Goal: Transaction & Acquisition: Book appointment/travel/reservation

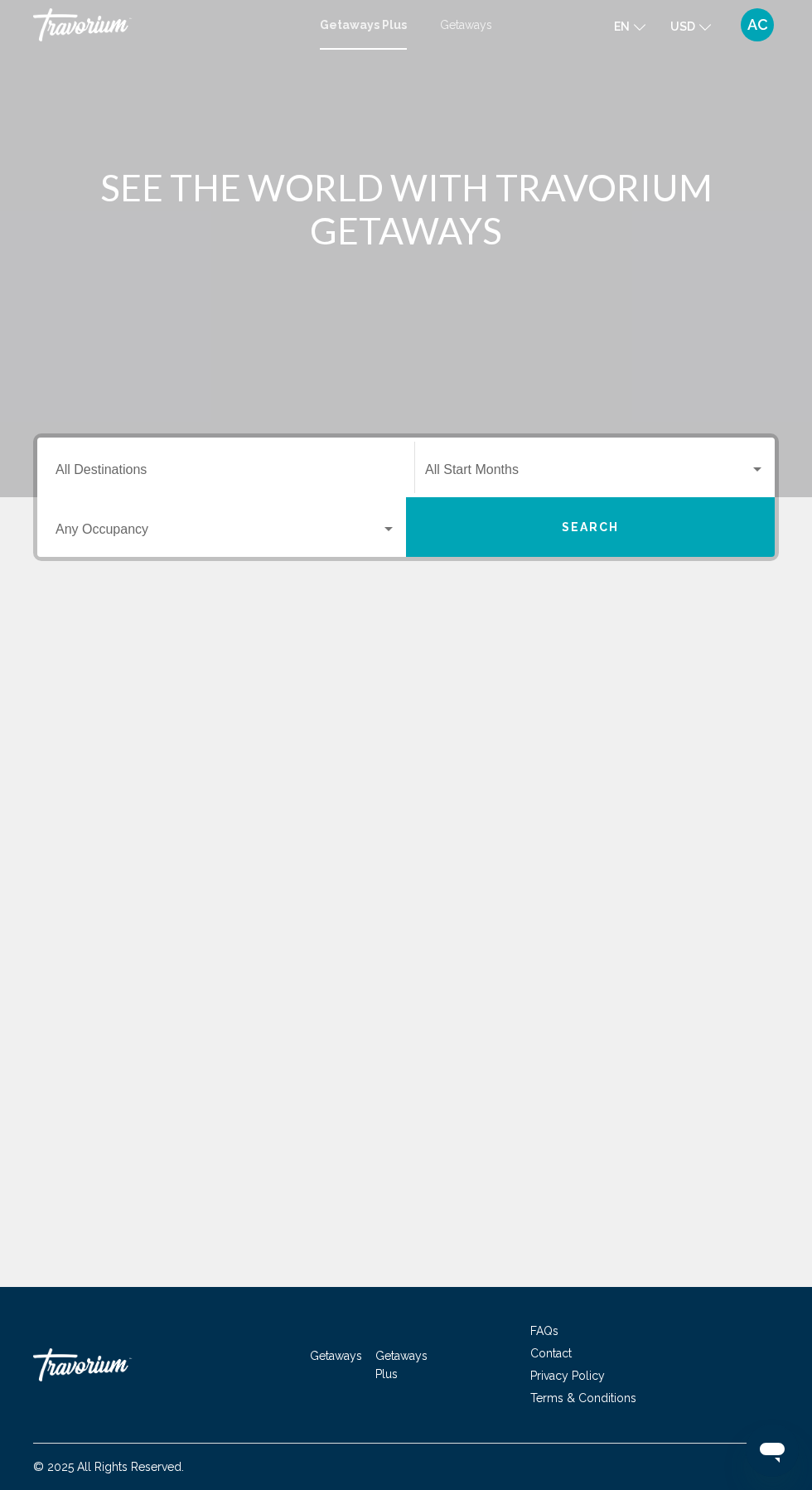
click at [143, 465] on input "Destination All Destinations" at bounding box center [226, 473] width 340 height 15
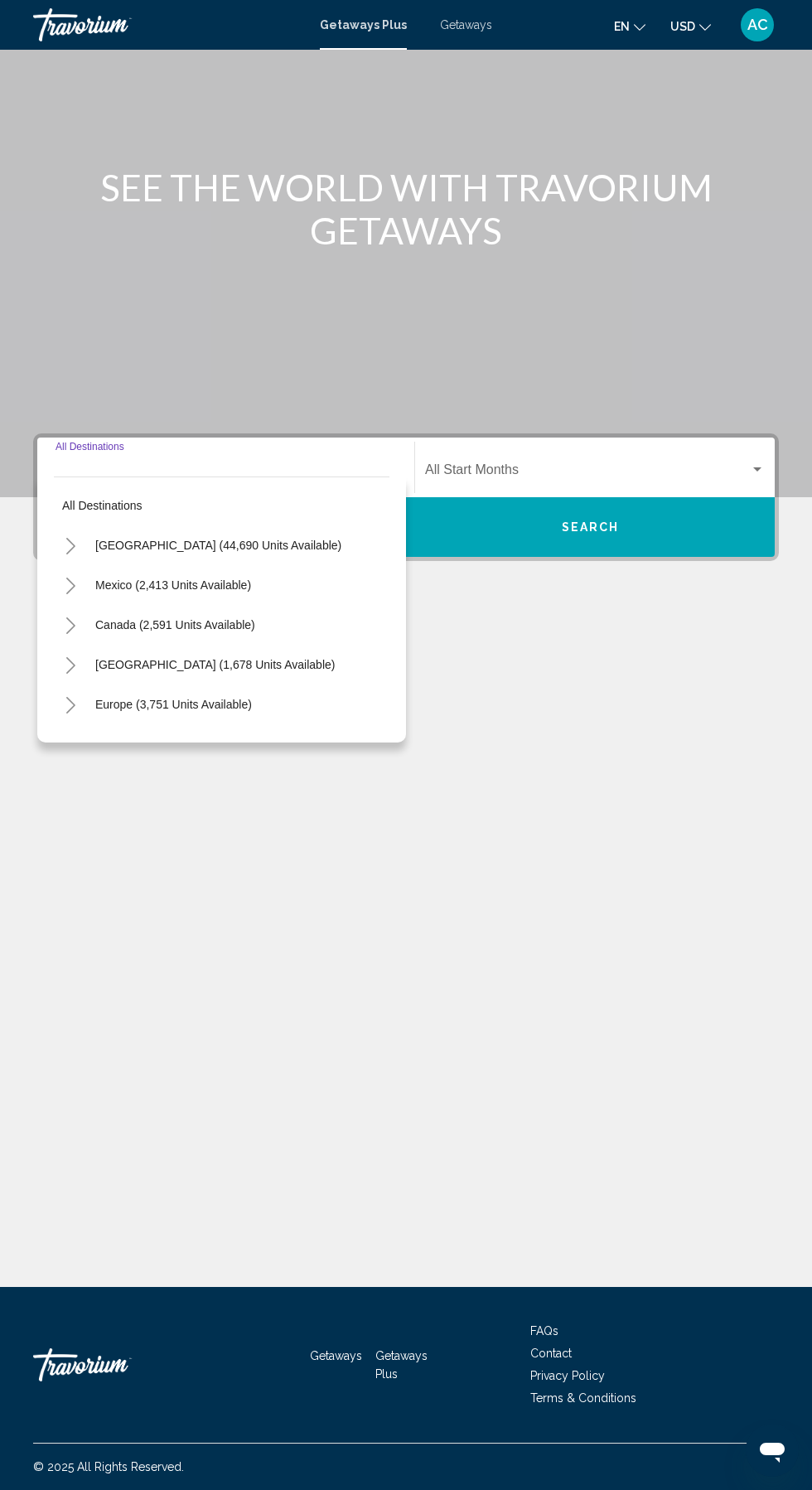
scroll to position [110, 0]
click at [257, 225] on div "Main content" at bounding box center [406, 248] width 812 height 497
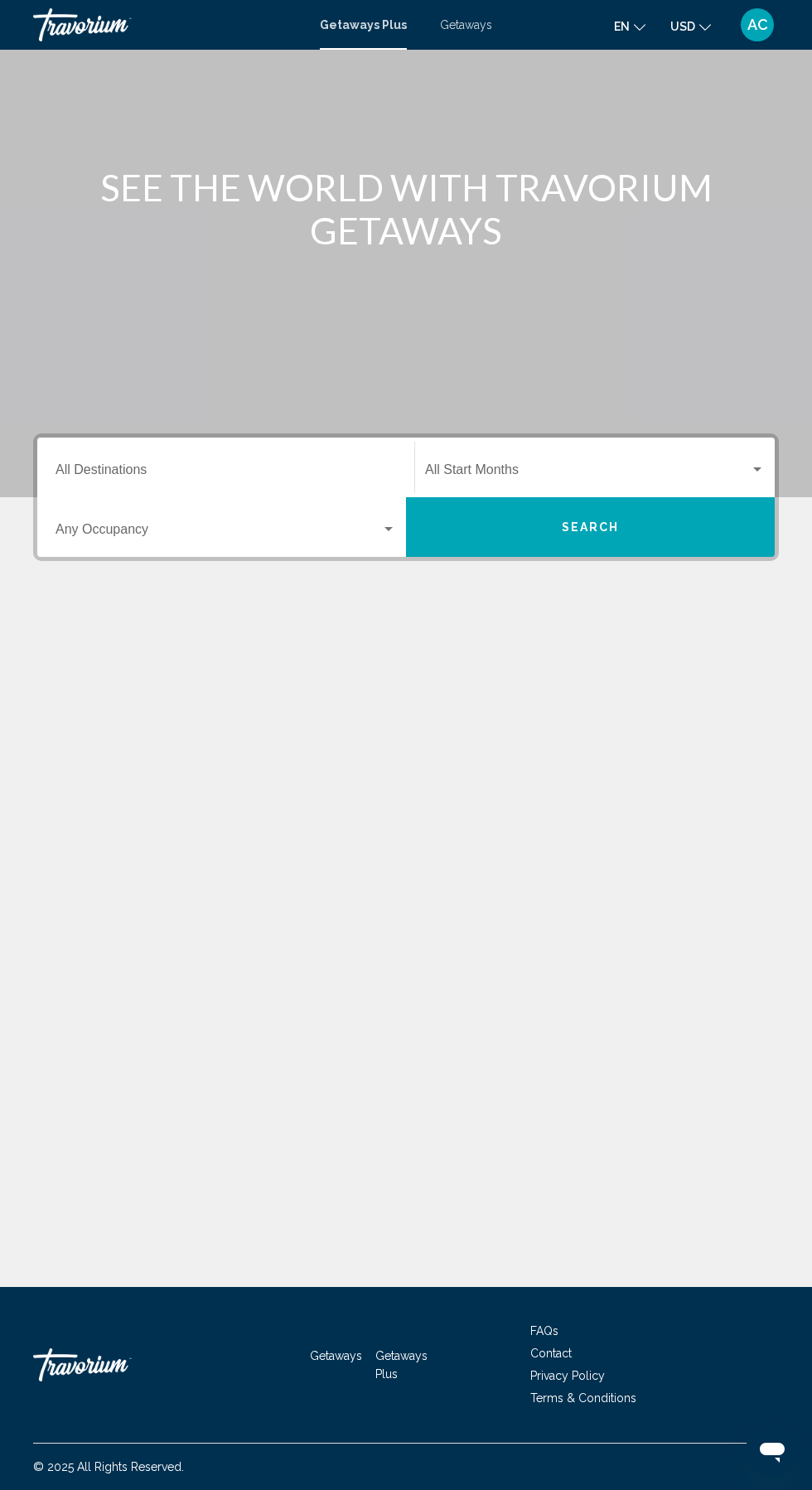
click at [425, 10] on div "Getaways Plus Getaways en English Español Français Italiano Português русский U…" at bounding box center [406, 24] width 812 height 35
click at [453, 25] on span "Getaways" at bounding box center [466, 24] width 53 height 13
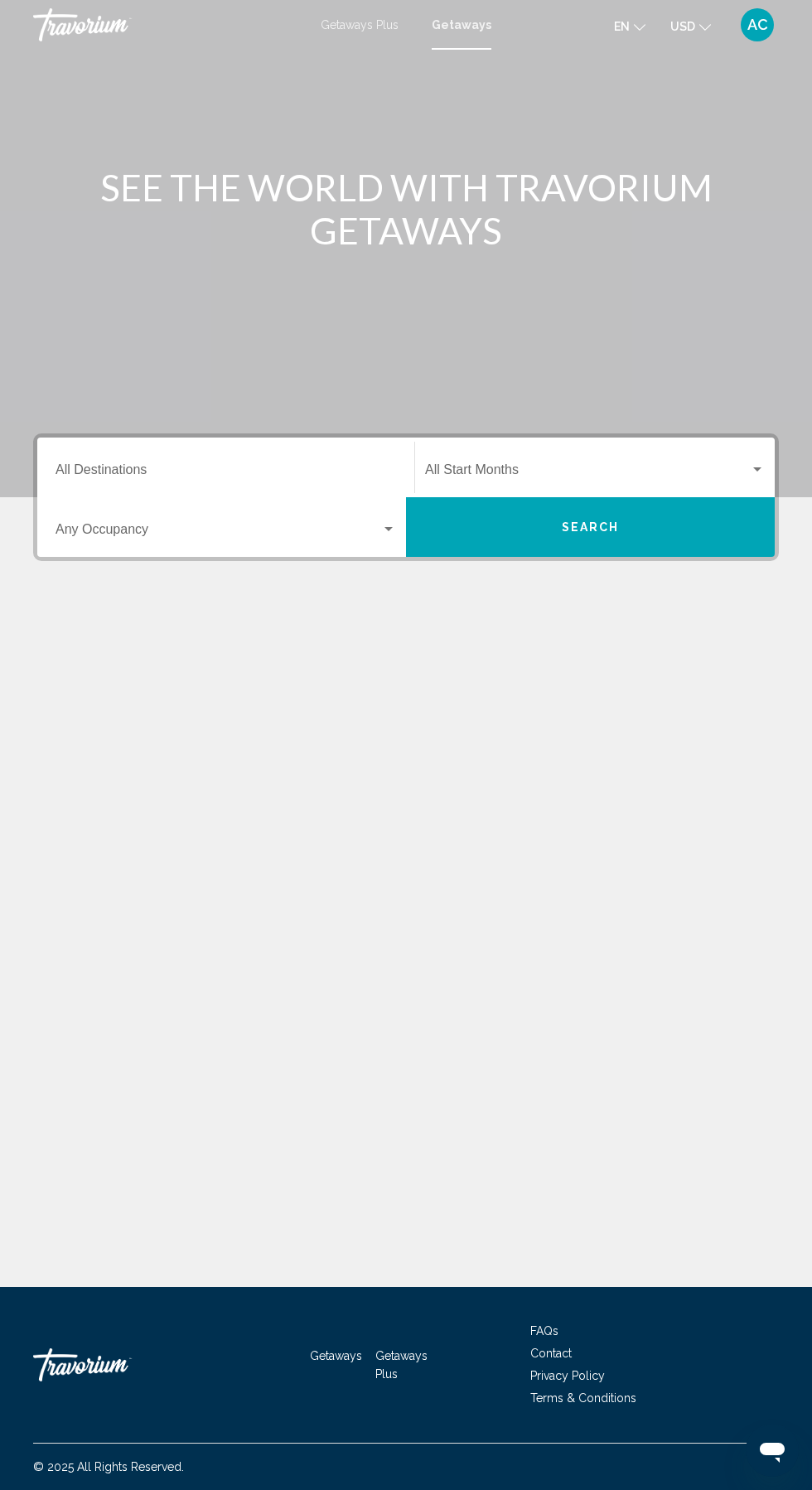
click at [105, 473] on input "Destination All Destinations" at bounding box center [226, 473] width 340 height 15
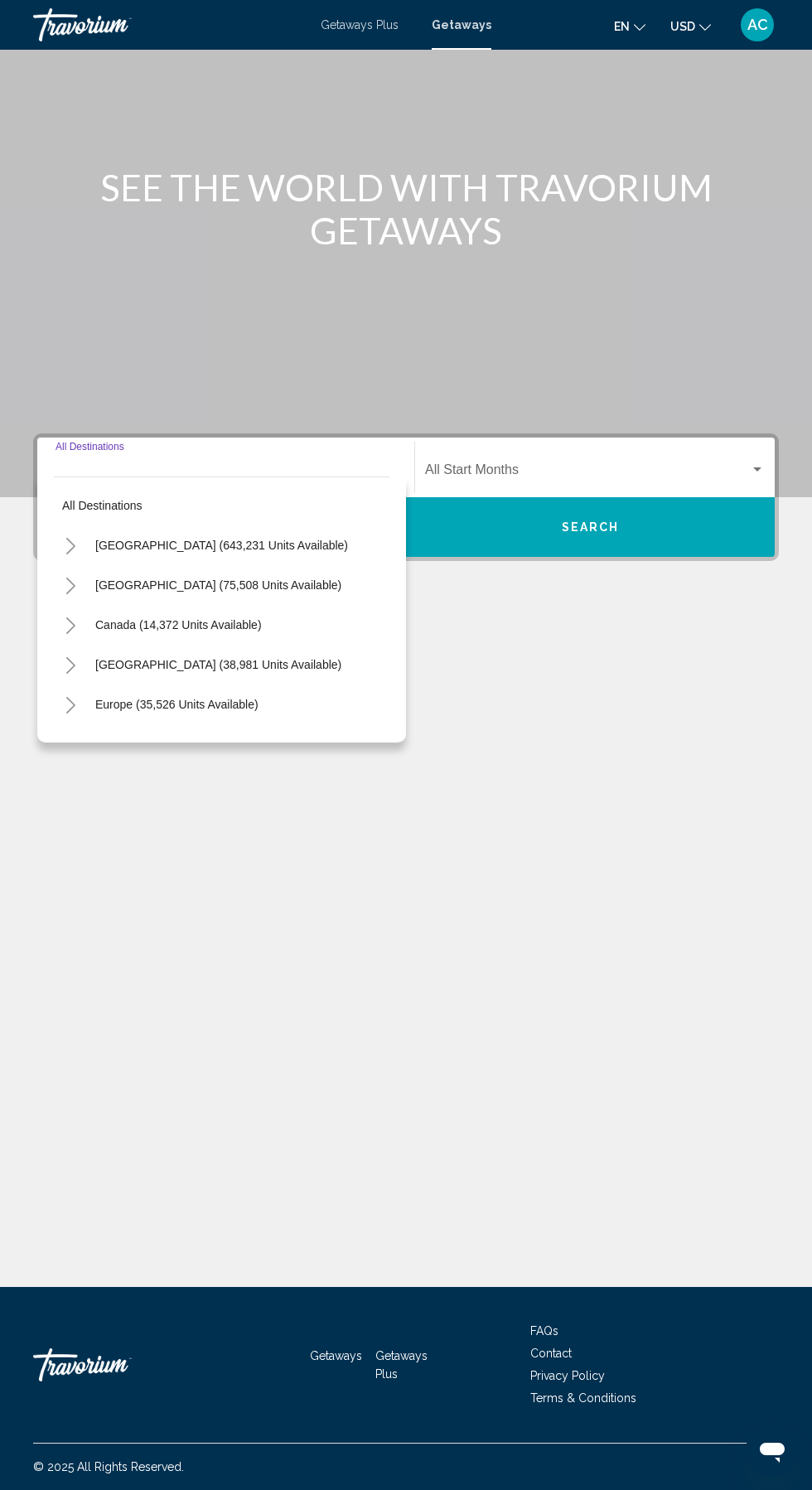
scroll to position [110, 0]
click at [70, 538] on icon "Toggle United States (643,231 units available)" at bounding box center [70, 546] width 12 height 17
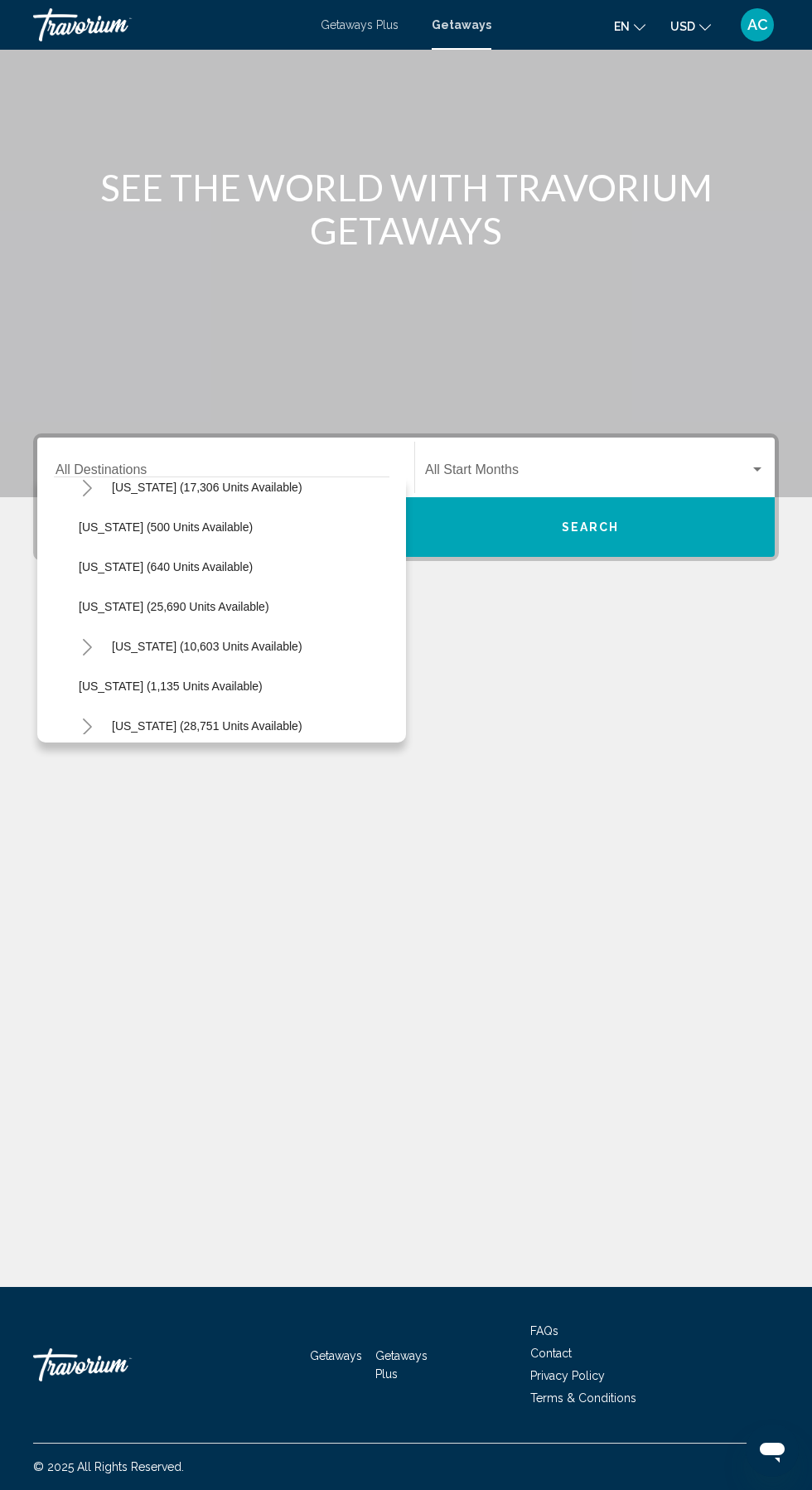
scroll to position [0, 0]
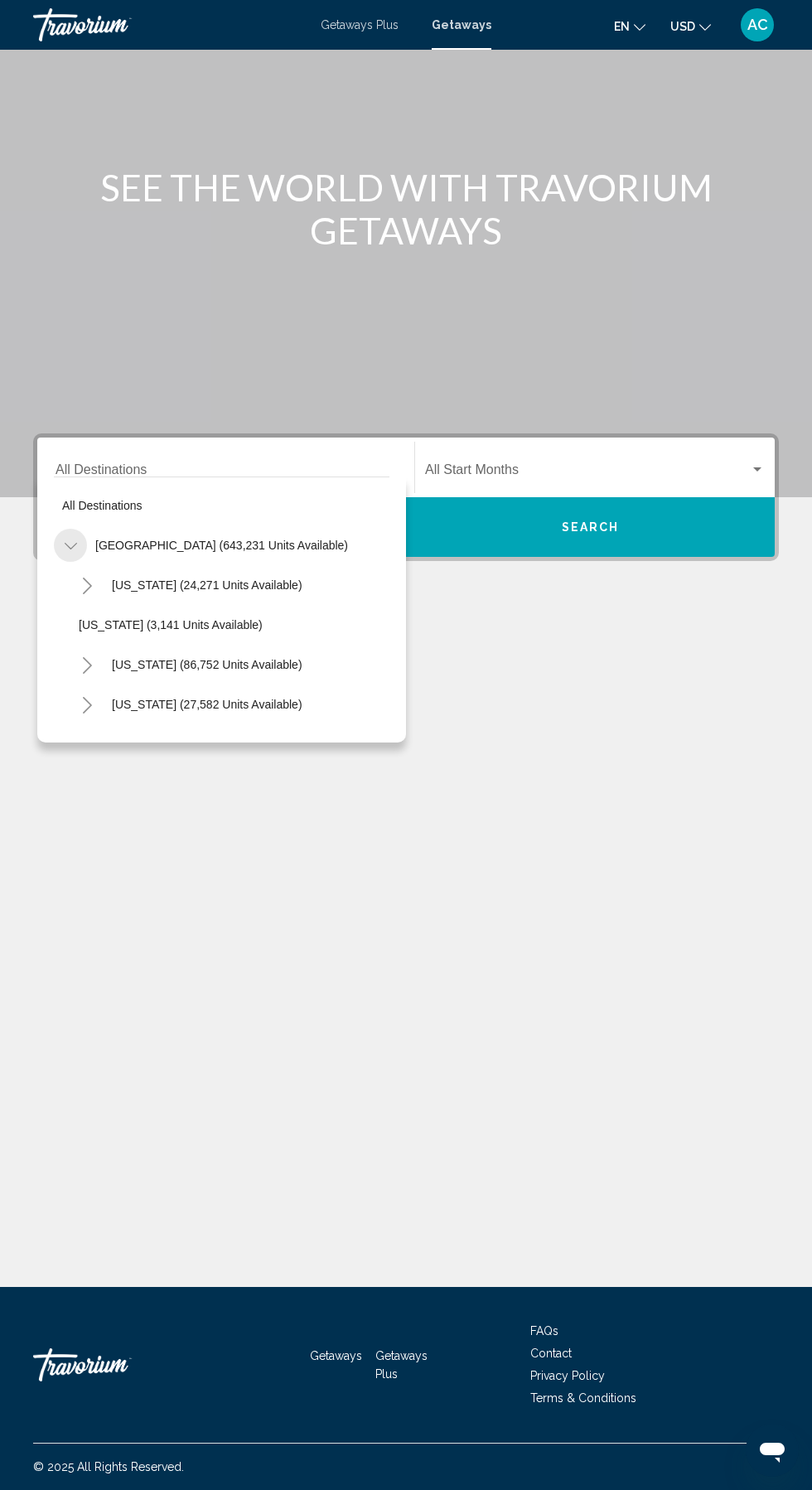
click at [59, 528] on button "Toggle United States (643,231 units available)" at bounding box center [70, 544] width 33 height 33
click at [73, 577] on icon "Toggle Mexico (75,508 units available)" at bounding box center [70, 586] width 12 height 17
click at [70, 577] on icon "Toggle Mexico (75,508 units available)" at bounding box center [70, 586] width 12 height 17
click at [70, 538] on icon "Toggle United States (643,231 units available)" at bounding box center [70, 546] width 12 height 17
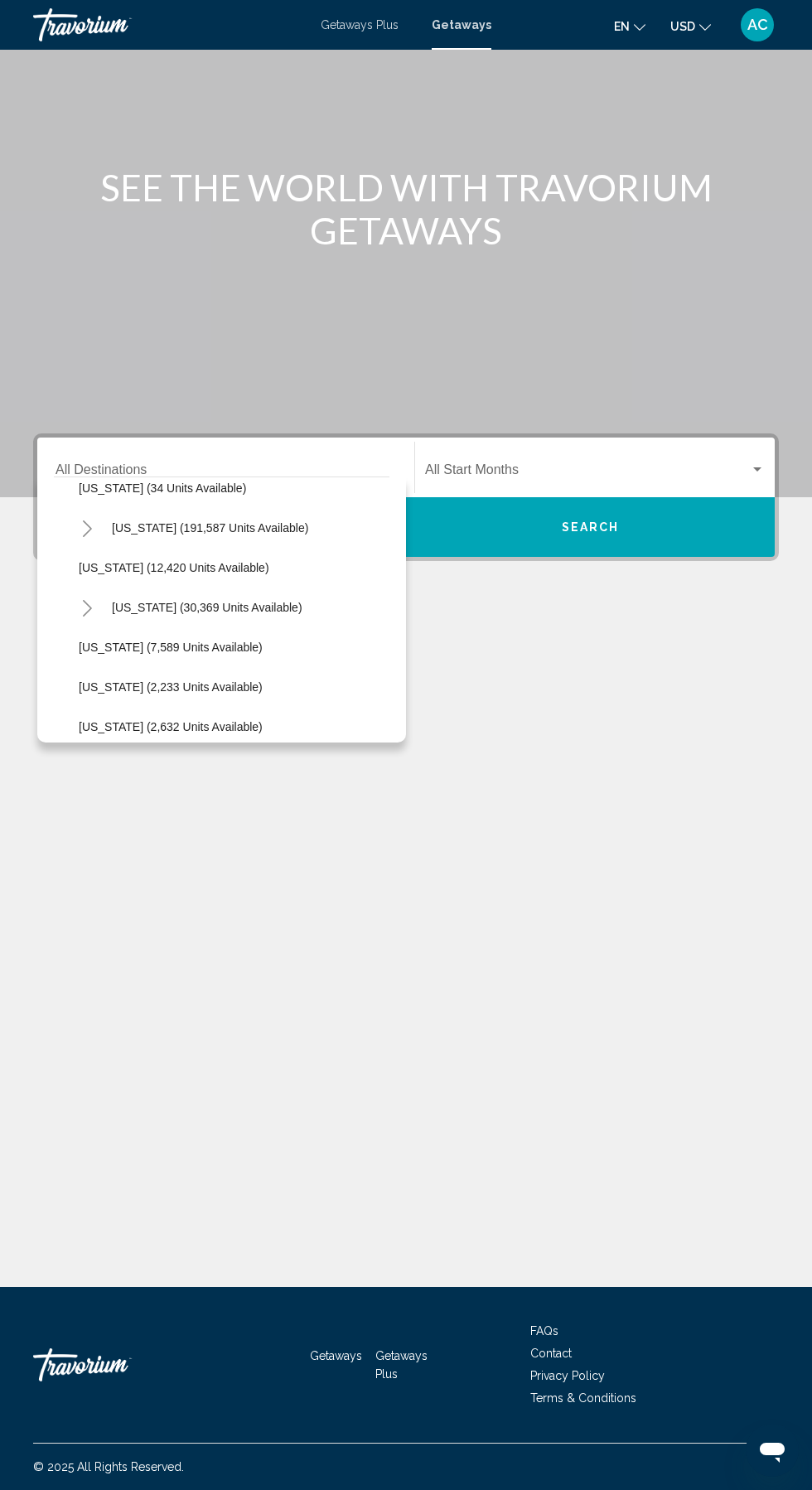
scroll to position [295, 0]
click at [86, 601] on icon "Toggle Hawaii (30,369 units available)" at bounding box center [86, 609] width 12 height 17
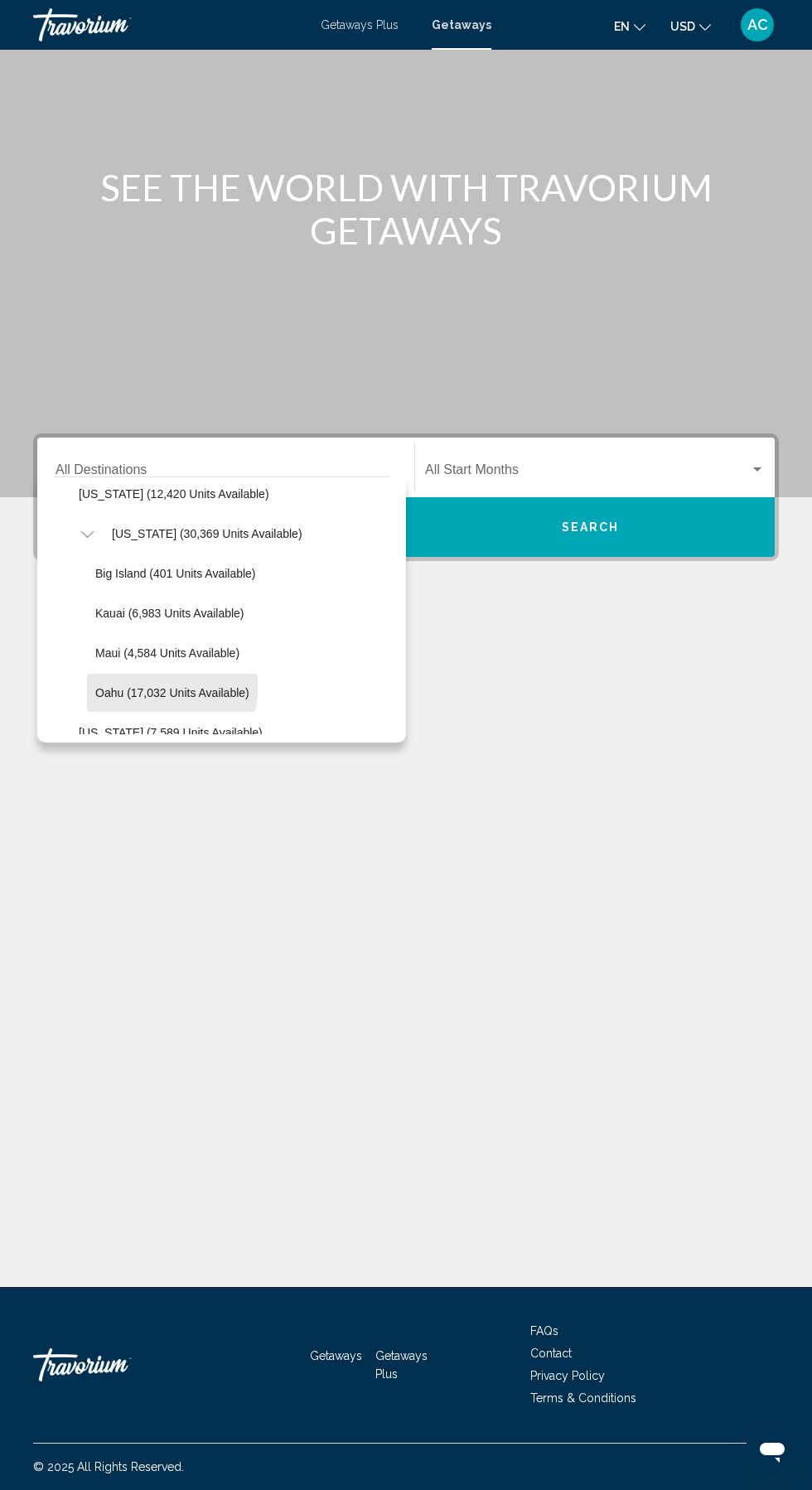
scroll to position [369, 0]
click at [139, 528] on span "[US_STATE] (30,369 units available)" at bounding box center [207, 535] width 191 height 13
type input "**********"
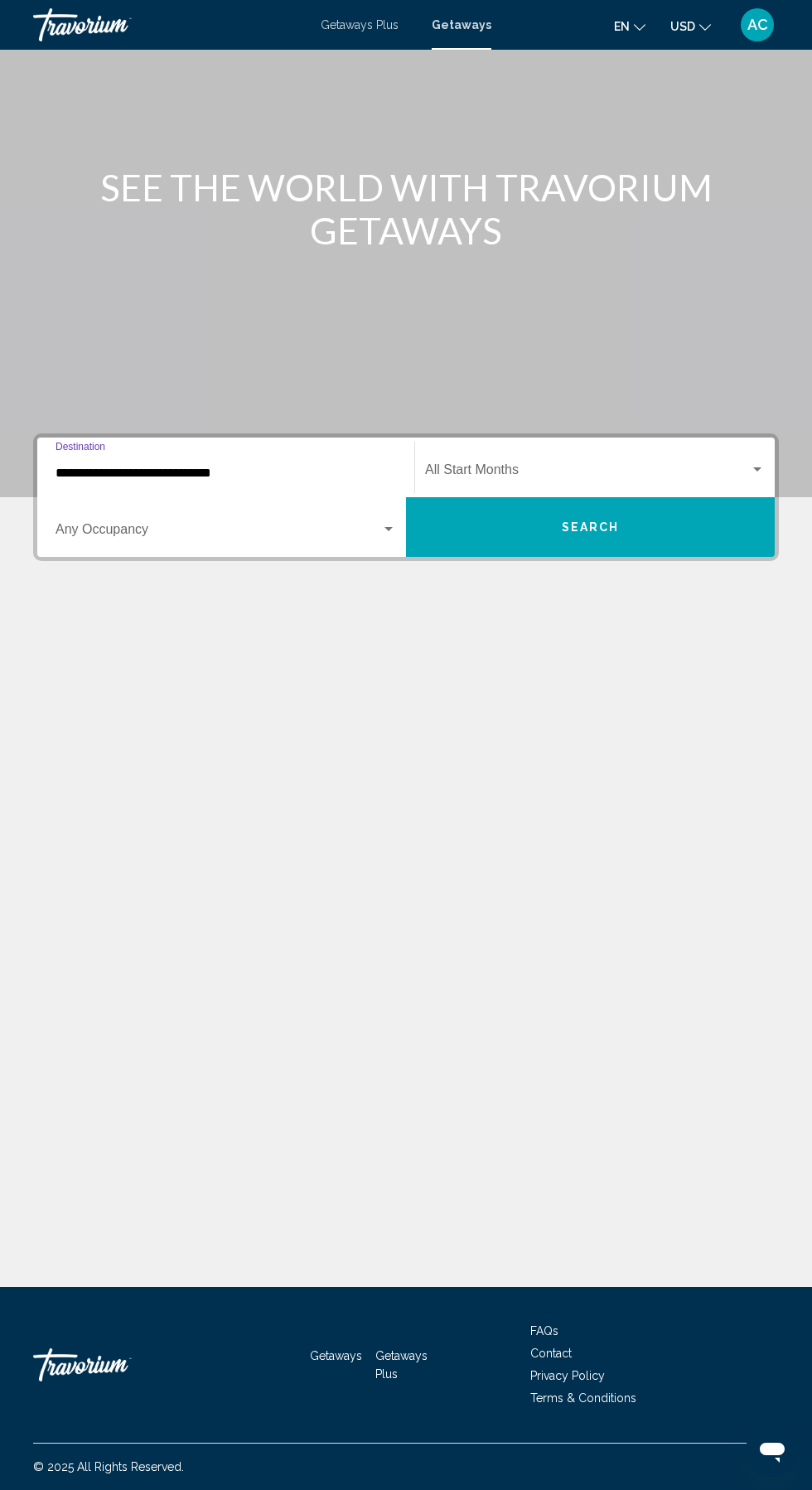
click at [486, 465] on span "Search widget" at bounding box center [587, 473] width 325 height 15
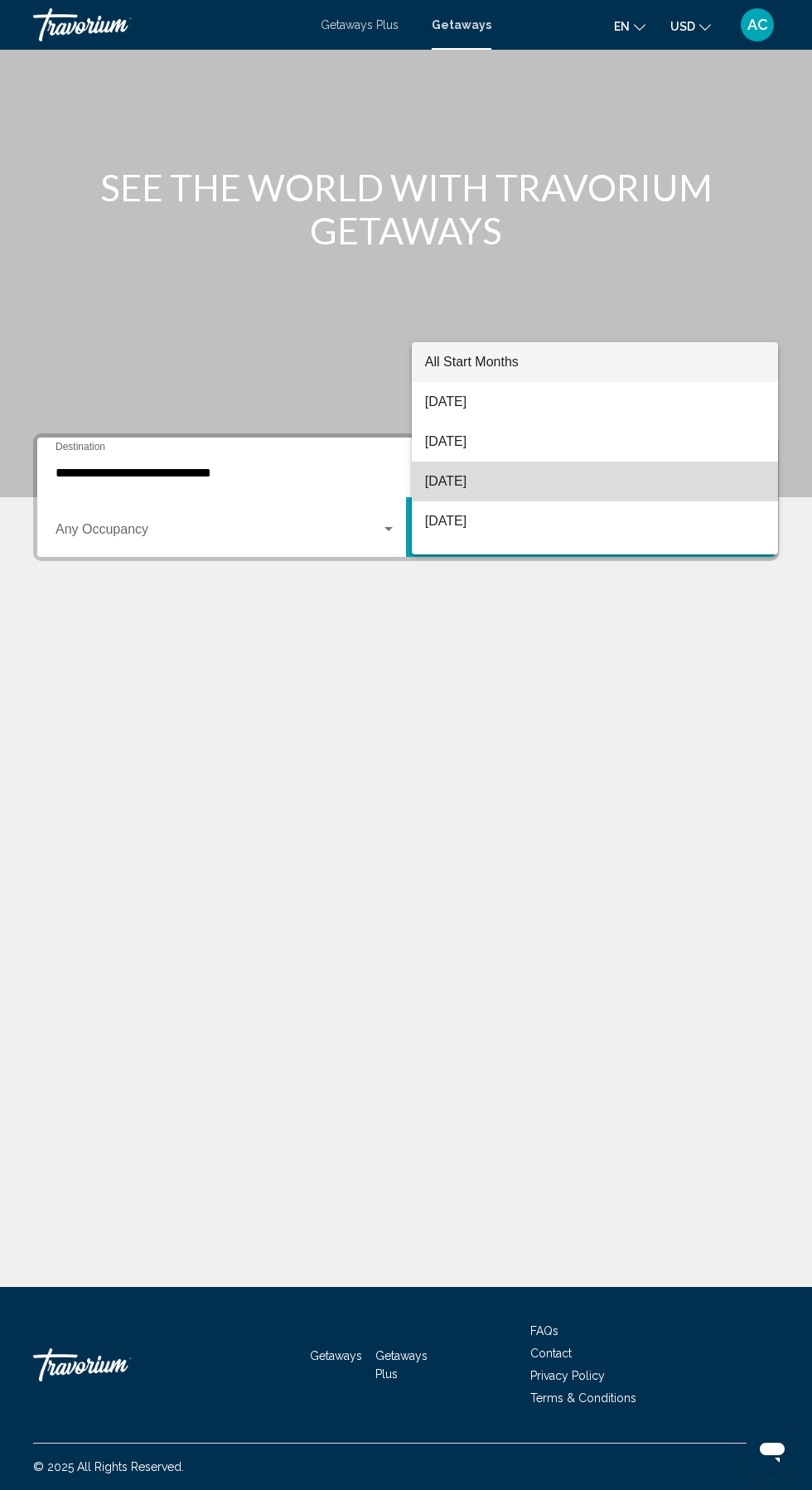
click at [456, 478] on span "[DATE]" at bounding box center [594, 481] width 339 height 39
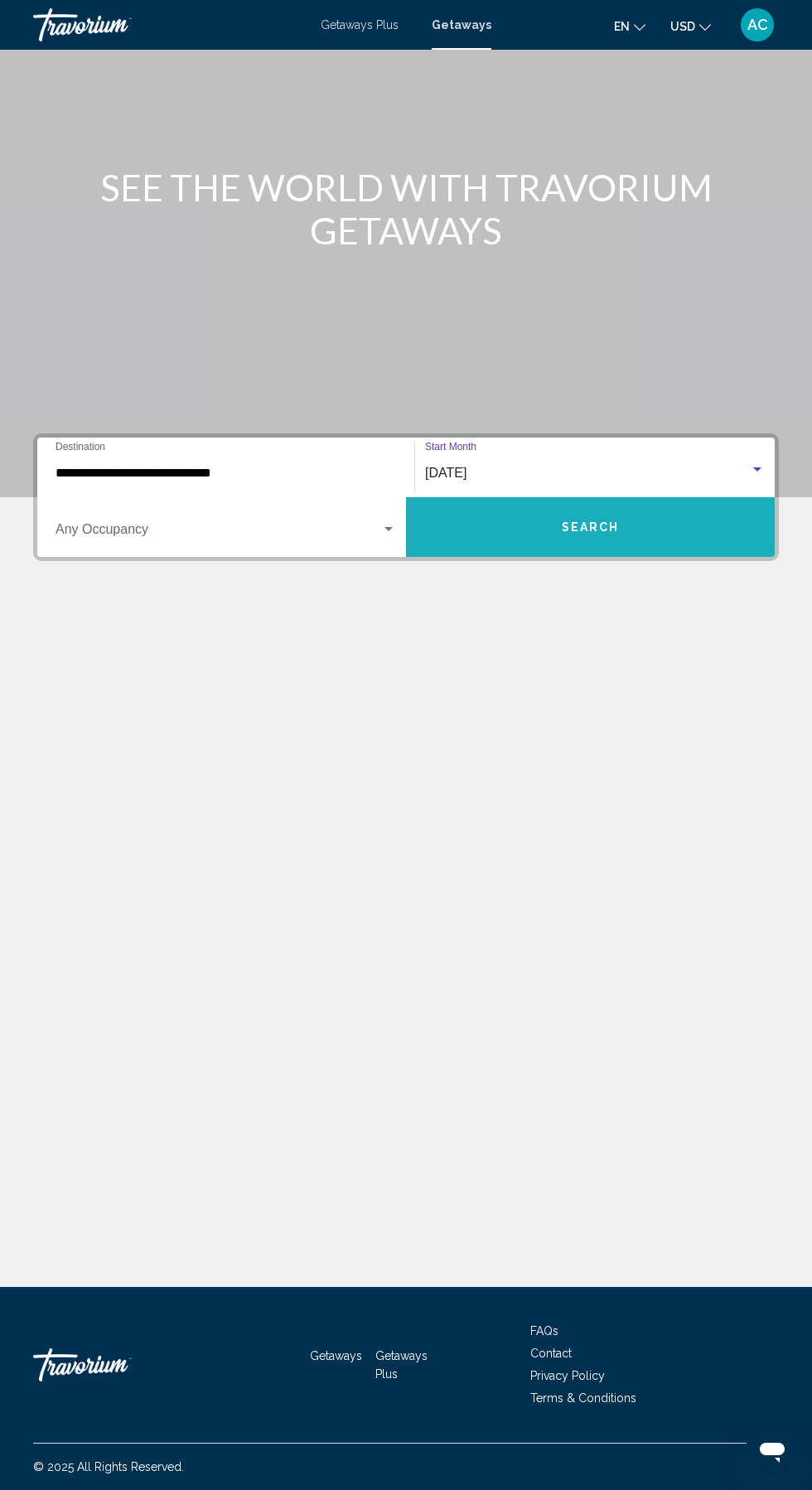
click at [541, 497] on button "Search" at bounding box center [590, 526] width 368 height 59
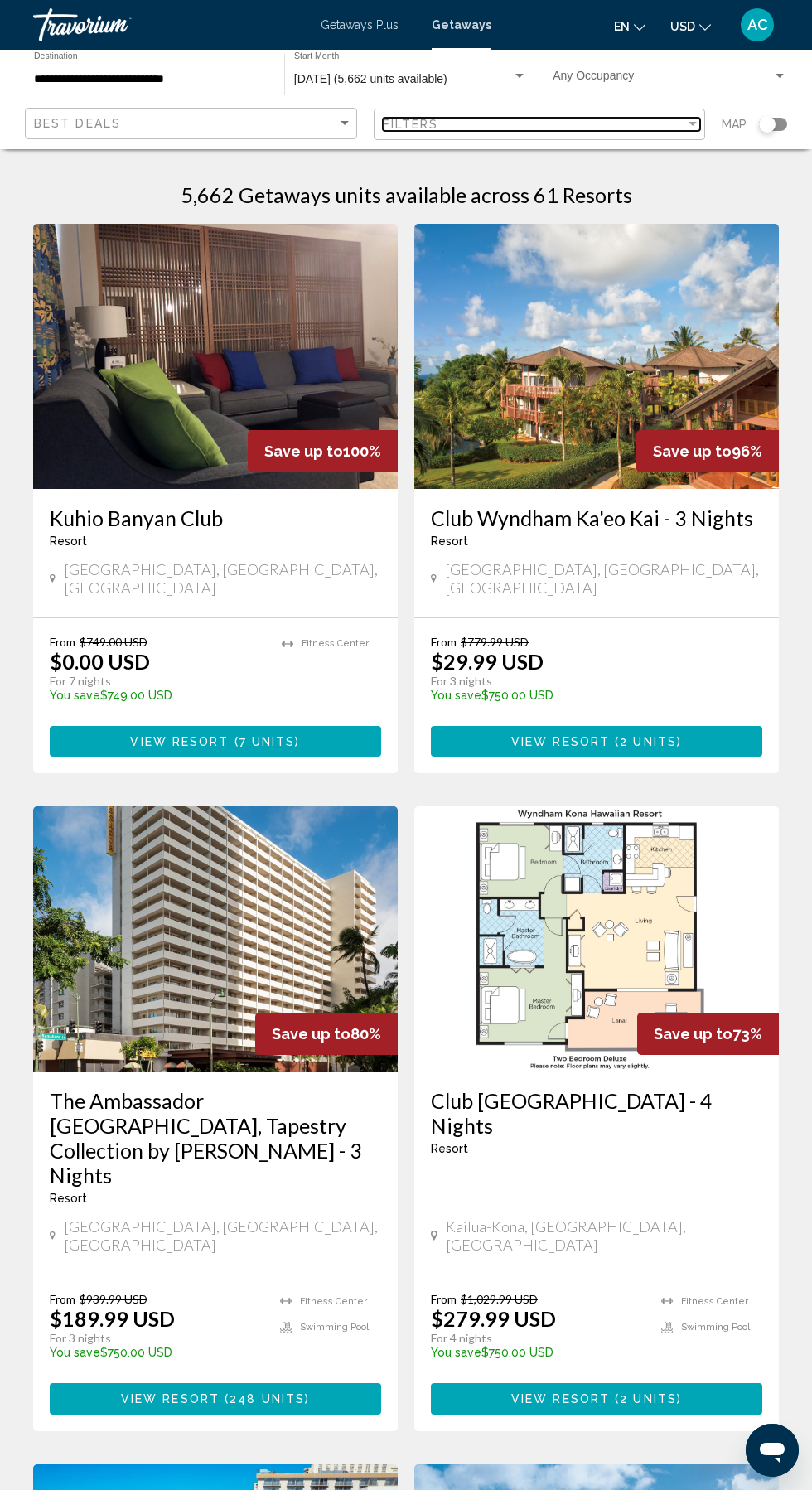
click at [500, 125] on div "Filters" at bounding box center [534, 124] width 304 height 13
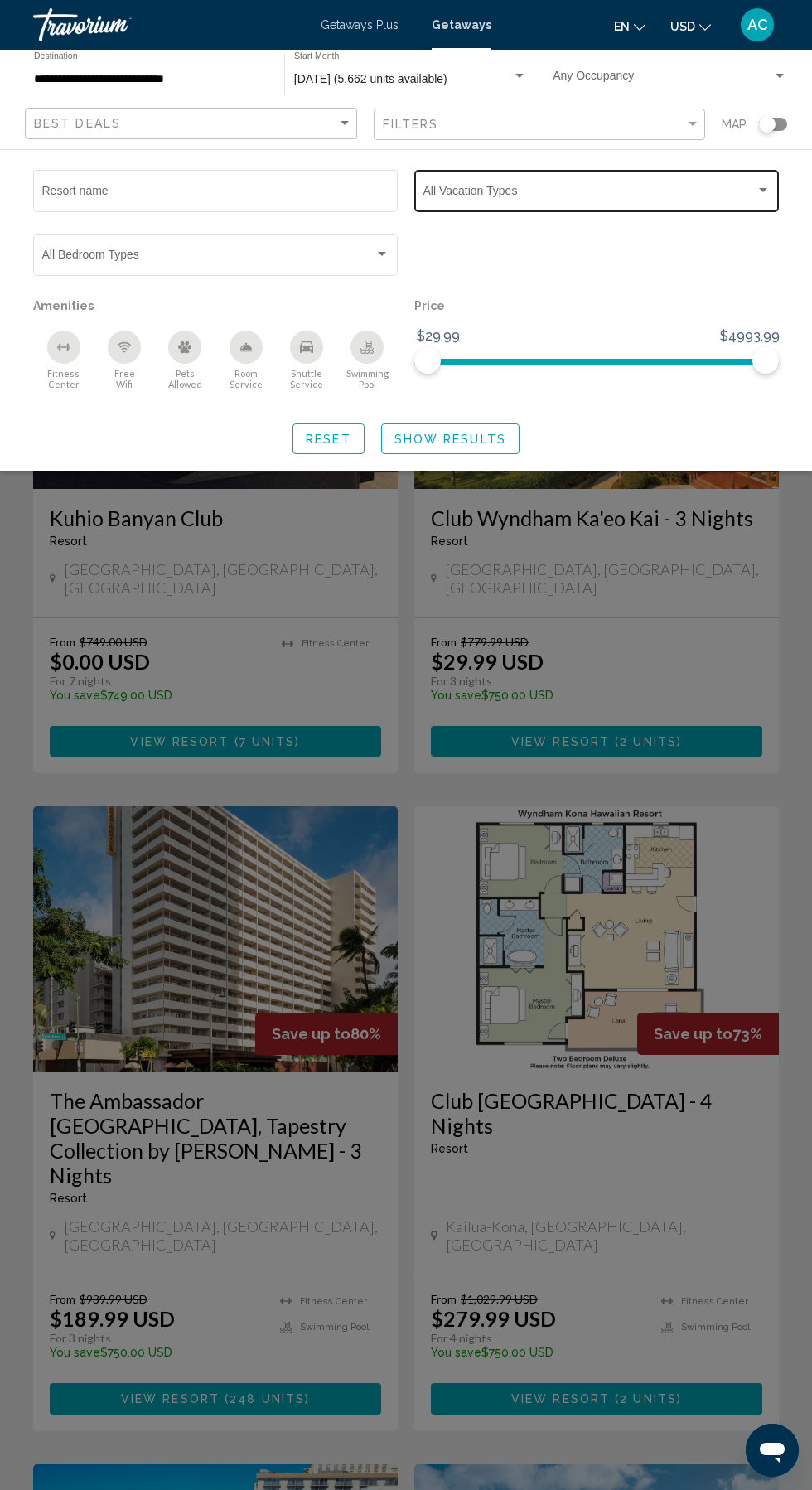
click at [528, 193] on span "Search widget" at bounding box center [588, 194] width 332 height 13
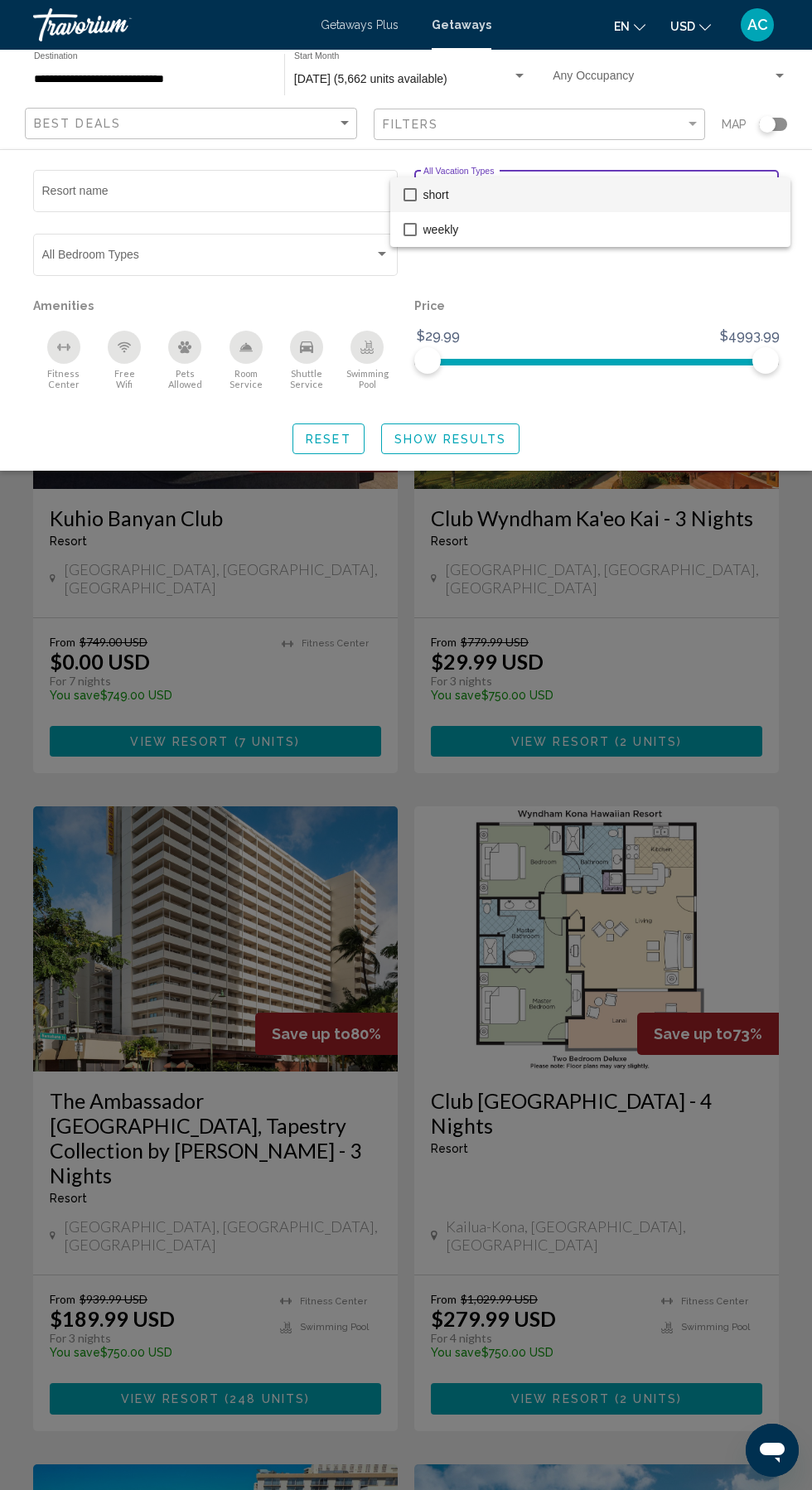
click at [619, 439] on div at bounding box center [406, 745] width 812 height 1490
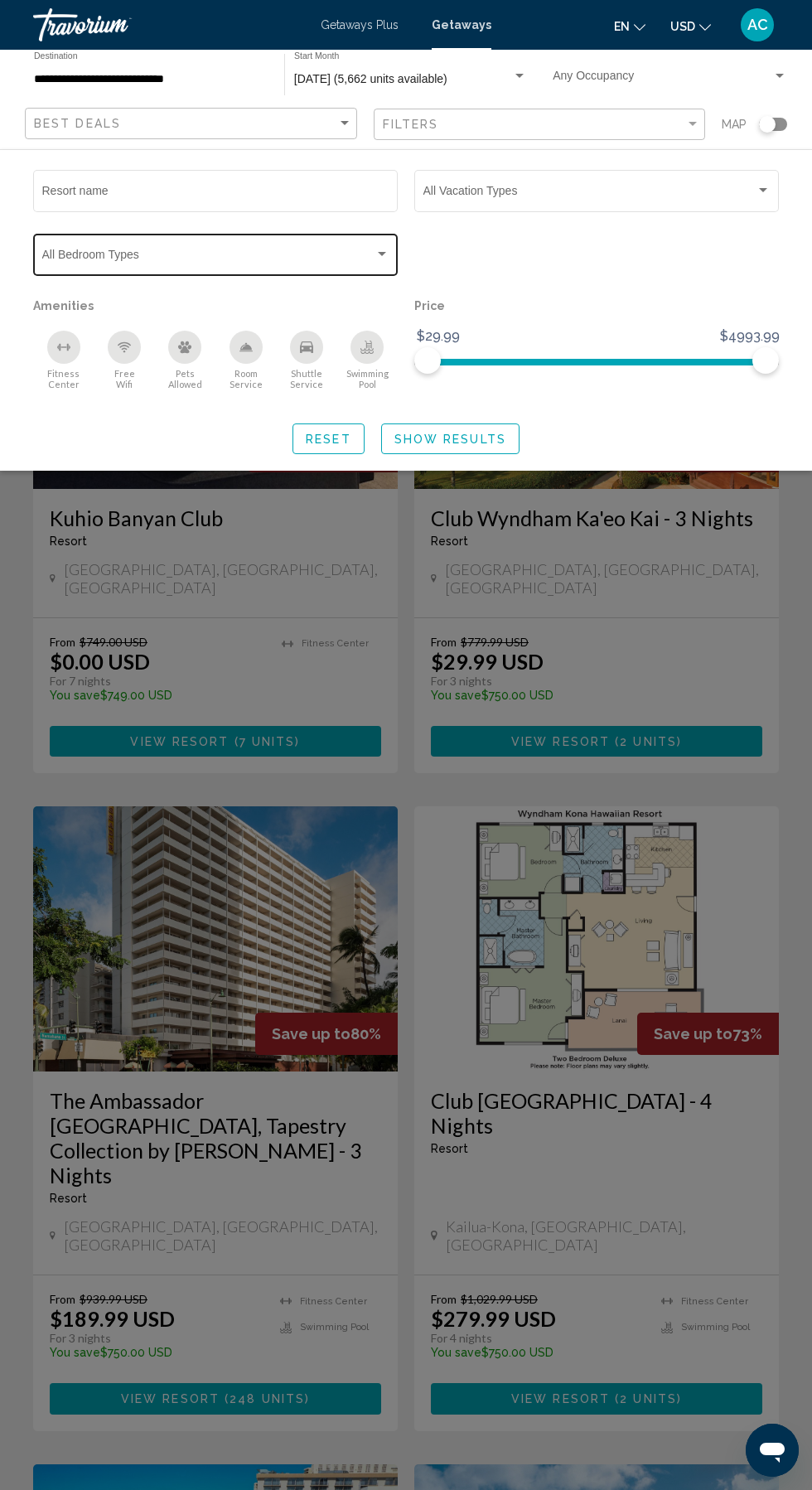
click at [80, 257] on span "Search widget" at bounding box center [208, 258] width 332 height 13
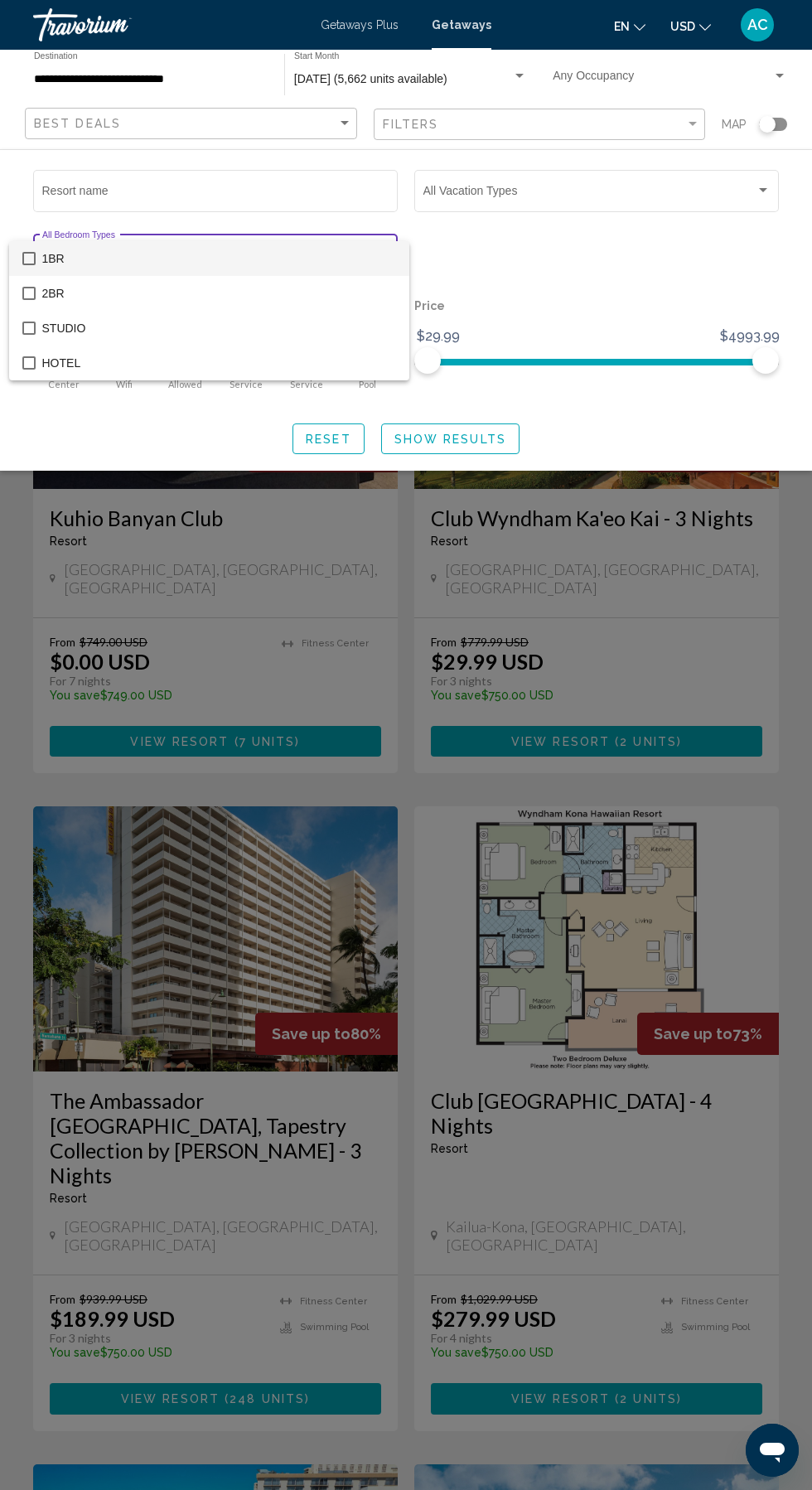
click at [94, 449] on div at bounding box center [406, 745] width 812 height 1490
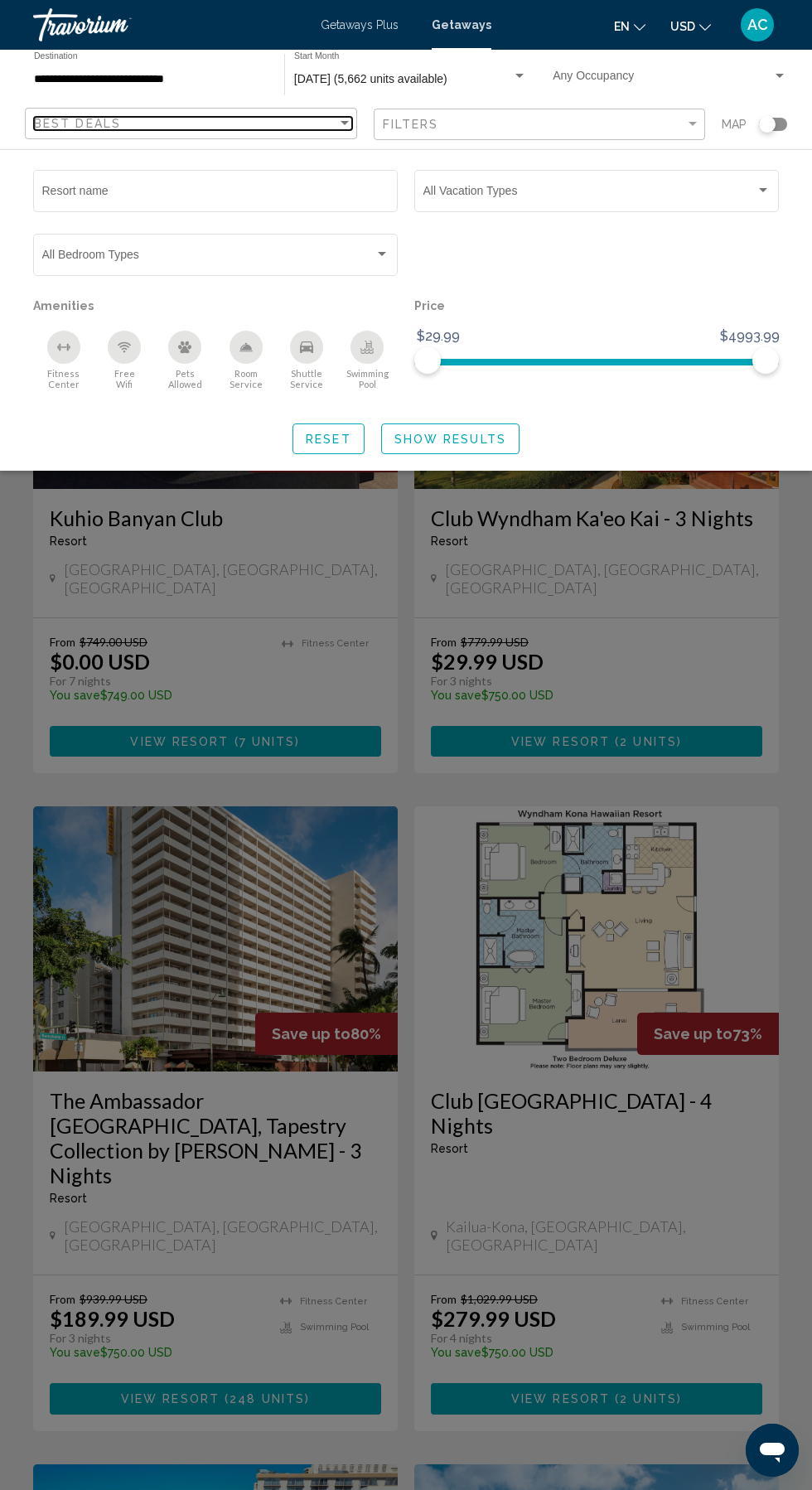
click at [117, 122] on span "Best Deals" at bounding box center [77, 123] width 87 height 13
click at [156, 625] on div at bounding box center [406, 745] width 812 height 1490
click at [321, 453] on button "Reset" at bounding box center [328, 438] width 72 height 31
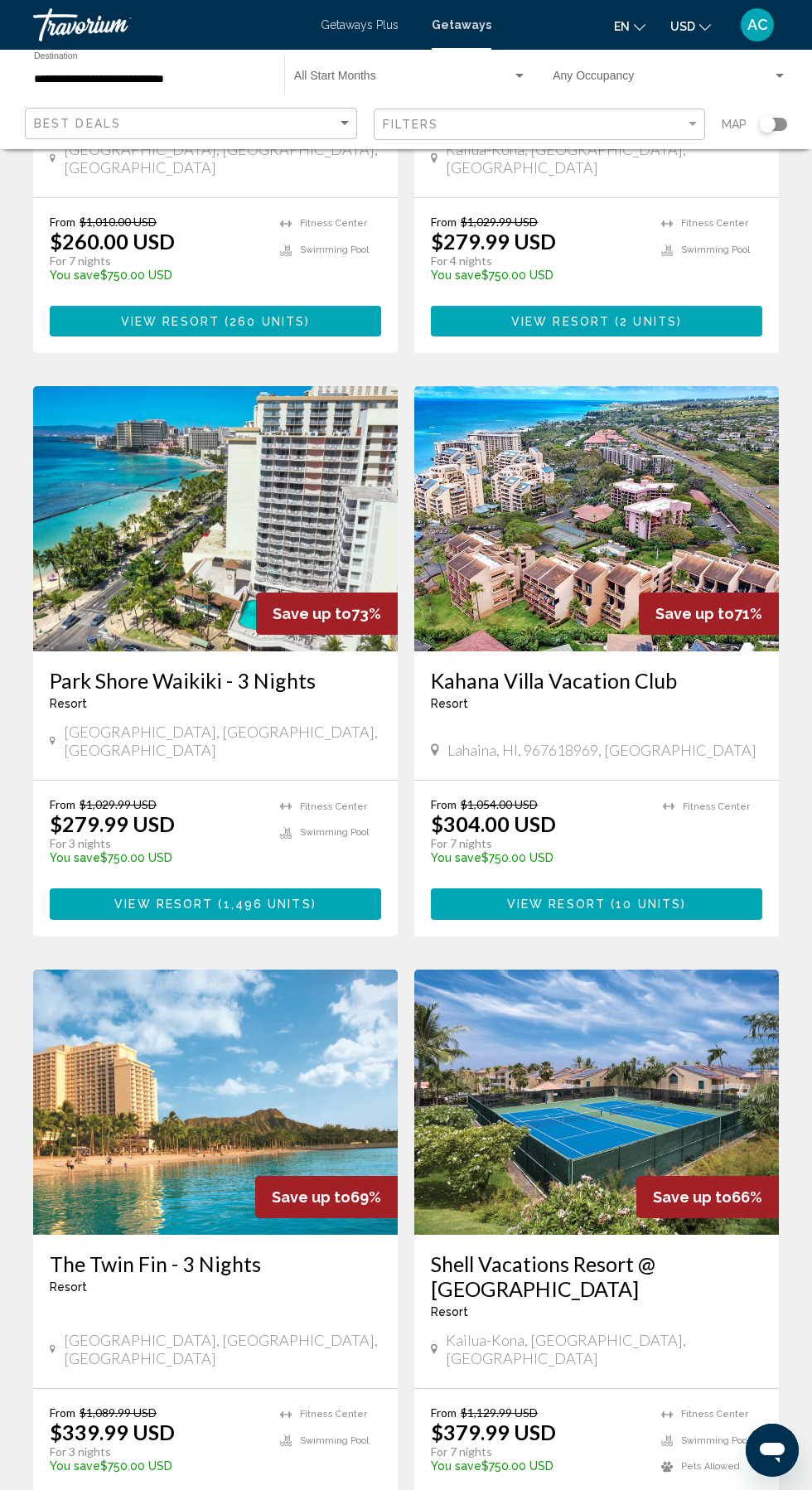
scroll to position [2401, 0]
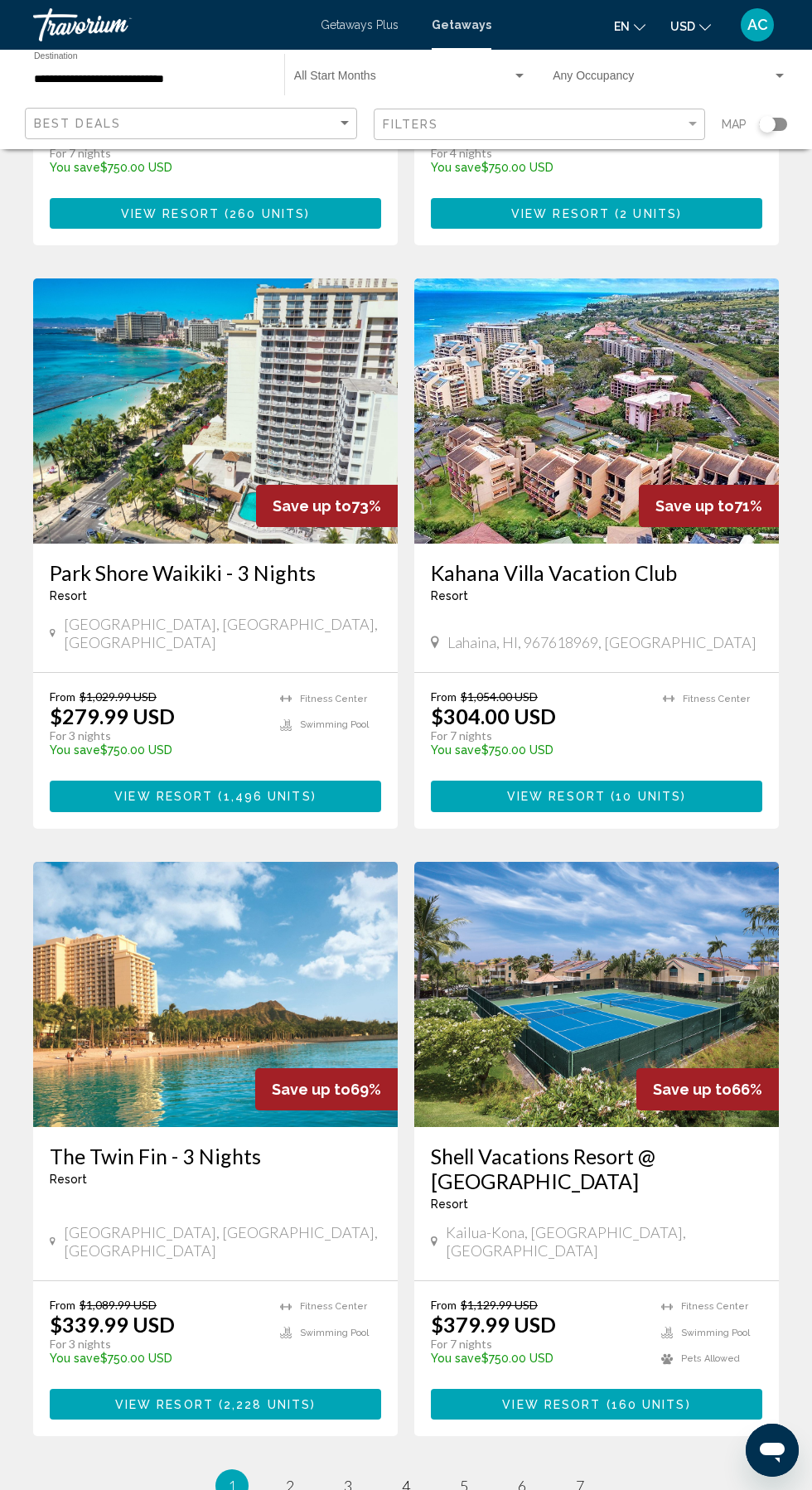
click at [284, 1469] on li "page 2" at bounding box center [289, 1485] width 33 height 33
click at [290, 1477] on span "2" at bounding box center [289, 1485] width 8 height 18
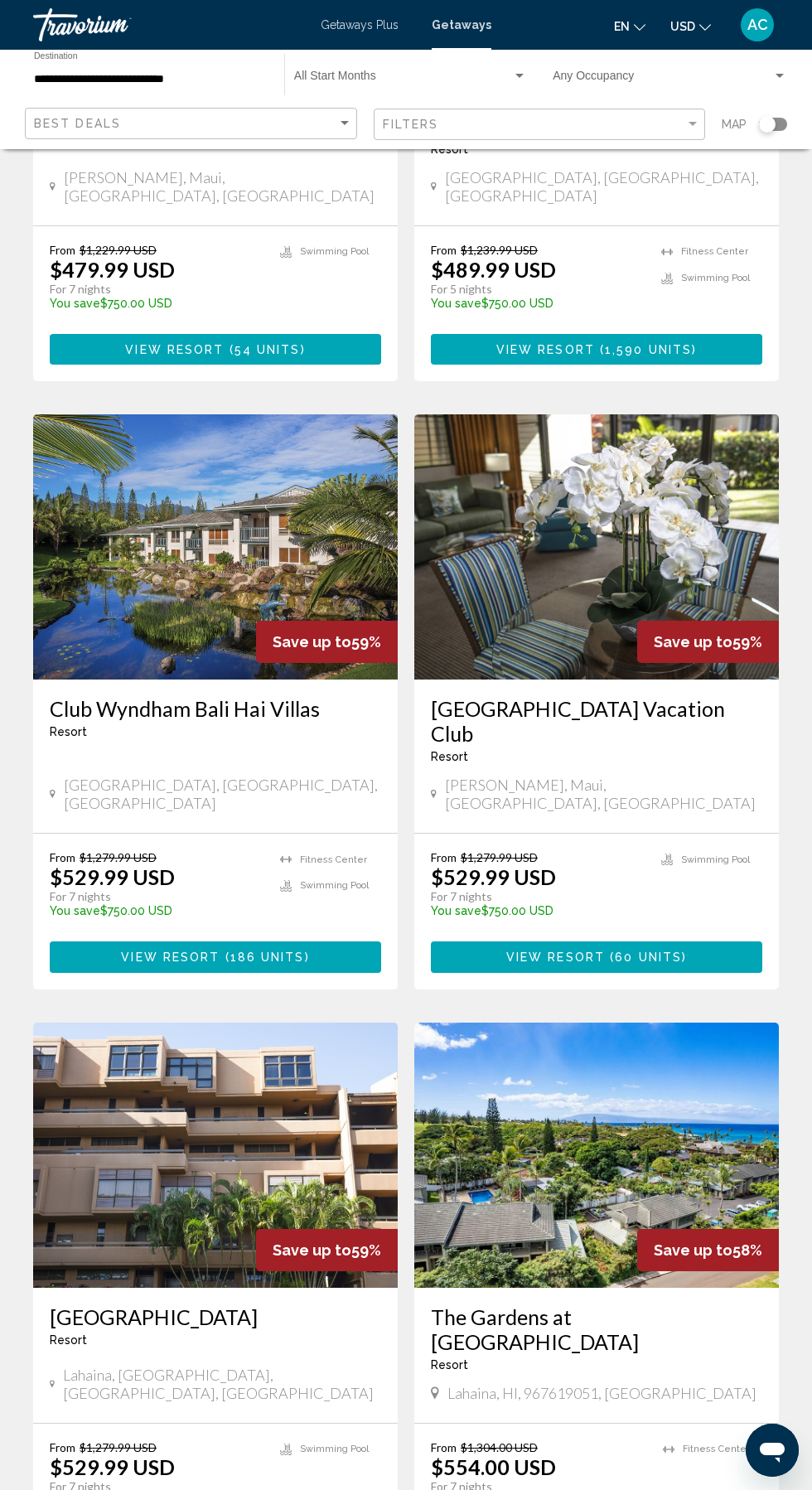
scroll to position [2401, 0]
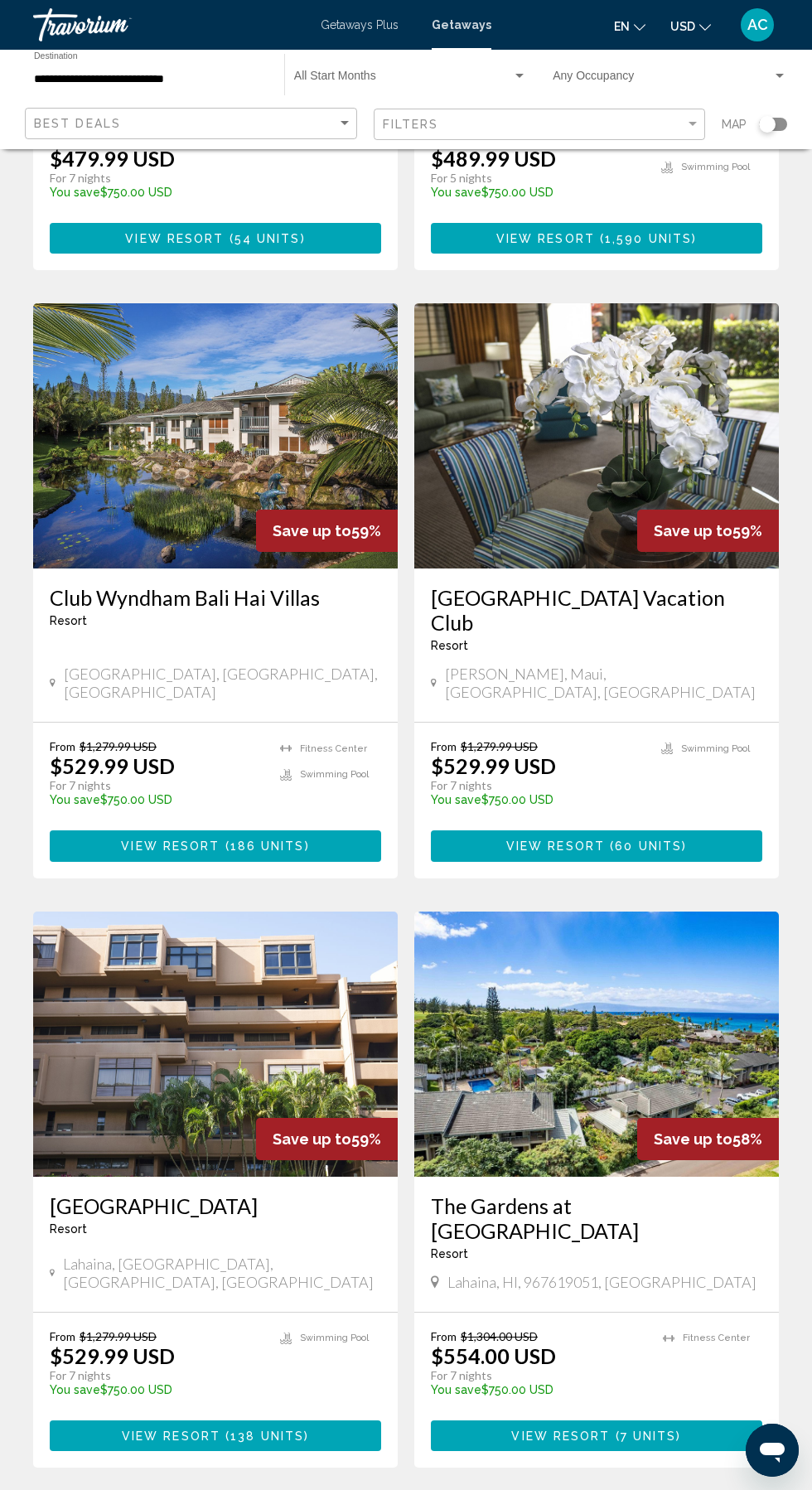
click at [340, 1489] on link "page 3" at bounding box center [348, 1517] width 29 height 29
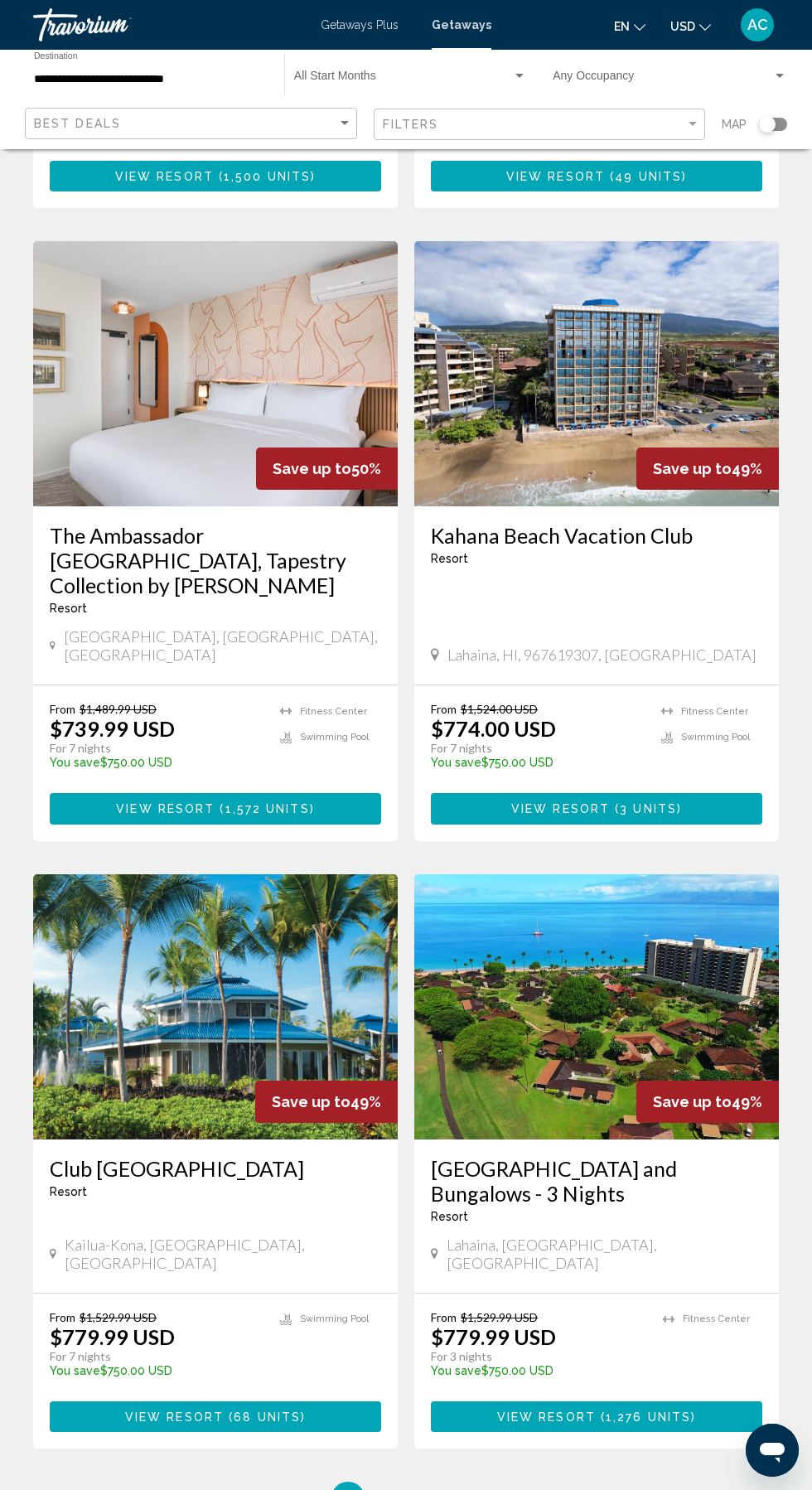
scroll to position [2376, 0]
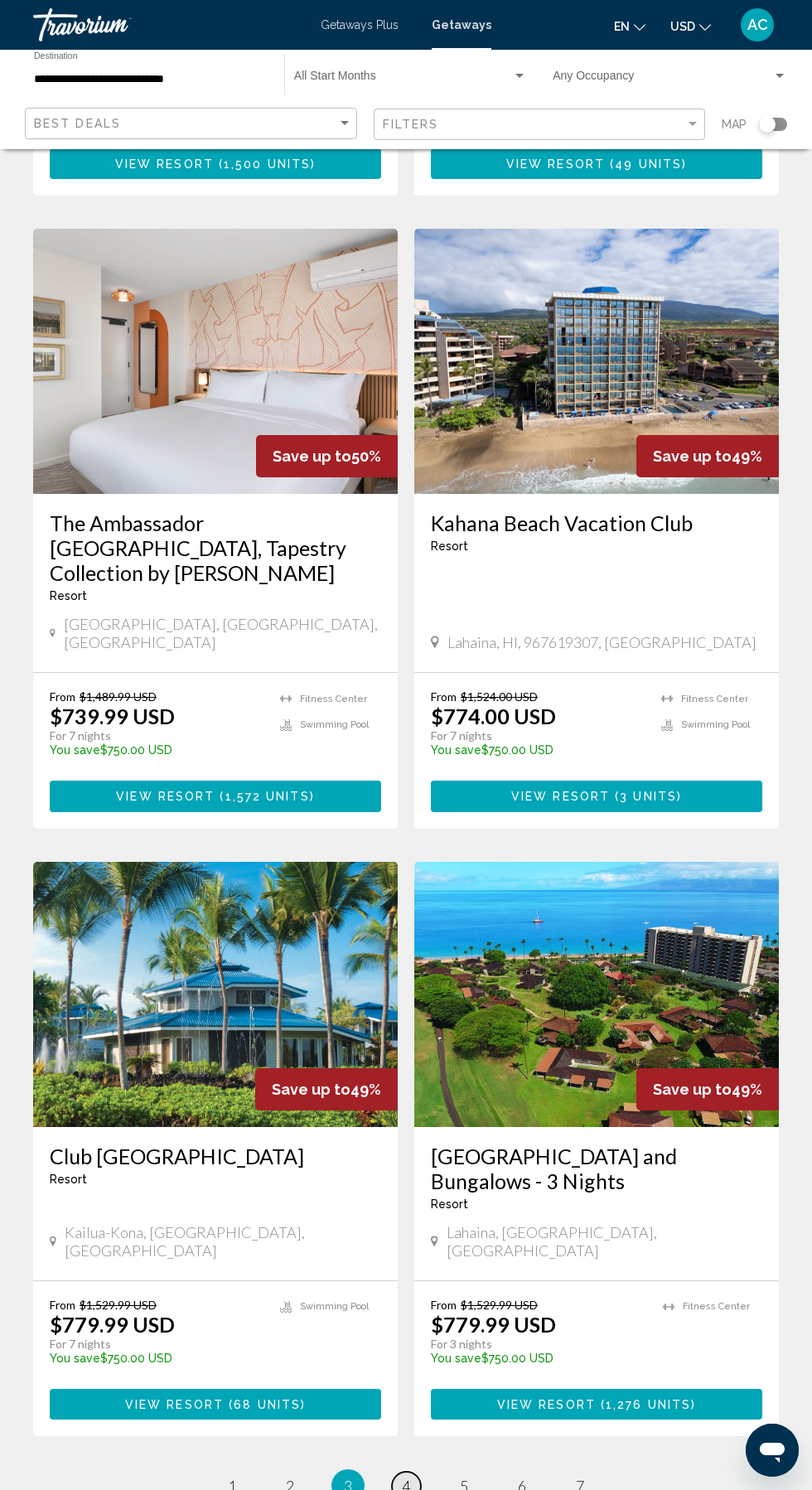
click at [406, 1477] on span "4" at bounding box center [406, 1485] width 8 height 18
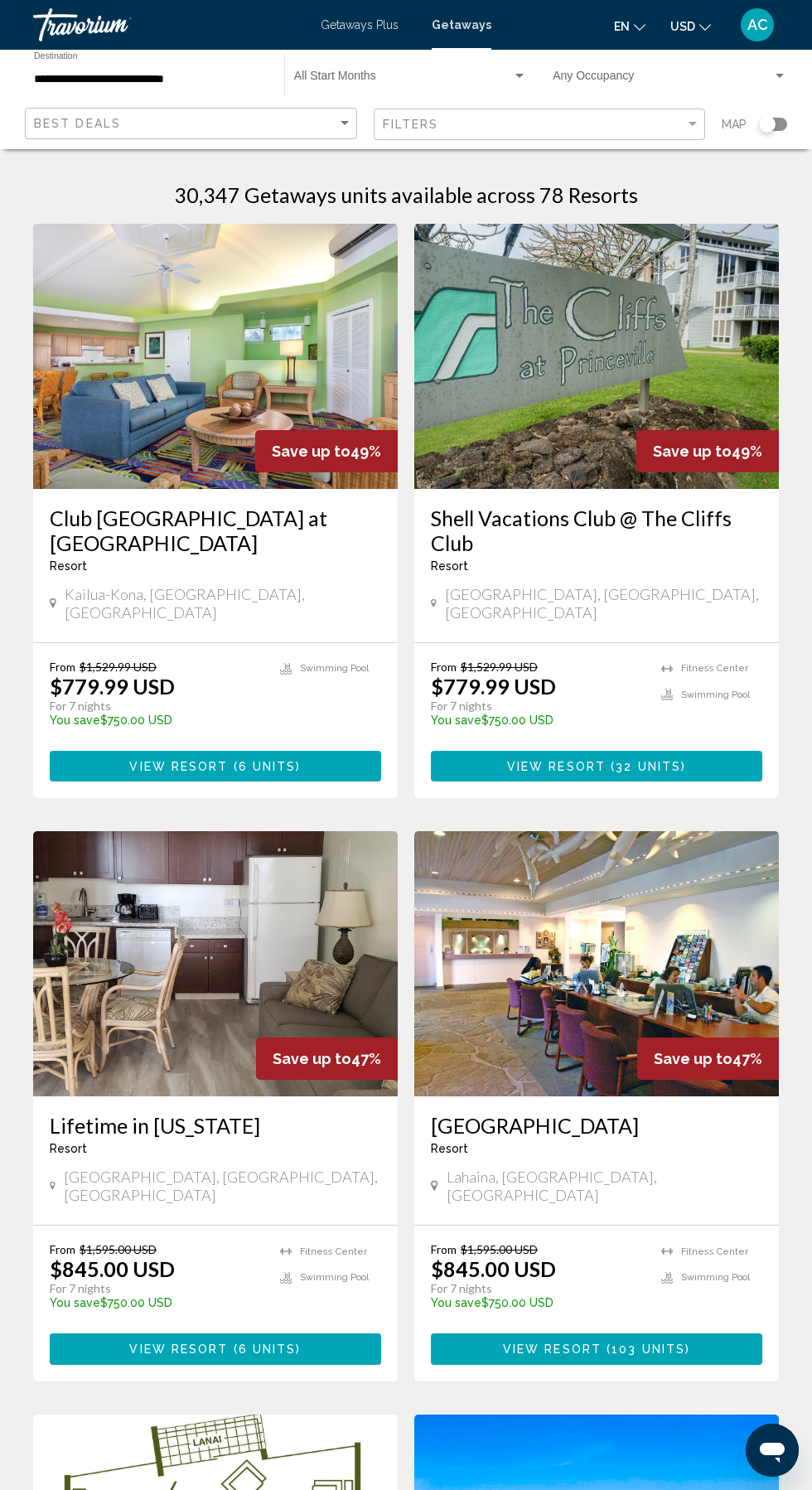
click at [336, 24] on span "Getaways Plus" at bounding box center [359, 24] width 78 height 13
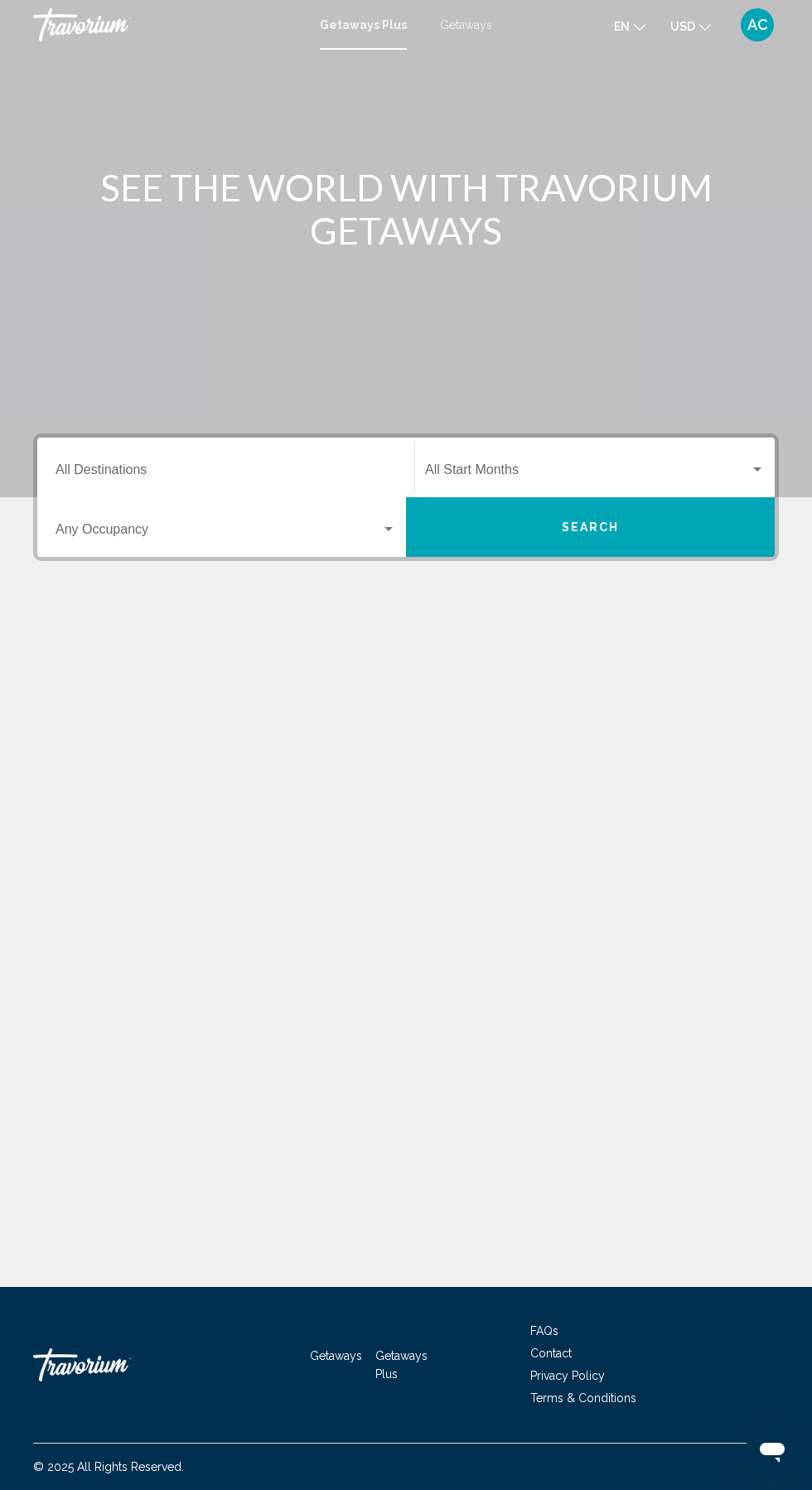
click at [51, 15] on div "Travorium" at bounding box center [116, 24] width 165 height 33
click at [90, 474] on input "Destination All Destinations" at bounding box center [226, 473] width 340 height 15
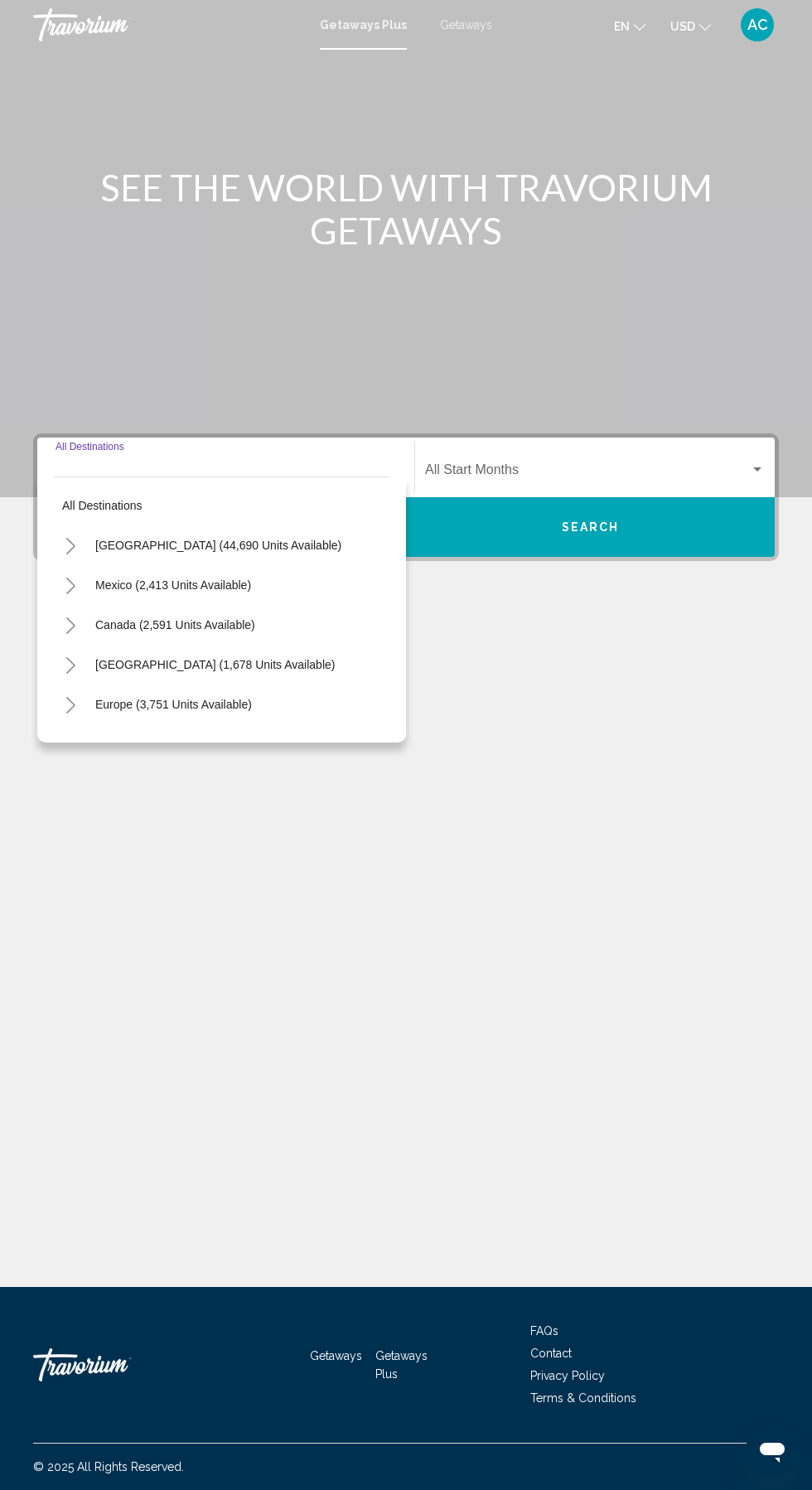
scroll to position [110, 0]
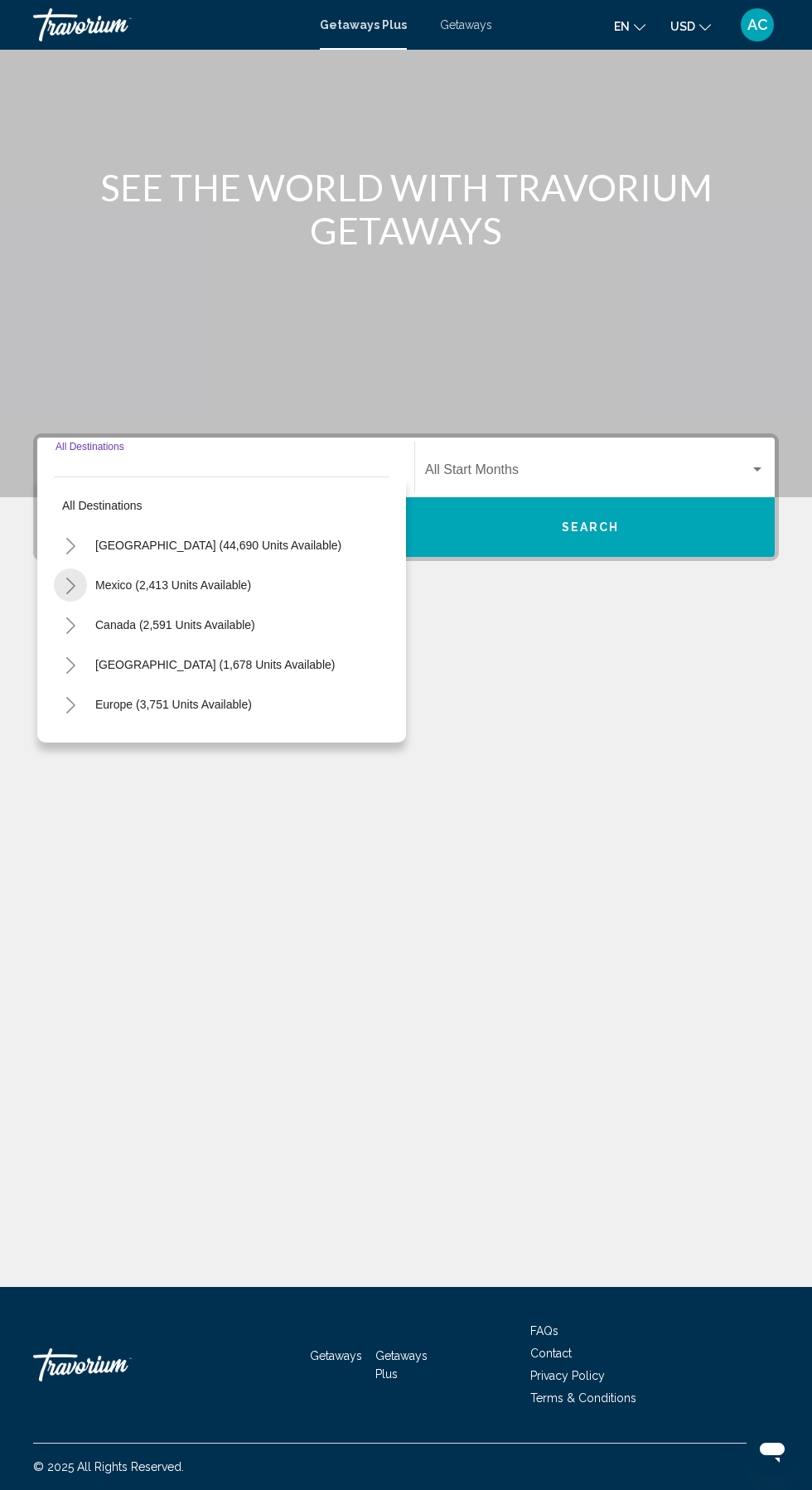
click at [70, 577] on icon "Toggle Mexico (2,413 units available)" at bounding box center [70, 586] width 12 height 17
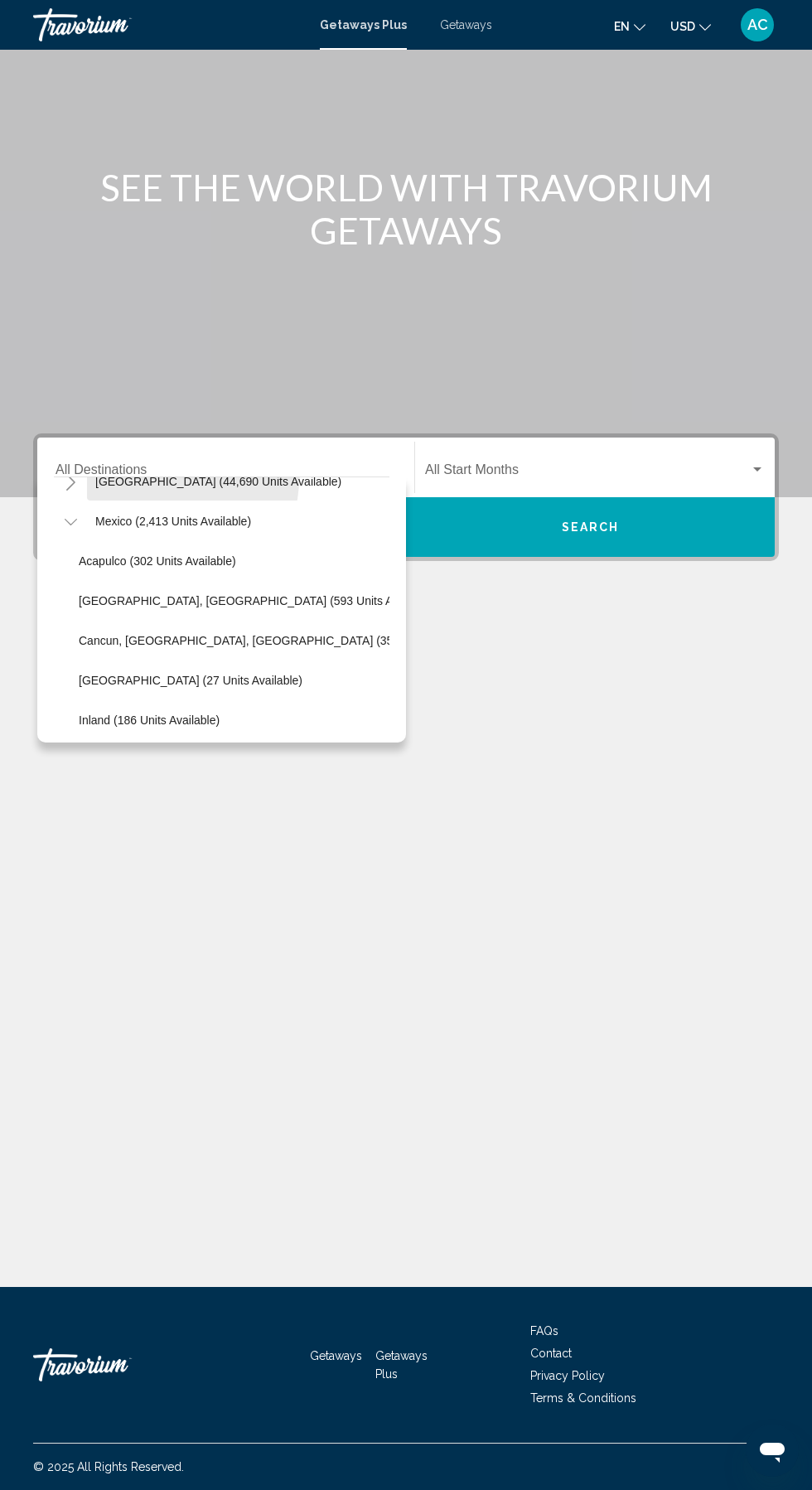
scroll to position [67, 0]
click at [175, 735] on div "SEE THE WORLD WITH TRAVORIUM GETAWAYS Destination All Destinations All destinat…" at bounding box center [406, 668] width 812 height 1237
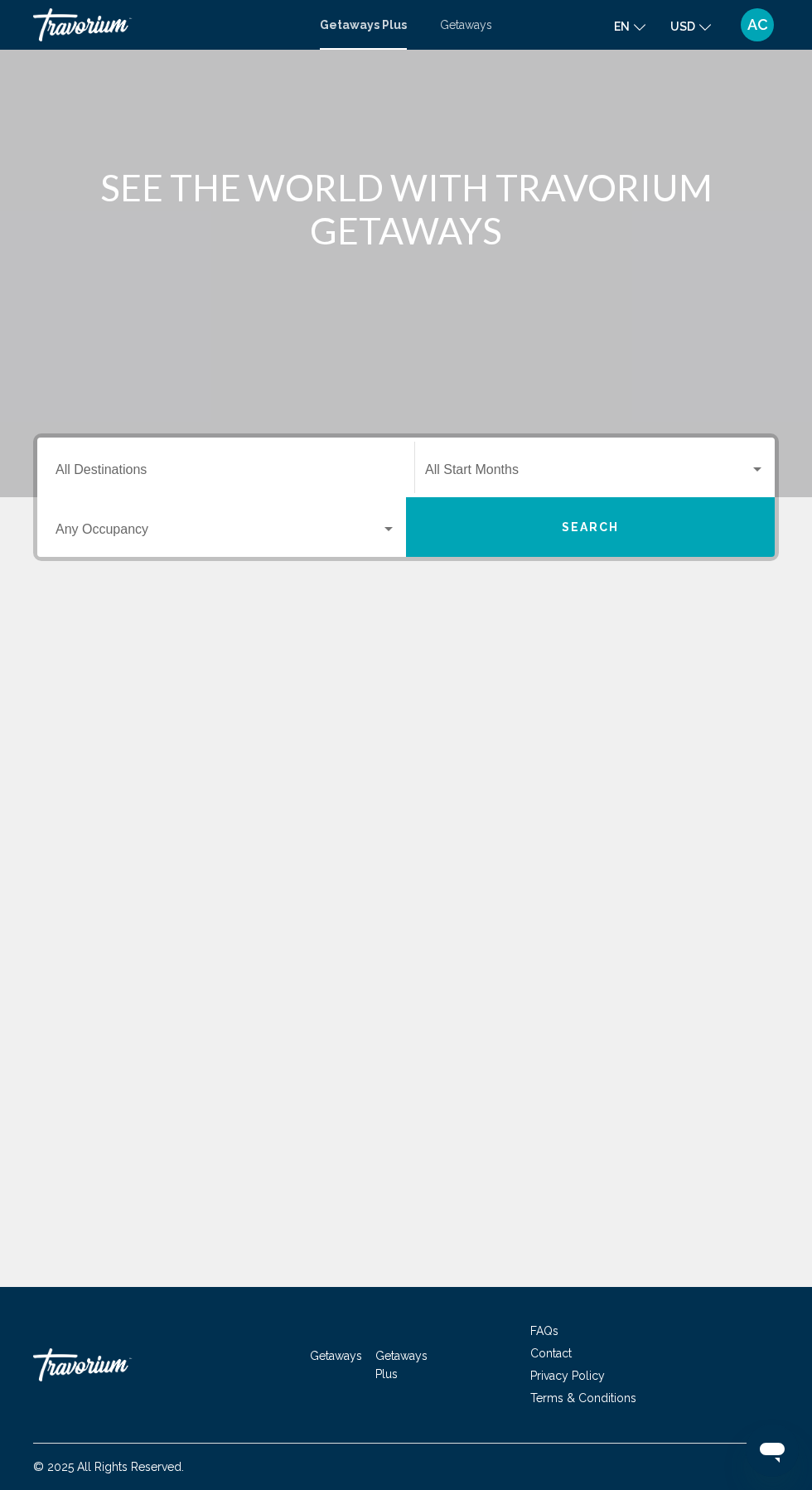
click at [505, 465] on span "Search widget" at bounding box center [587, 473] width 325 height 15
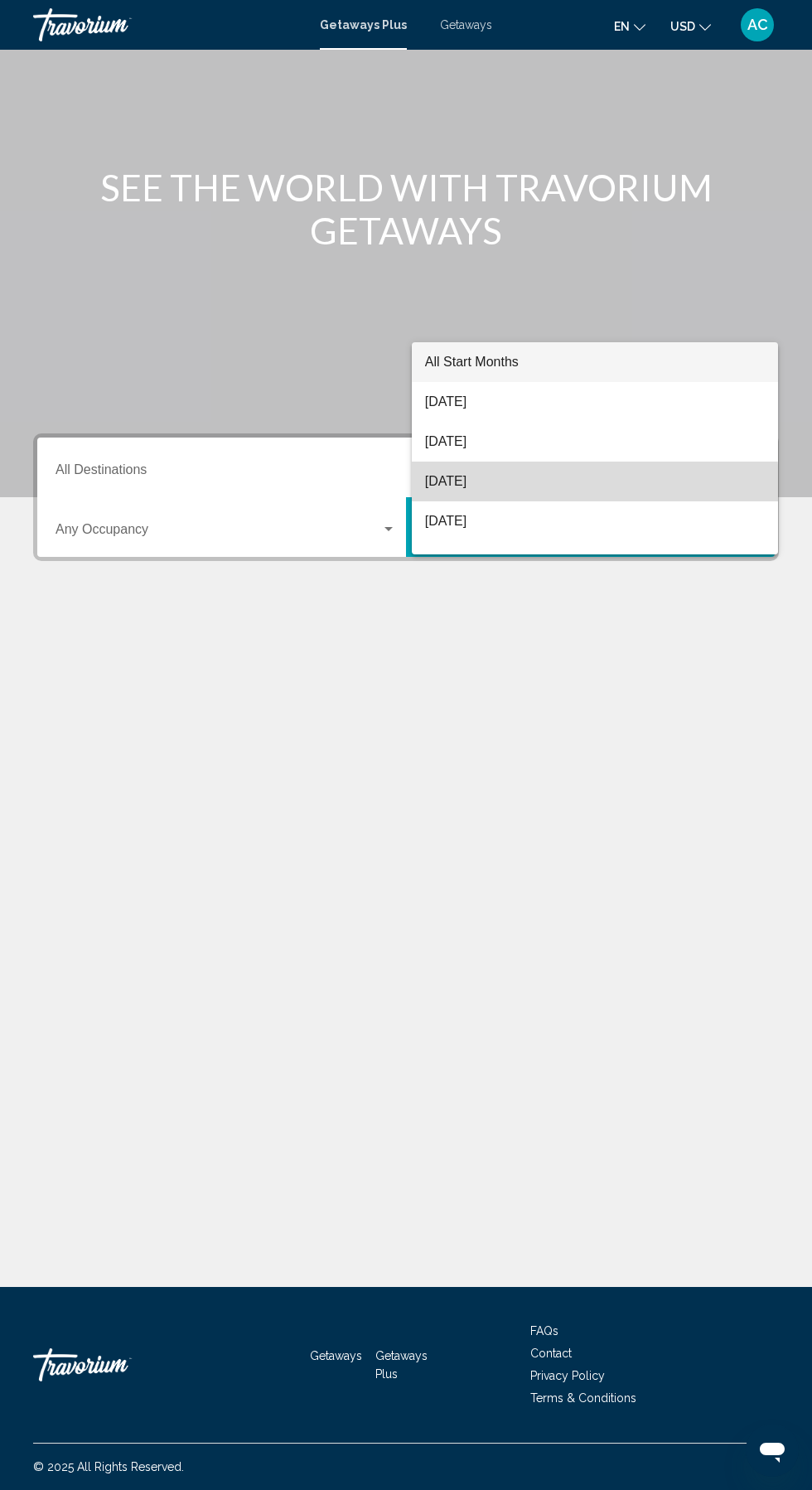
click at [454, 483] on span "[DATE]" at bounding box center [594, 481] width 339 height 39
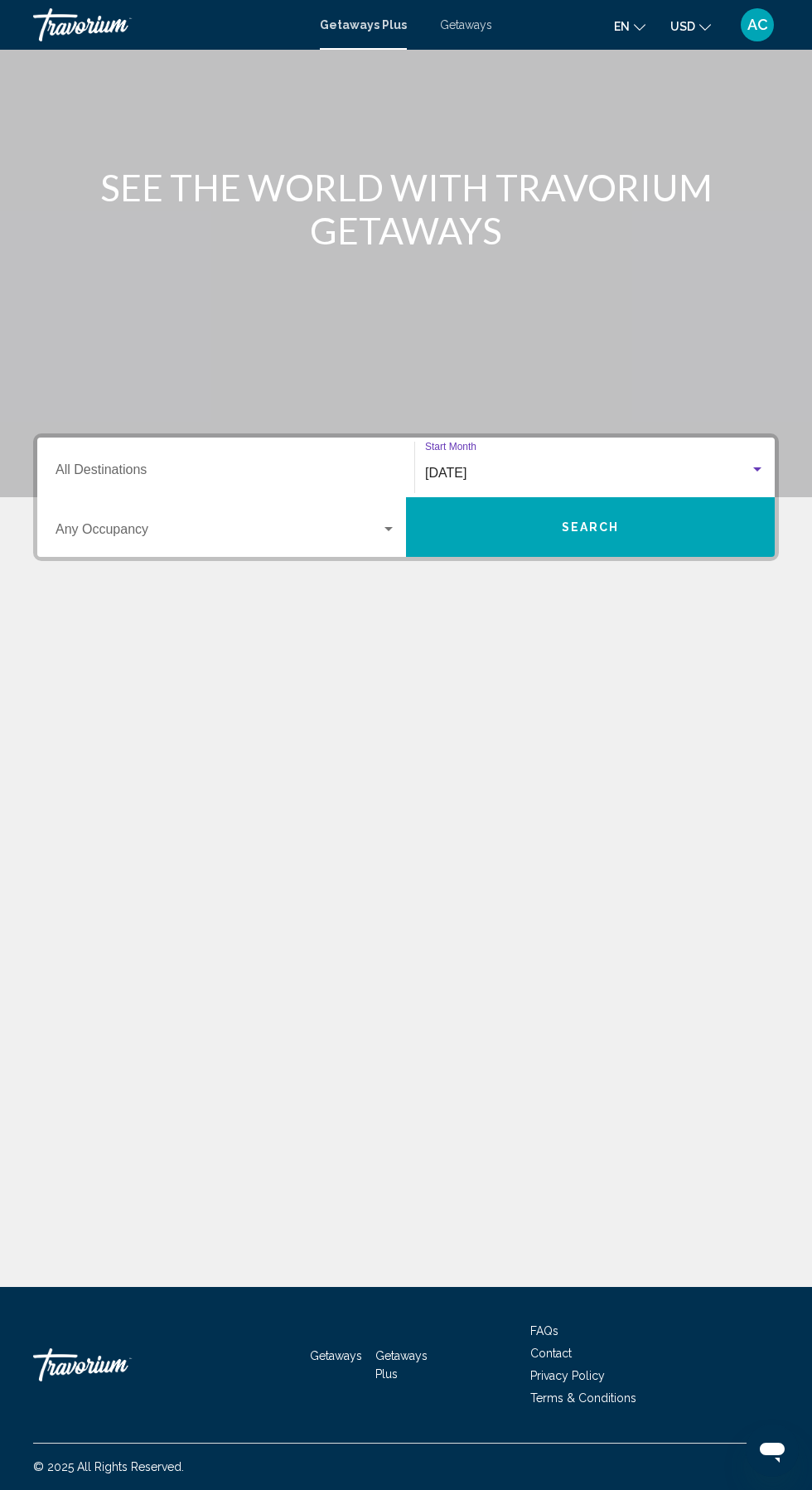
click at [495, 497] on button "Search" at bounding box center [590, 526] width 368 height 59
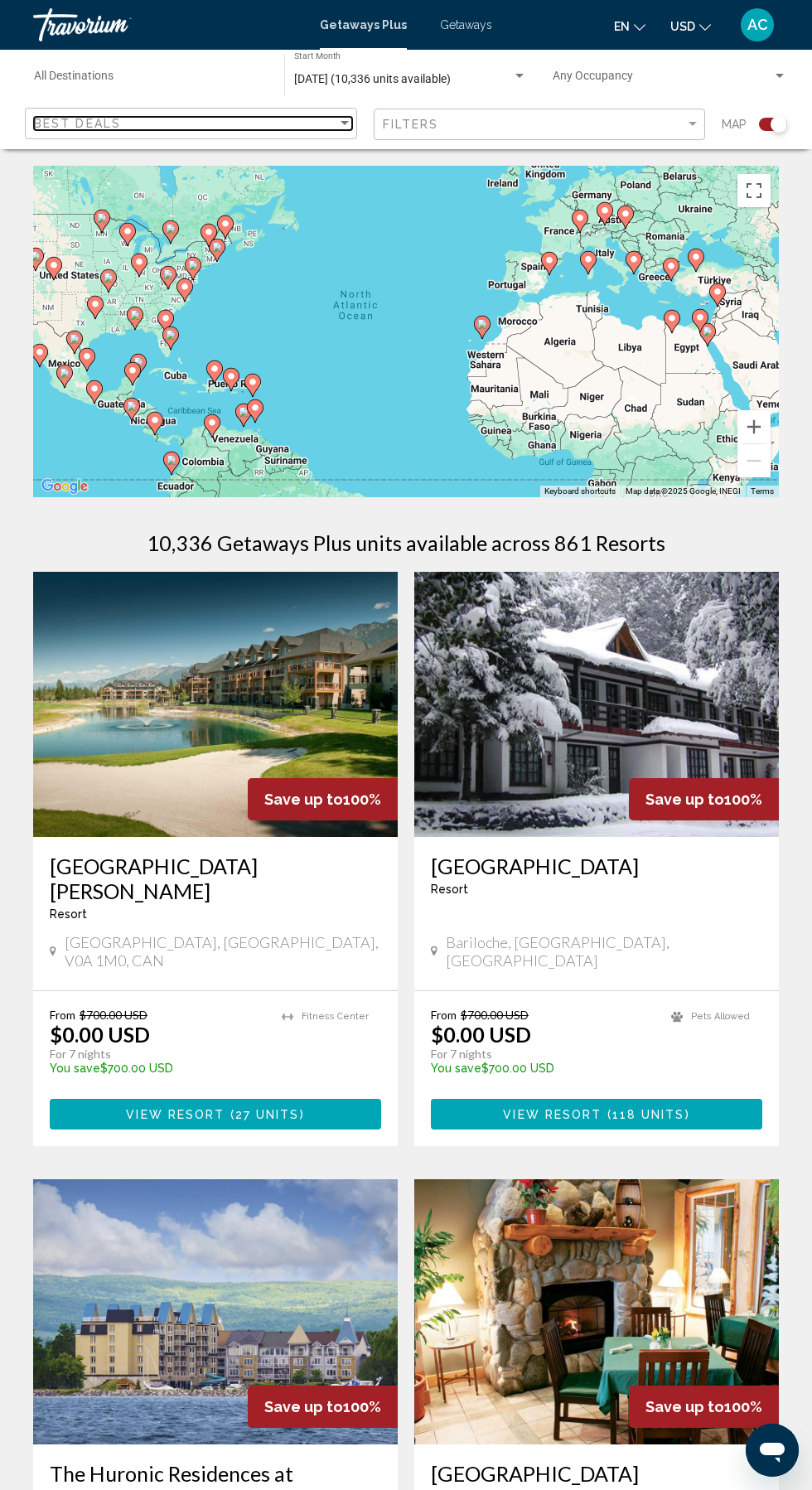
click at [170, 123] on div "Best Deals" at bounding box center [185, 123] width 304 height 13
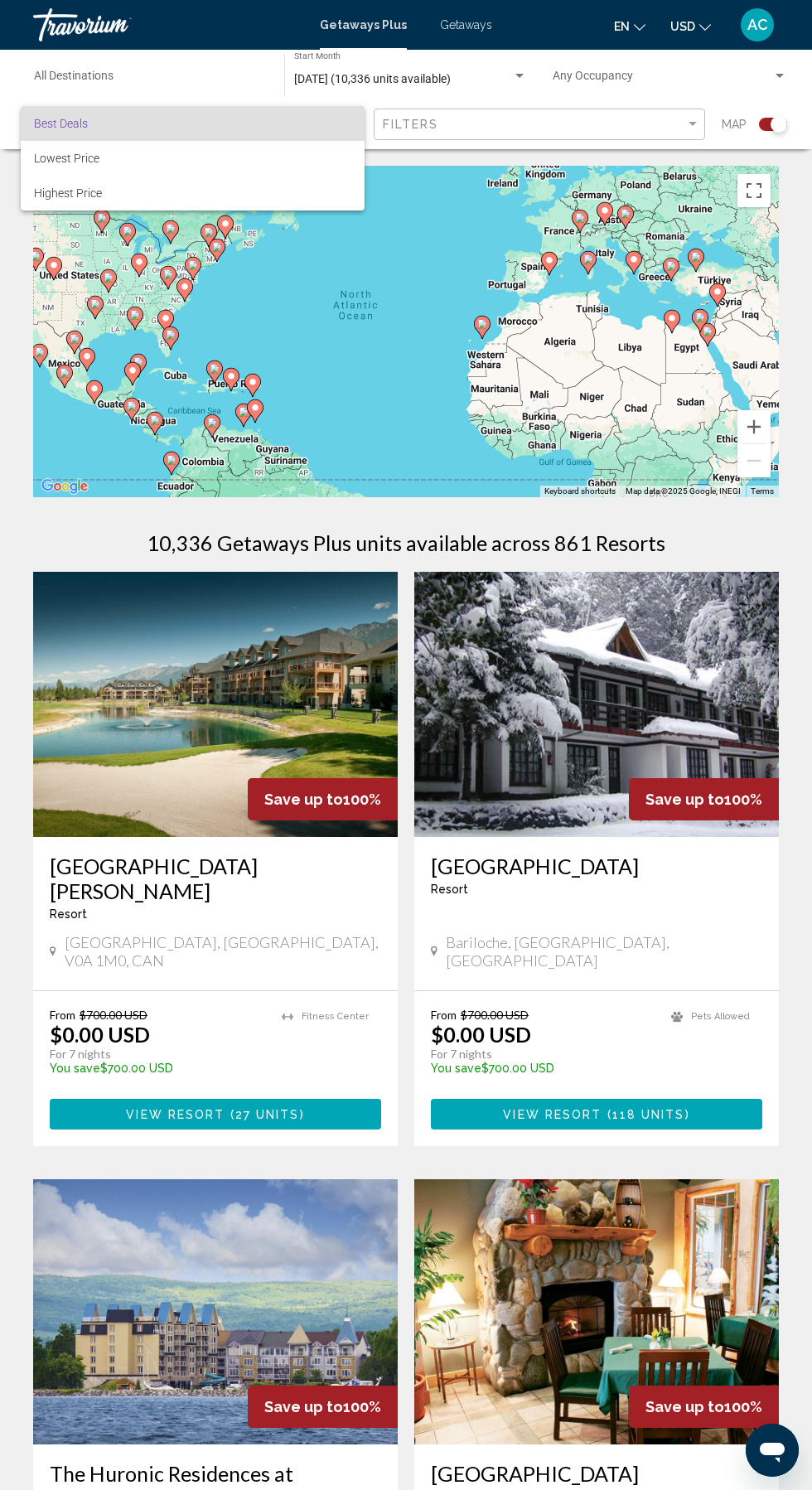
click at [414, 125] on div at bounding box center [406, 745] width 812 height 1490
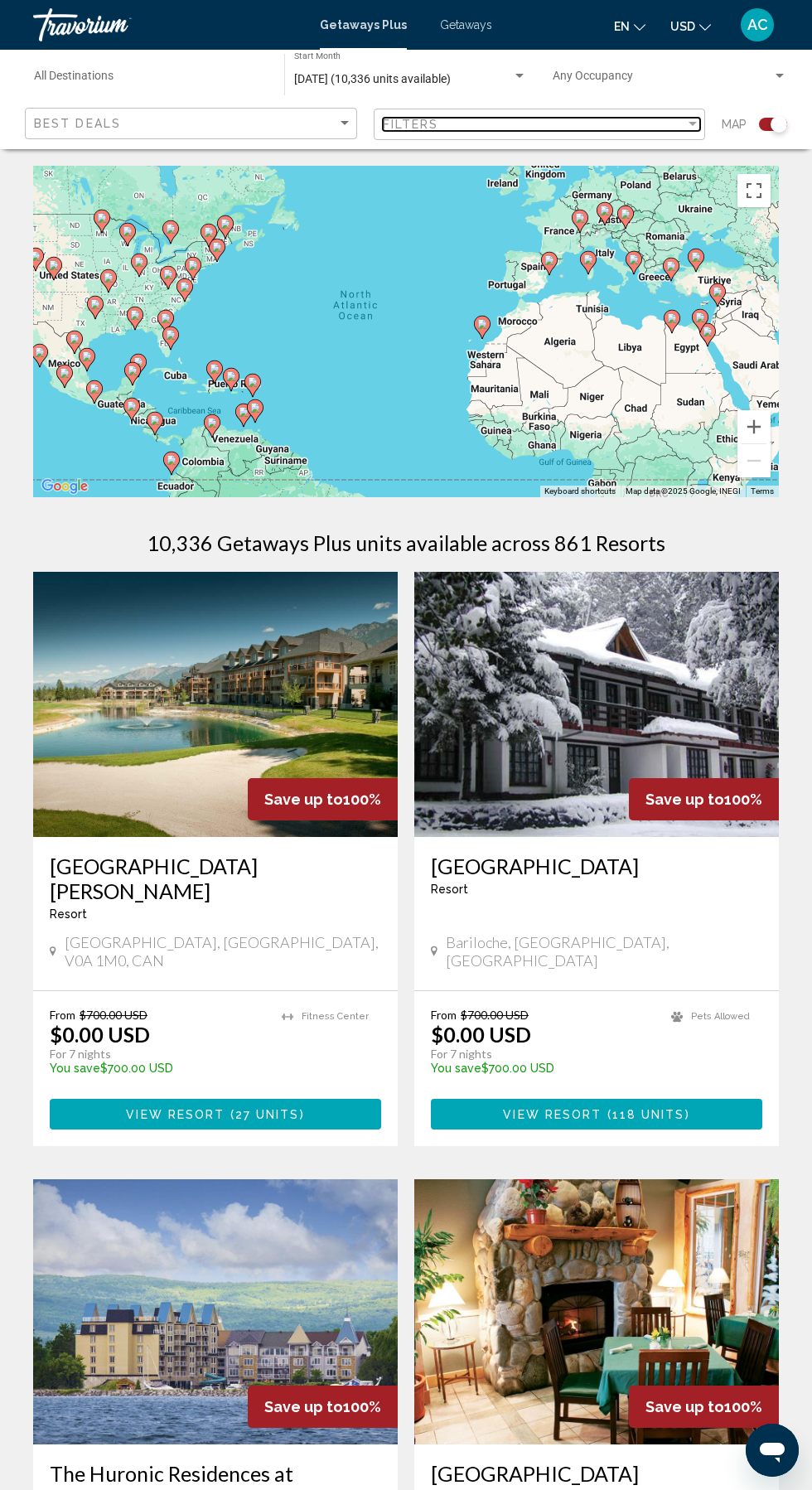
click at [449, 124] on div "Filters" at bounding box center [534, 124] width 304 height 13
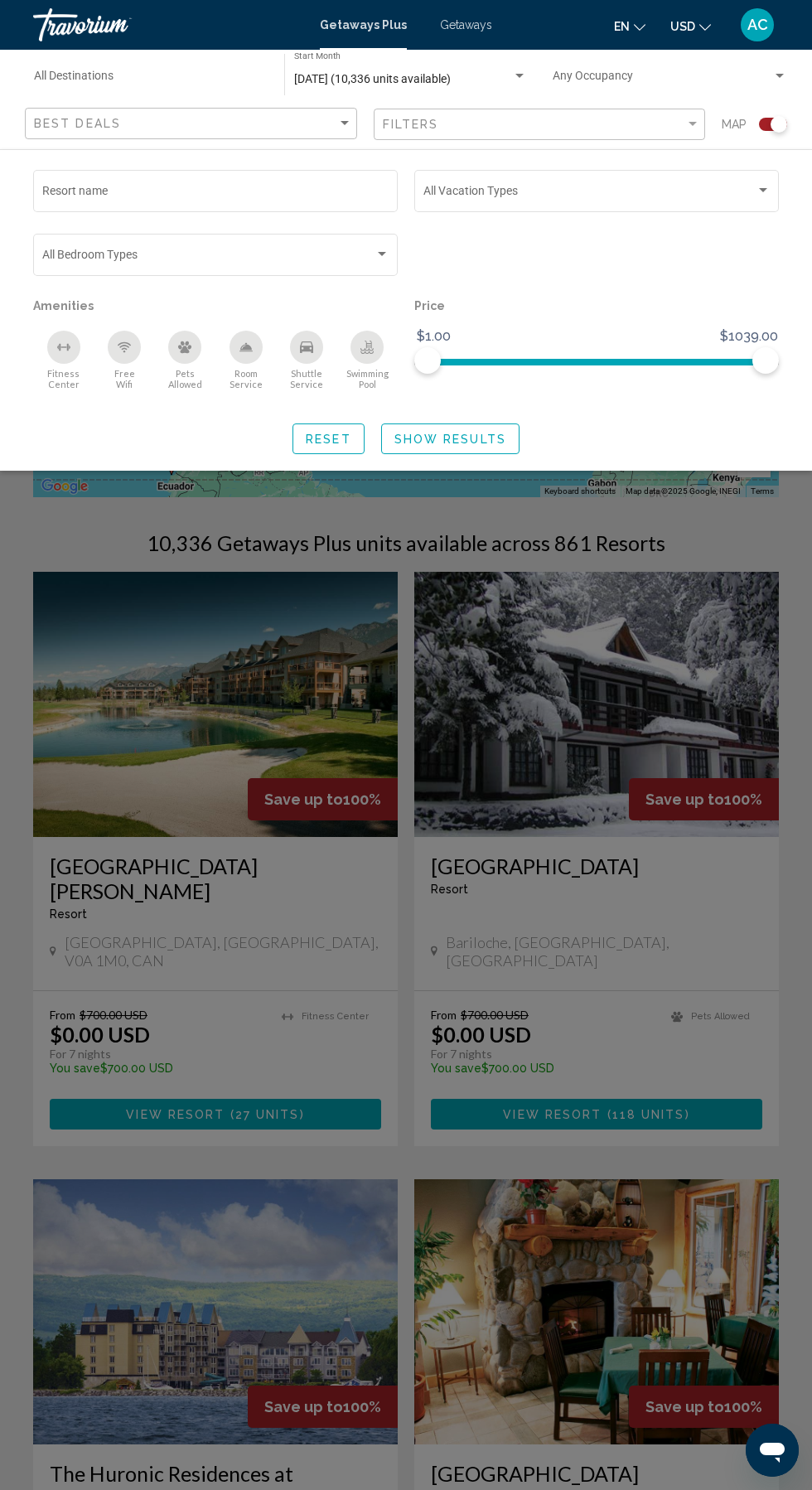
click at [154, 697] on div "Search widget" at bounding box center [406, 869] width 812 height 1241
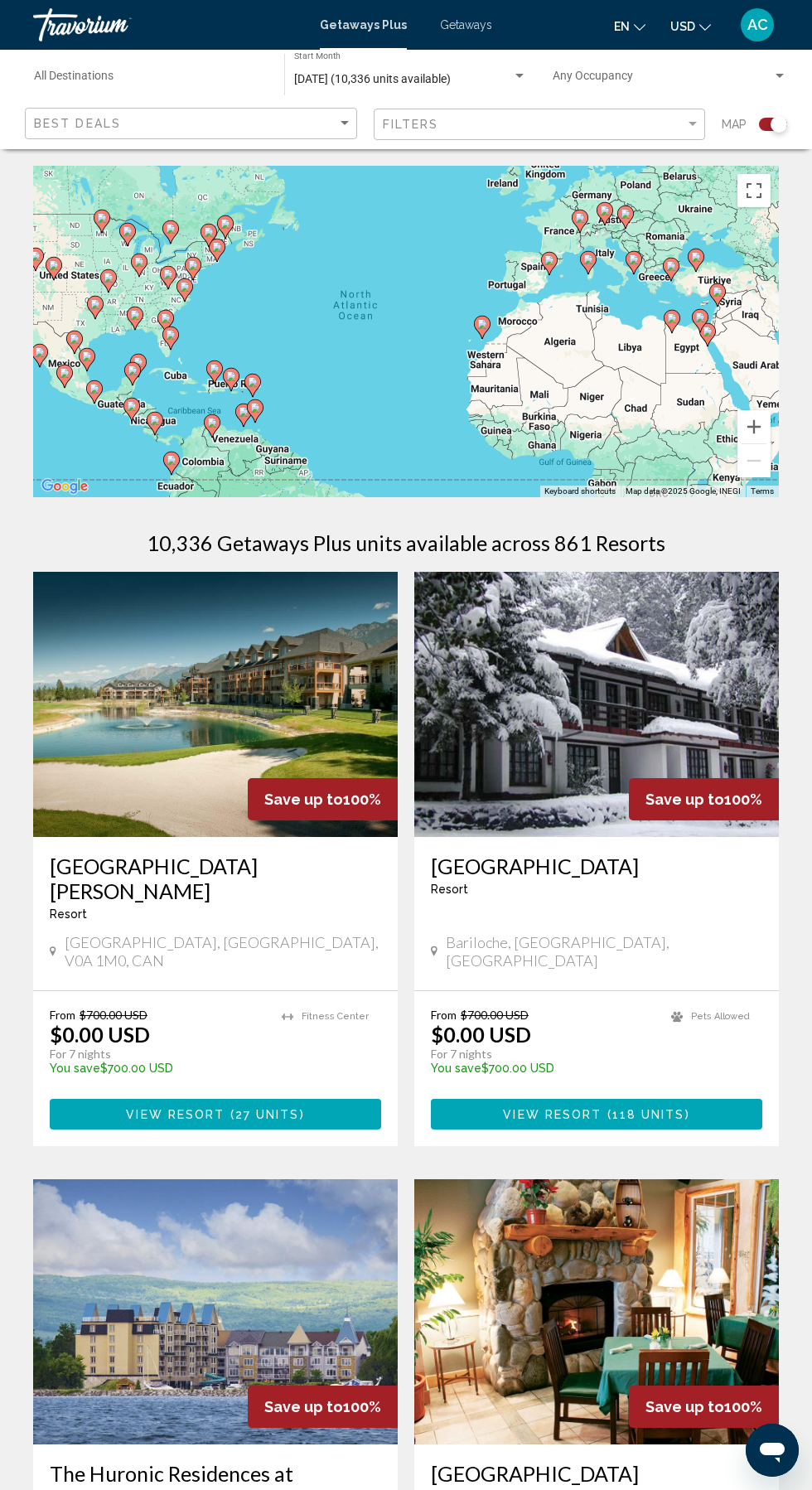
click at [45, 79] on input "Destination All Destinations" at bounding box center [150, 80] width 234 height 13
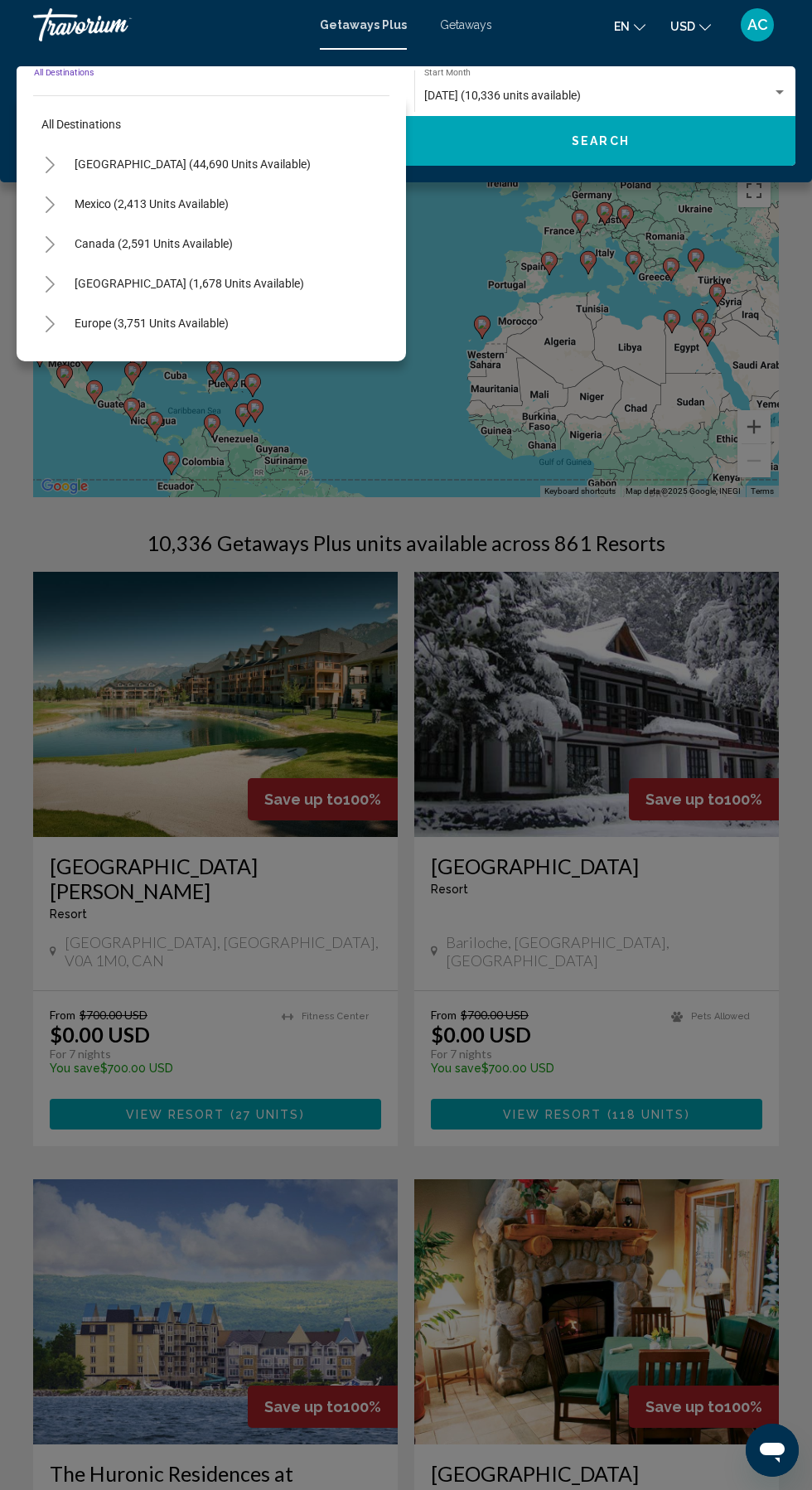
click at [25, 221] on div "All destinations United States (44,690 units available) Mexico (2,413 units ava…" at bounding box center [211, 227] width 389 height 266
click at [45, 207] on icon "Toggle Mexico (2,413 units available)" at bounding box center [50, 205] width 12 height 17
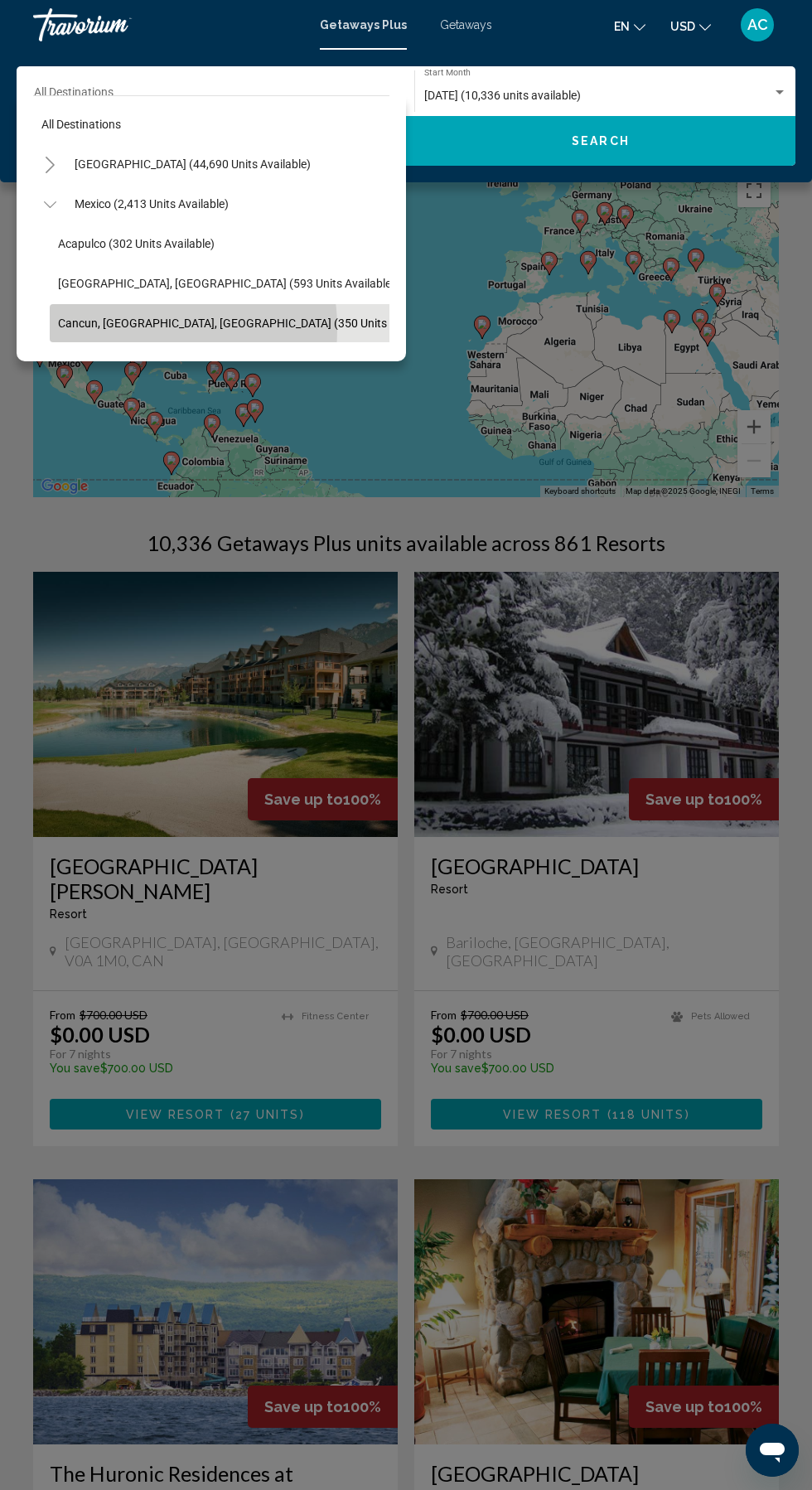
click at [117, 328] on span "Cancun, Cozumel, Riviera Maya (350 units available)" at bounding box center [249, 323] width 382 height 13
type input "**********"
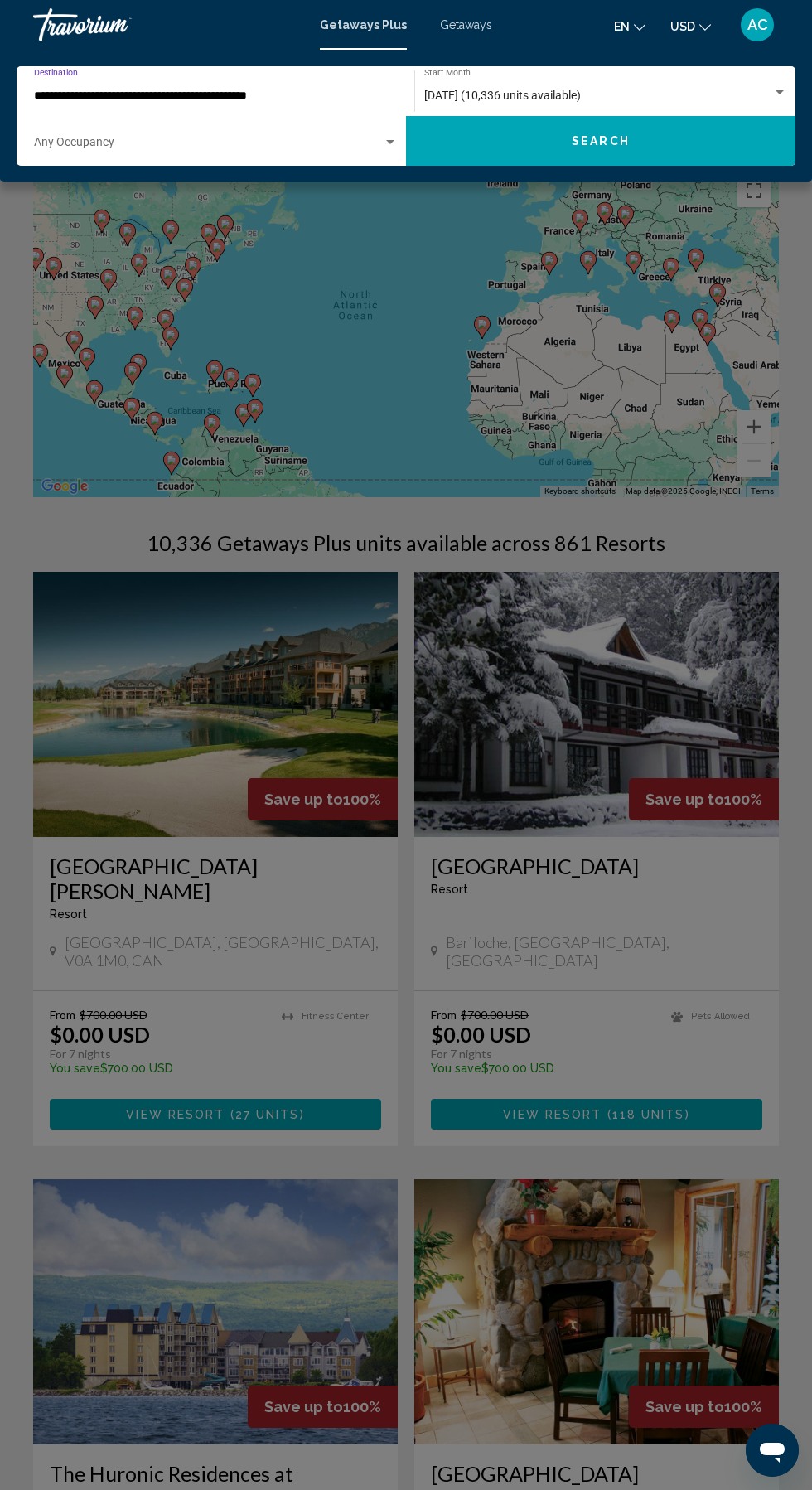
click at [96, 151] on span "Search widget" at bounding box center [208, 146] width 349 height 13
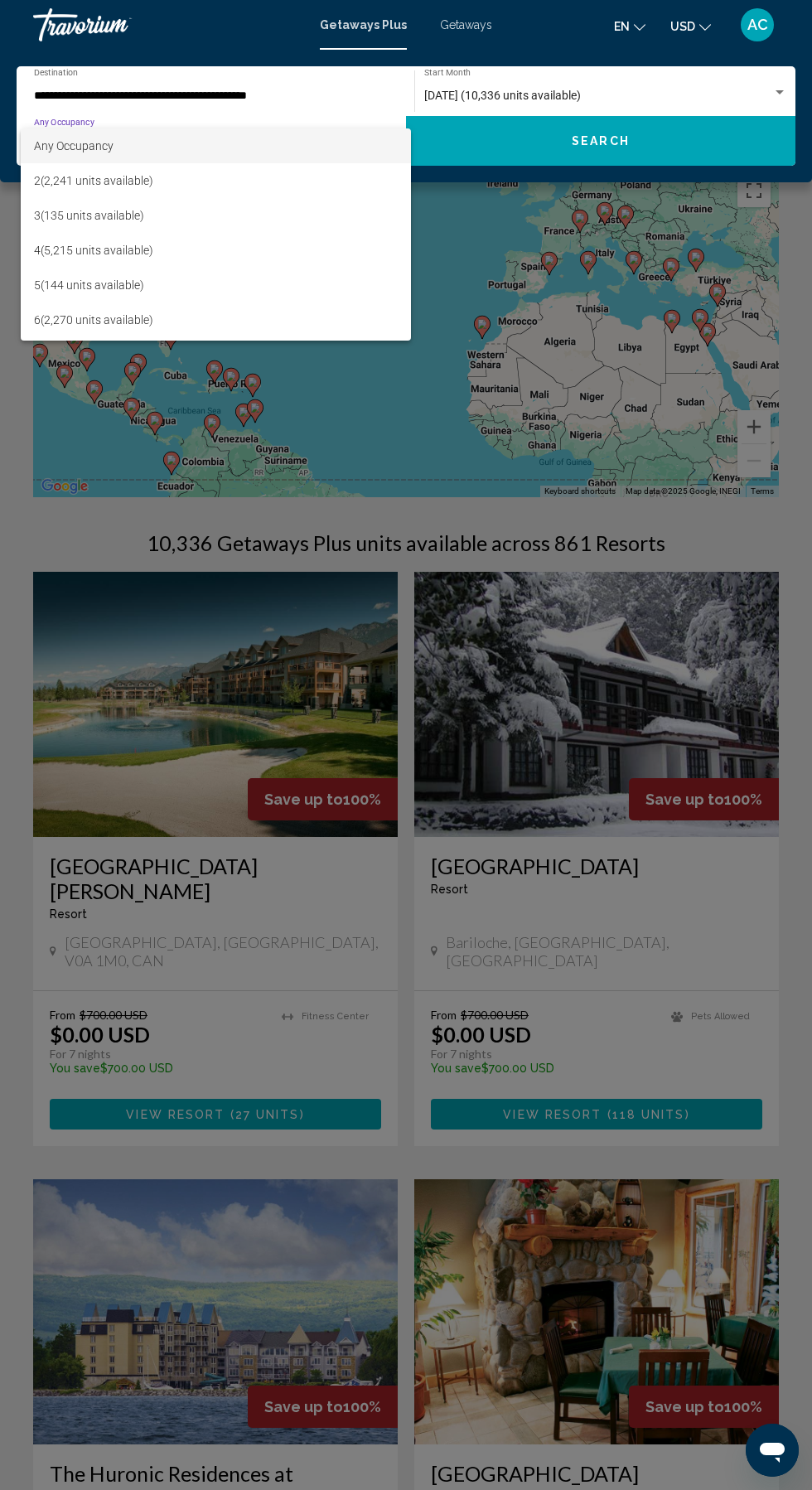
click at [206, 465] on div at bounding box center [406, 745] width 812 height 1490
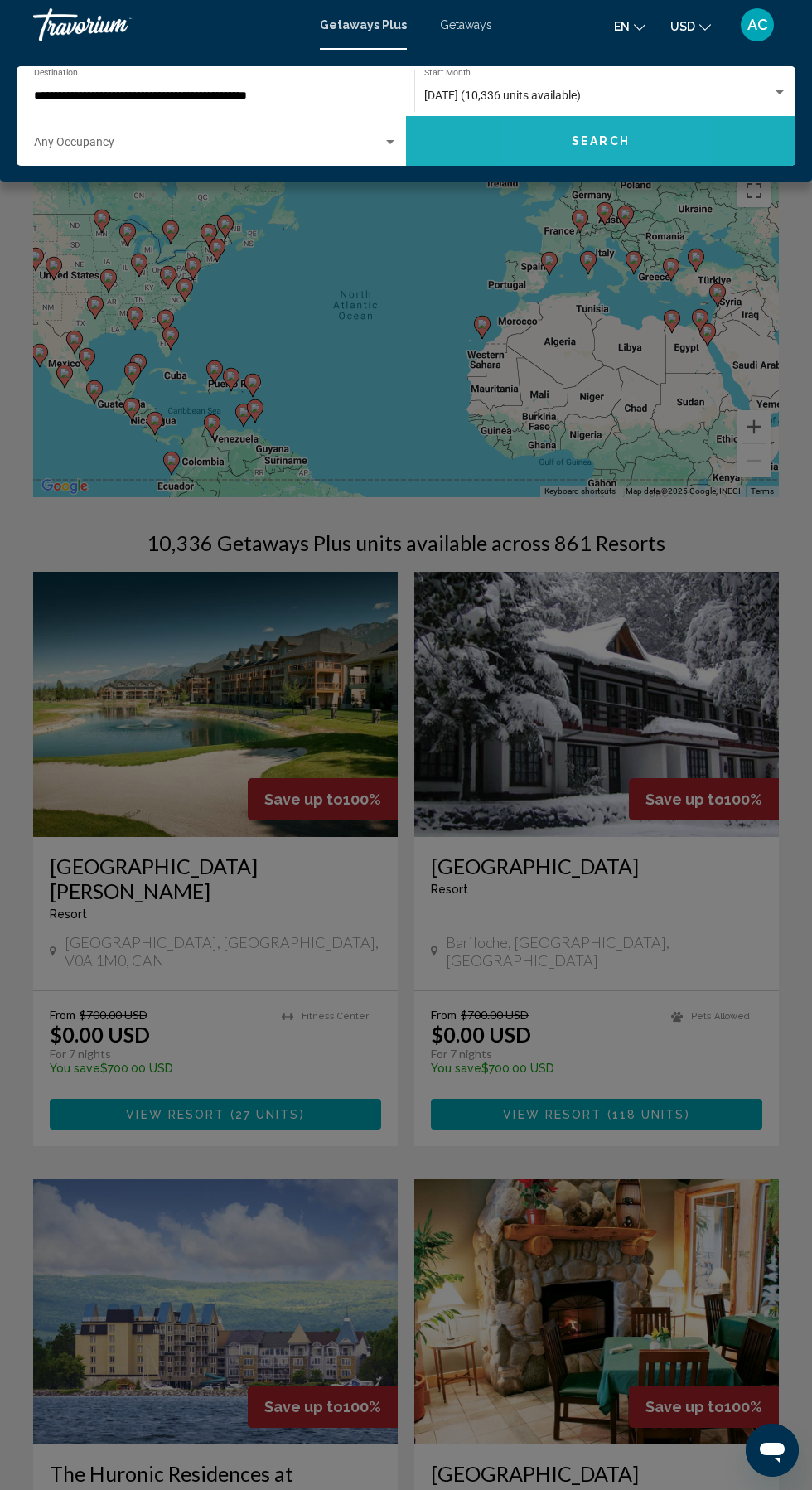
click at [544, 160] on button "Search" at bounding box center [601, 140] width 389 height 50
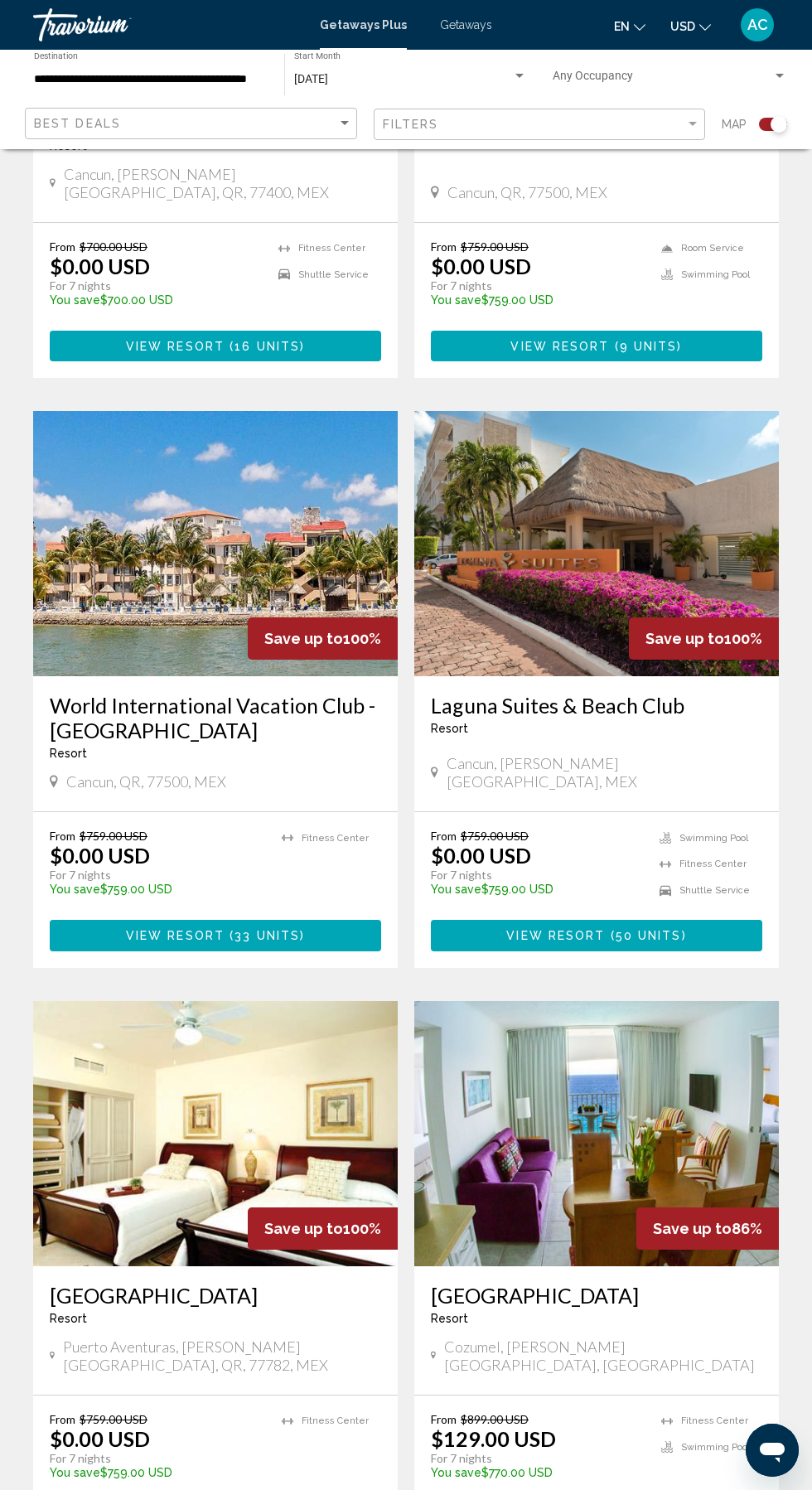
scroll to position [714, 0]
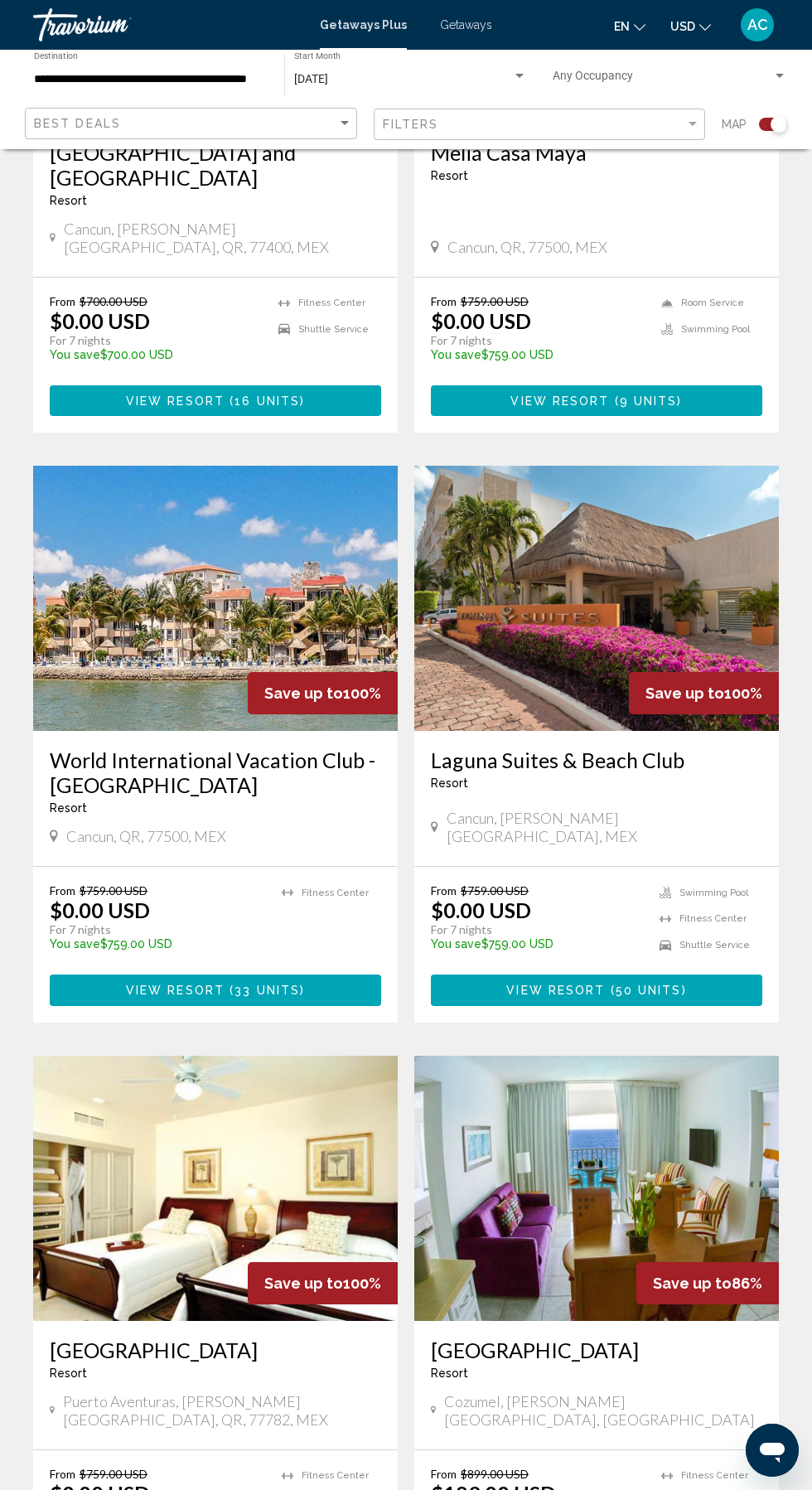
click at [560, 602] on img "Main content" at bounding box center [597, 598] width 365 height 265
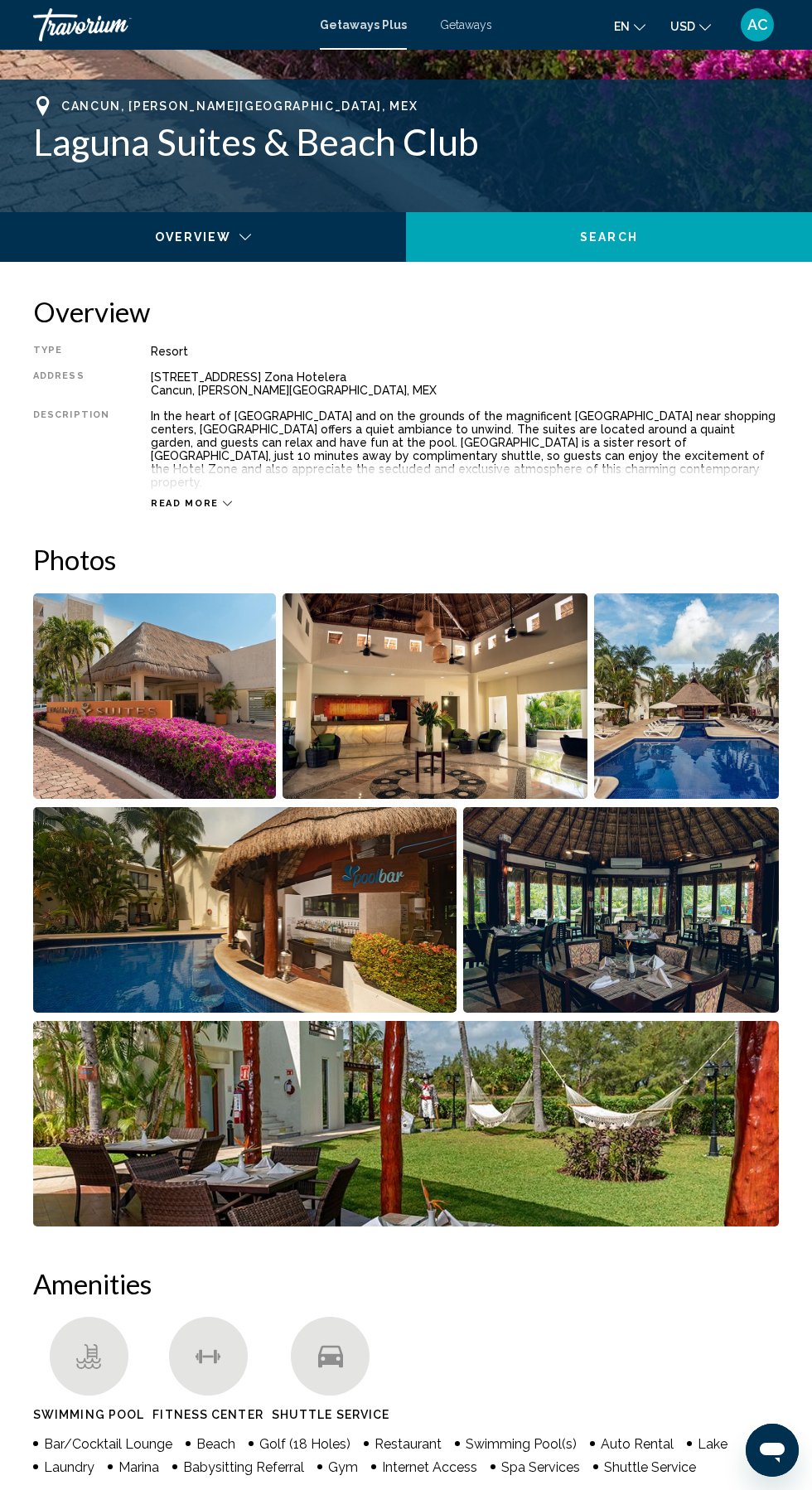
scroll to position [626, 0]
click at [150, 496] on button "Read more" at bounding box center [191, 502] width 81 height 12
click at [185, 497] on span "Read less" at bounding box center [182, 502] width 65 height 10
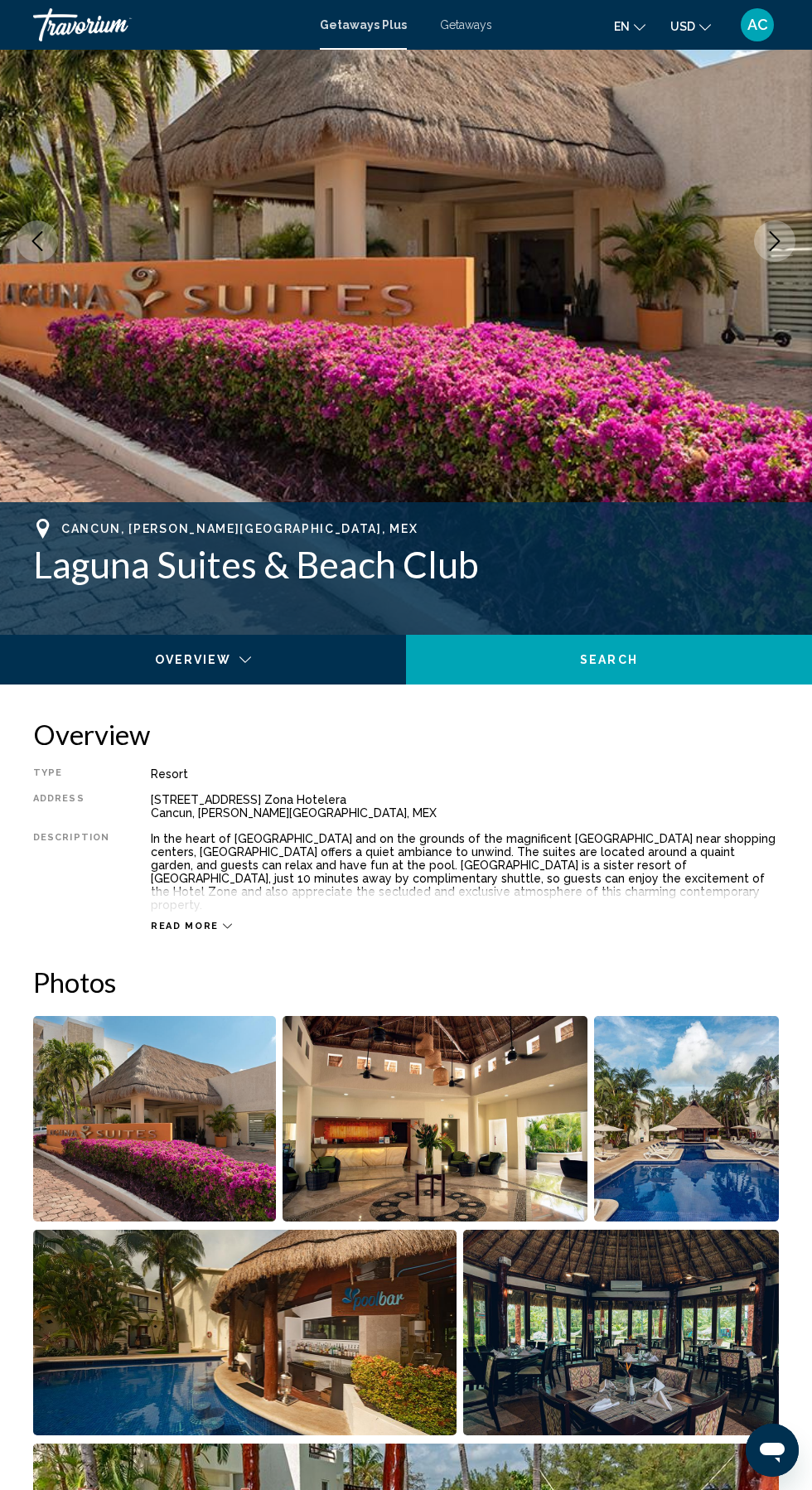
scroll to position [226, 0]
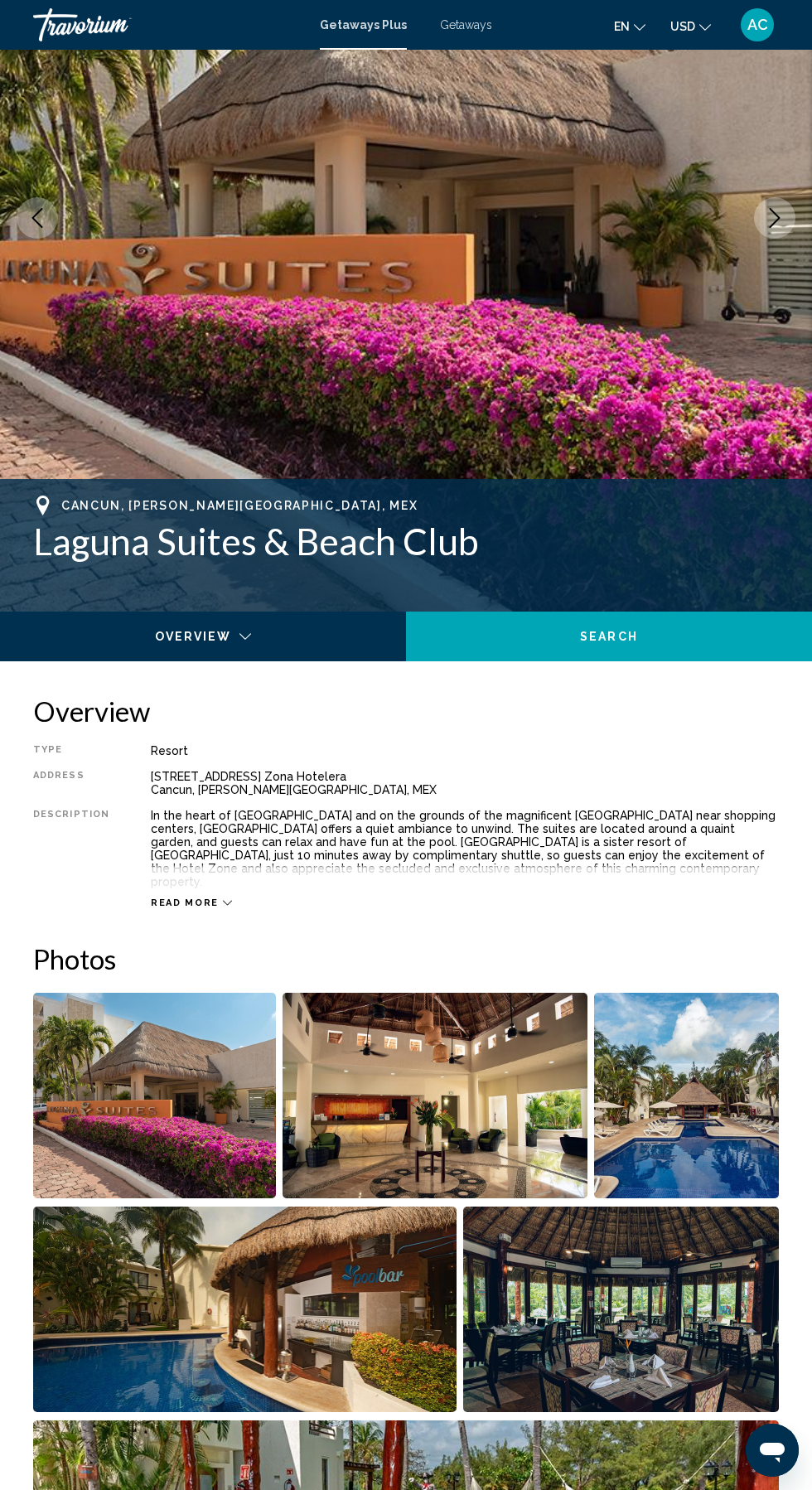
click at [179, 647] on div "Main content" at bounding box center [195, 648] width 368 height 17
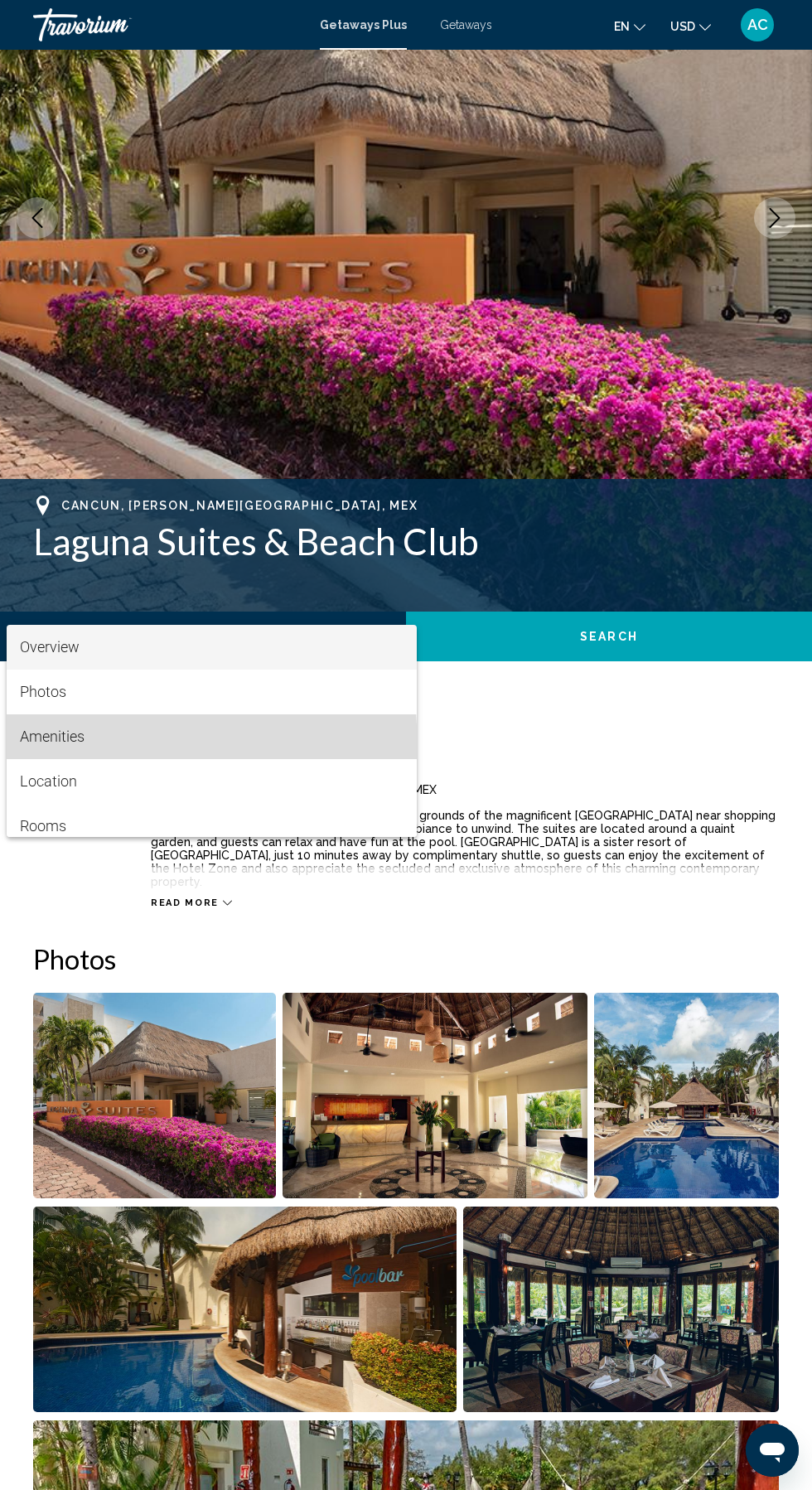
click at [52, 737] on span "Amenities" at bounding box center [52, 736] width 65 height 18
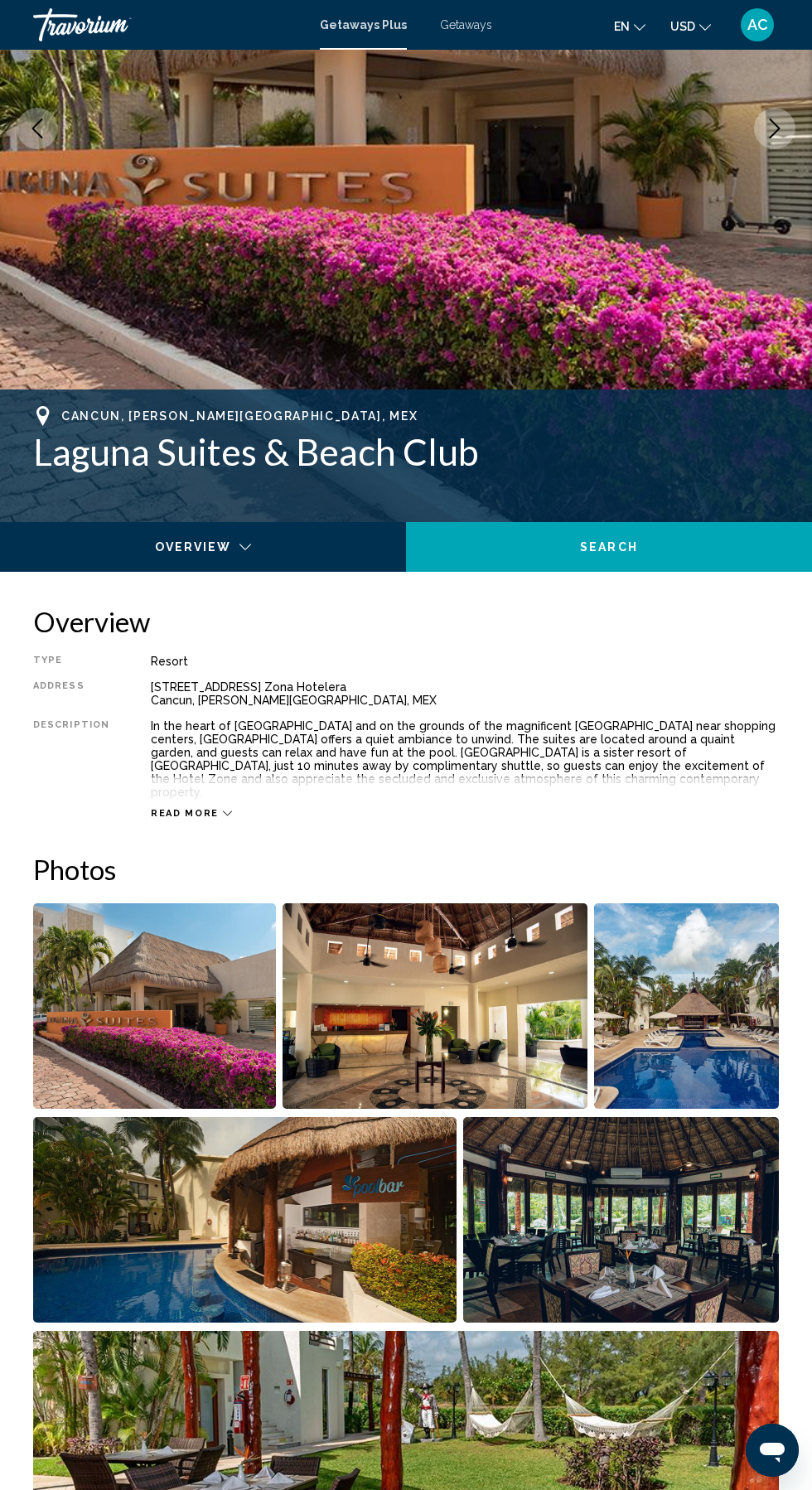
scroll to position [317, 0]
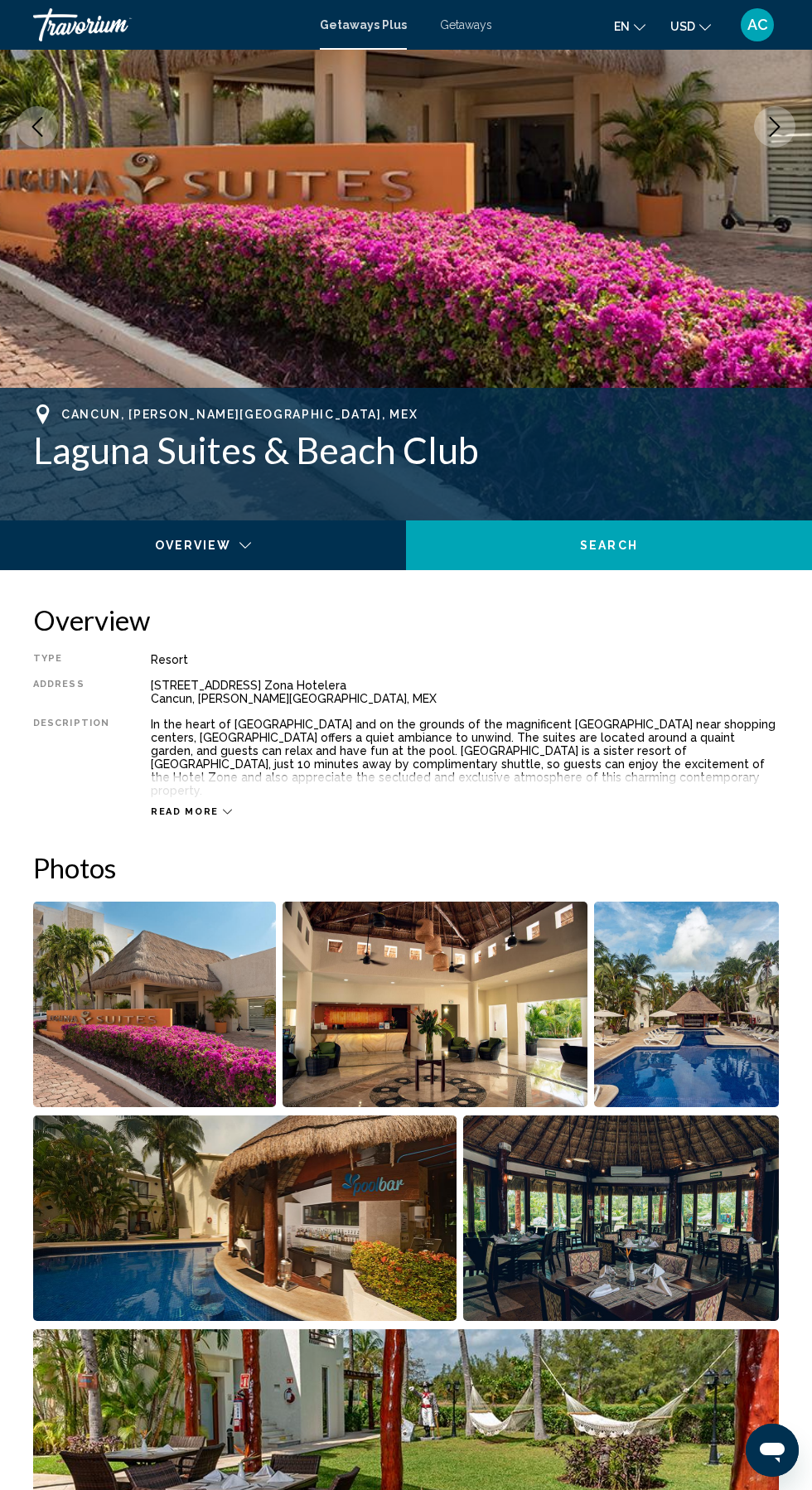
click at [171, 807] on span "Read more" at bounding box center [184, 811] width 68 height 10
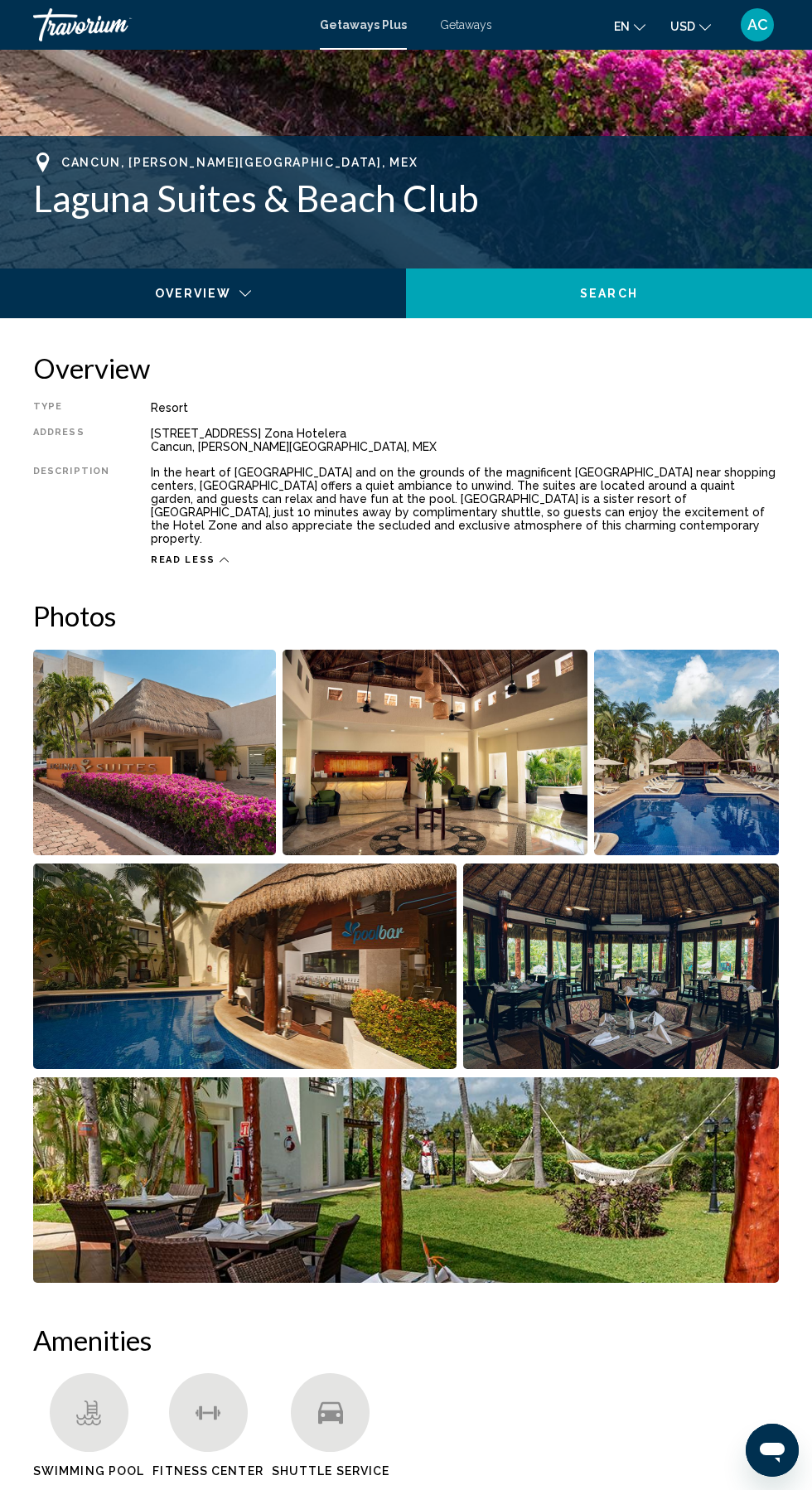
scroll to position [571, 0]
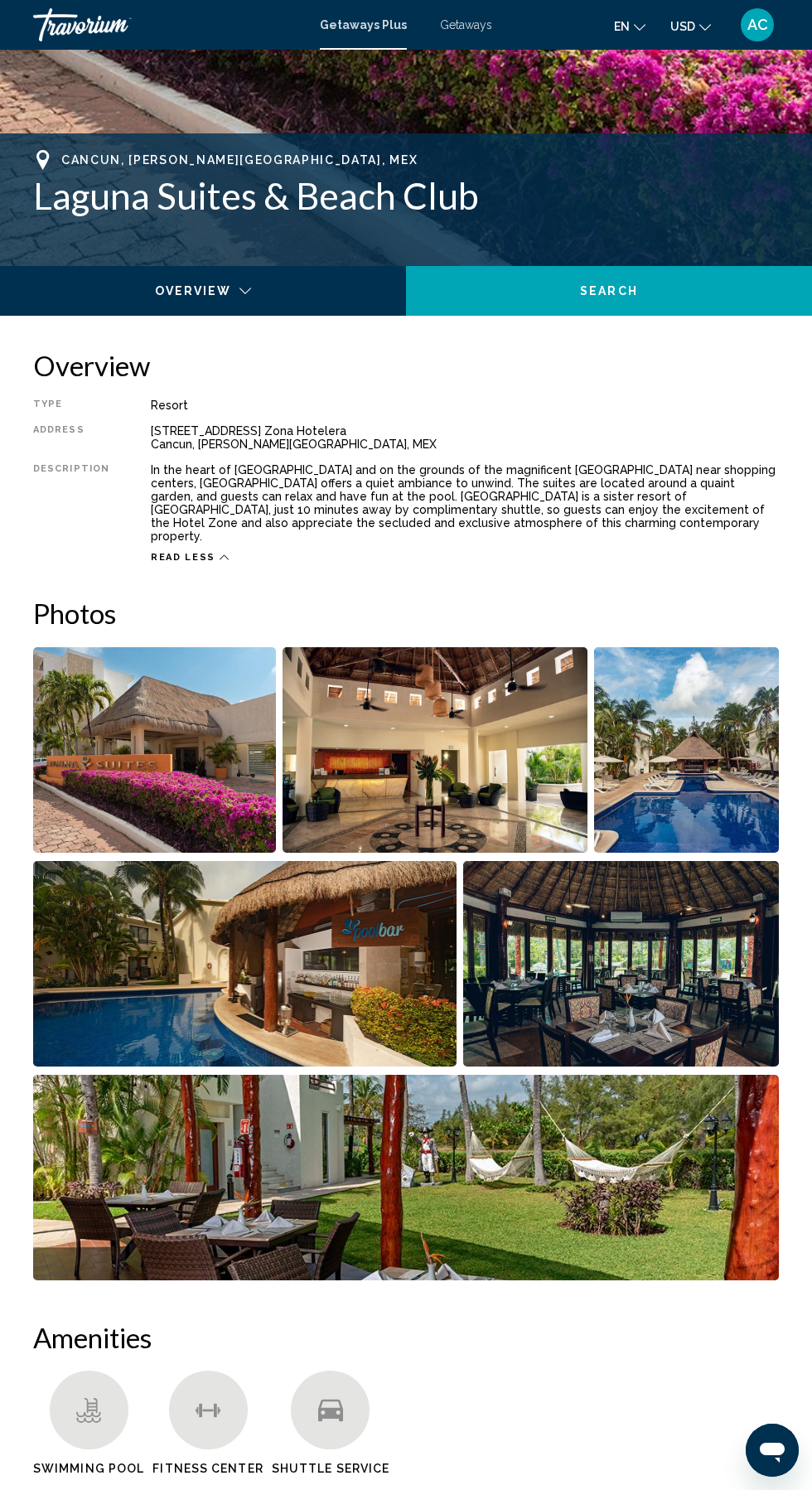
click at [174, 552] on span "Read less" at bounding box center [182, 557] width 65 height 10
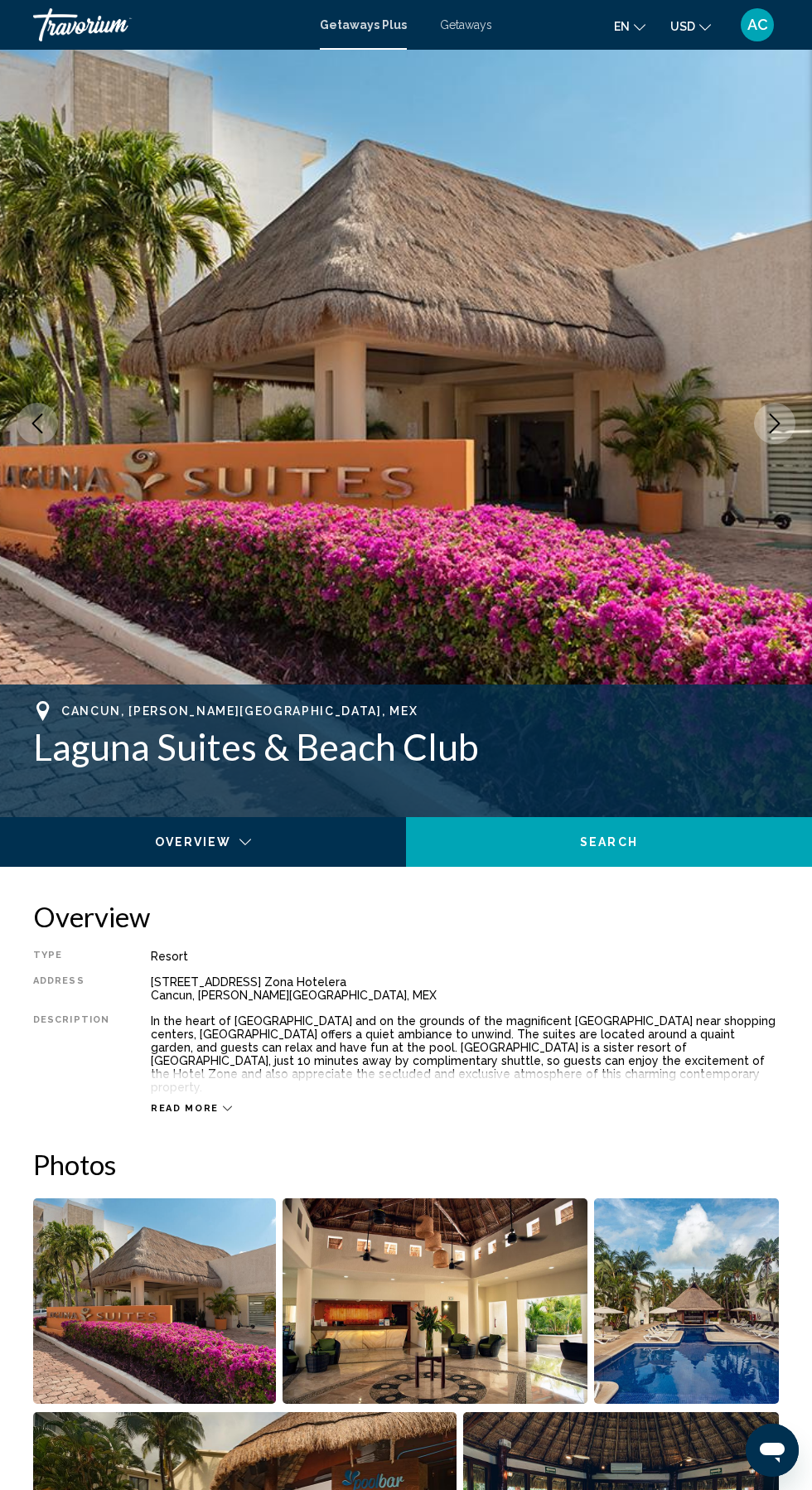
click at [179, 1103] on span "Read more" at bounding box center [184, 1107] width 68 height 10
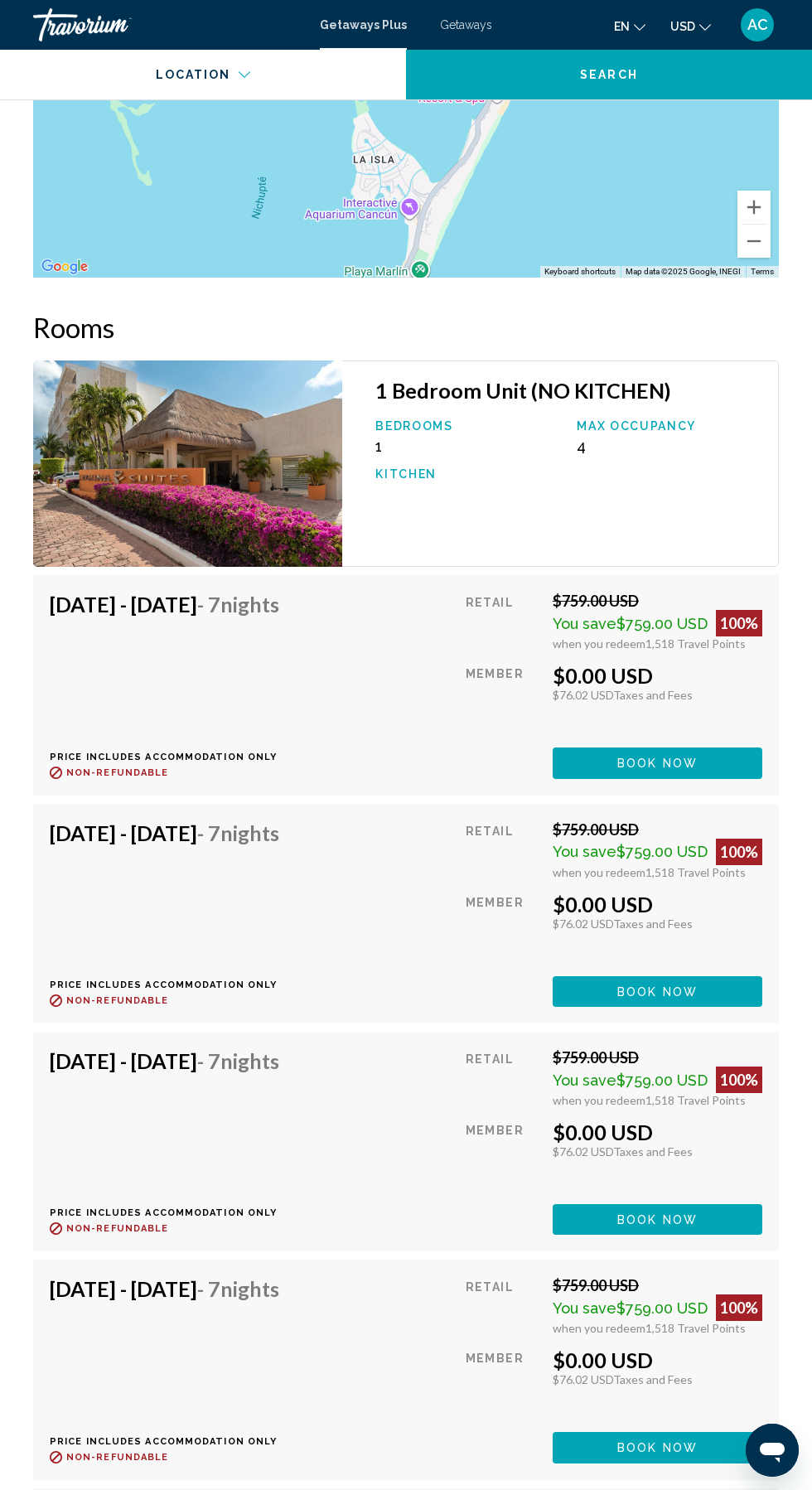
scroll to position [2807, 0]
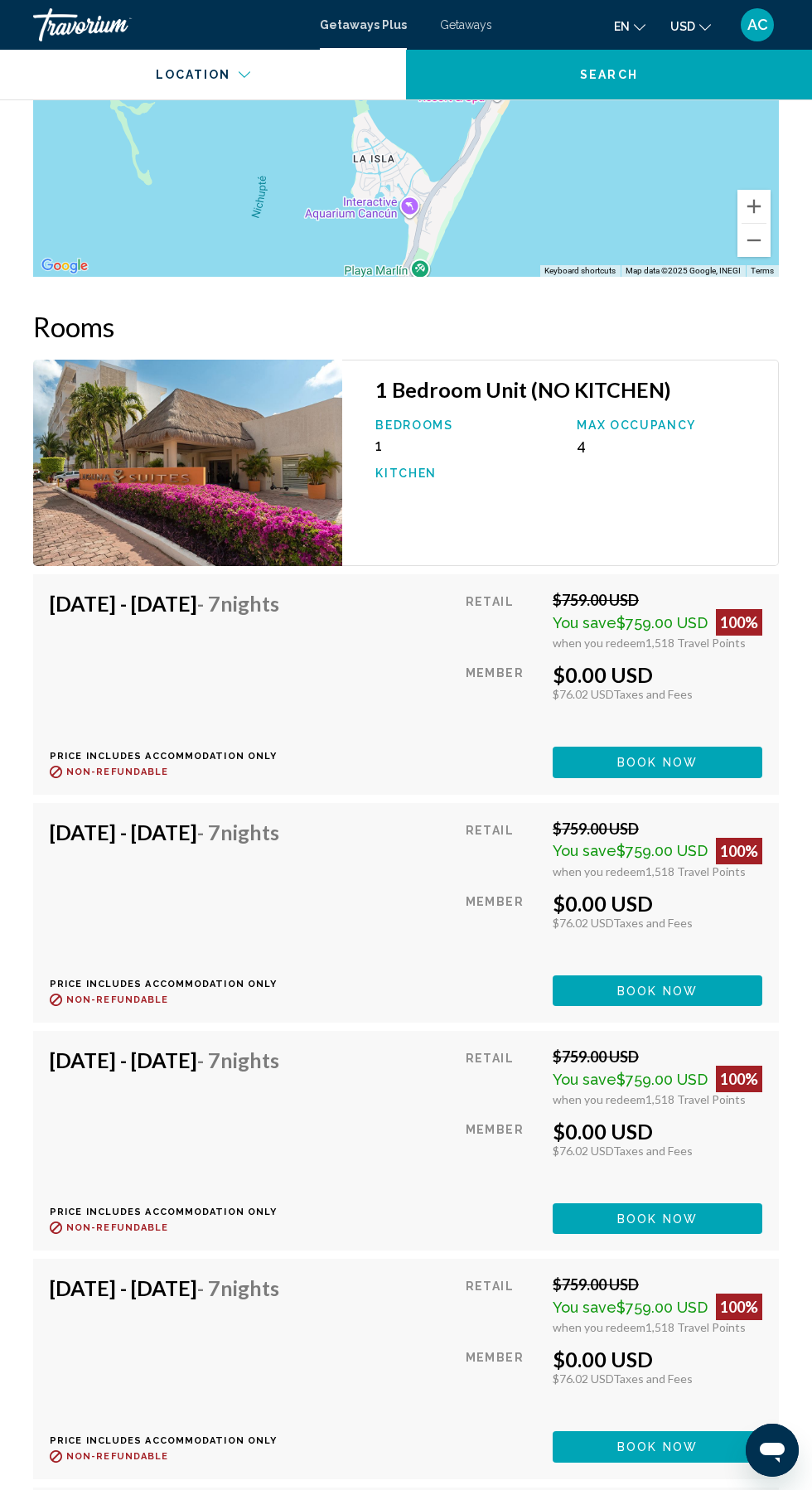
click at [102, 469] on img "Main content" at bounding box center [187, 463] width 309 height 206
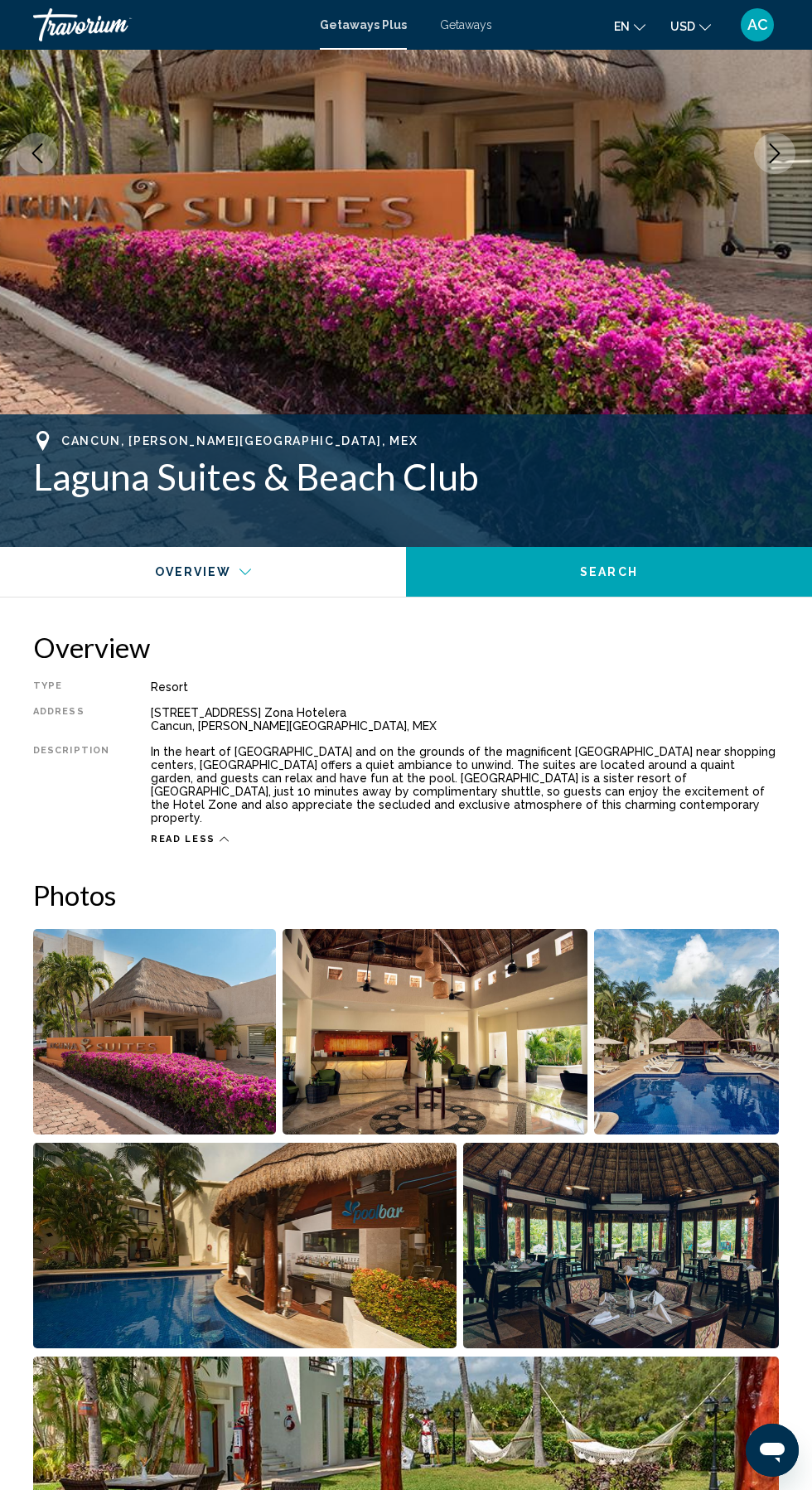
scroll to position [0, 0]
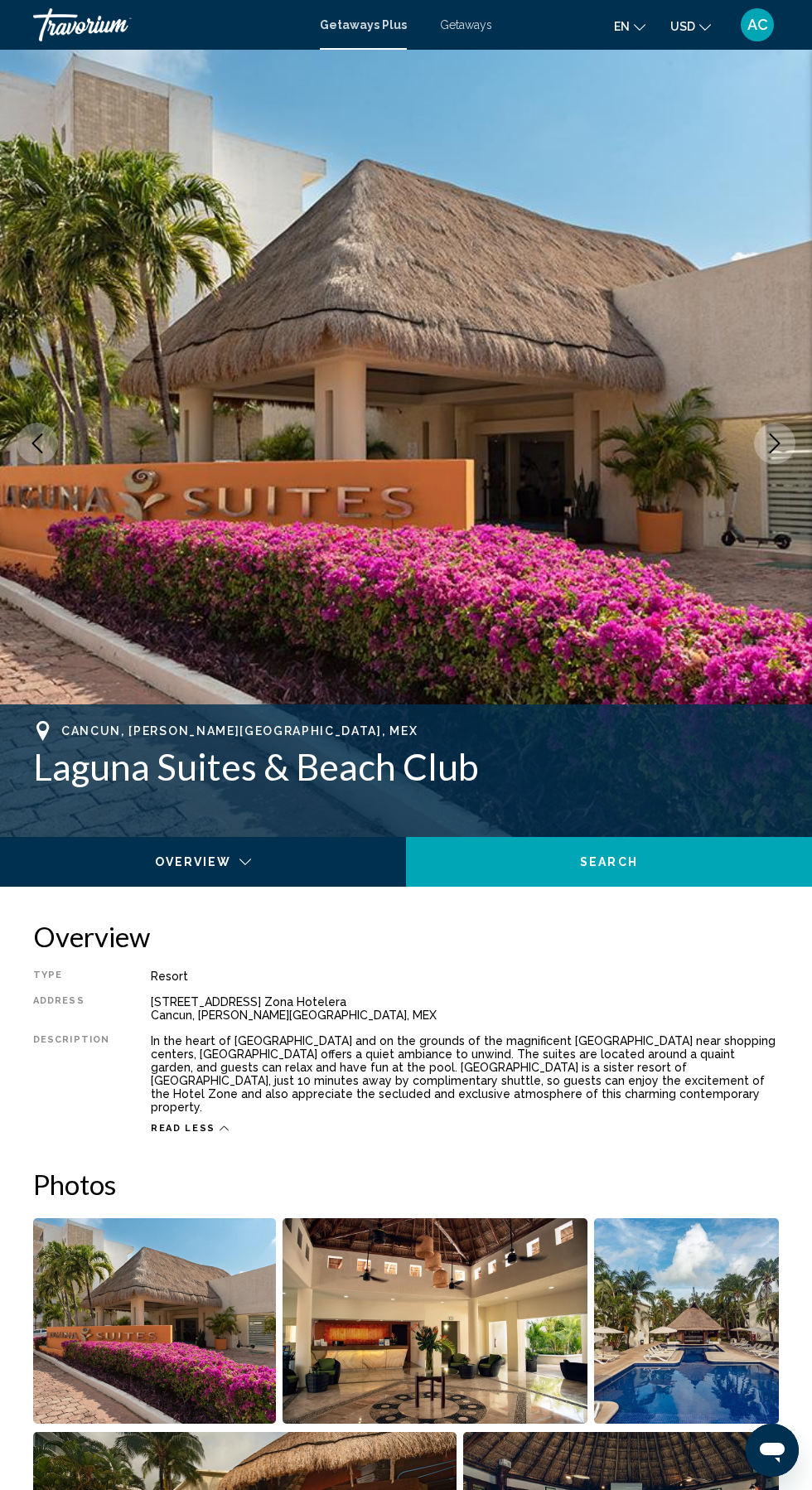
click at [760, 447] on button "Next image" at bounding box center [774, 444] width 41 height 41
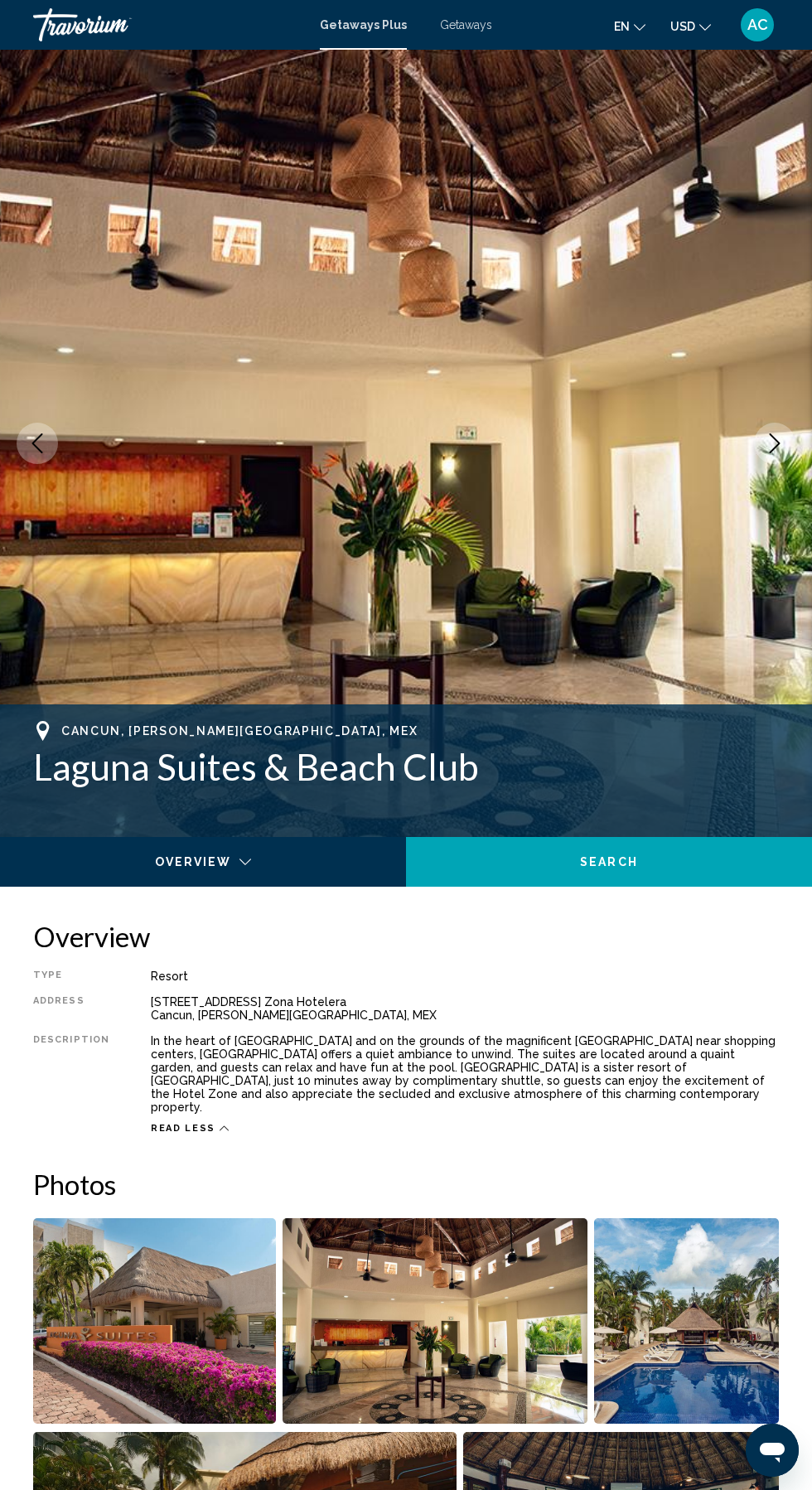
click at [788, 449] on button "Next image" at bounding box center [774, 444] width 41 height 41
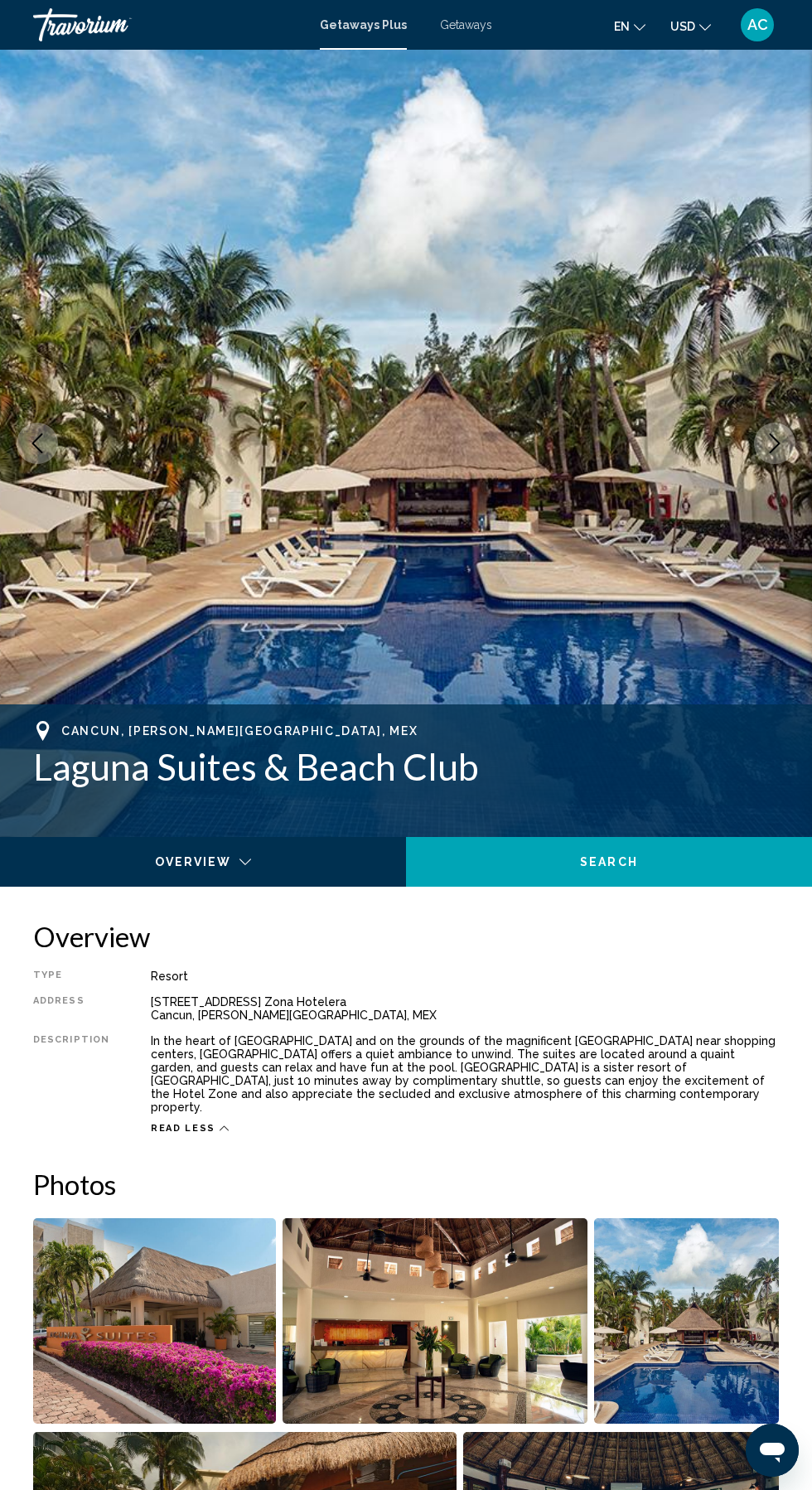
click at [773, 446] on icon "Next image" at bounding box center [774, 443] width 20 height 20
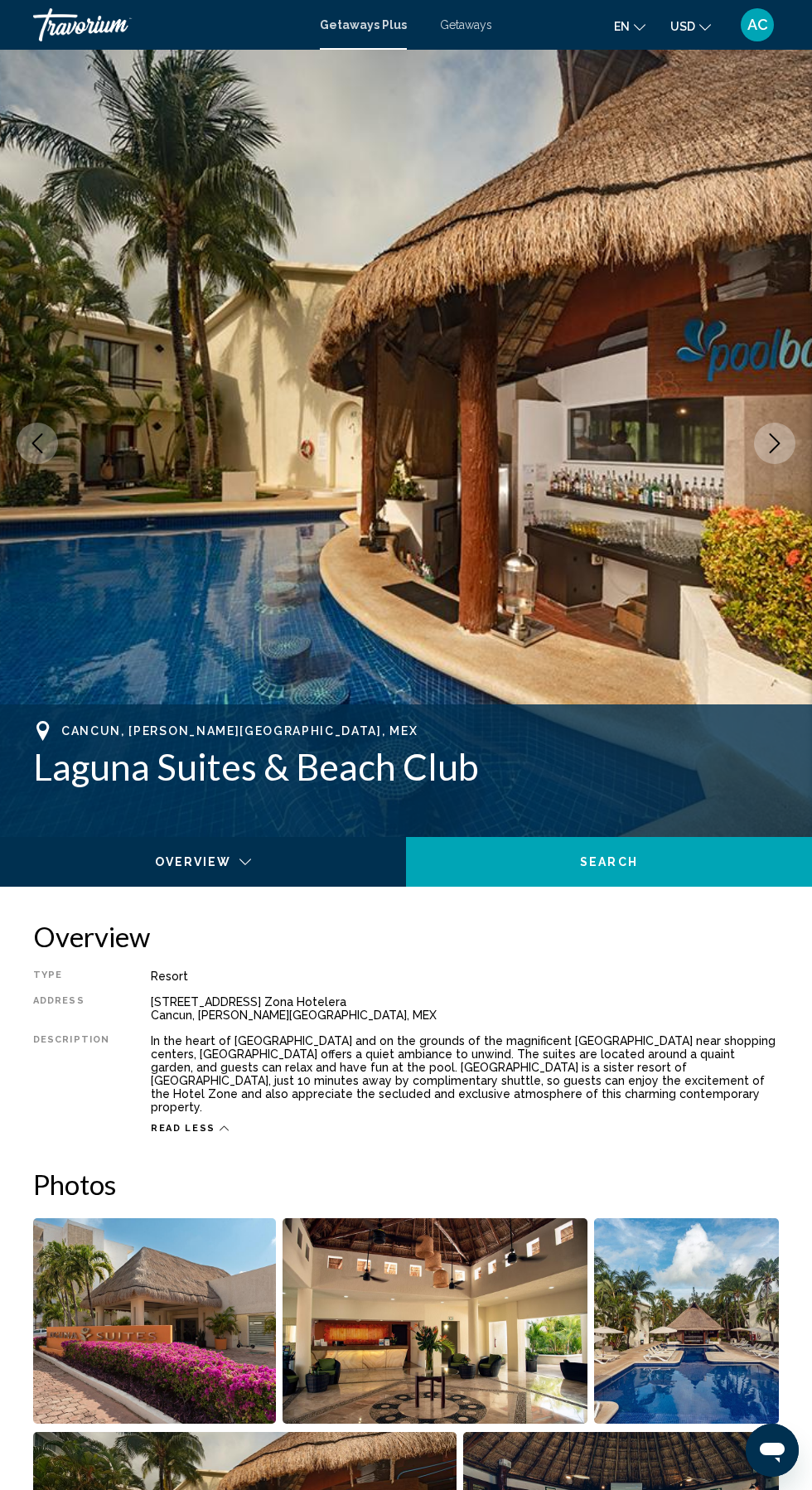
click at [773, 445] on icon "Next image" at bounding box center [774, 443] width 20 height 20
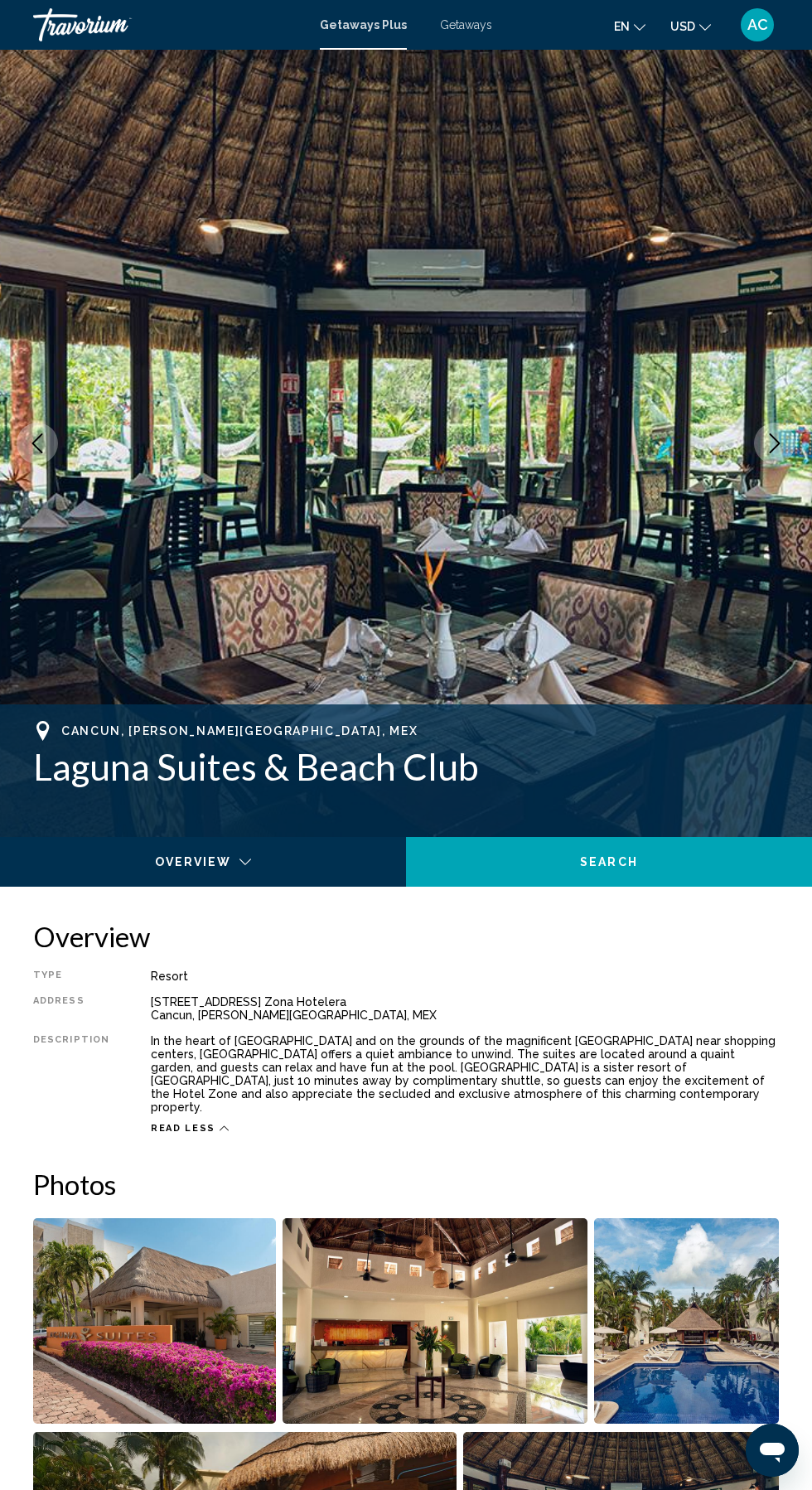
click at [773, 446] on icon "Next image" at bounding box center [774, 443] width 20 height 20
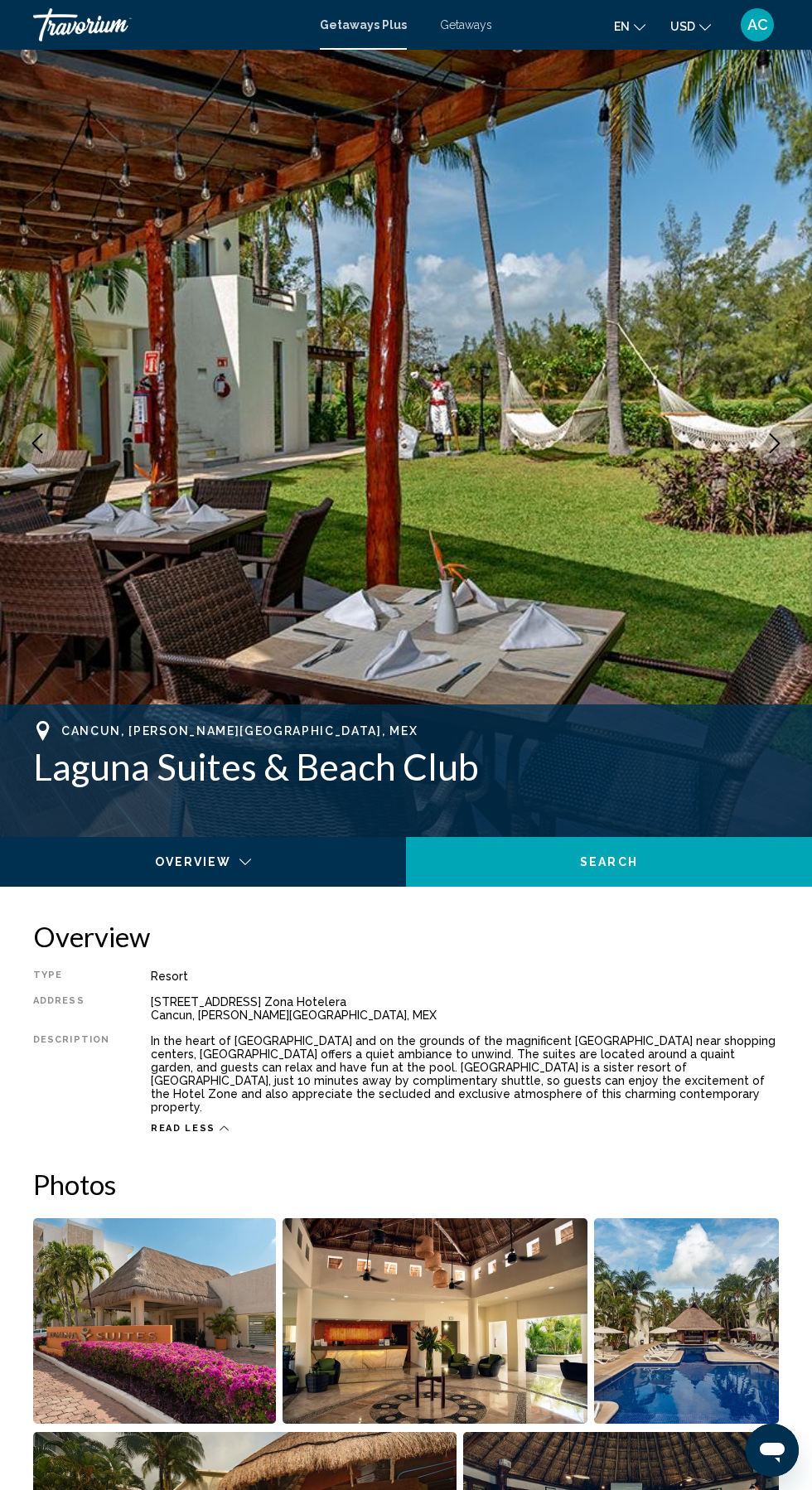
click at [773, 446] on icon "Next image" at bounding box center [774, 443] width 20 height 20
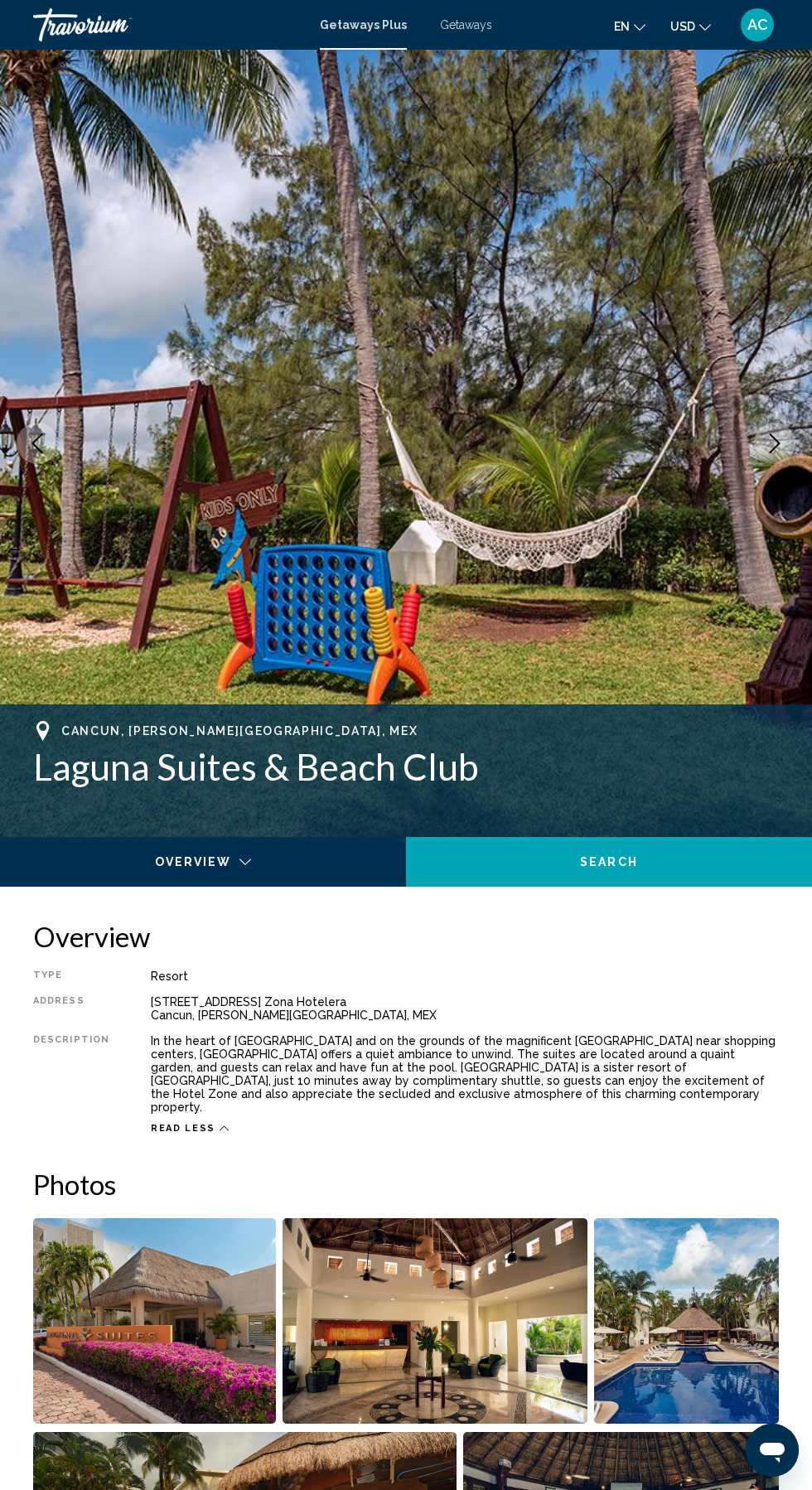
click at [773, 446] on icon "Next image" at bounding box center [774, 443] width 20 height 20
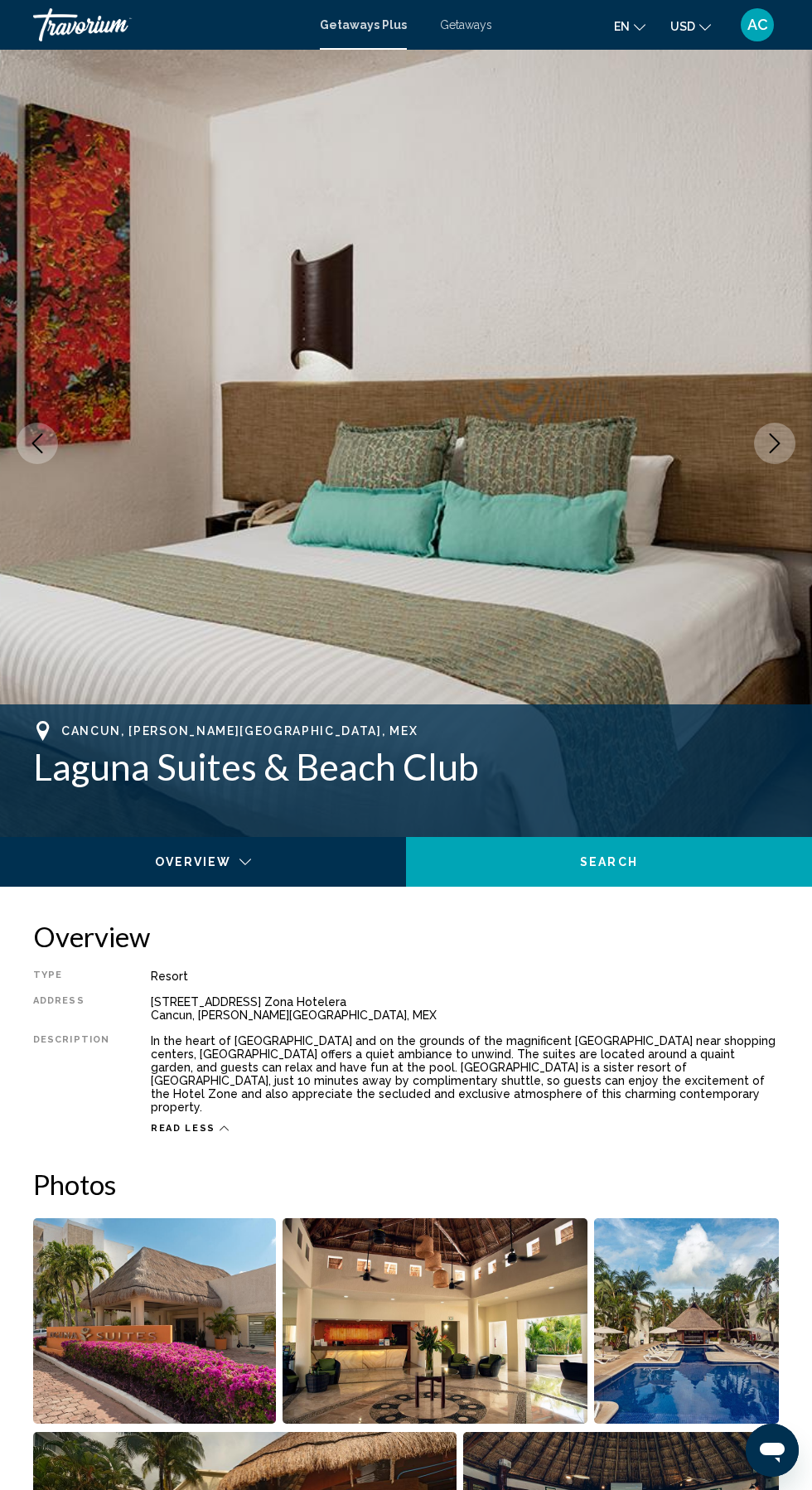
click at [773, 447] on icon "Next image" at bounding box center [774, 443] width 20 height 20
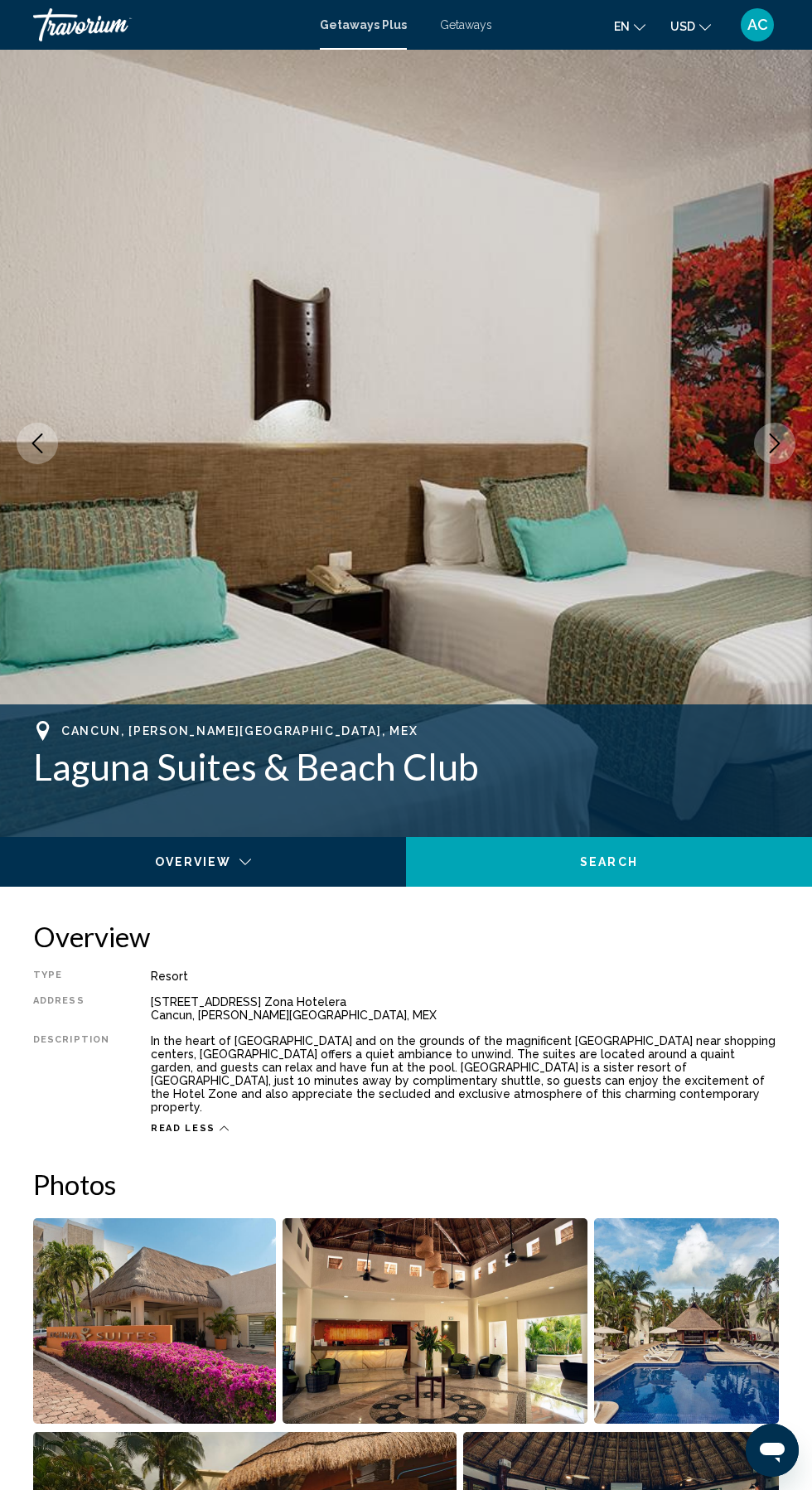
click at [773, 445] on icon "Next image" at bounding box center [774, 443] width 20 height 20
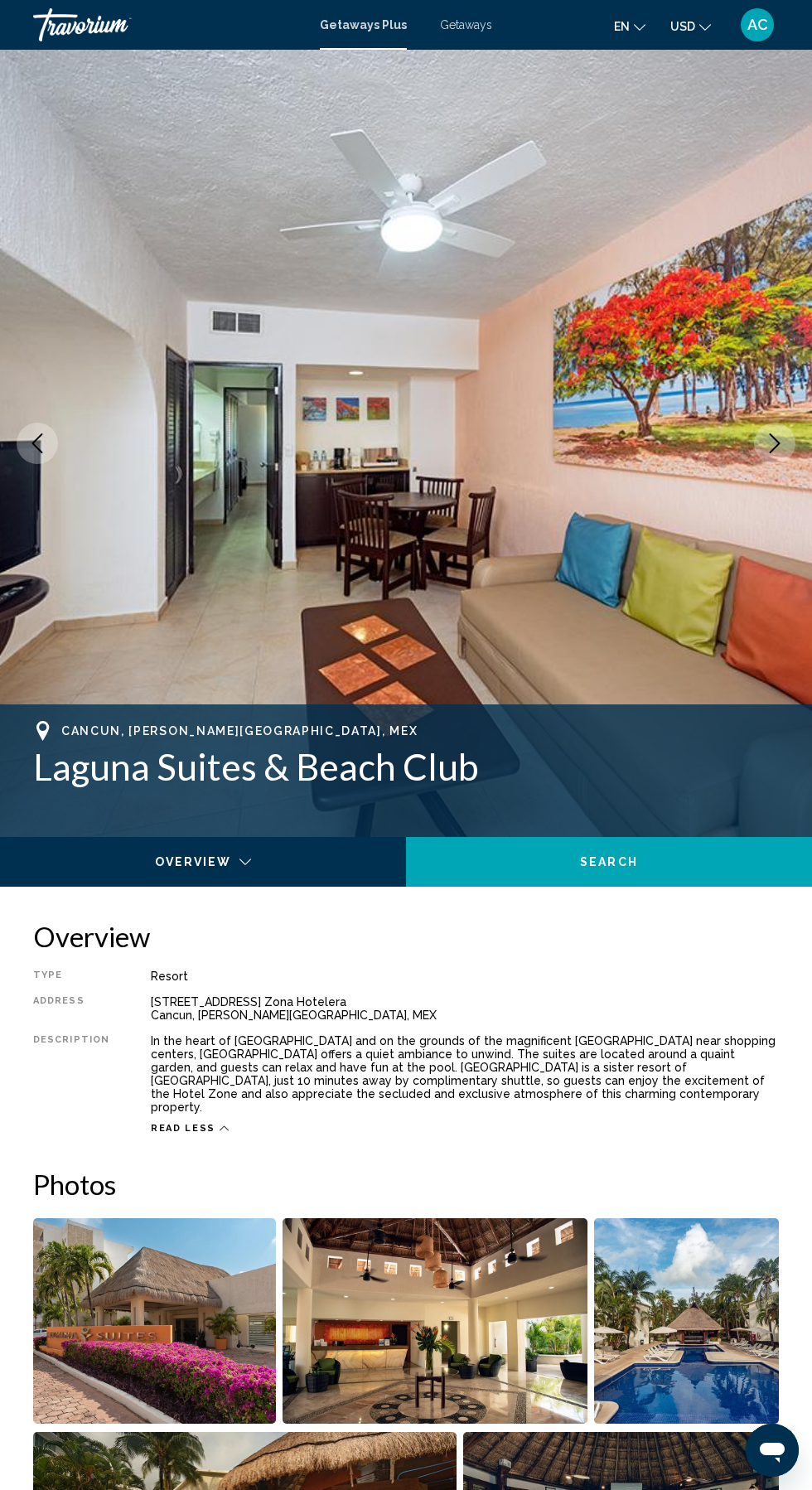
click at [776, 455] on button "Next image" at bounding box center [774, 444] width 41 height 41
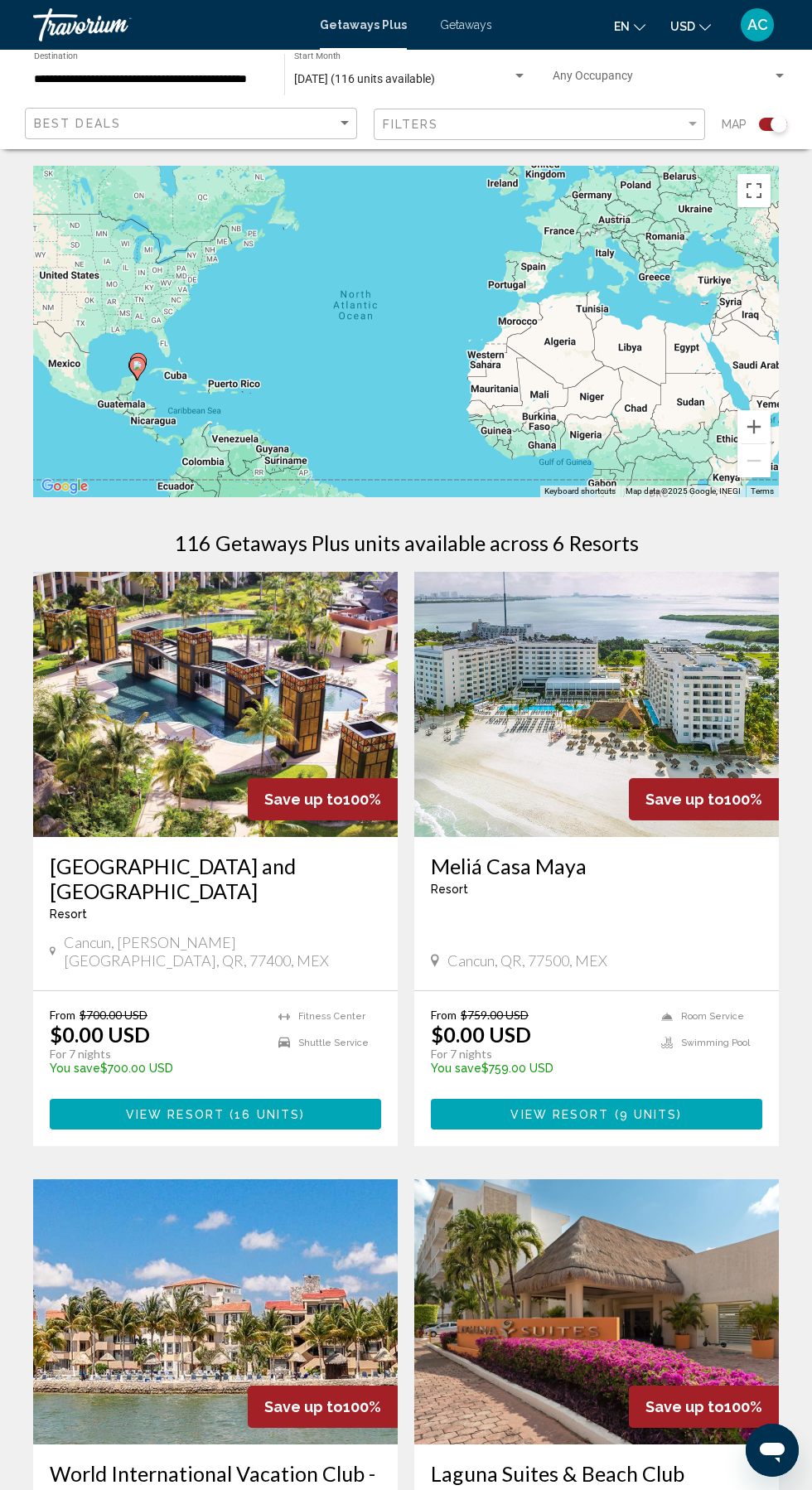
click at [176, 724] on img "Main content" at bounding box center [215, 704] width 365 height 265
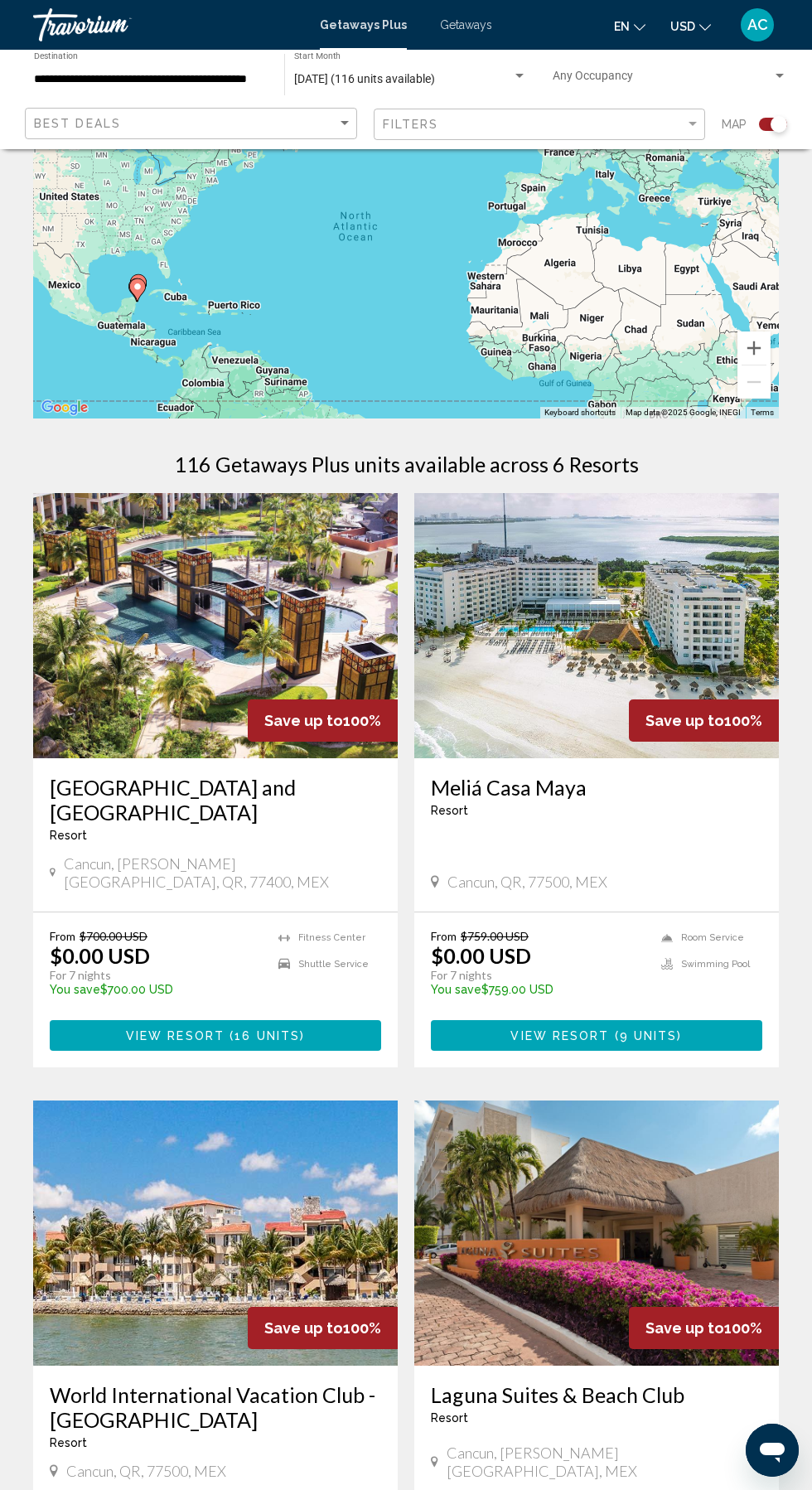
scroll to position [79, 0]
click at [579, 658] on img "Main content" at bounding box center [597, 625] width 365 height 265
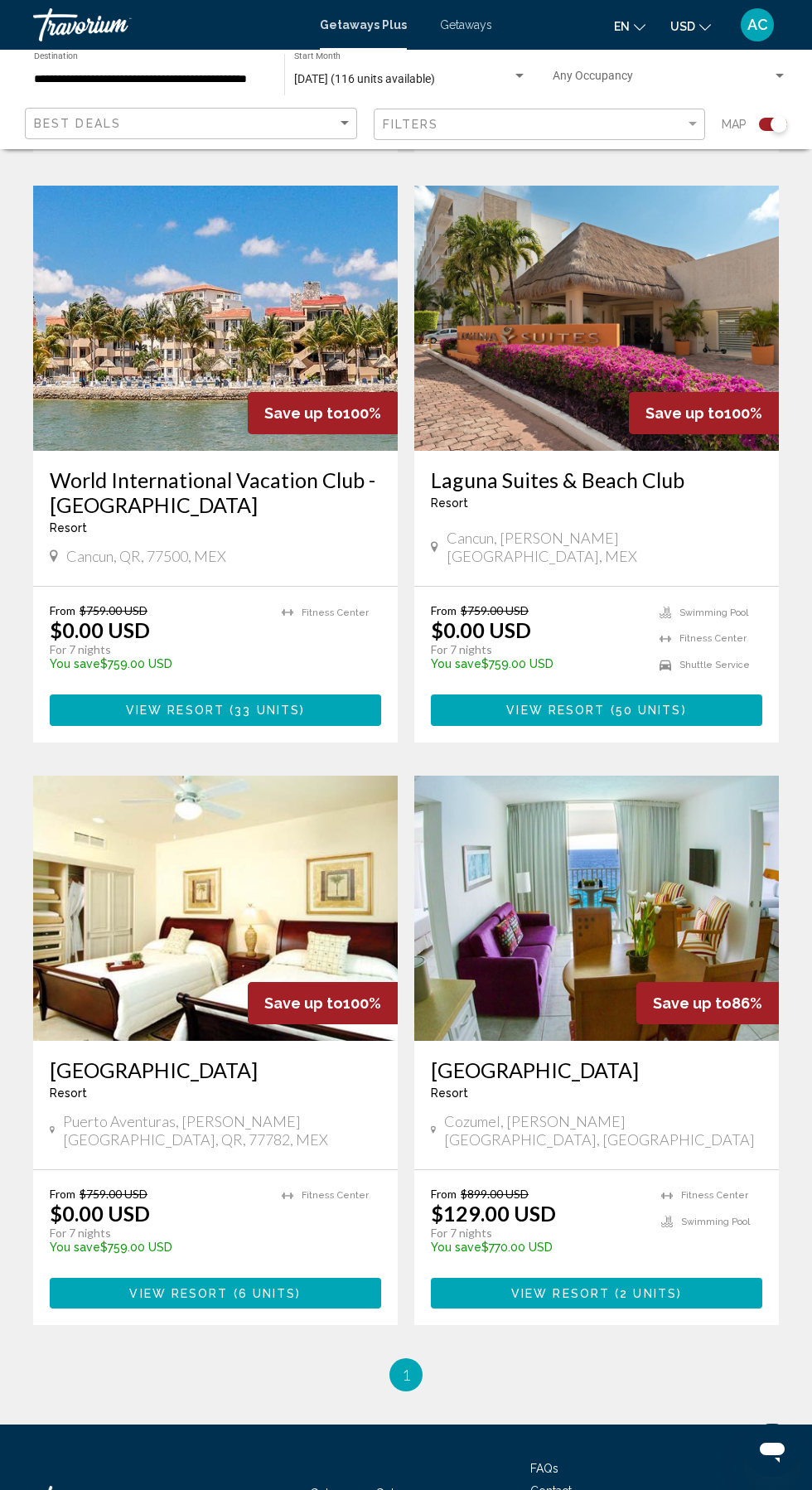
scroll to position [999, 0]
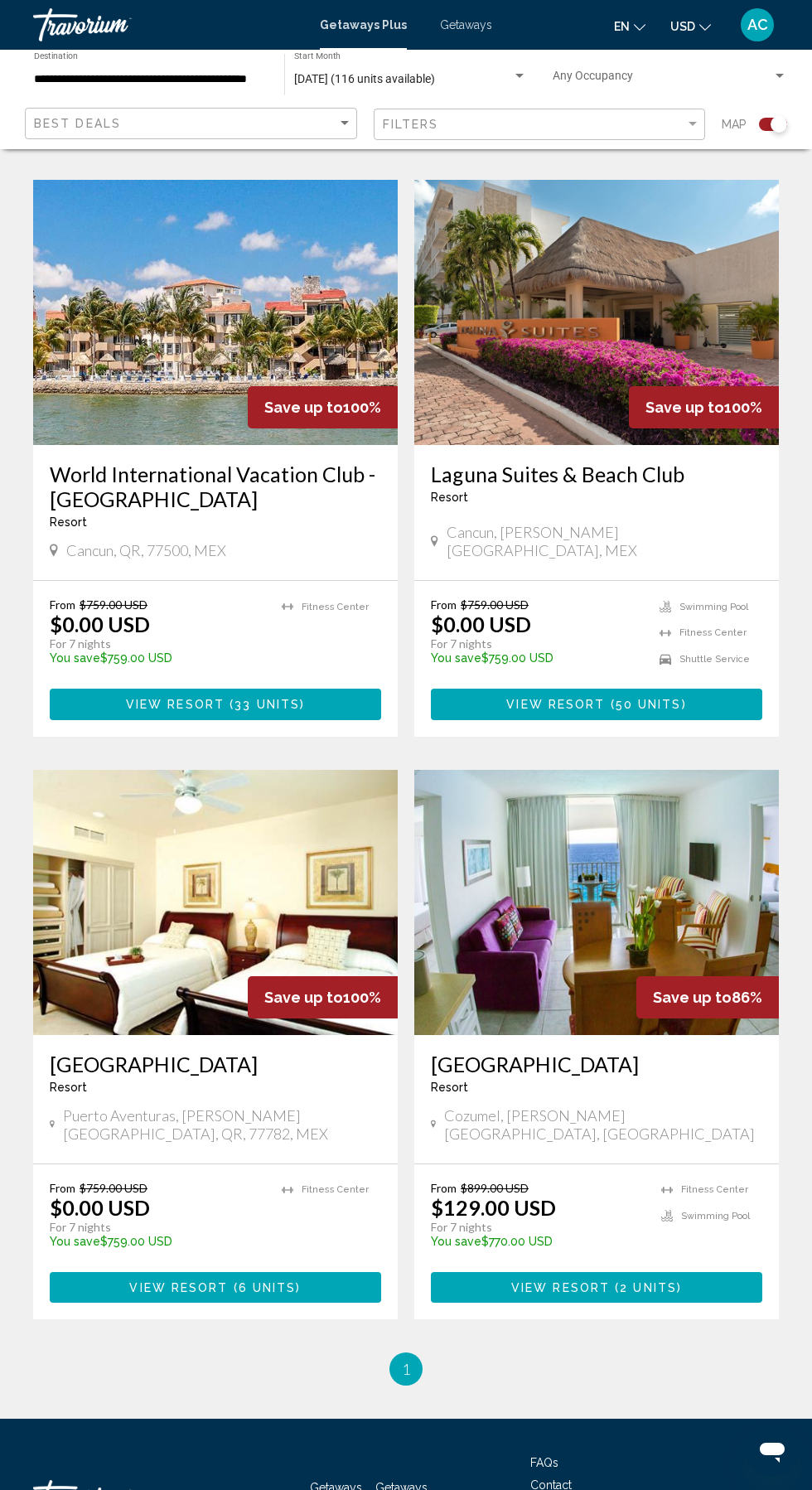
click at [554, 927] on img "Main content" at bounding box center [597, 902] width 365 height 265
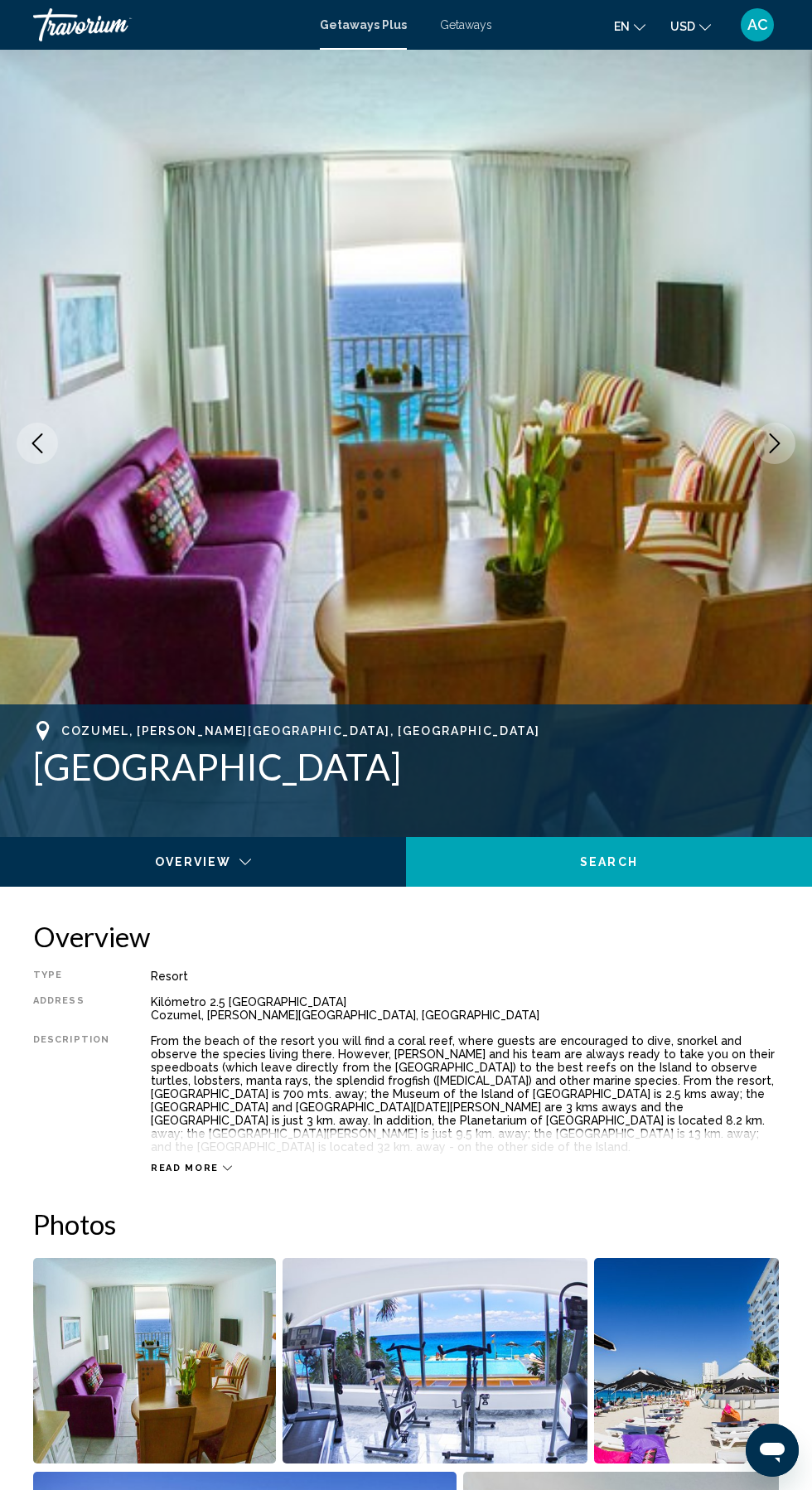
click at [739, 443] on img "Main content" at bounding box center [406, 443] width 812 height 787
click at [773, 443] on icon "Next image" at bounding box center [774, 443] width 20 height 20
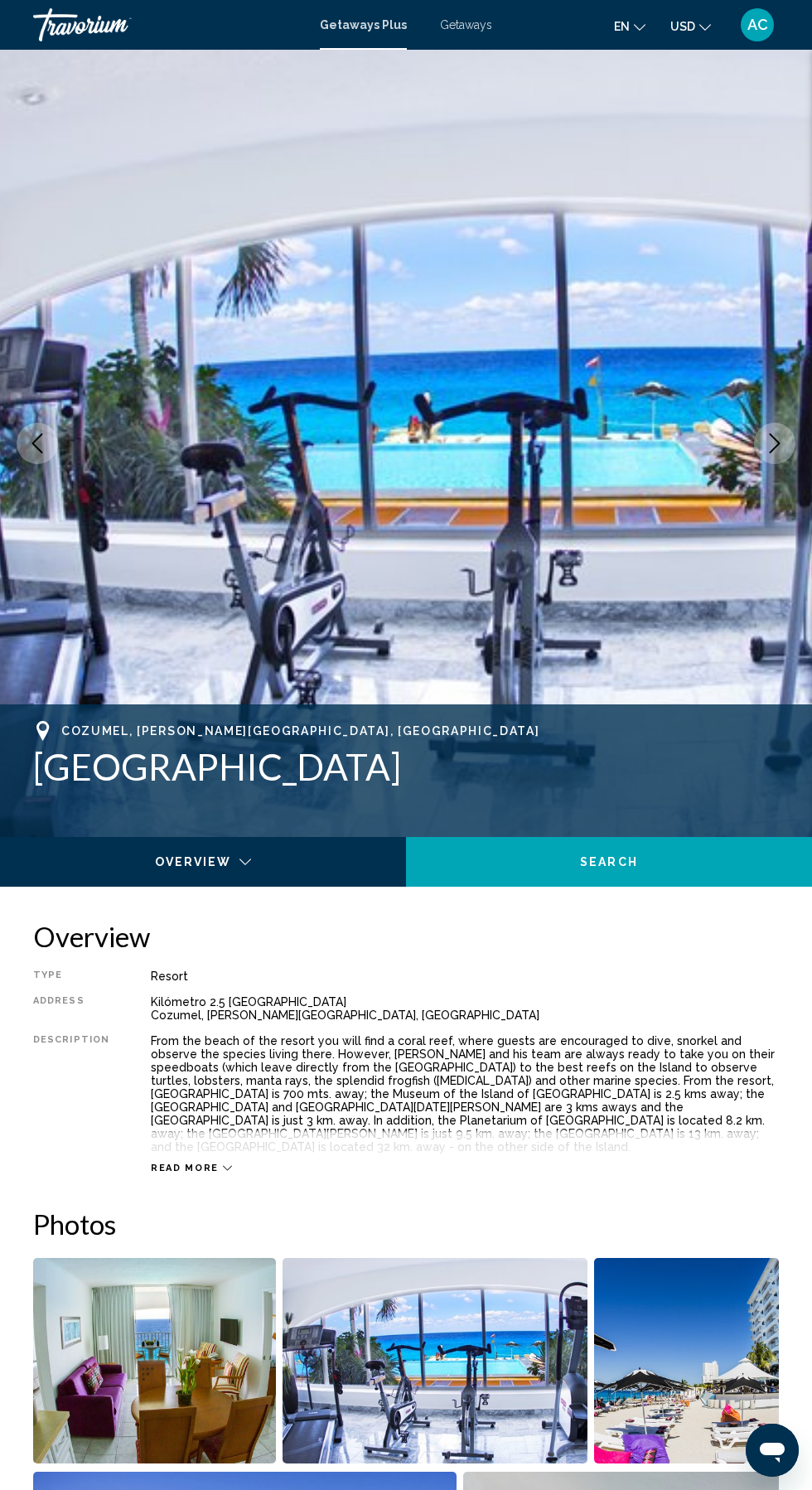
click at [773, 443] on icon "Next image" at bounding box center [774, 443] width 20 height 20
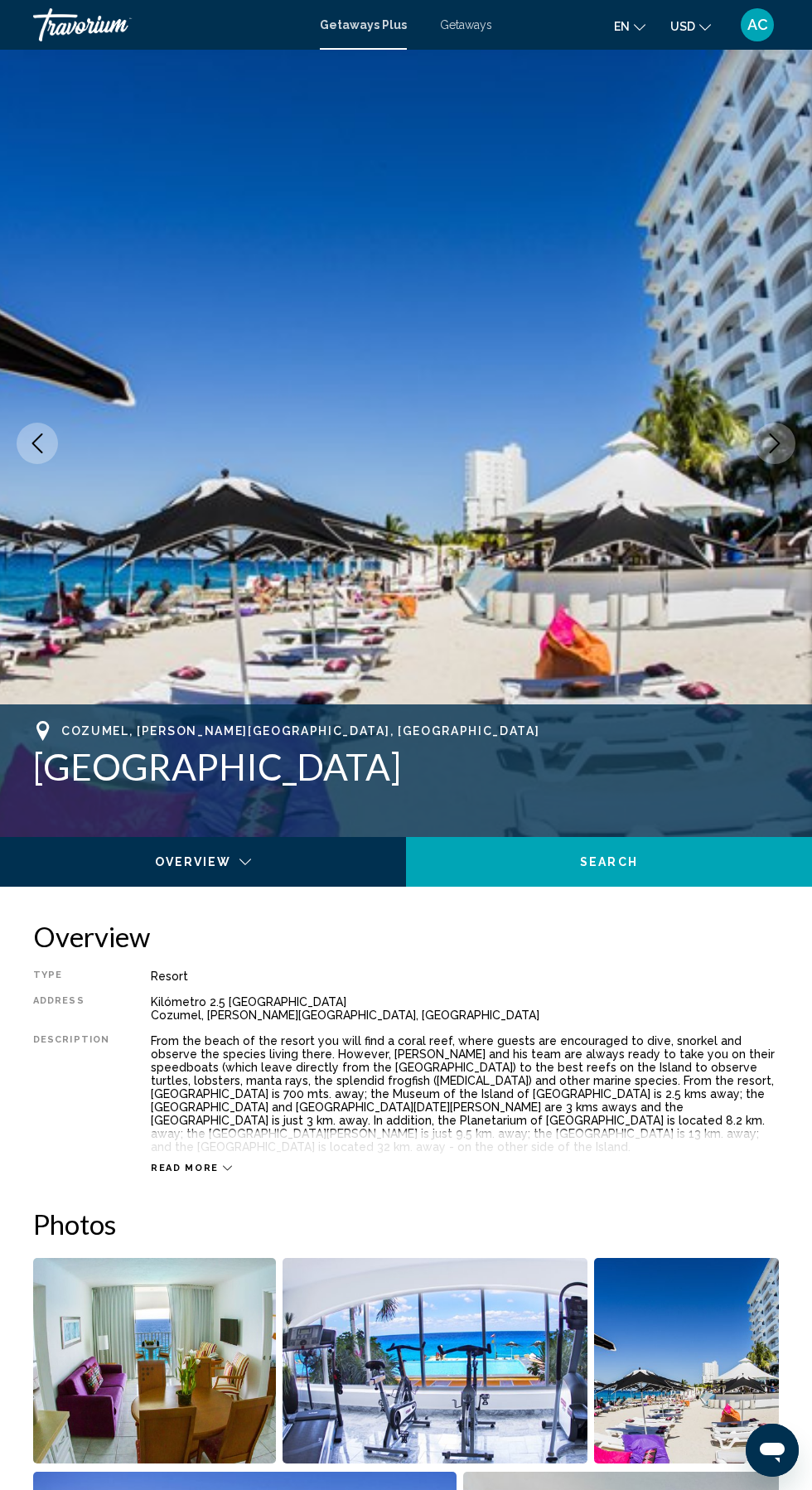
click at [761, 437] on button "Next image" at bounding box center [774, 444] width 41 height 41
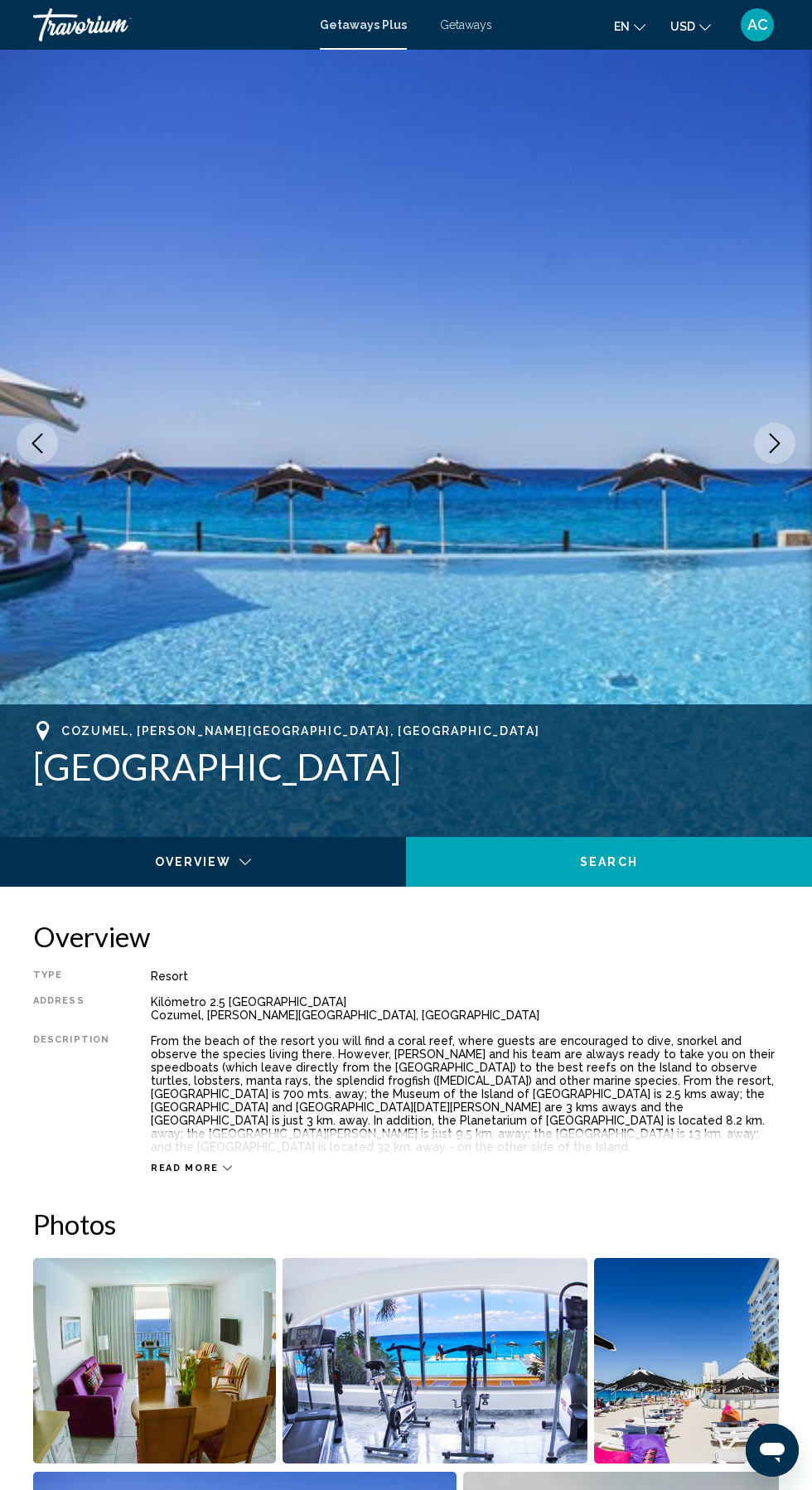
click at [769, 454] on button "Next image" at bounding box center [774, 444] width 41 height 41
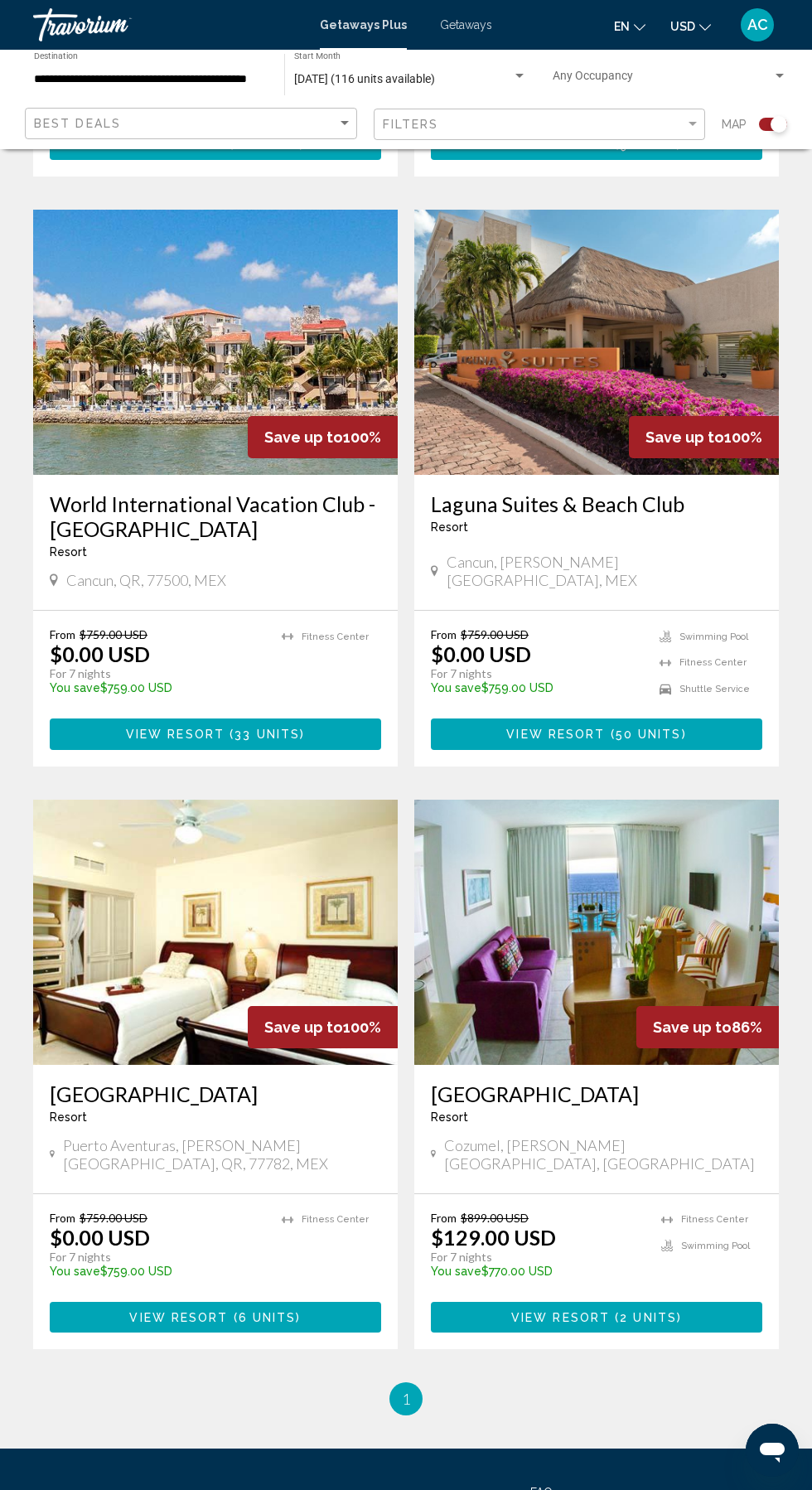
scroll to position [999, 0]
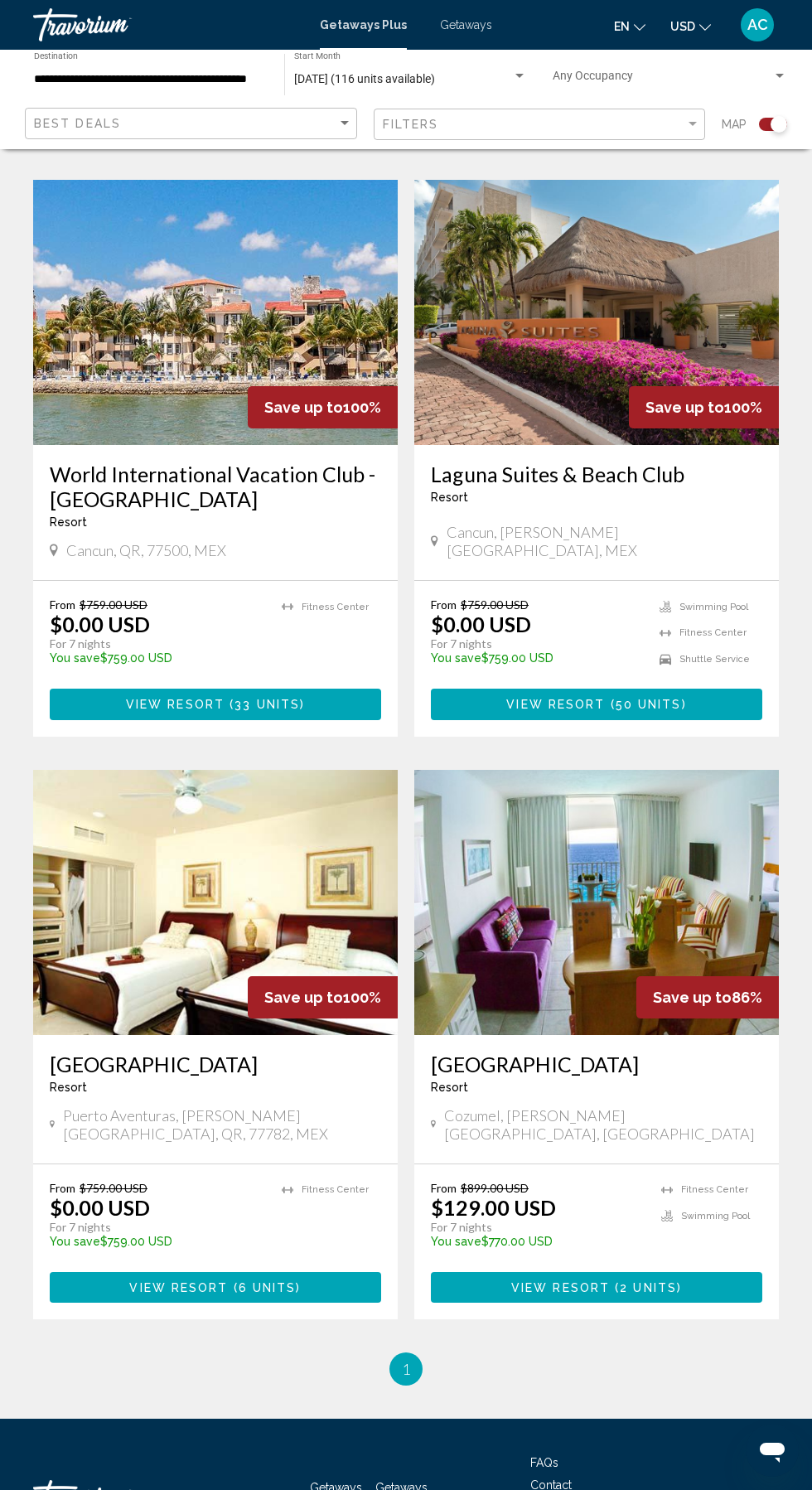
click at [179, 886] on img "Main content" at bounding box center [215, 902] width 365 height 265
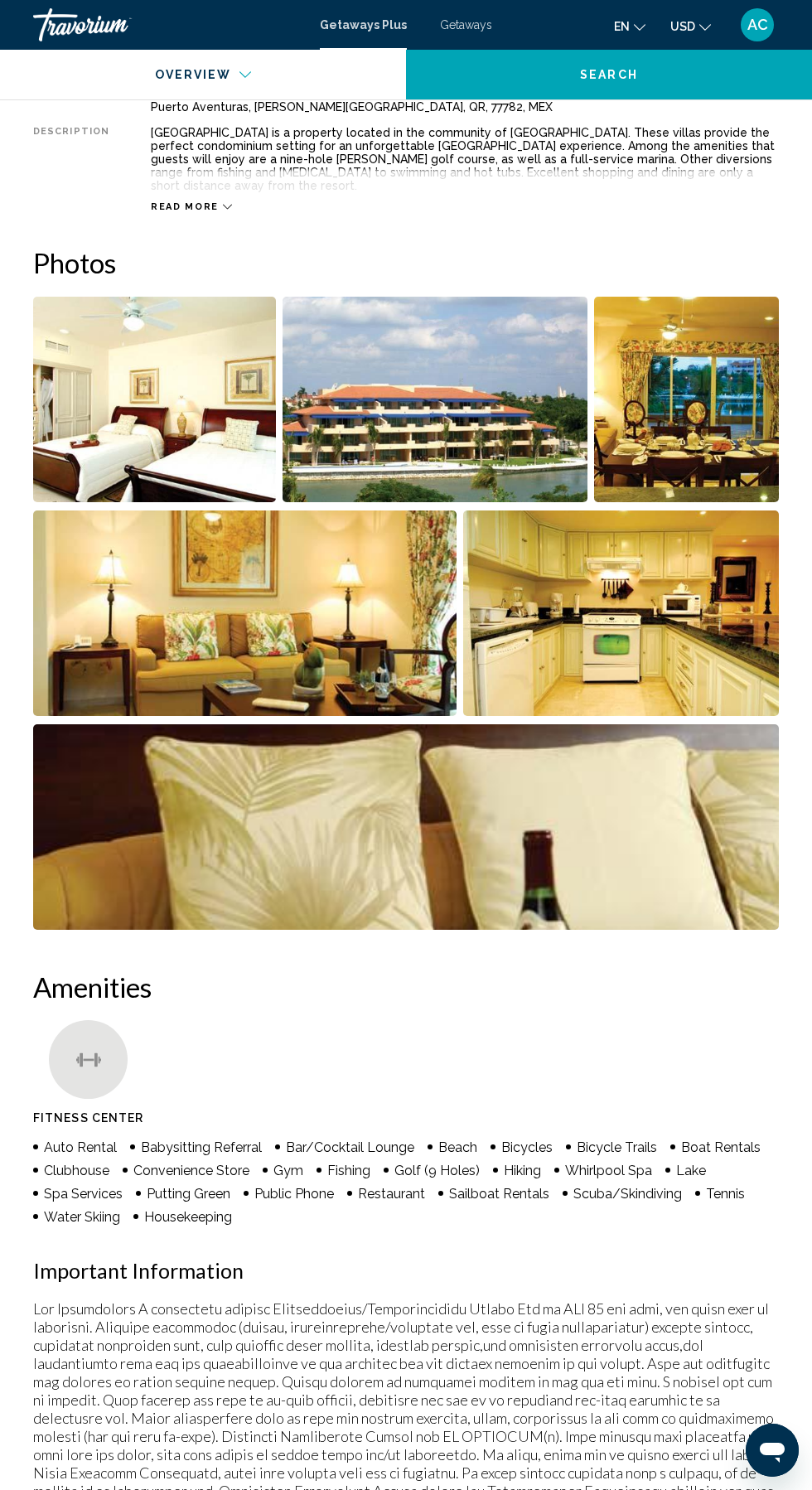
scroll to position [905, 0]
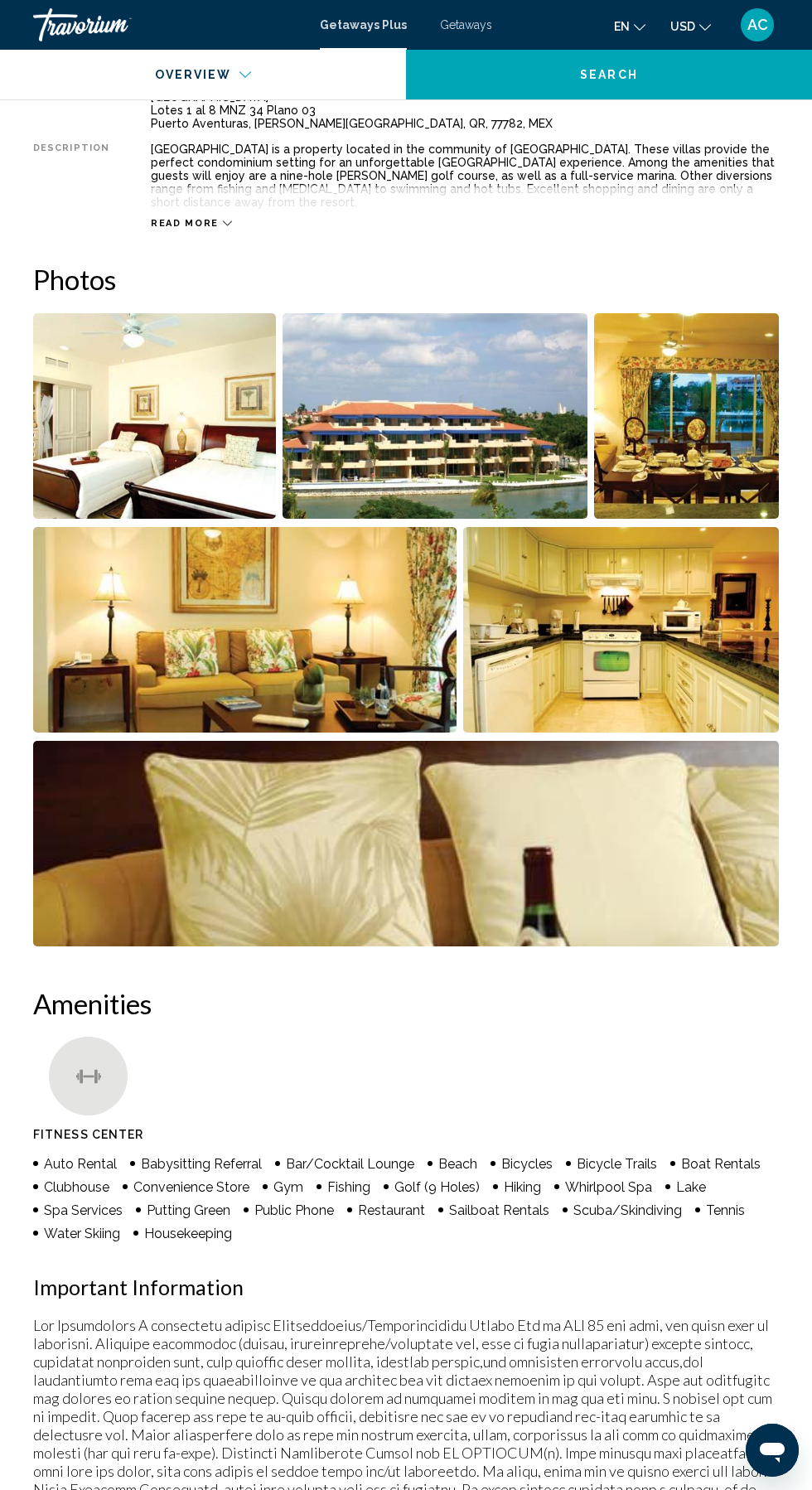
click at [144, 640] on img "Open full-screen image slider" at bounding box center [244, 630] width 423 height 206
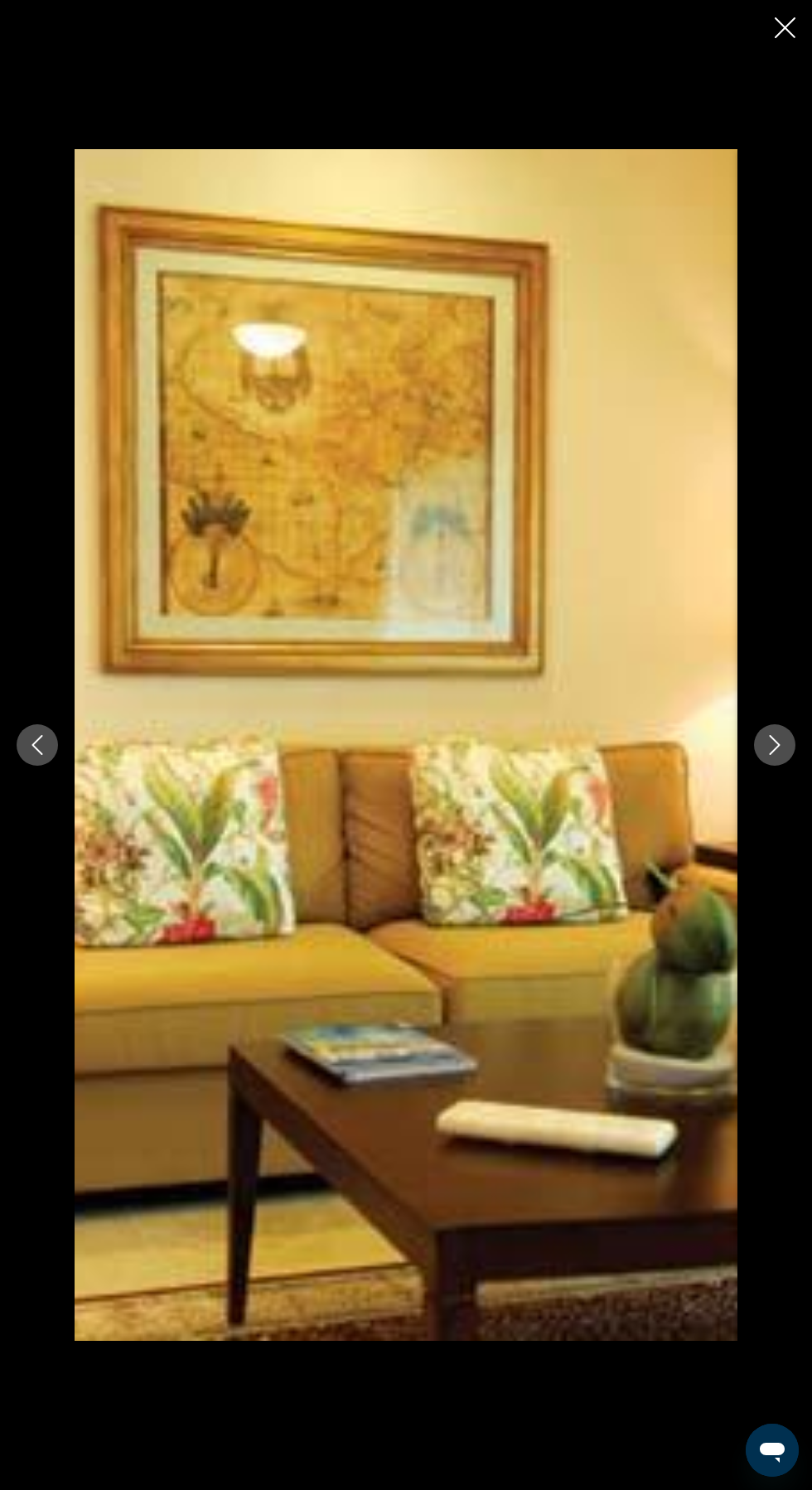
click at [773, 755] on icon "Next image" at bounding box center [774, 745] width 20 height 20
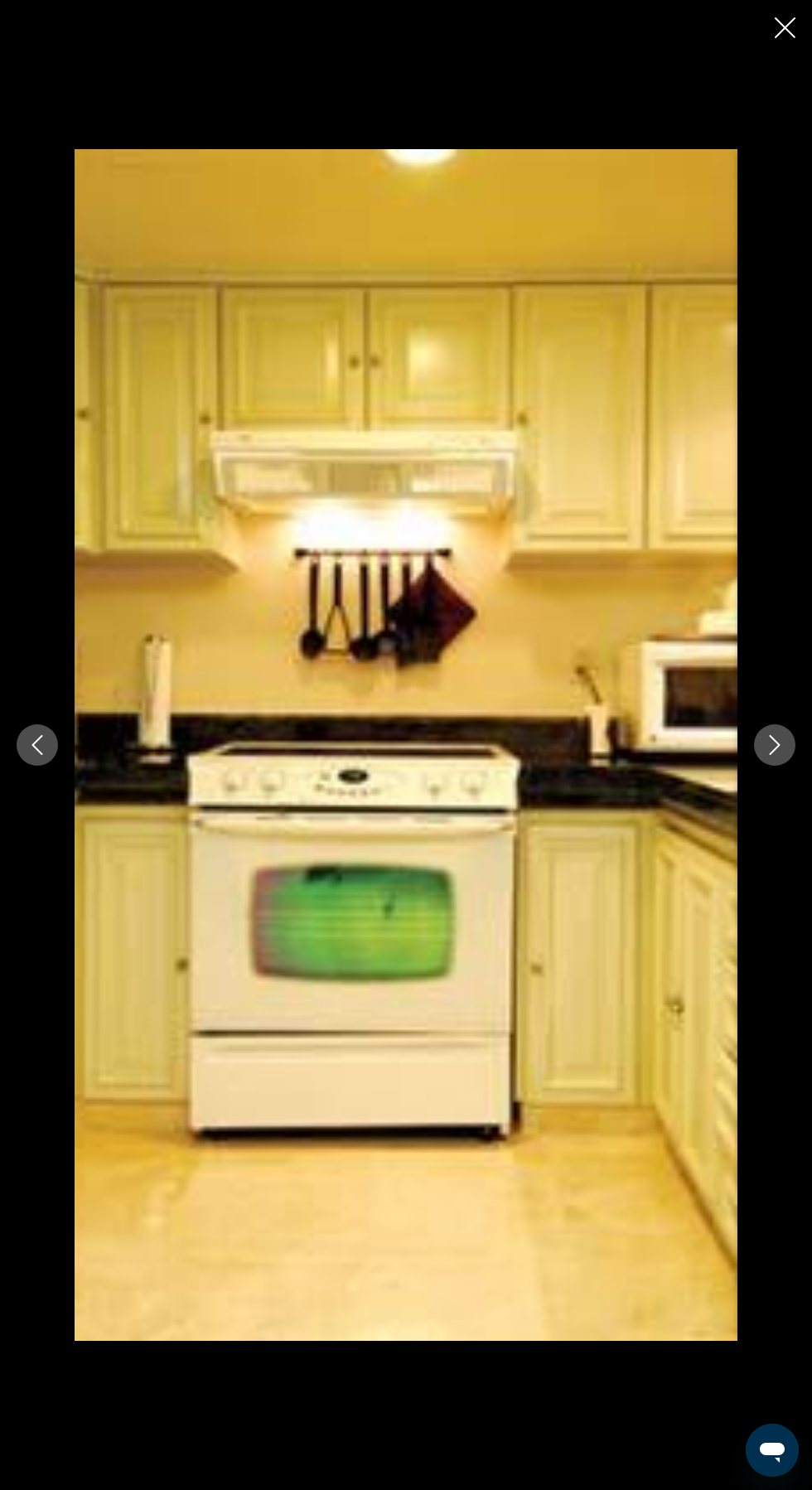
click at [781, 765] on button "Next image" at bounding box center [774, 745] width 41 height 41
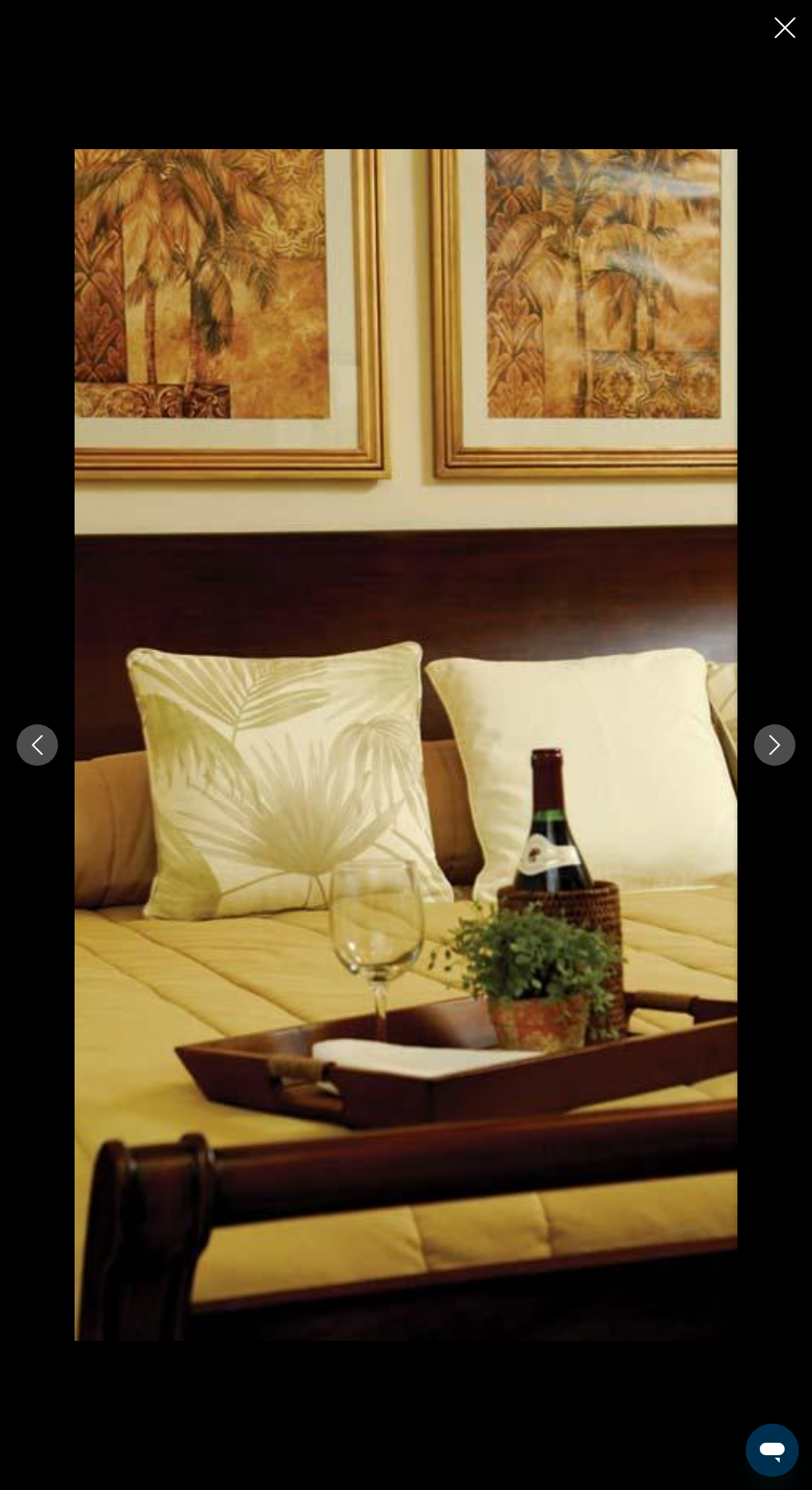
click at [773, 755] on icon "Next image" at bounding box center [774, 745] width 20 height 20
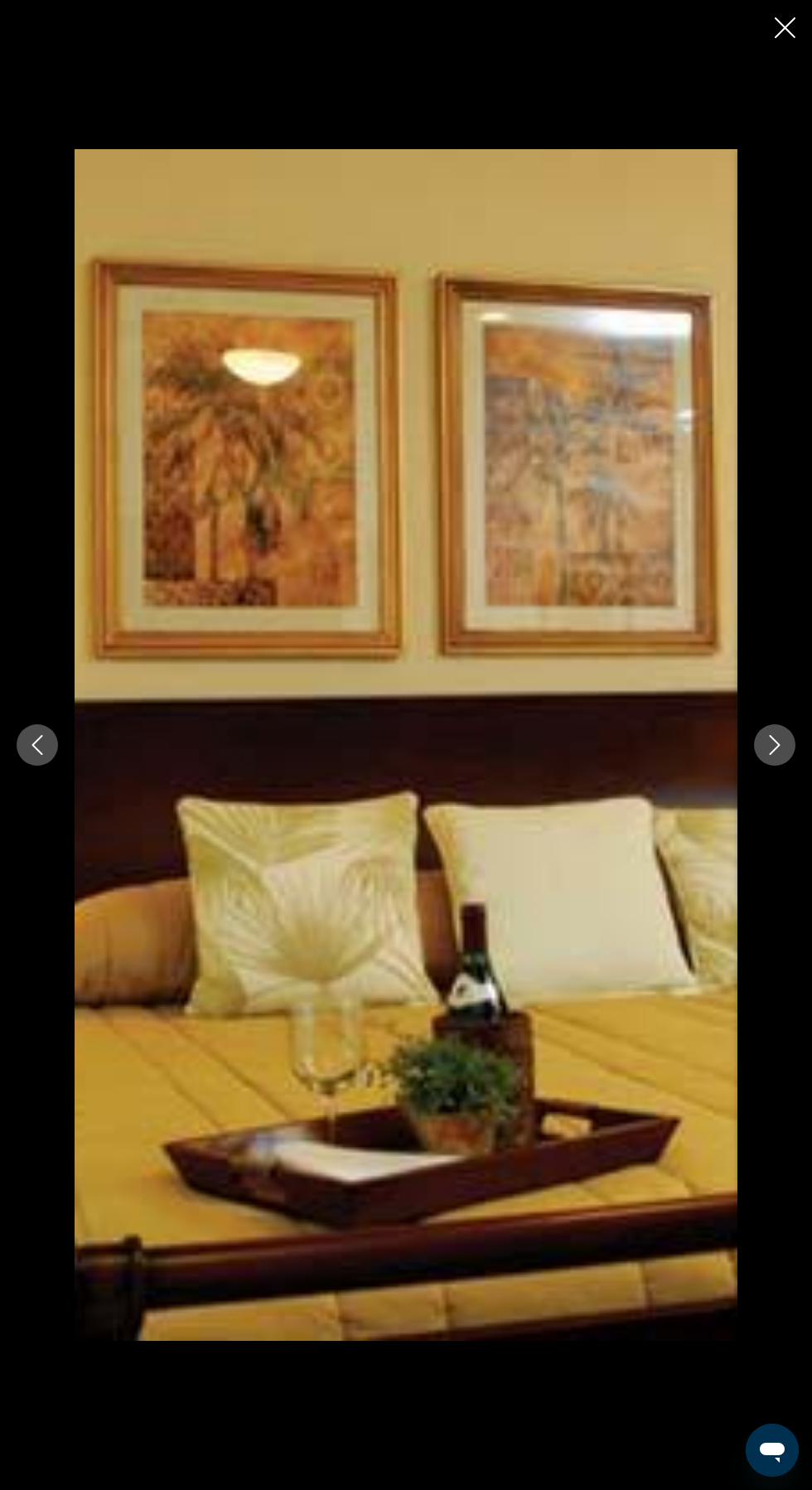
click at [770, 765] on button "Next image" at bounding box center [774, 745] width 41 height 41
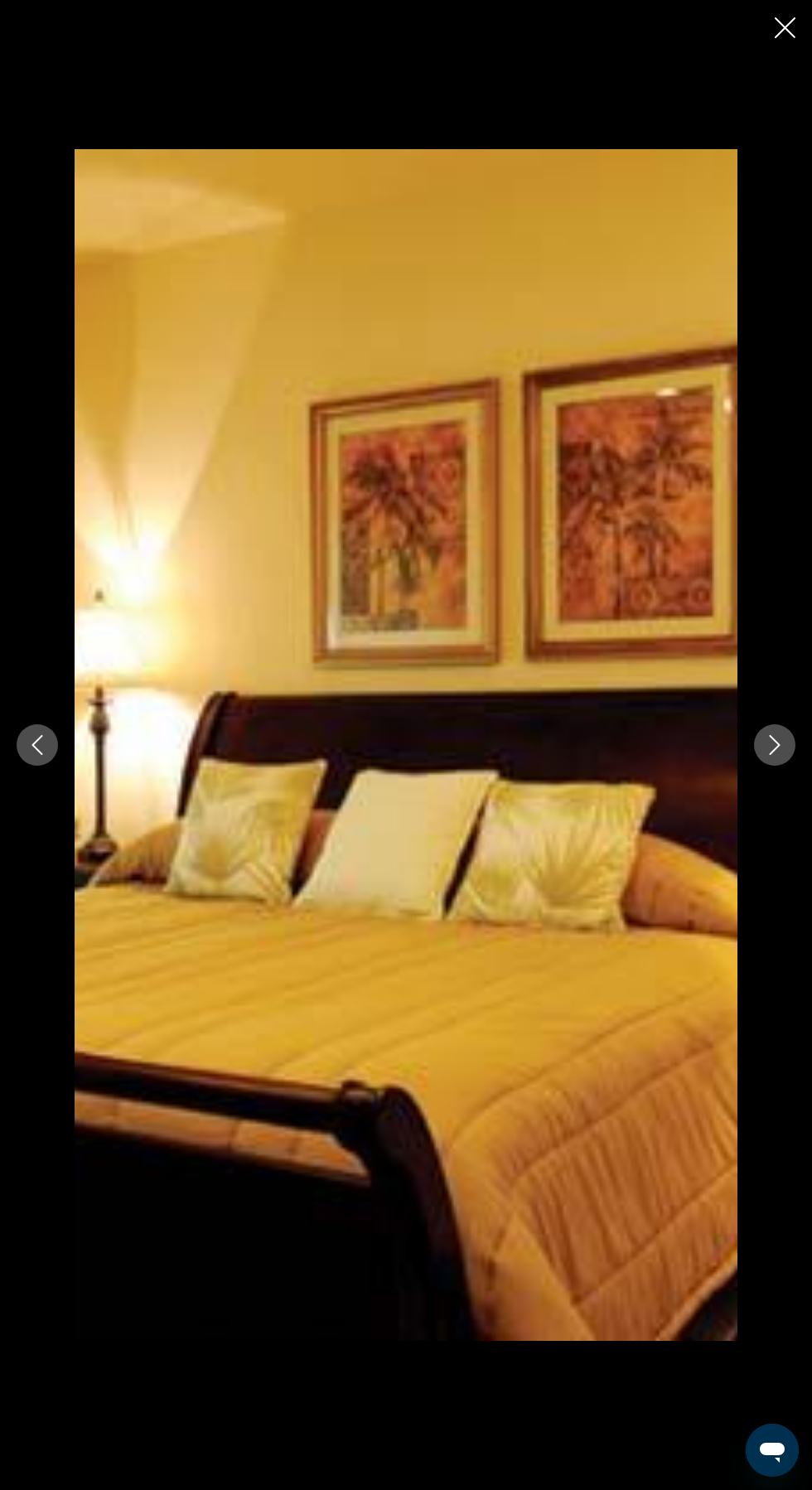
click at [770, 765] on button "Next image" at bounding box center [774, 745] width 41 height 41
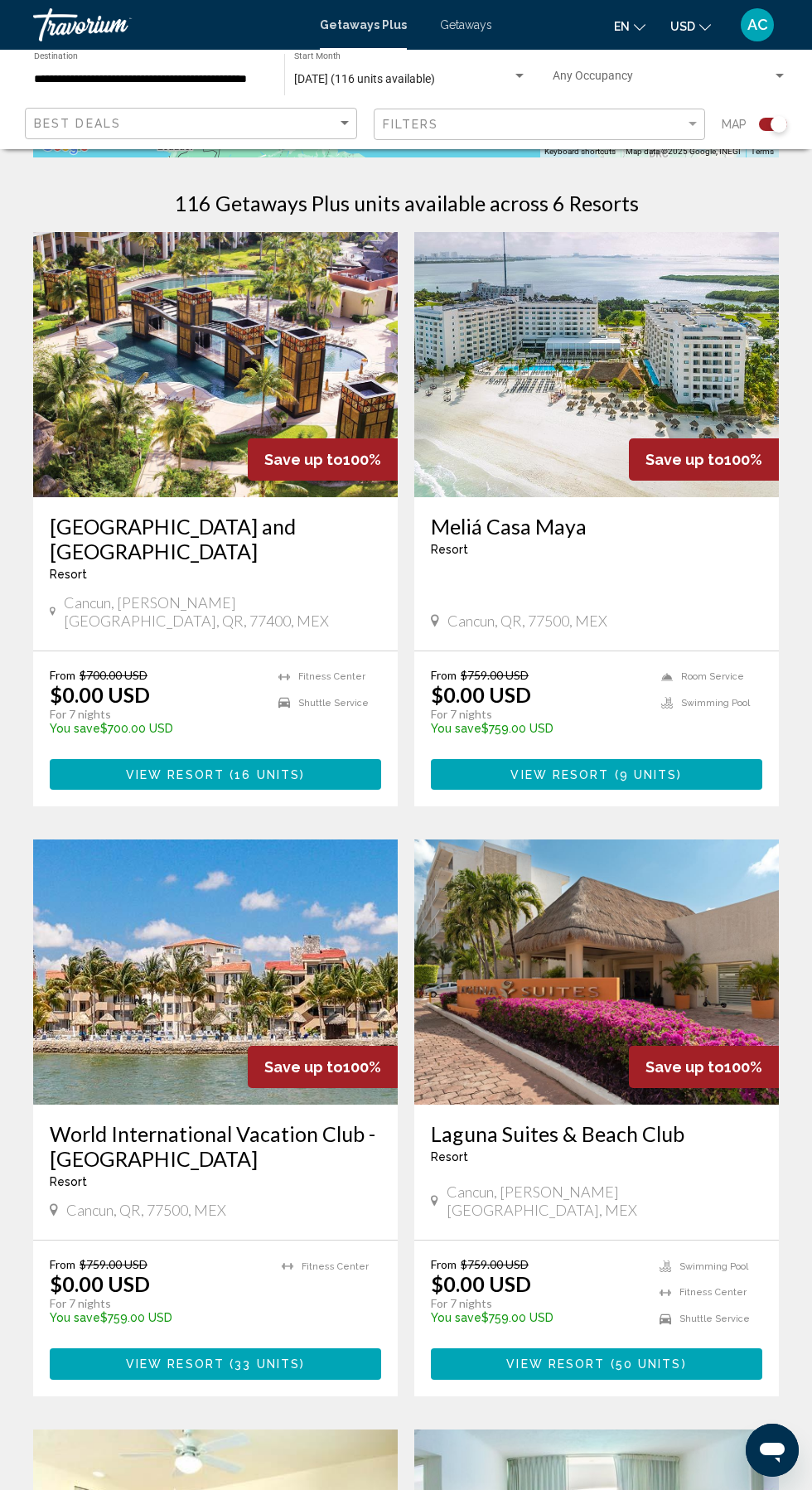
scroll to position [341, 0]
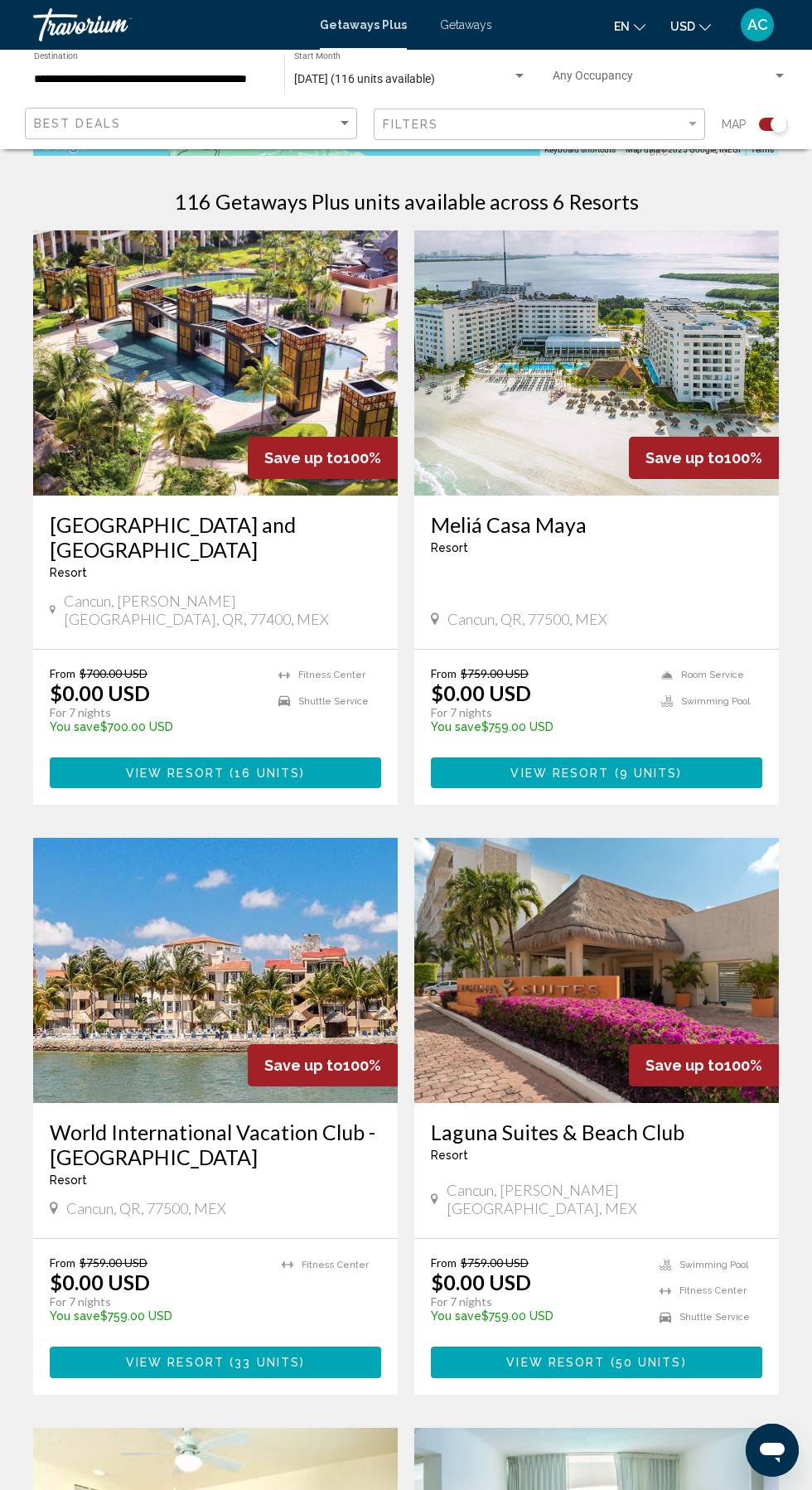
click at [117, 996] on img "Main content" at bounding box center [215, 970] width 365 height 265
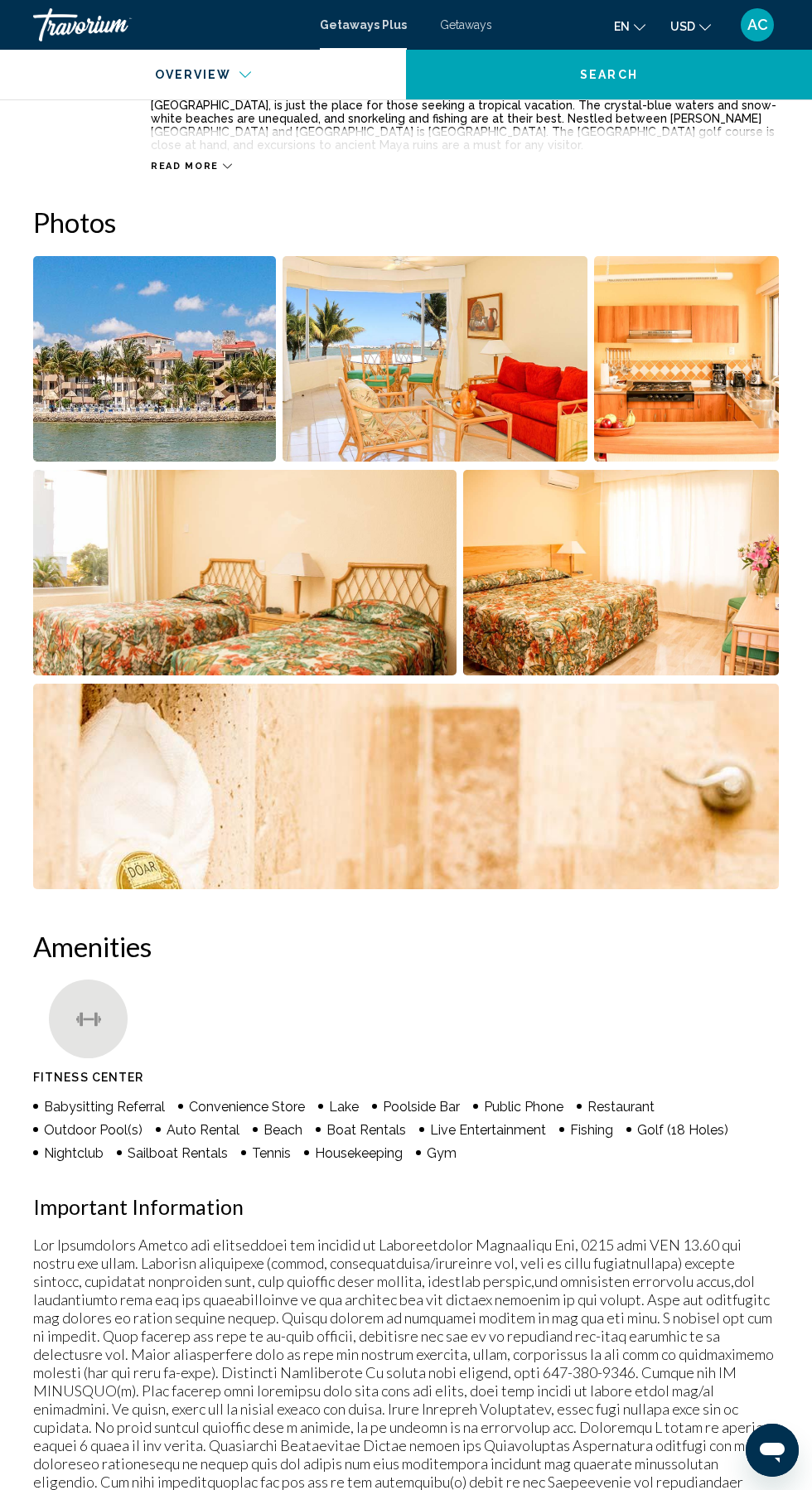
scroll to position [953, 0]
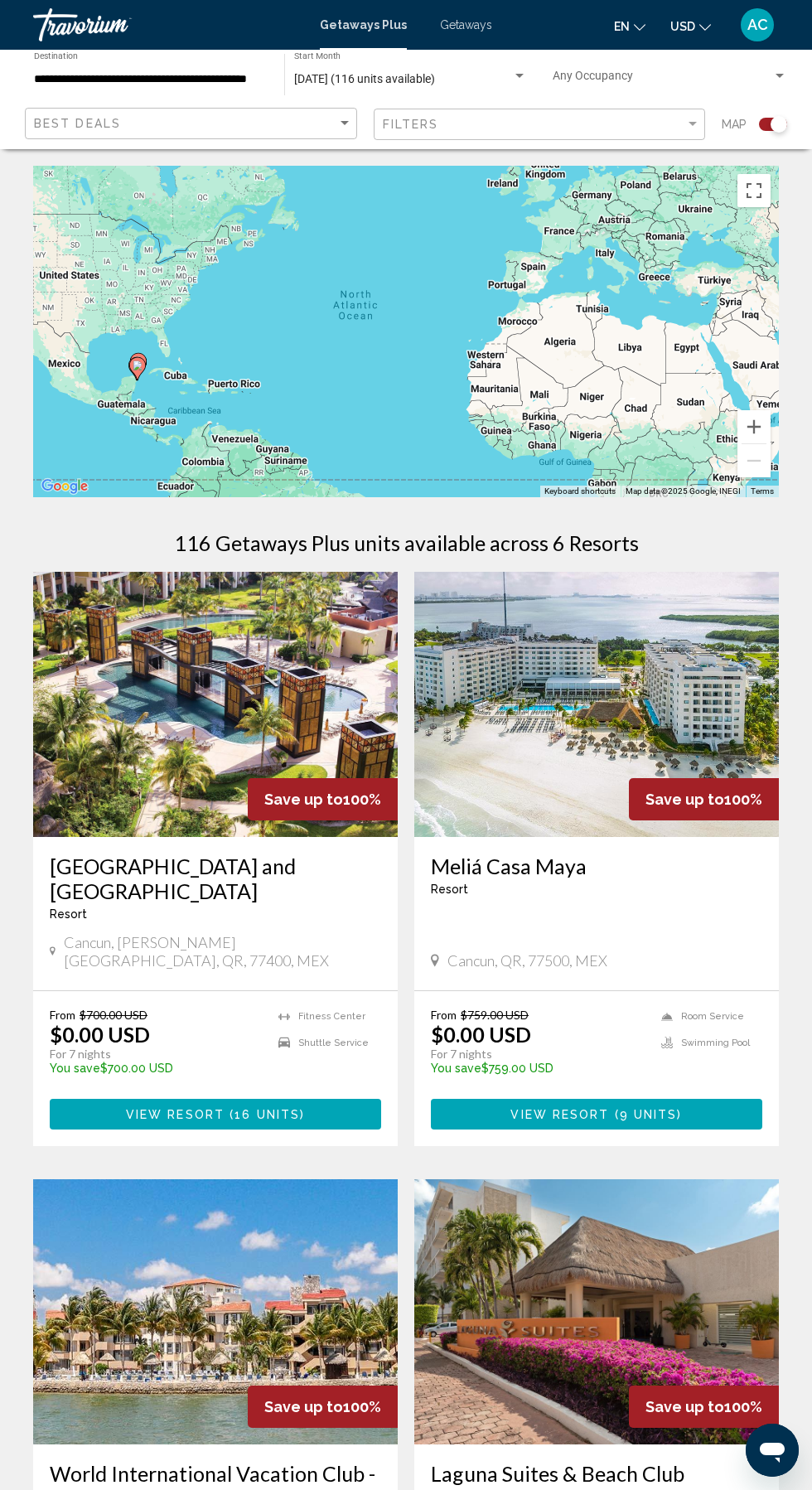
click at [145, 711] on img "Main content" at bounding box center [215, 704] width 365 height 265
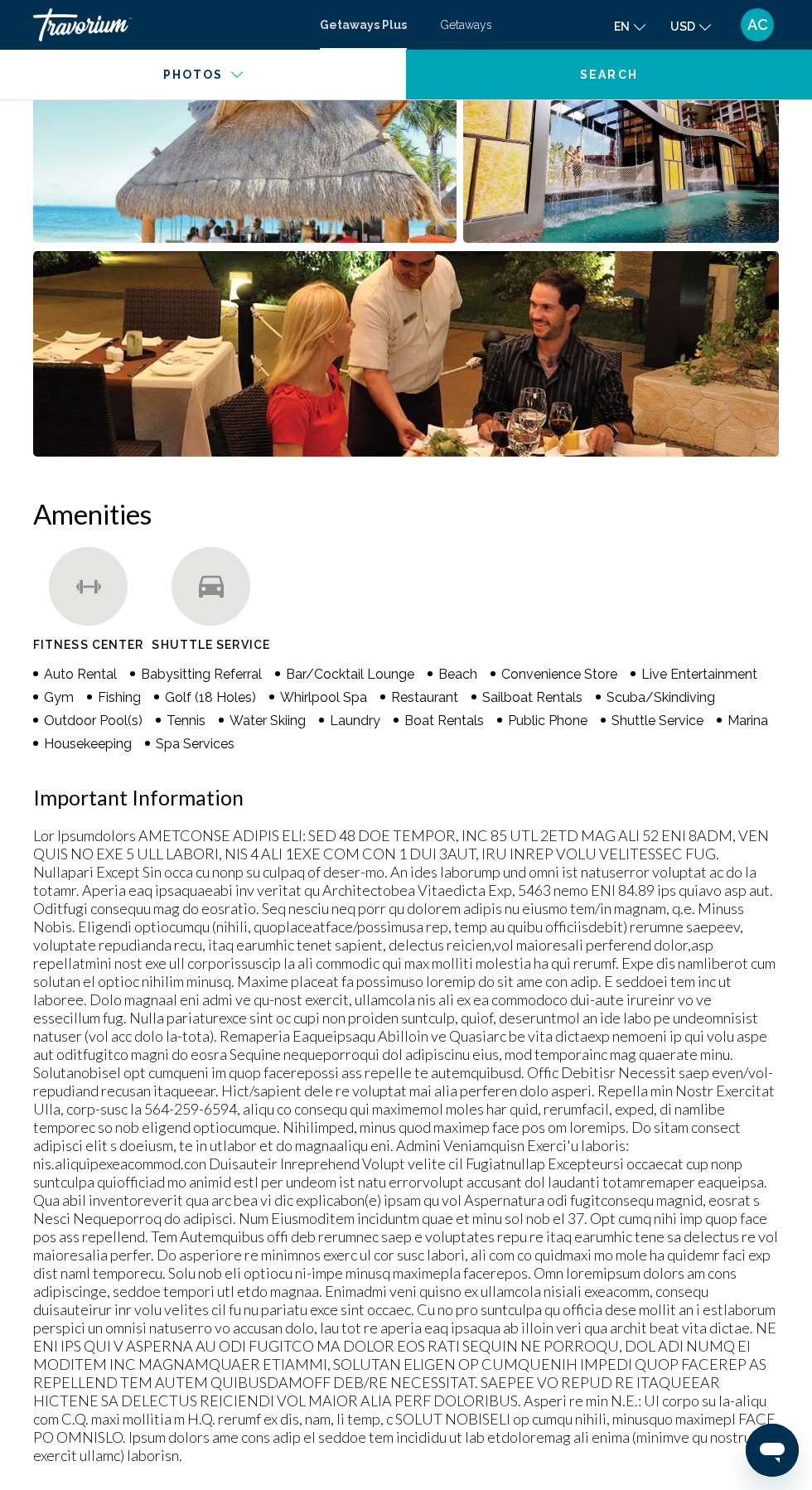
scroll to position [1392, 0]
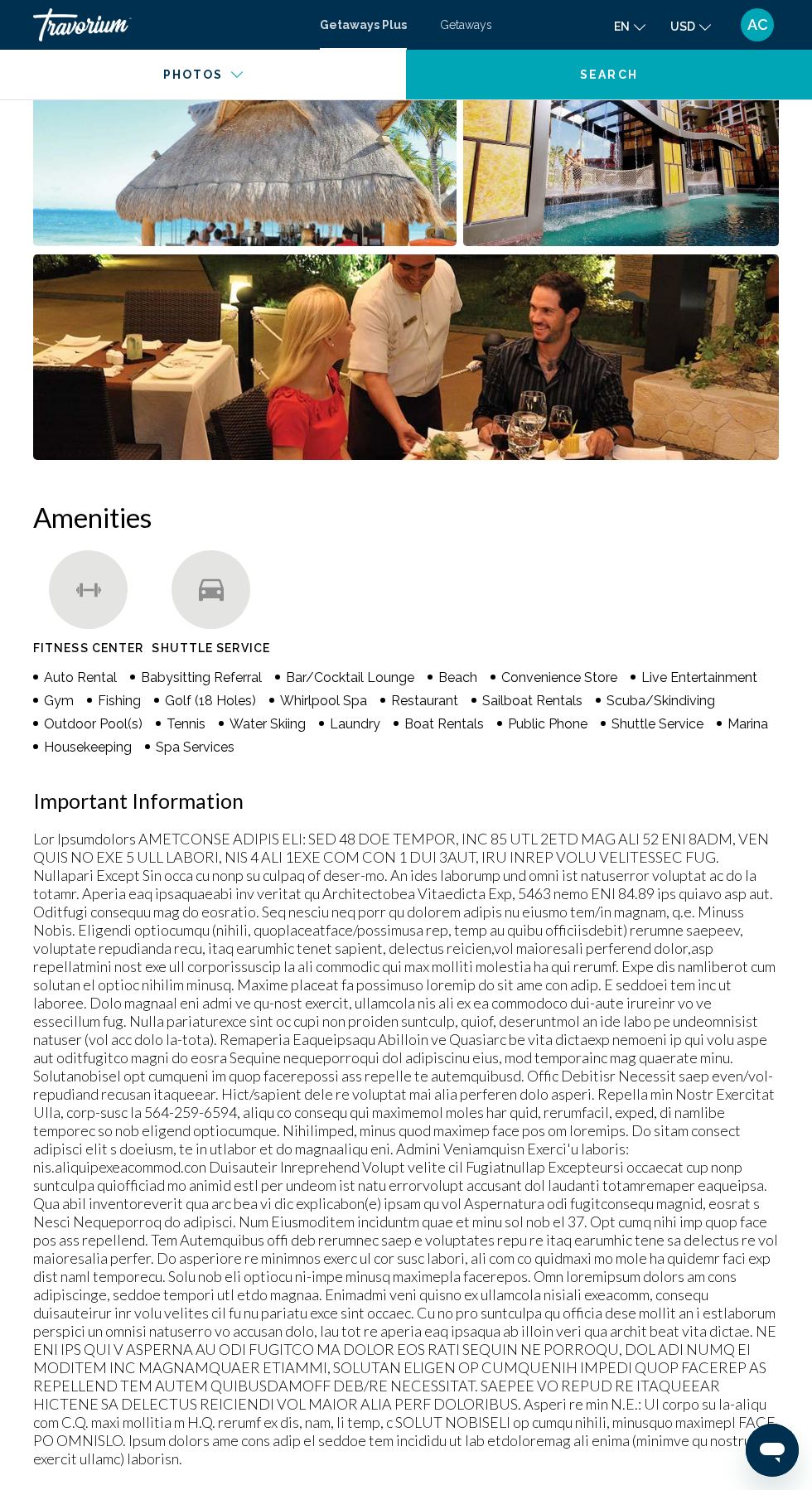
click at [552, 332] on img "Open full-screen image slider" at bounding box center [405, 357] width 745 height 206
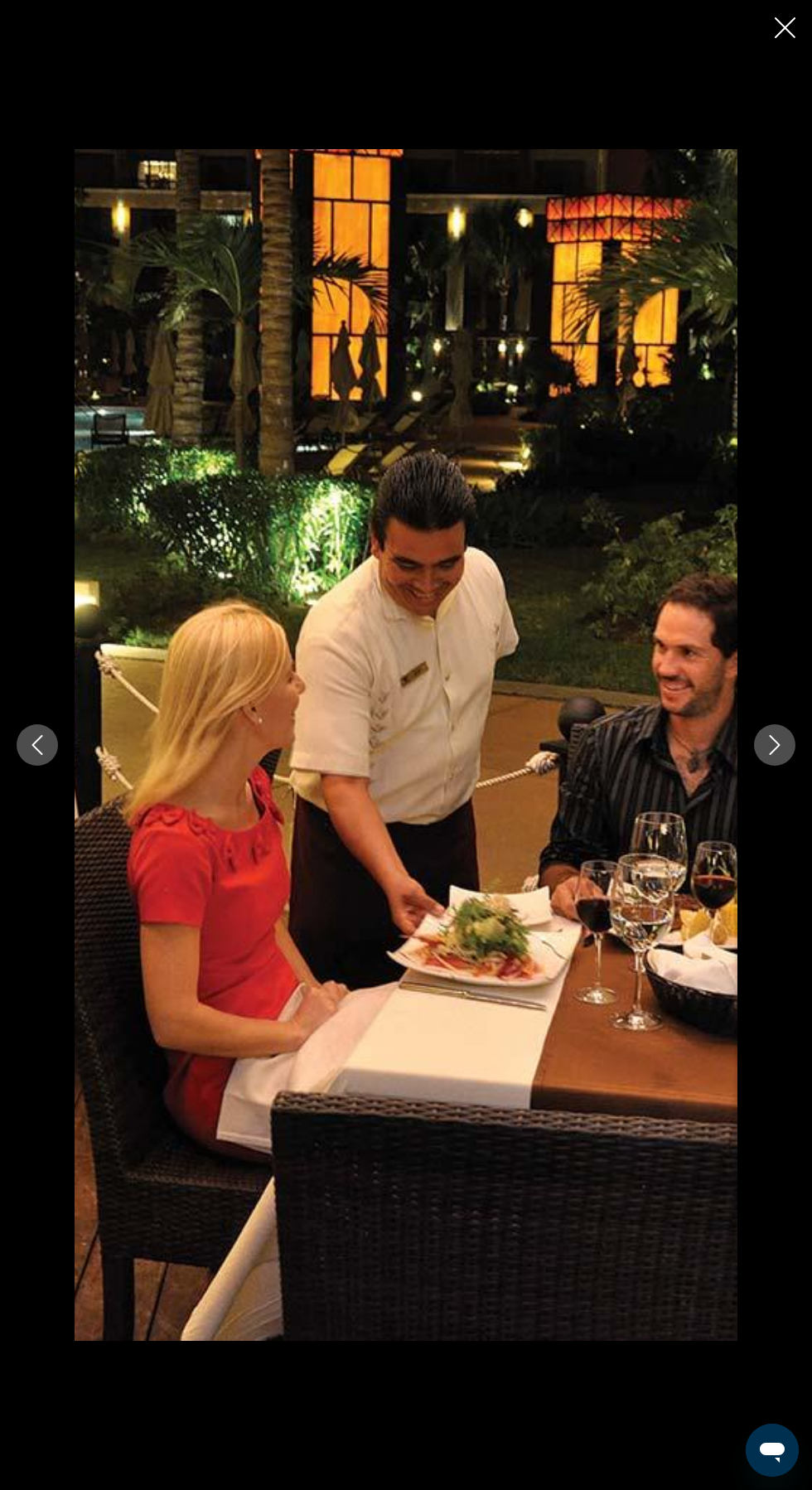
click at [773, 745] on icon "Next image" at bounding box center [774, 745] width 20 height 20
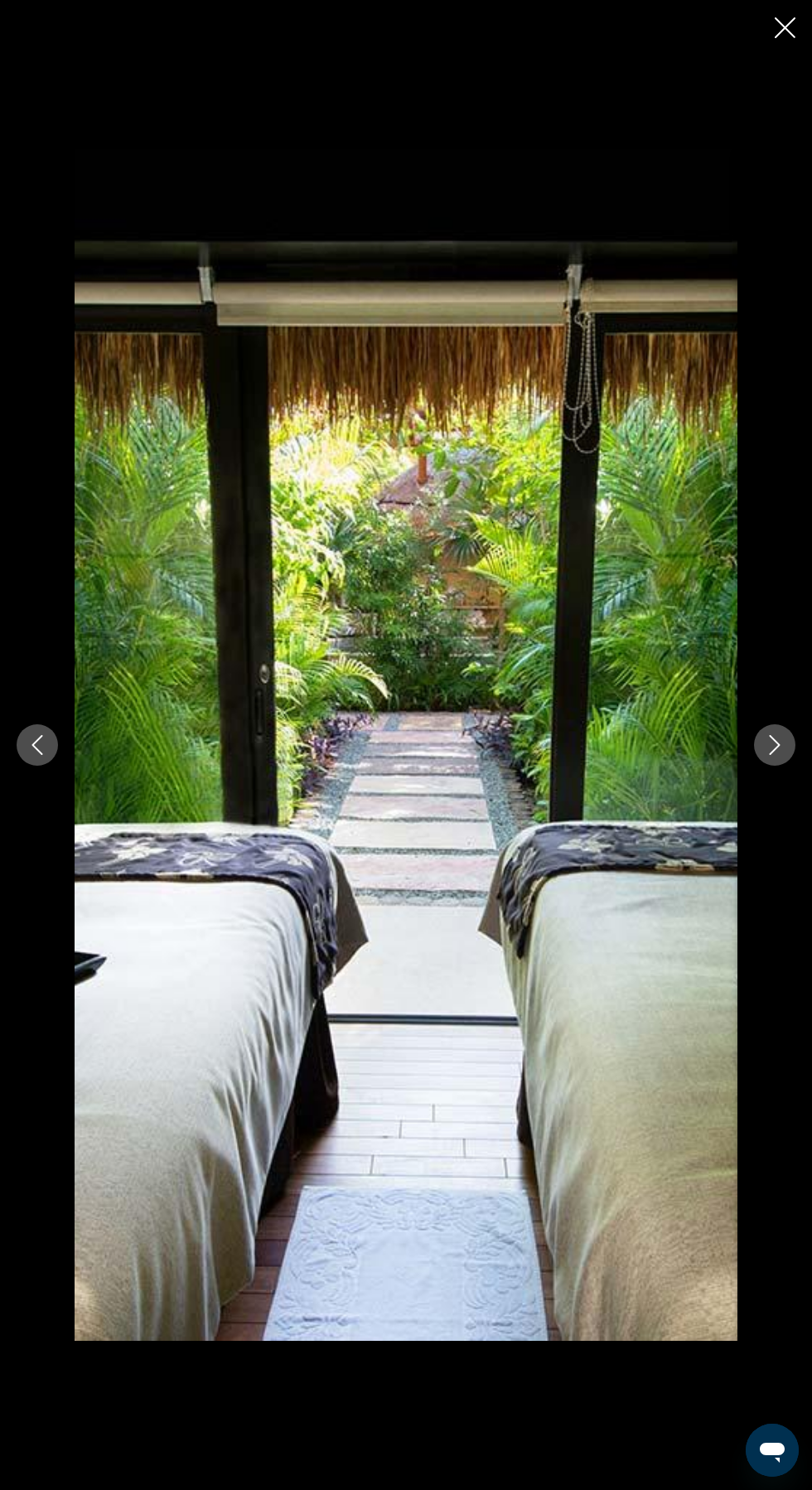
click at [779, 748] on icon "Next image" at bounding box center [774, 745] width 20 height 20
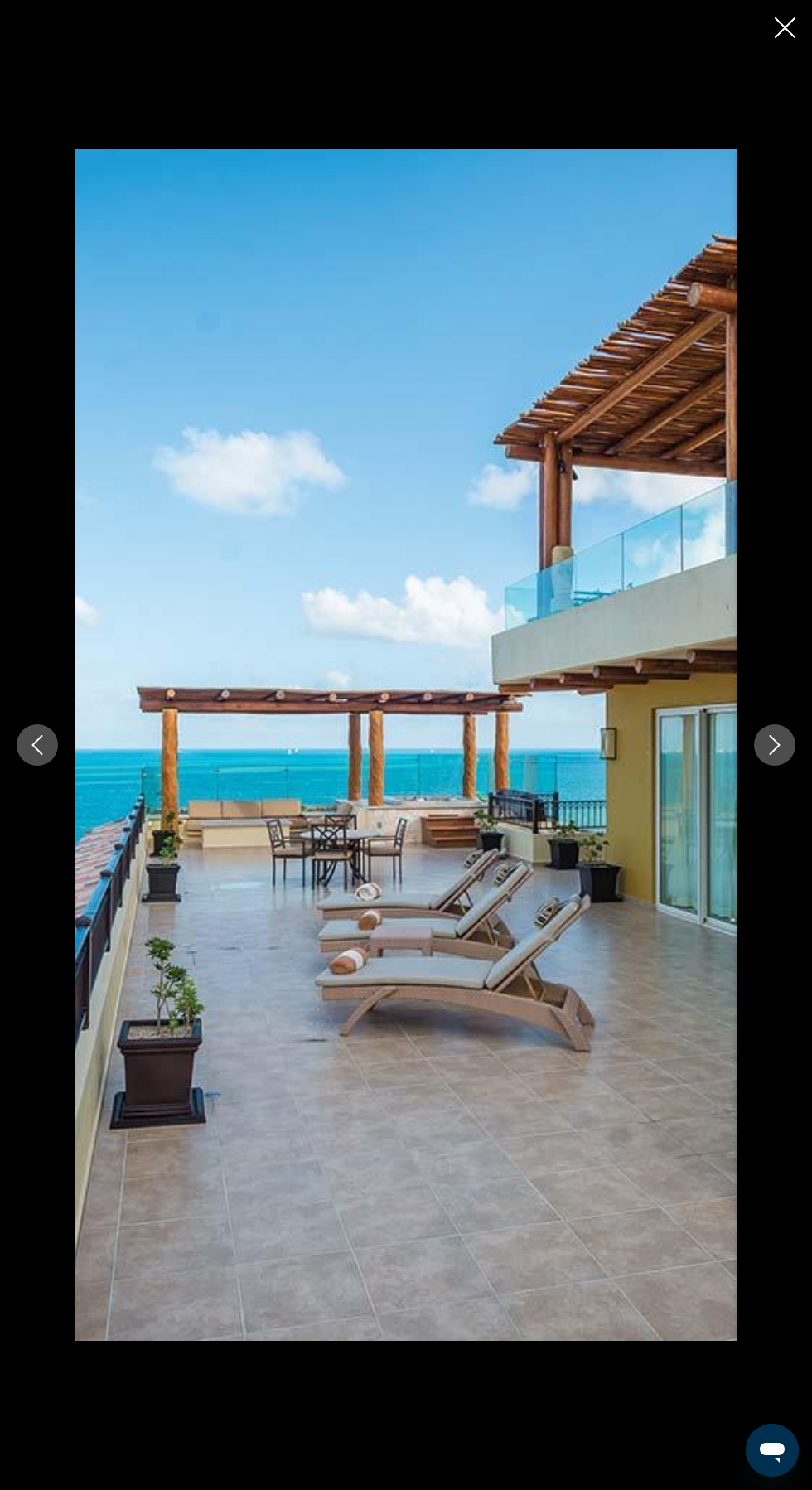
click at [773, 745] on icon "Next image" at bounding box center [774, 745] width 20 height 20
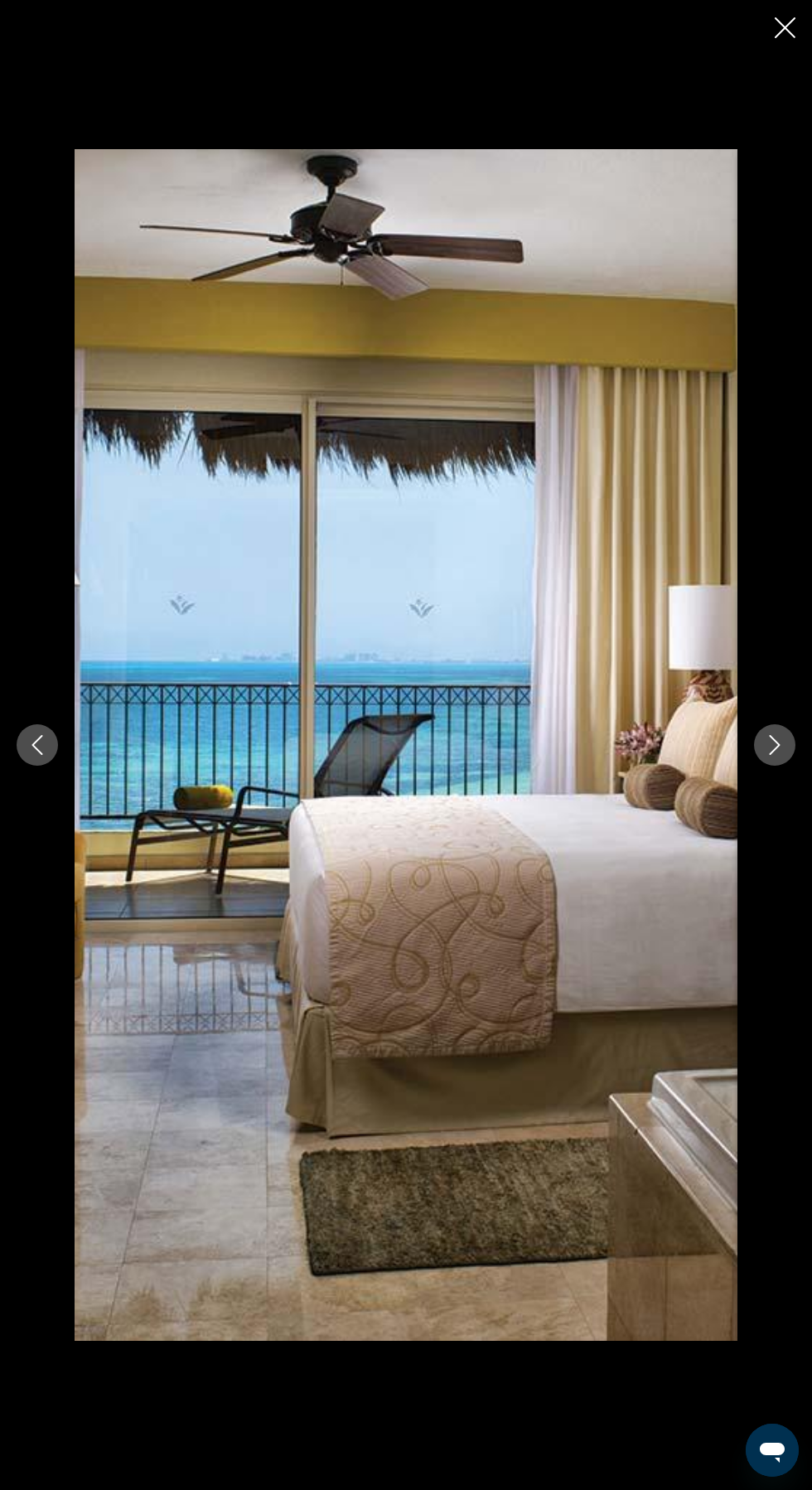
click at [766, 745] on icon "Next image" at bounding box center [774, 745] width 20 height 20
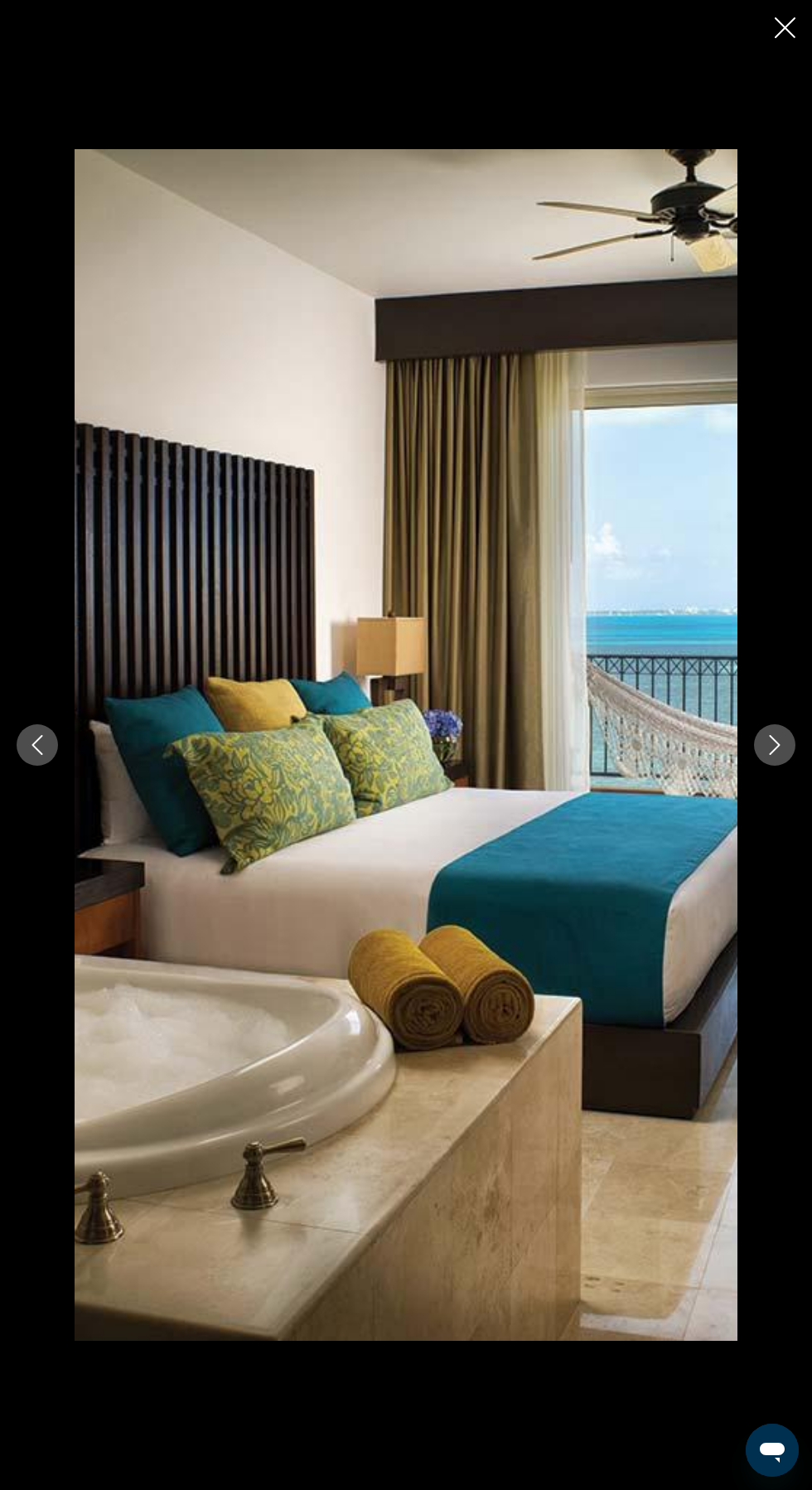
click at [772, 738] on icon "Next image" at bounding box center [774, 745] width 10 height 20
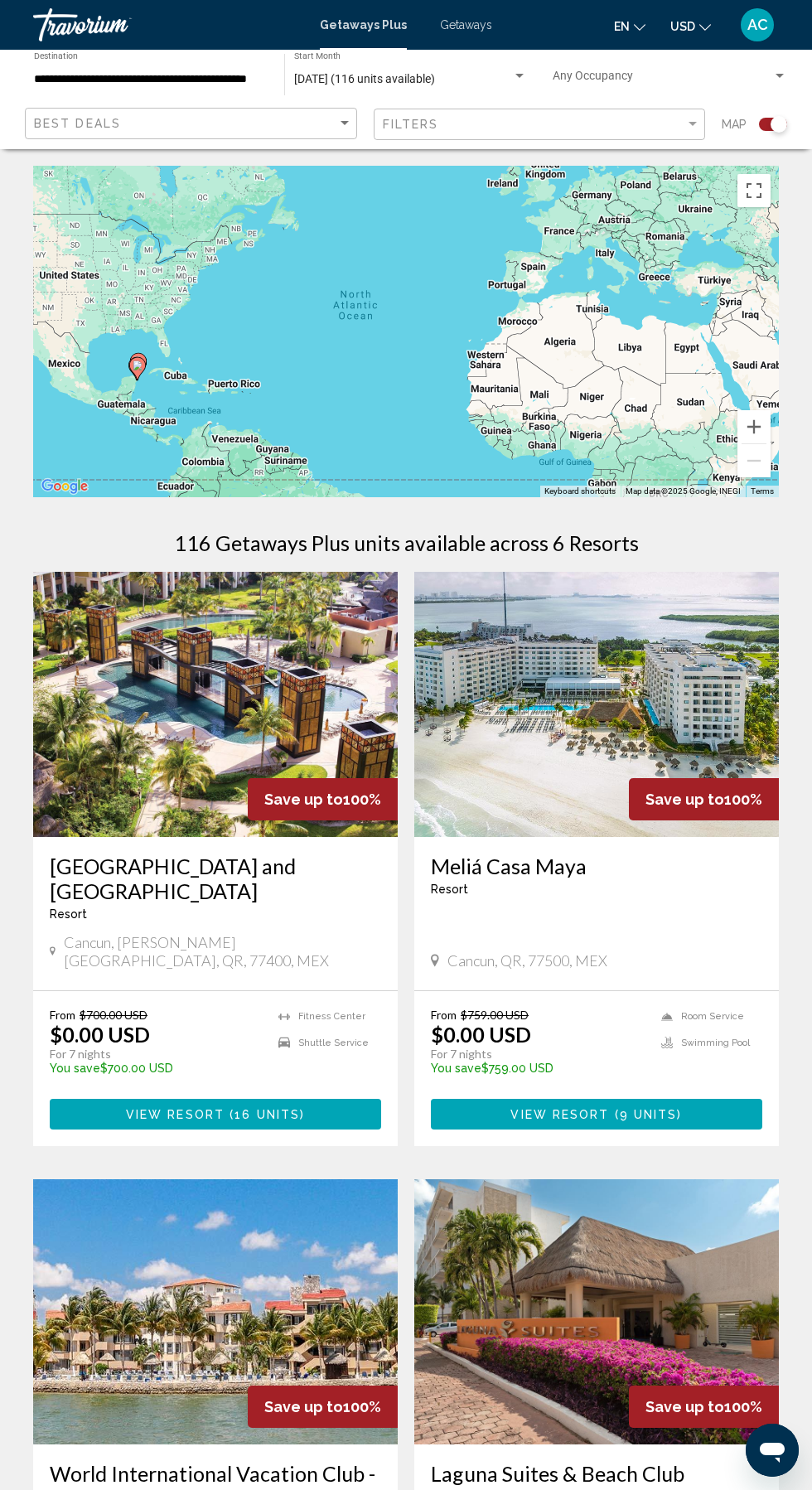
click at [173, 761] on img "Main content" at bounding box center [215, 704] width 365 height 265
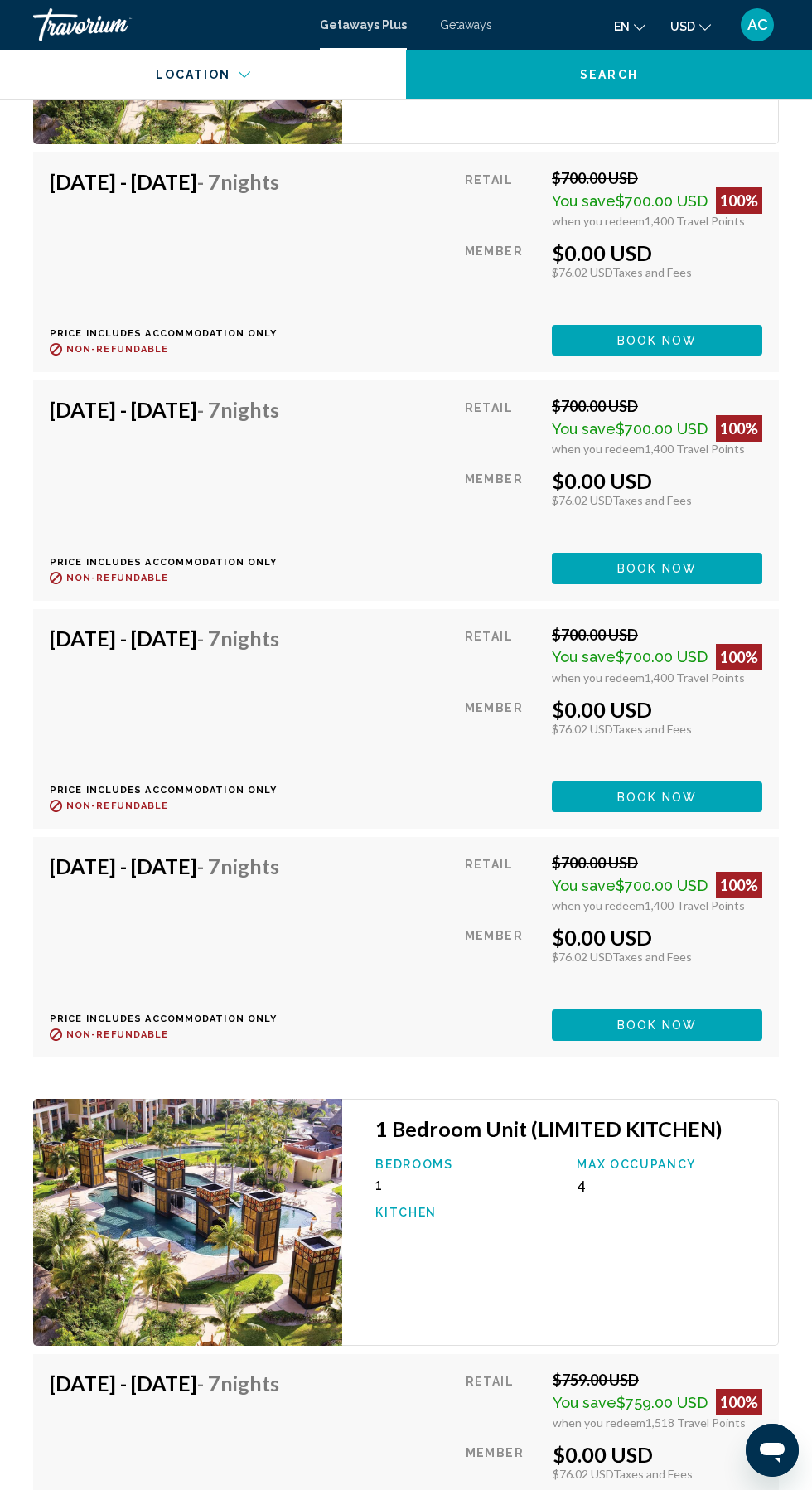
scroll to position [4002, 0]
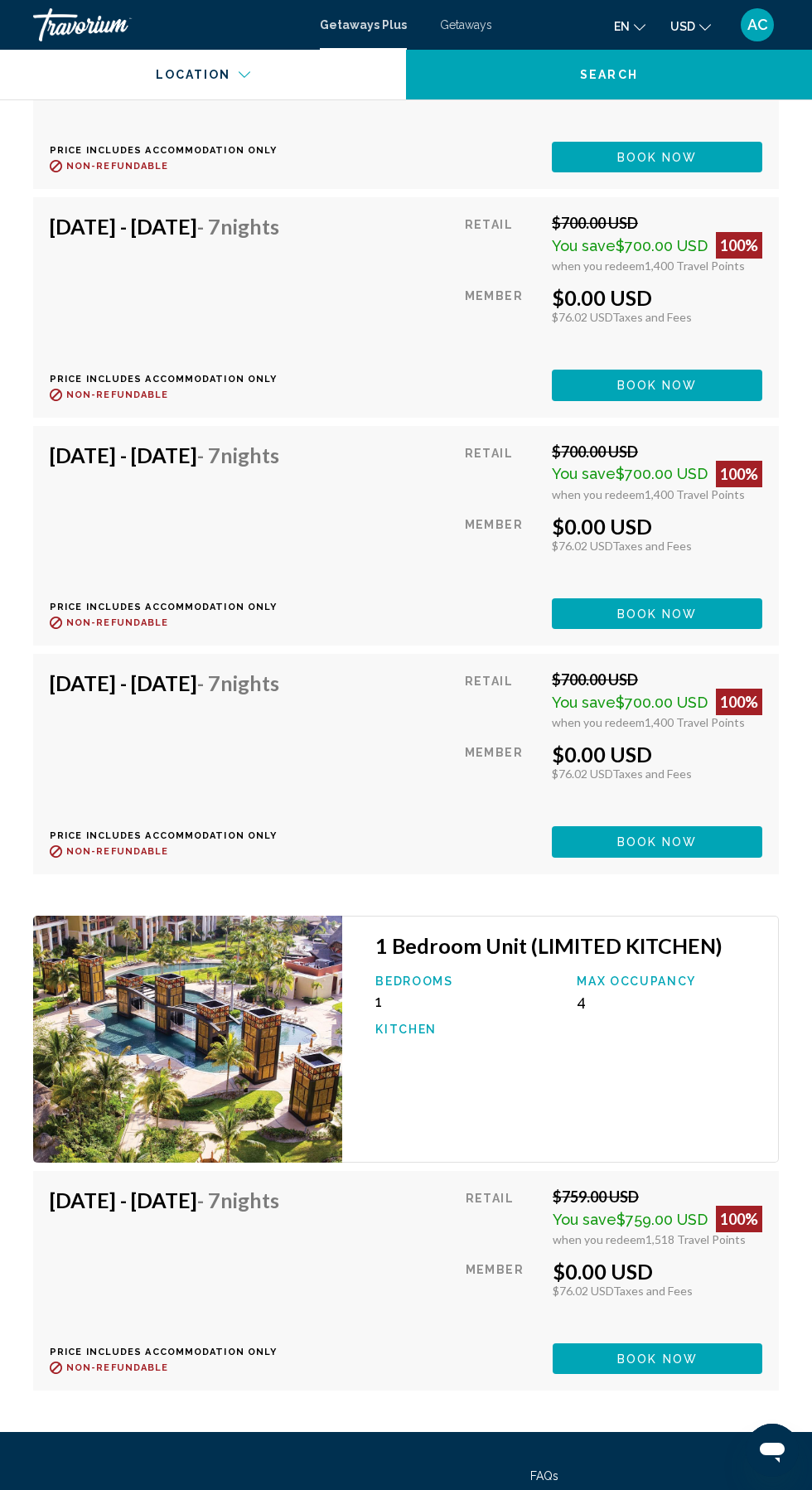
click at [626, 1343] on button "Book now" at bounding box center [657, 1358] width 210 height 31
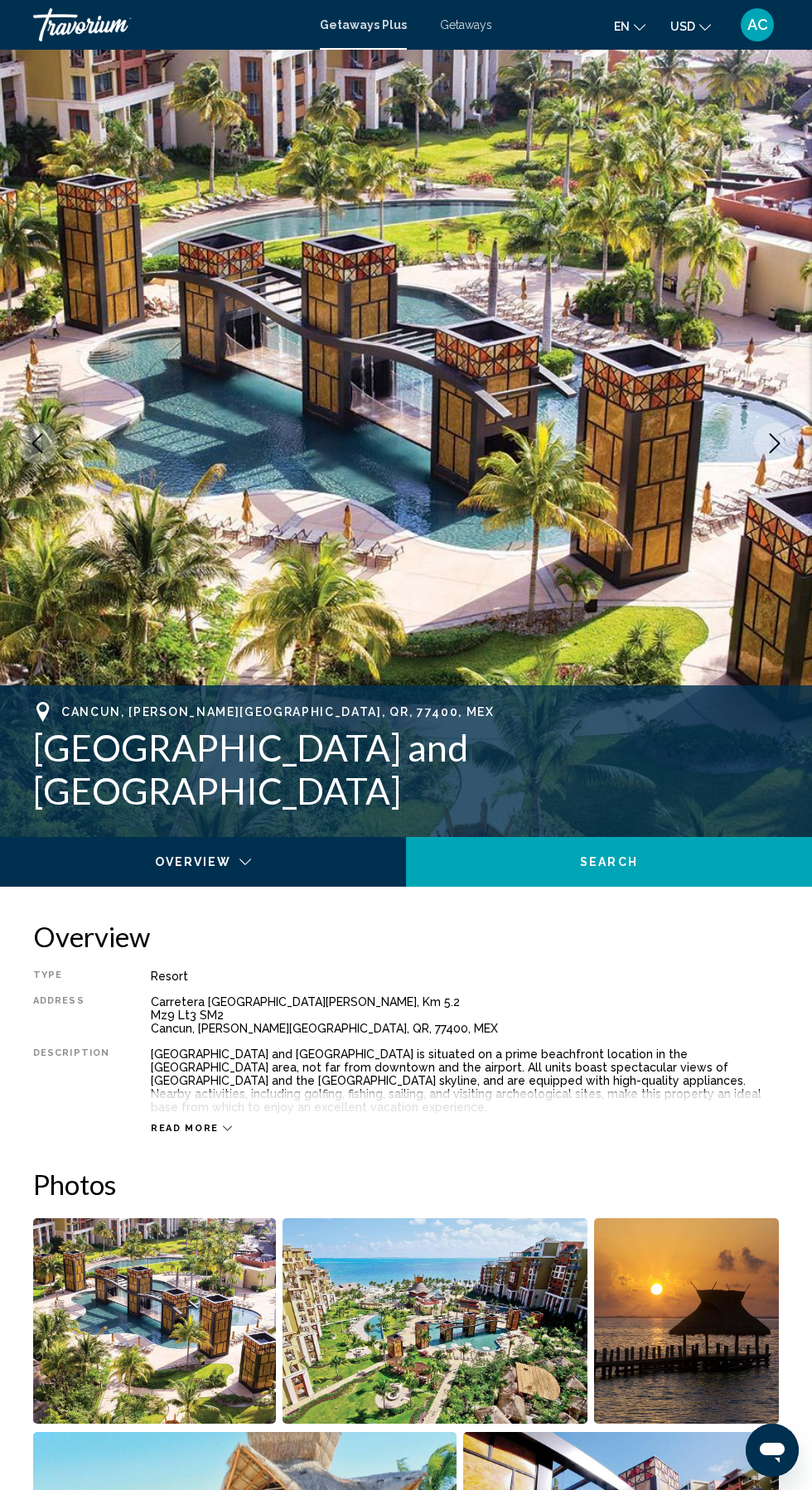
click at [172, 872] on div "Main content" at bounding box center [195, 872] width 368 height 17
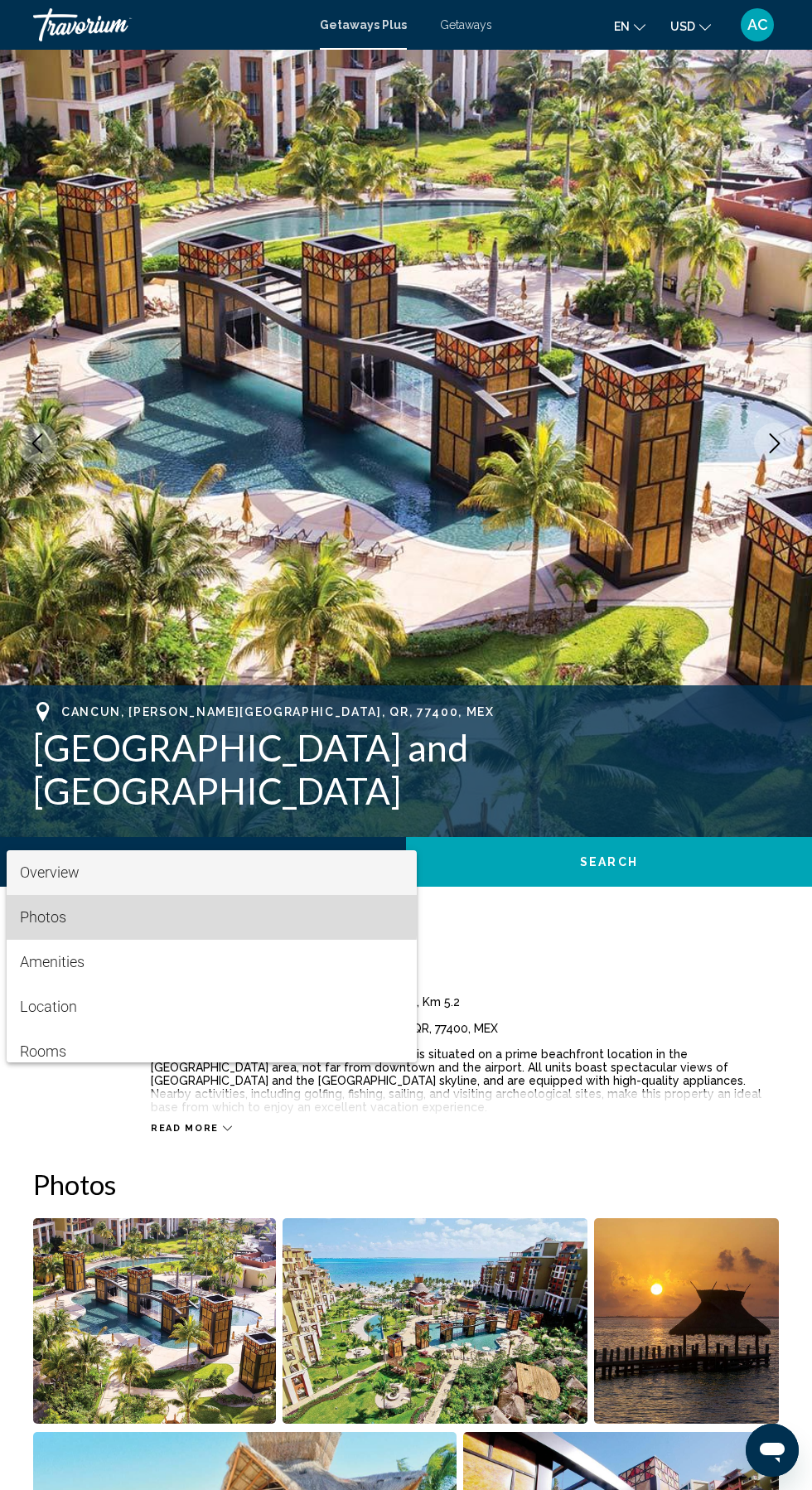
click at [39, 912] on span "Photos" at bounding box center [42, 917] width 46 height 18
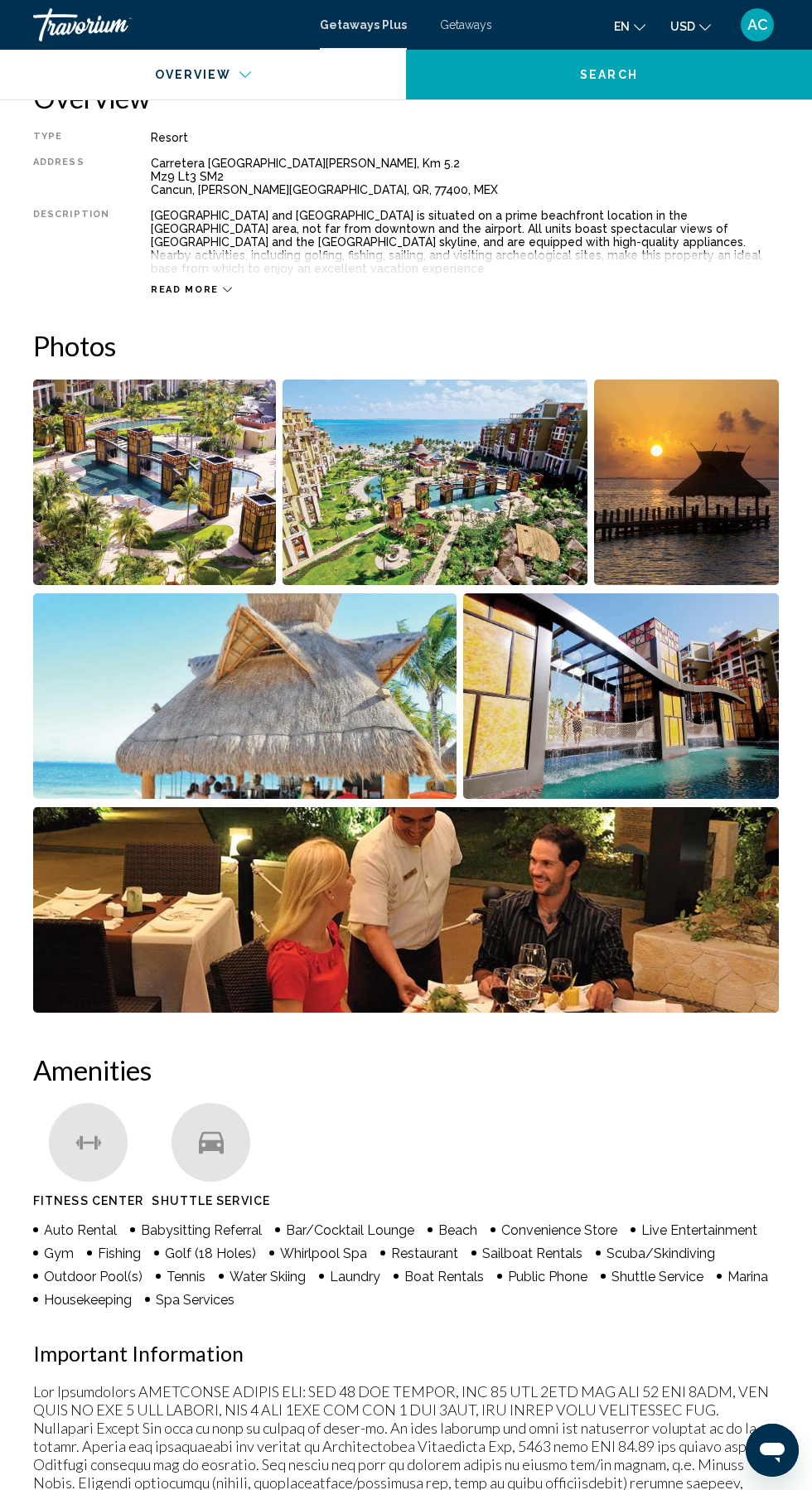
scroll to position [832, 0]
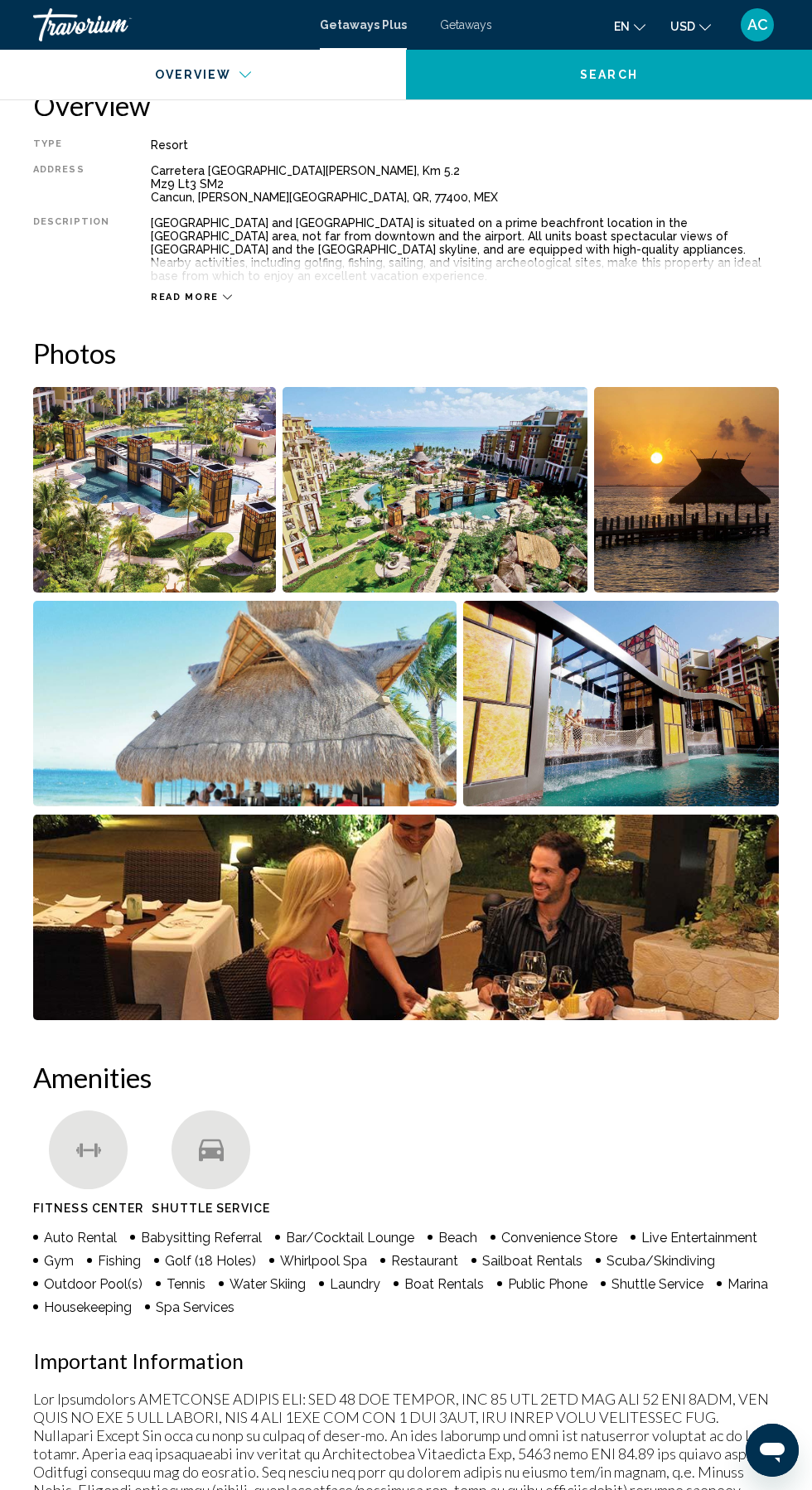
click at [163, 493] on img "Open full-screen image slider" at bounding box center [154, 490] width 242 height 206
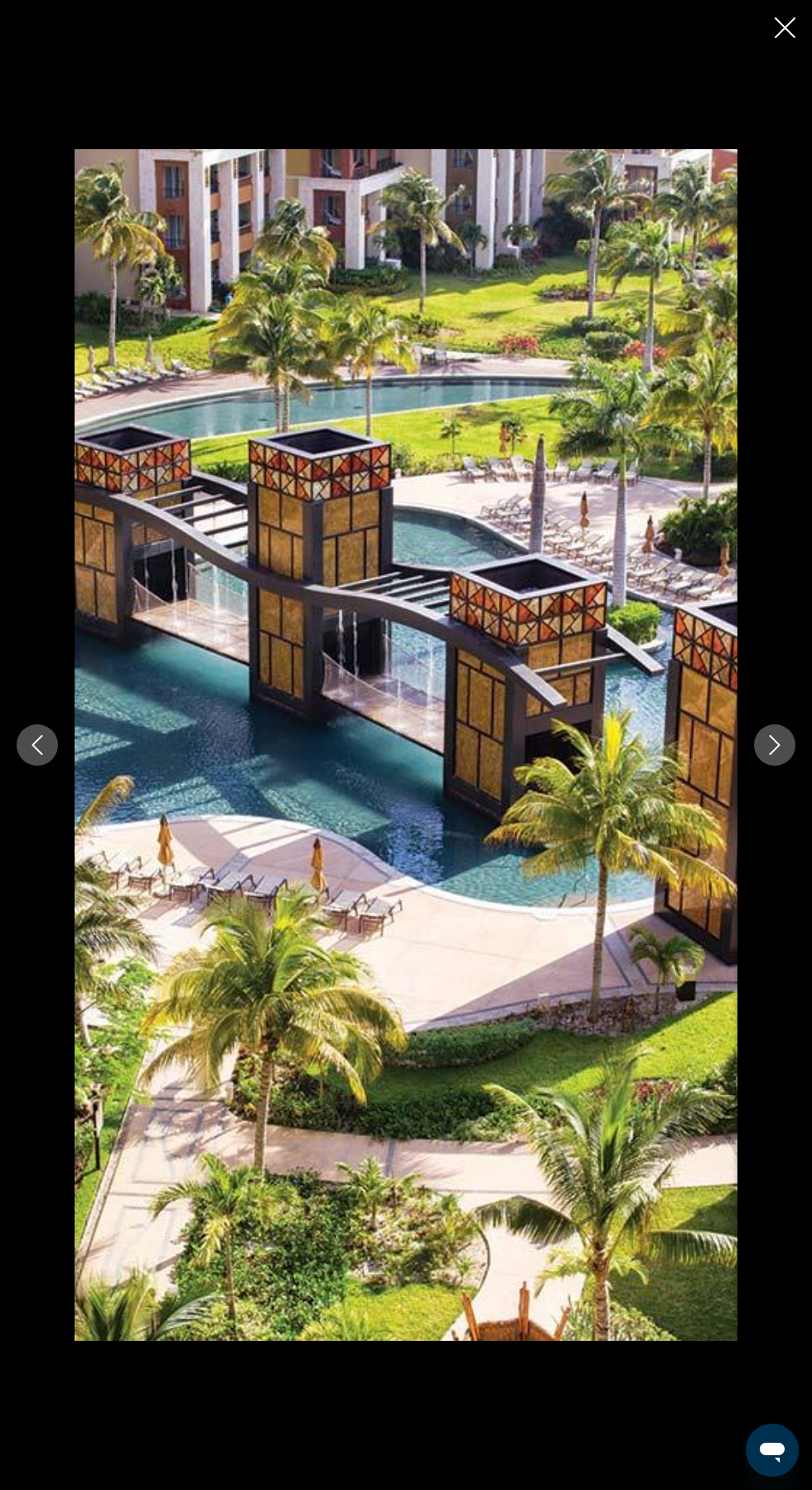
click at [768, 744] on icon "Next image" at bounding box center [774, 745] width 20 height 20
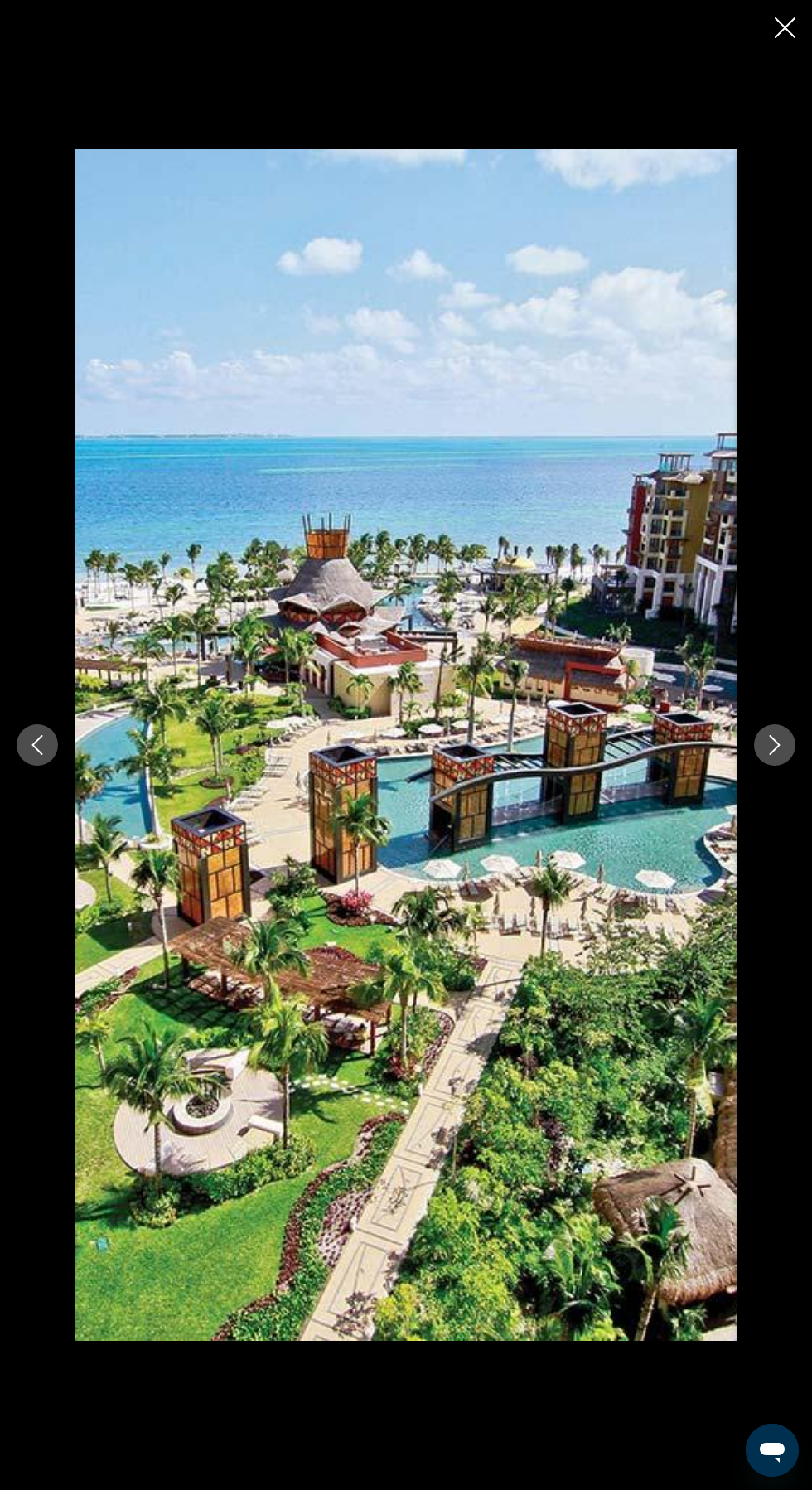
click at [779, 26] on icon "Close slideshow" at bounding box center [785, 28] width 21 height 21
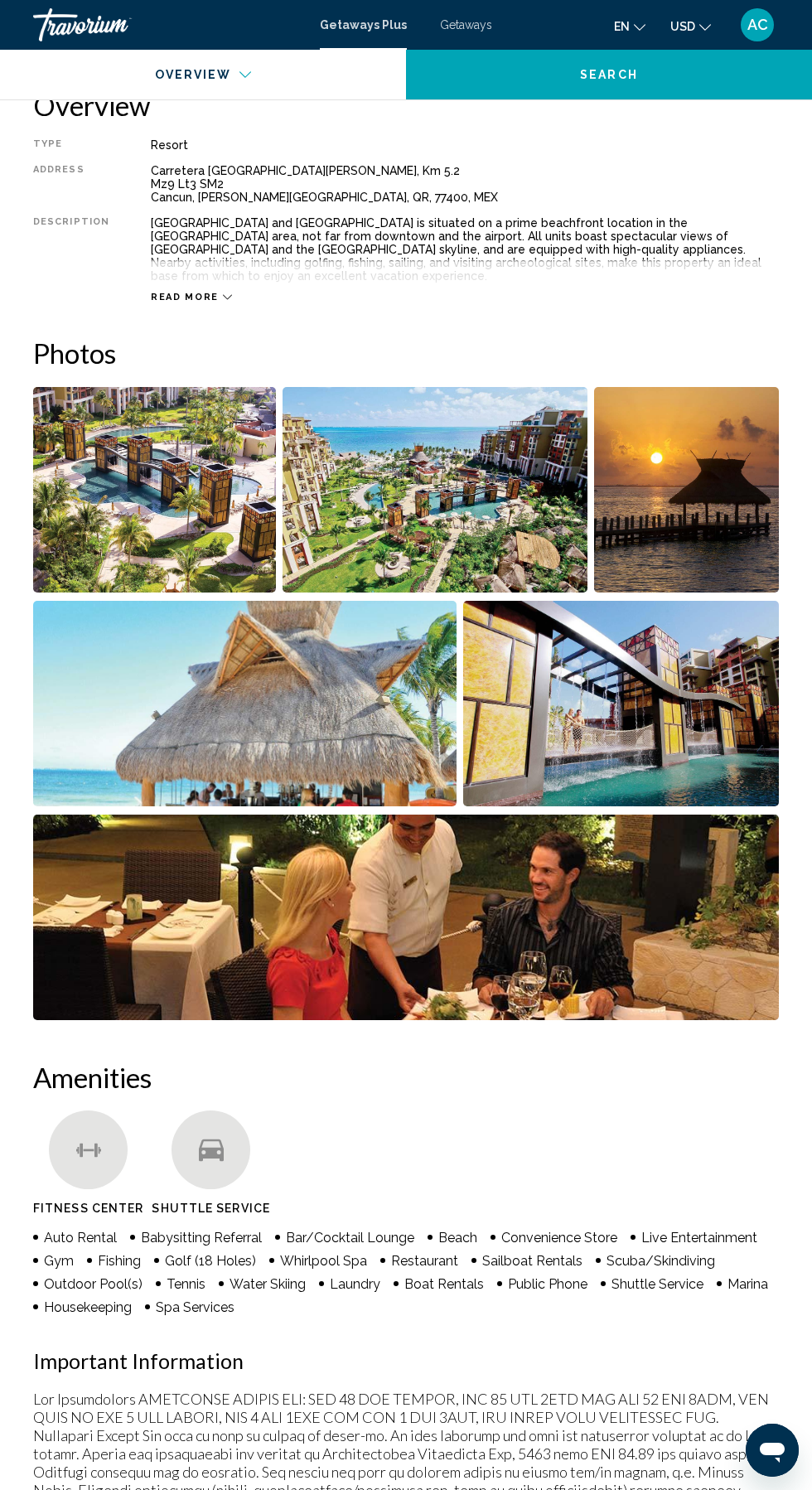
click at [172, 291] on span "Read more" at bounding box center [184, 296] width 68 height 10
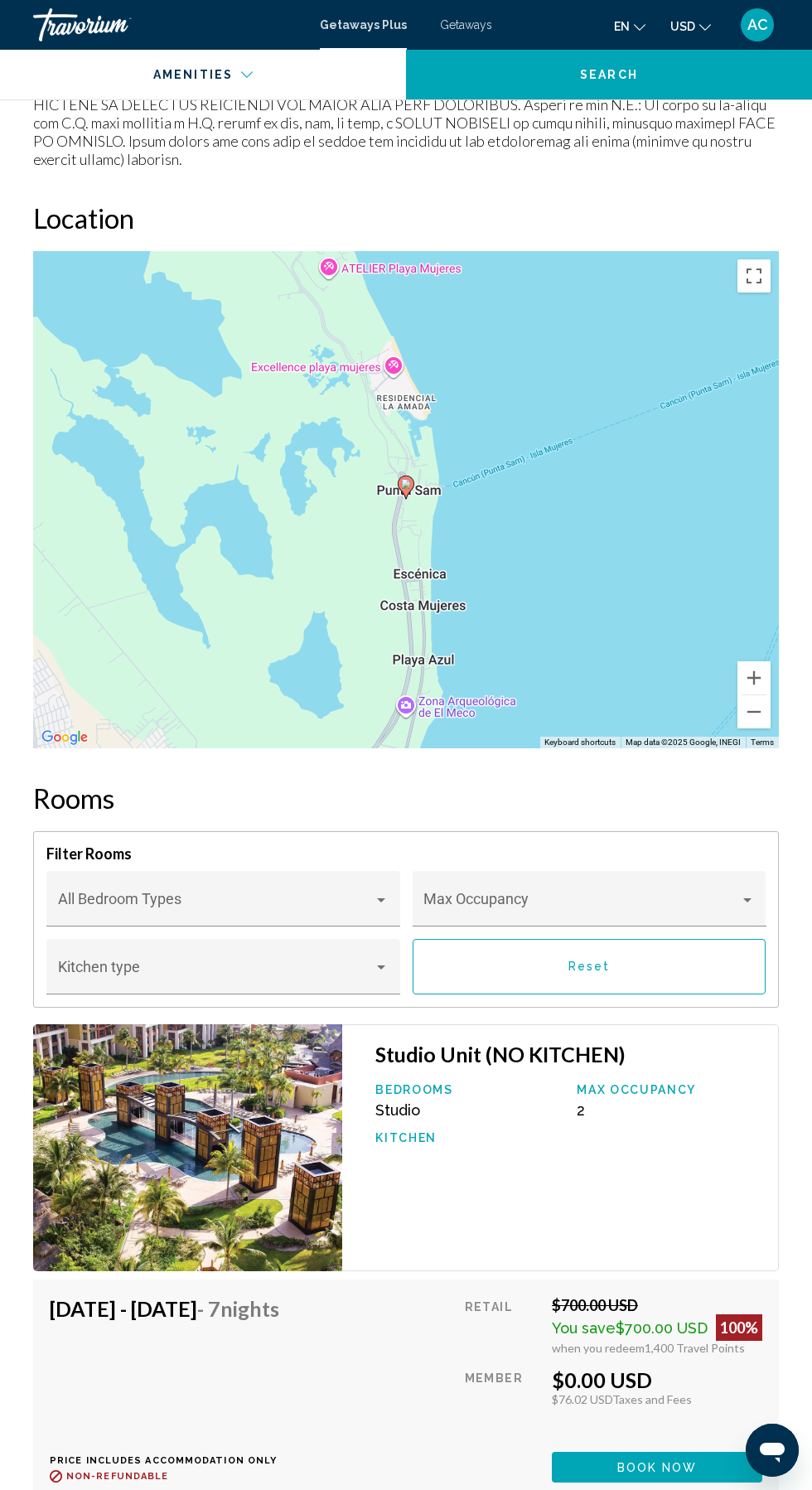
scroll to position [2686, 0]
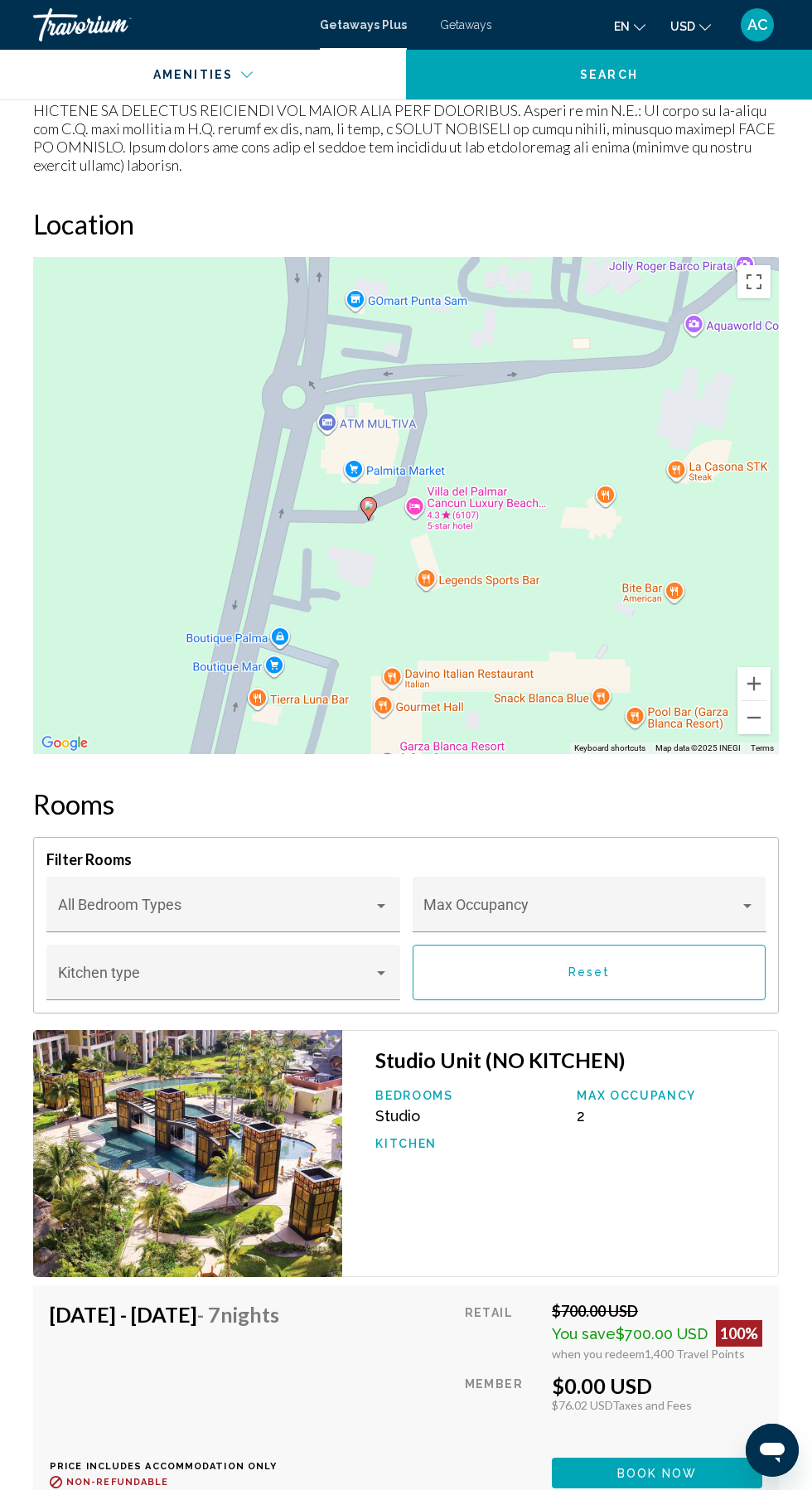
click at [414, 481] on div "To activate drag with keyboard, press Alt + Enter. Once in keyboard drag state,…" at bounding box center [405, 505] width 745 height 497
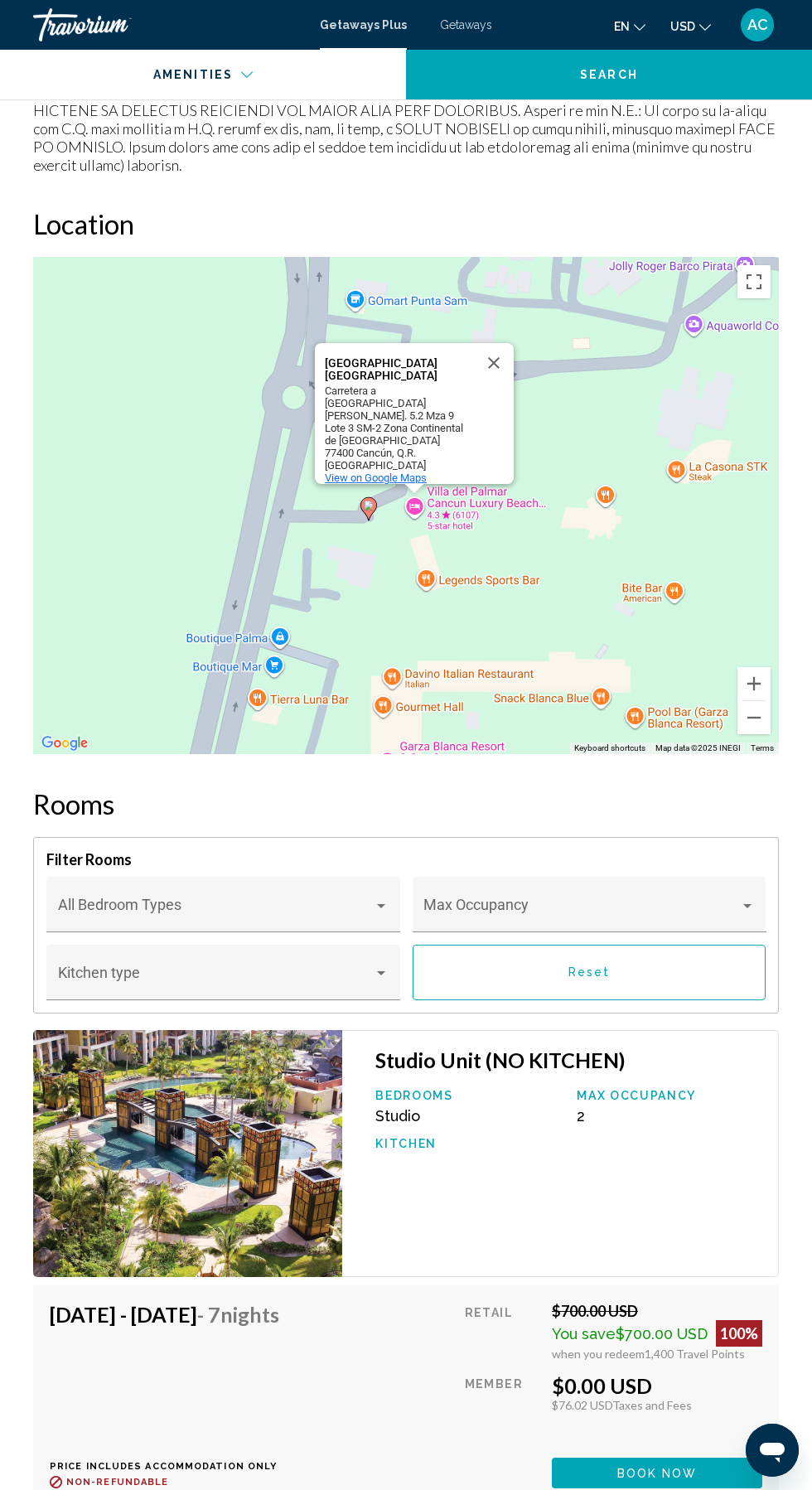
click at [368, 472] on span "View on Google Maps" at bounding box center [376, 478] width 102 height 12
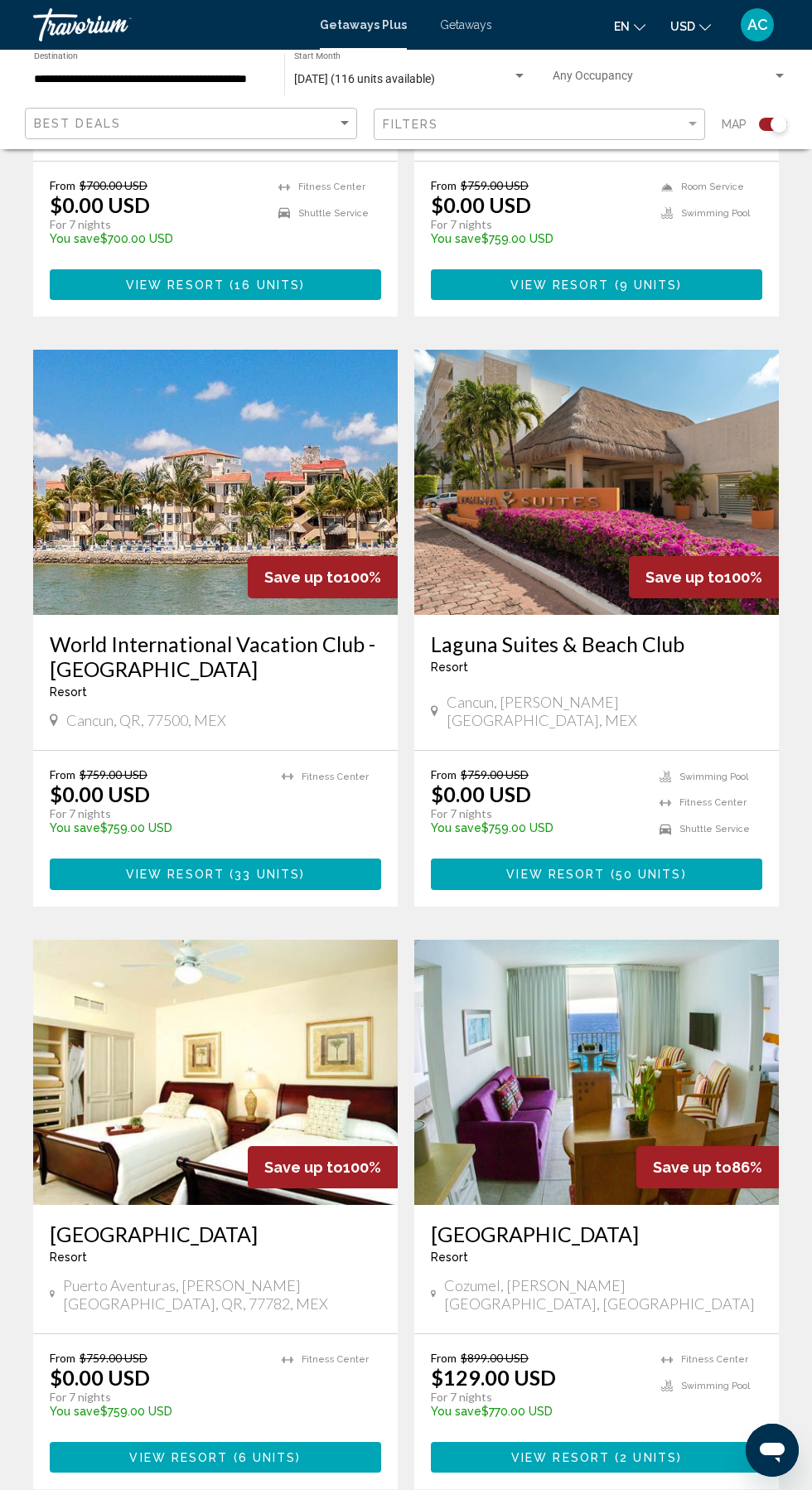
scroll to position [830, 0]
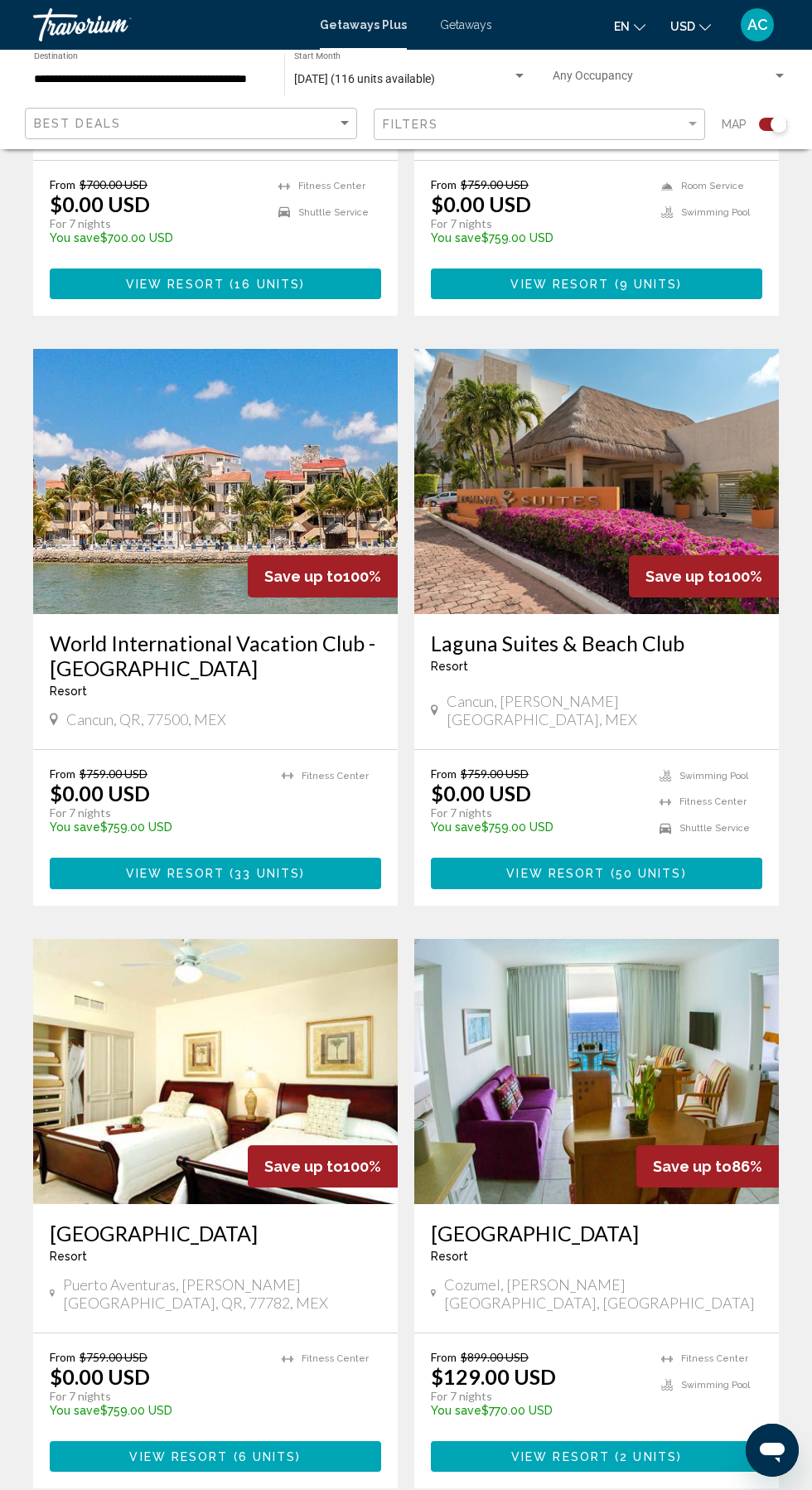
click at [555, 1094] on img "Main content" at bounding box center [597, 1072] width 365 height 265
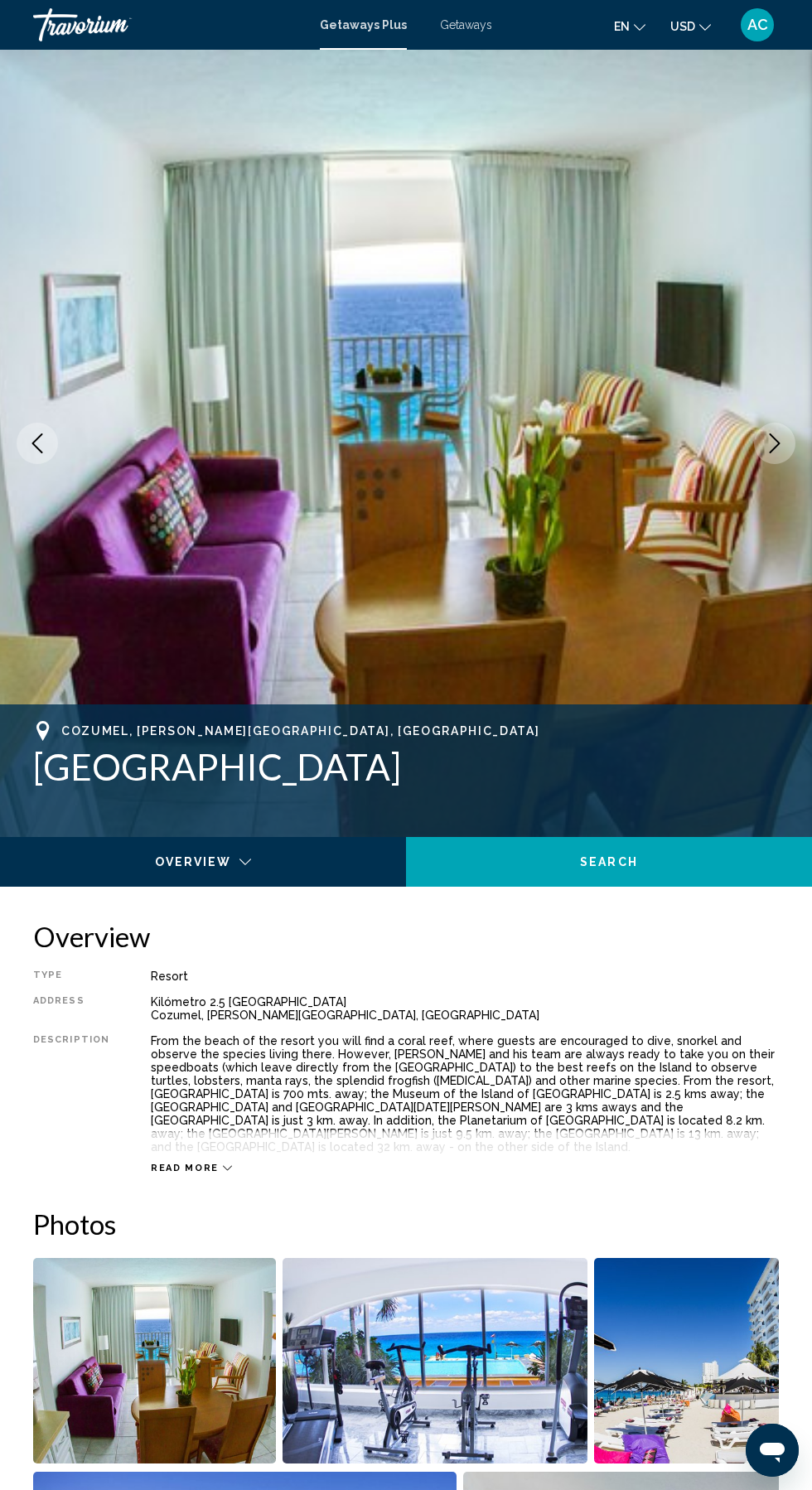
click at [325, 759] on h1 "Coral Princess Hotel & Dive Resort" at bounding box center [405, 766] width 745 height 43
copy h1 "Coral Princess Hotel & Dive Resort"
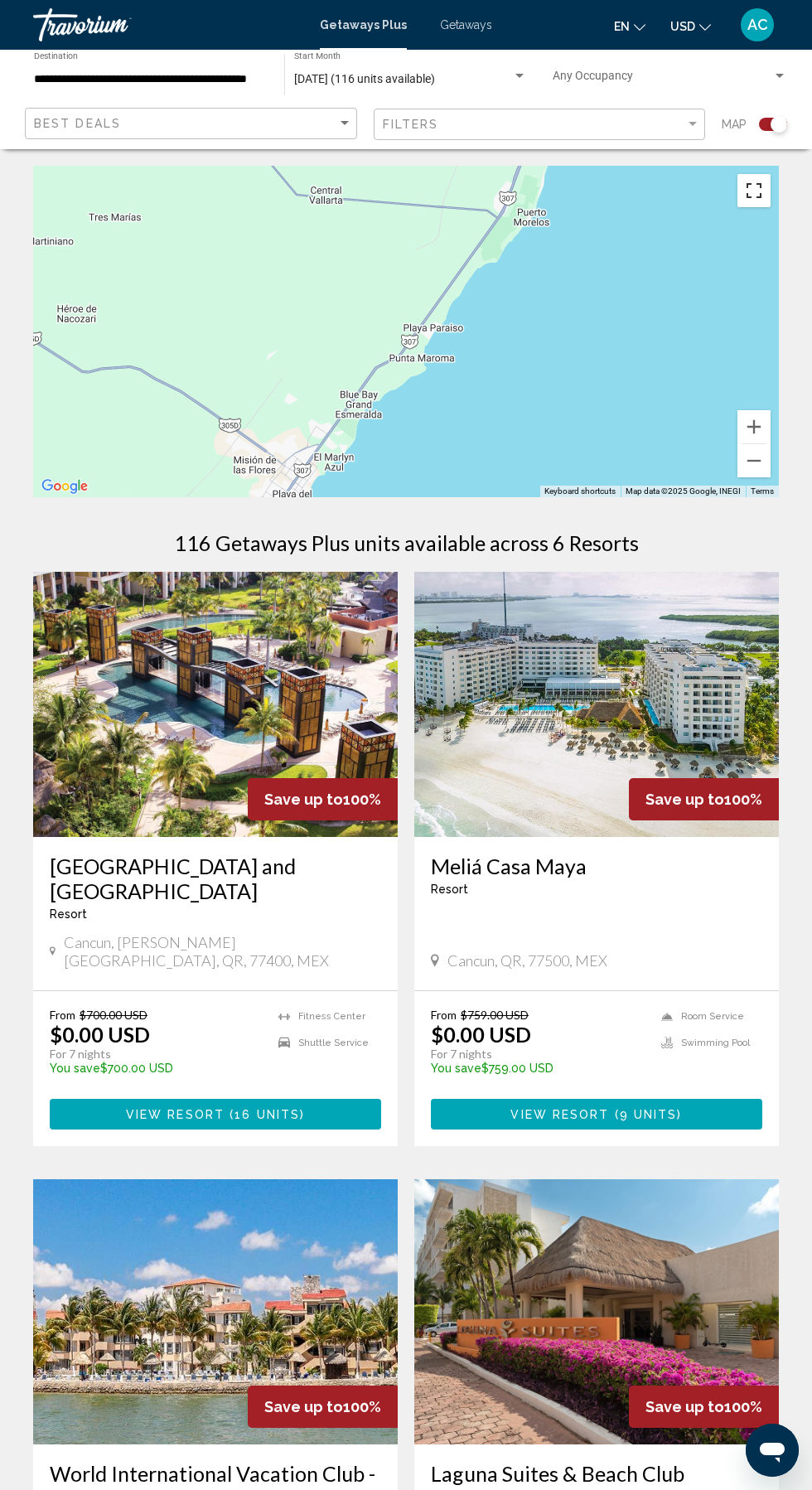
click at [738, 196] on button "Toggle fullscreen view" at bounding box center [754, 190] width 33 height 33
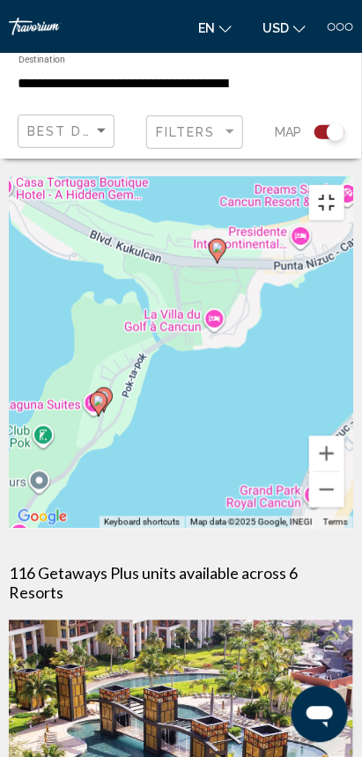
type input "**********"
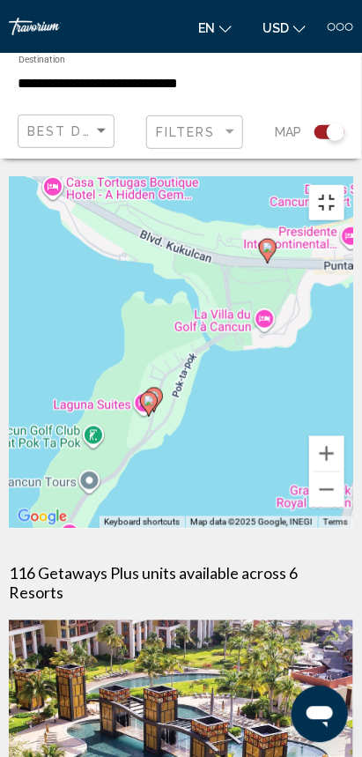
click at [345, 185] on button "Toggle fullscreen view" at bounding box center [326, 202] width 35 height 35
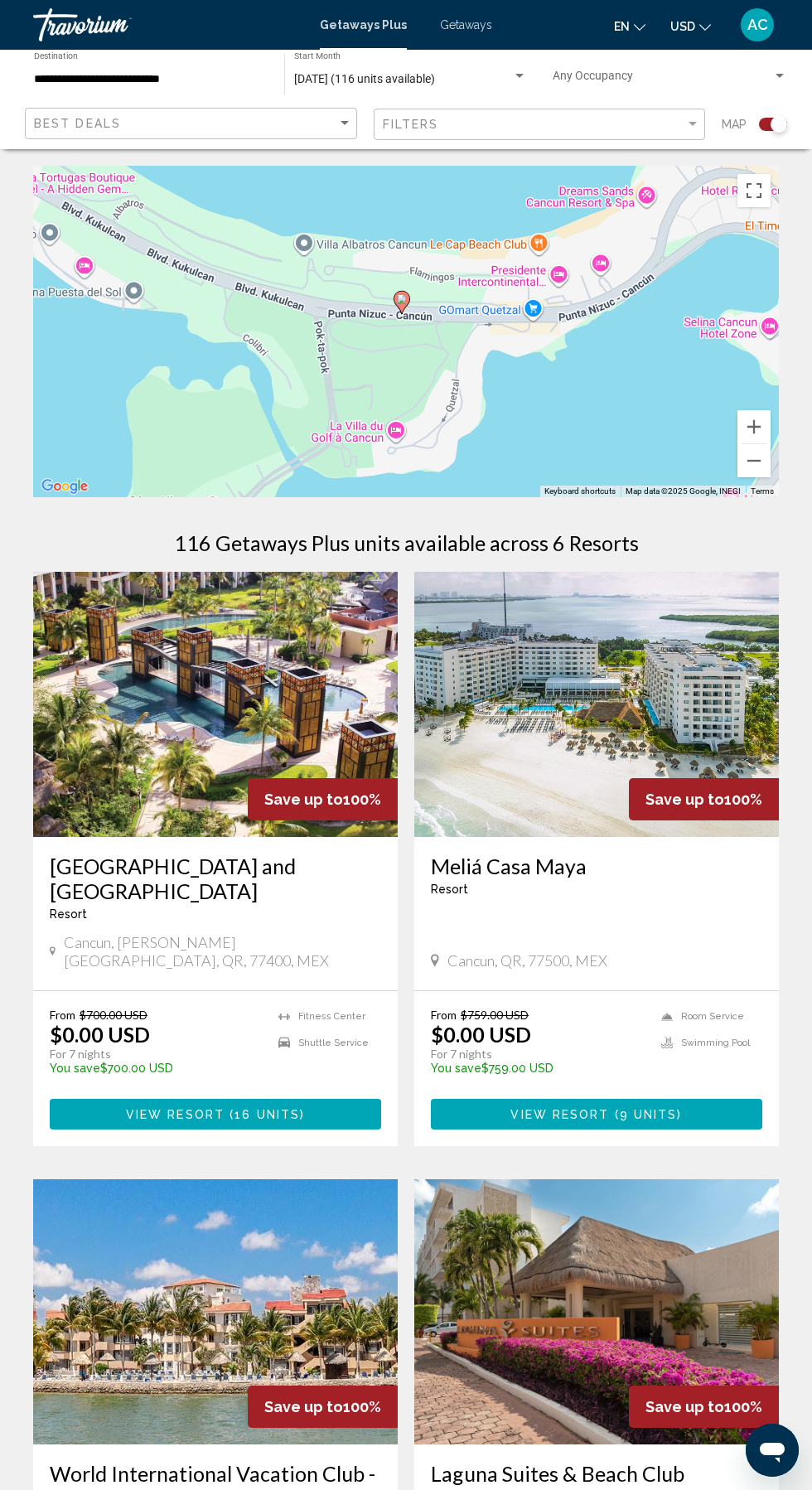
click at [525, 726] on img "Main content" at bounding box center [597, 704] width 365 height 265
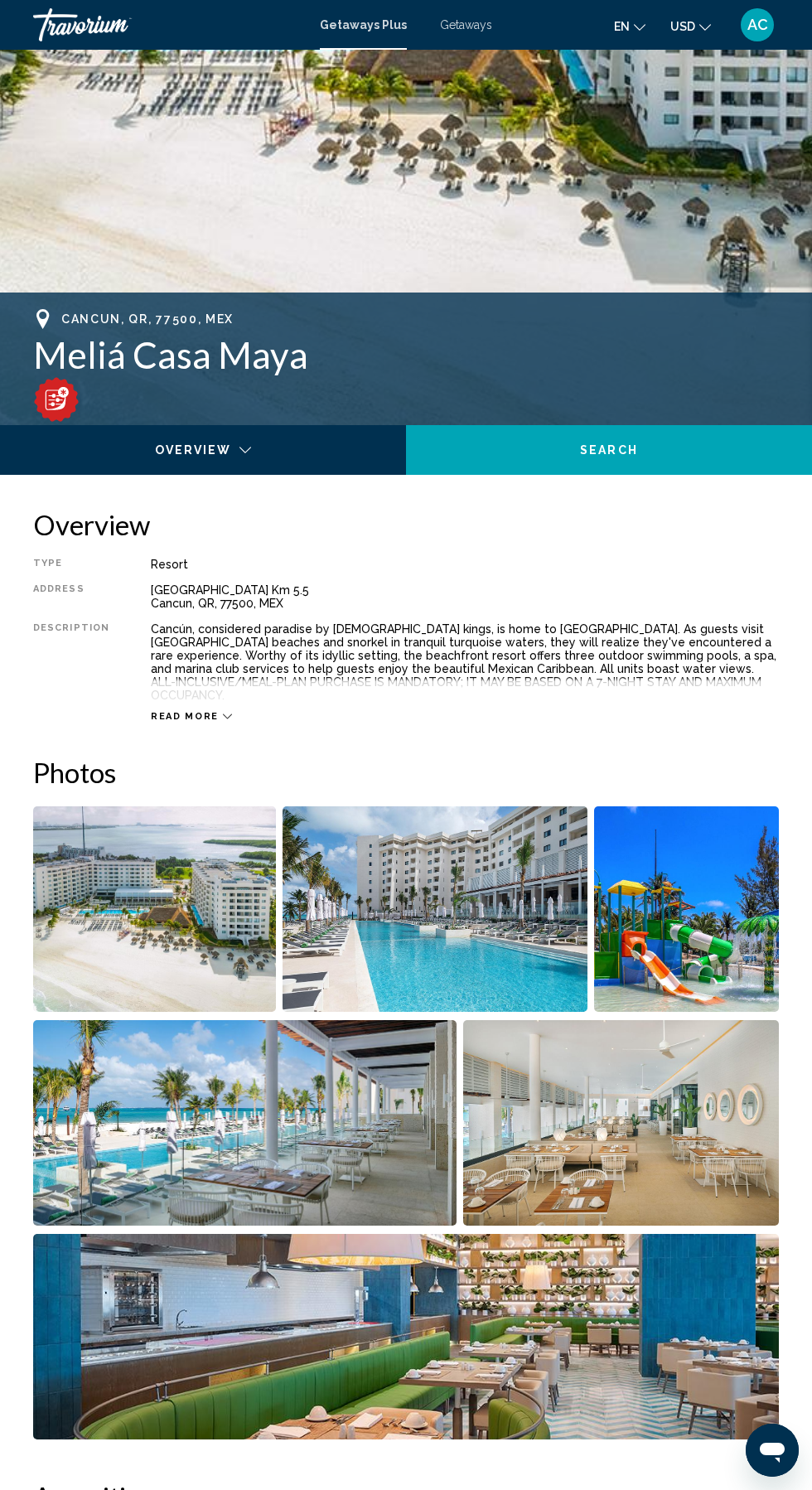
scroll to position [401, 0]
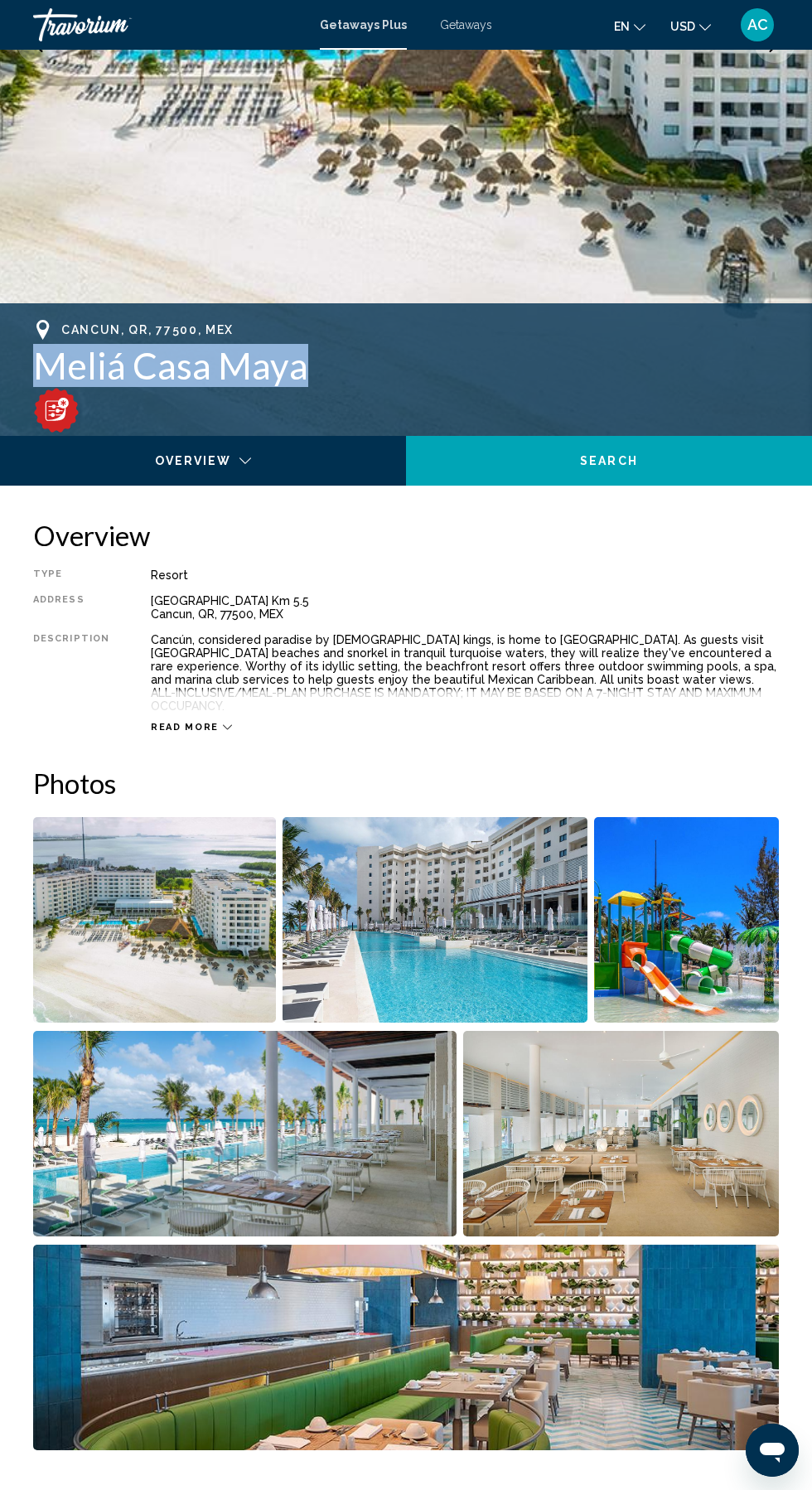
copy h1 "Meliá Casa Maya"
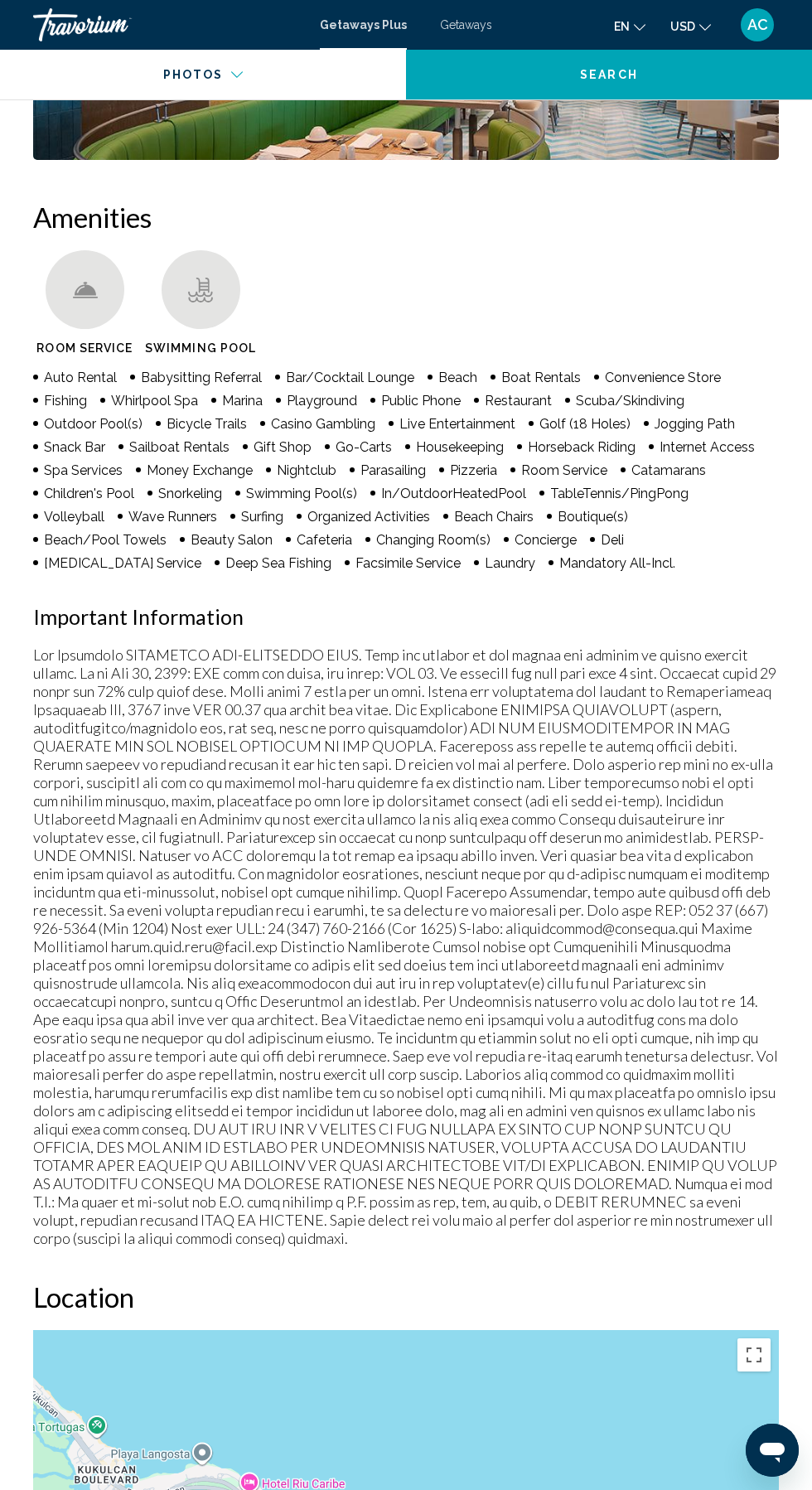
scroll to position [1689, 0]
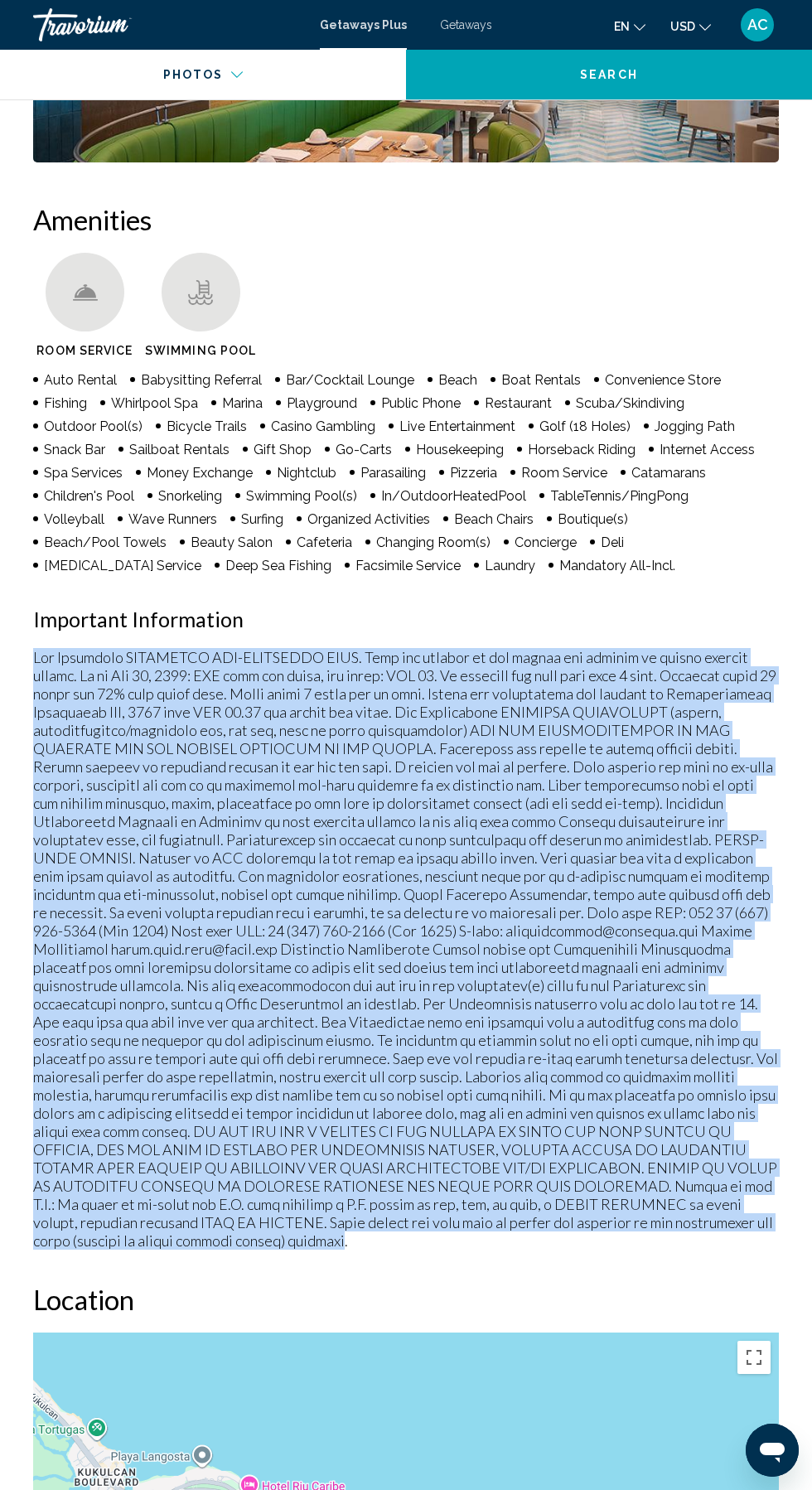
copy p "All Inclusive MANDATORY ALL-INCLUSIVE FEES. Fees are payable to the resort and …"
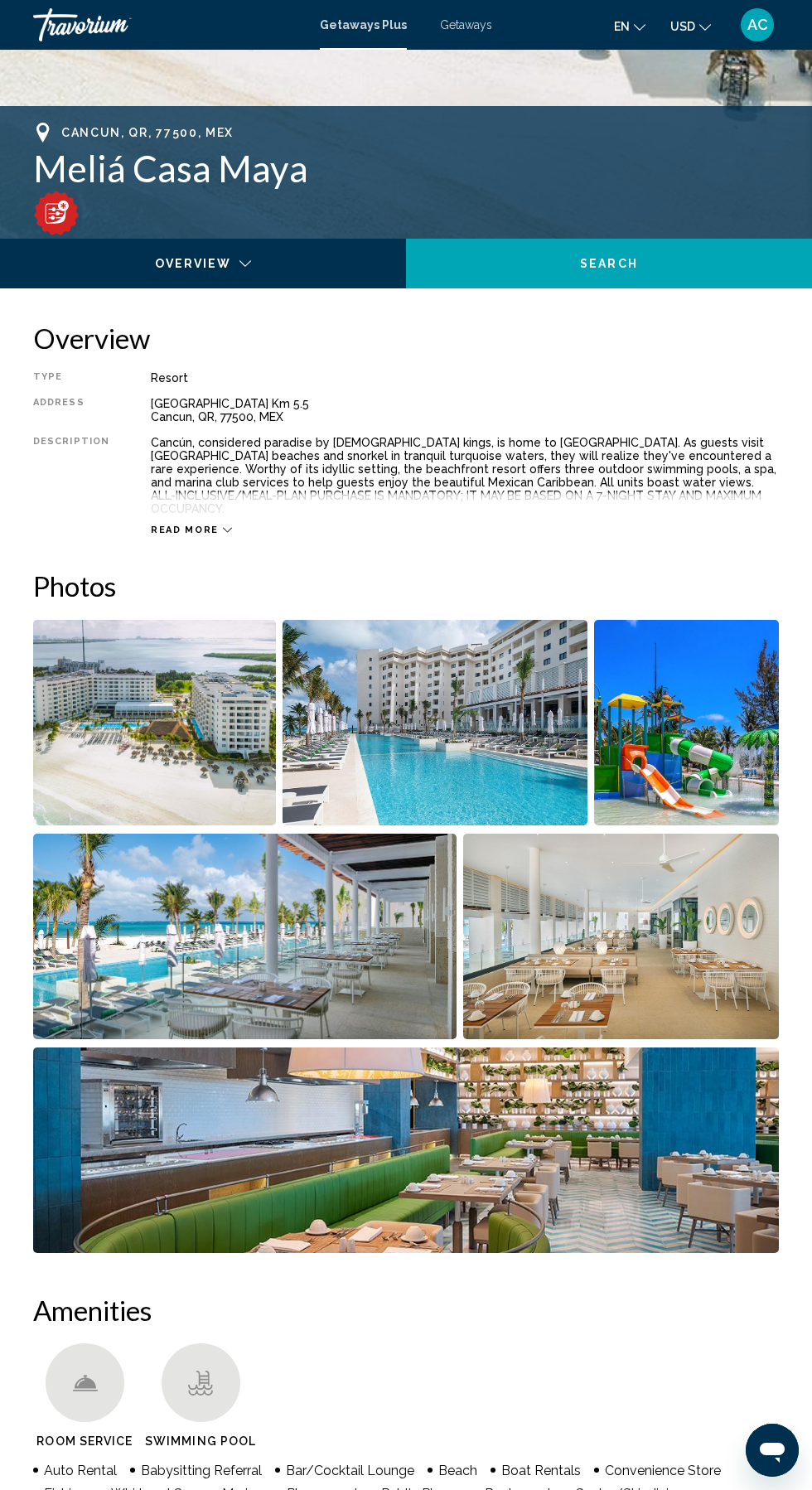
scroll to position [594, 0]
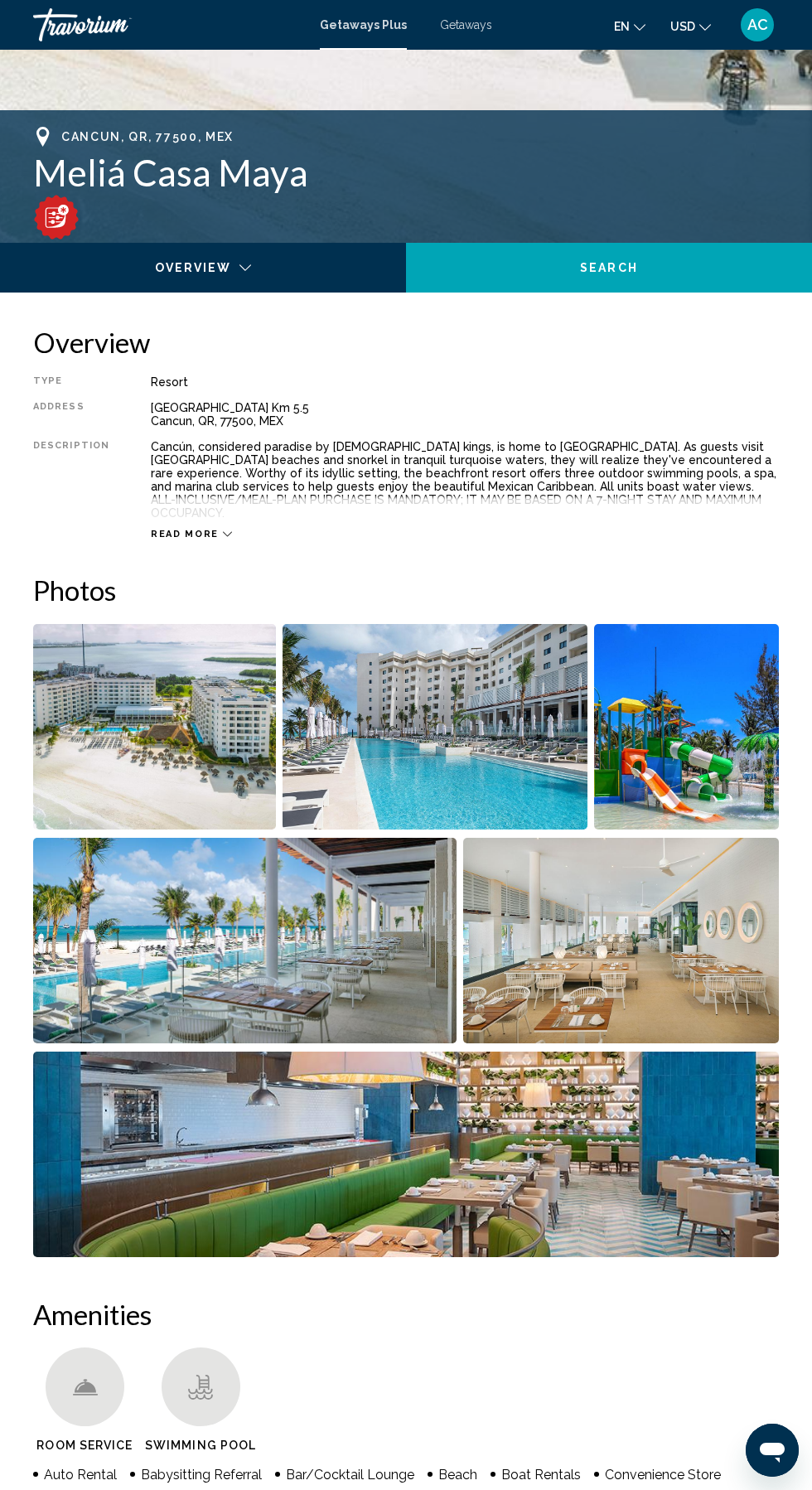
click at [163, 528] on span "Read more" at bounding box center [184, 533] width 68 height 10
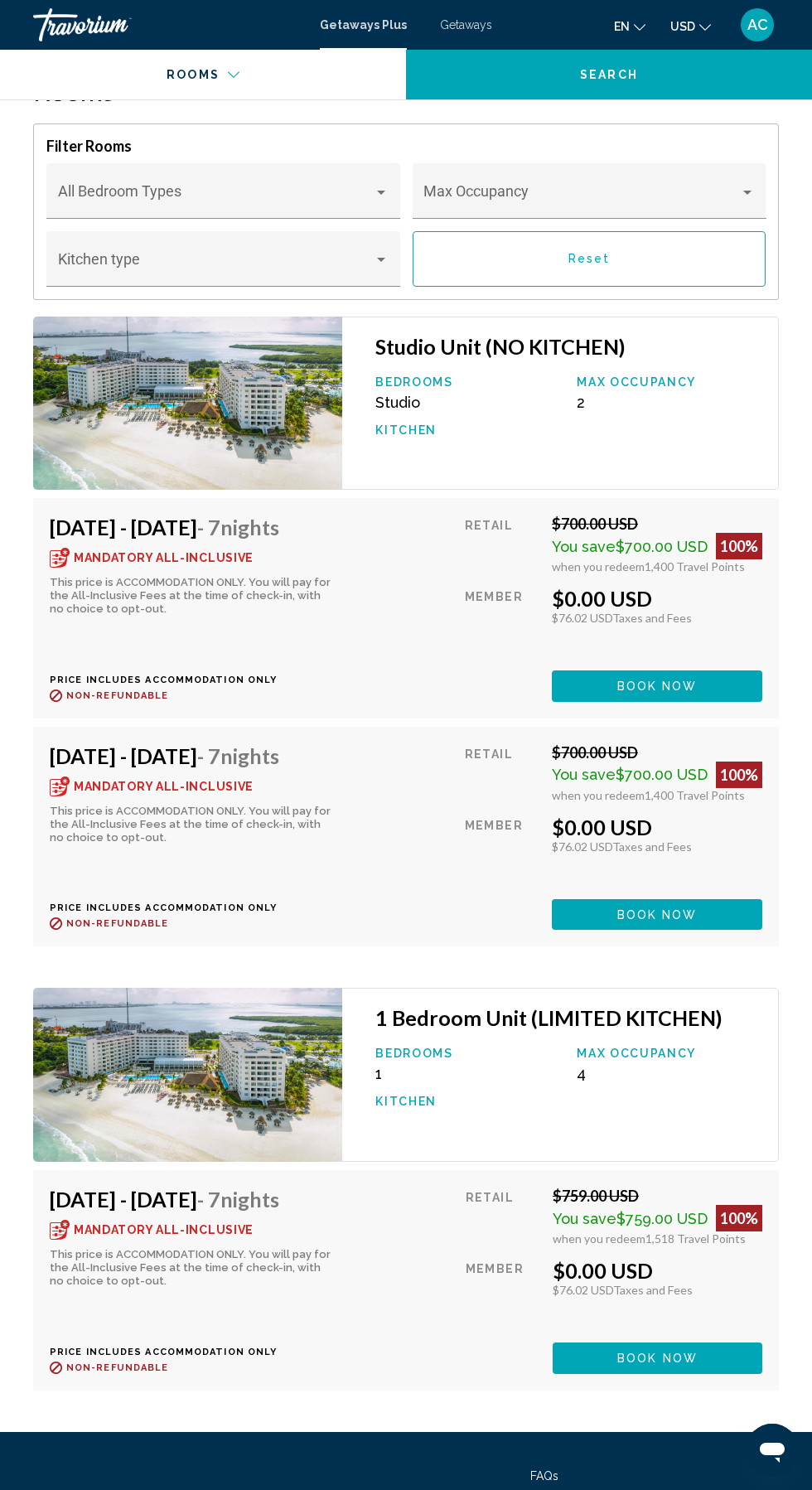
scroll to position [3439, 0]
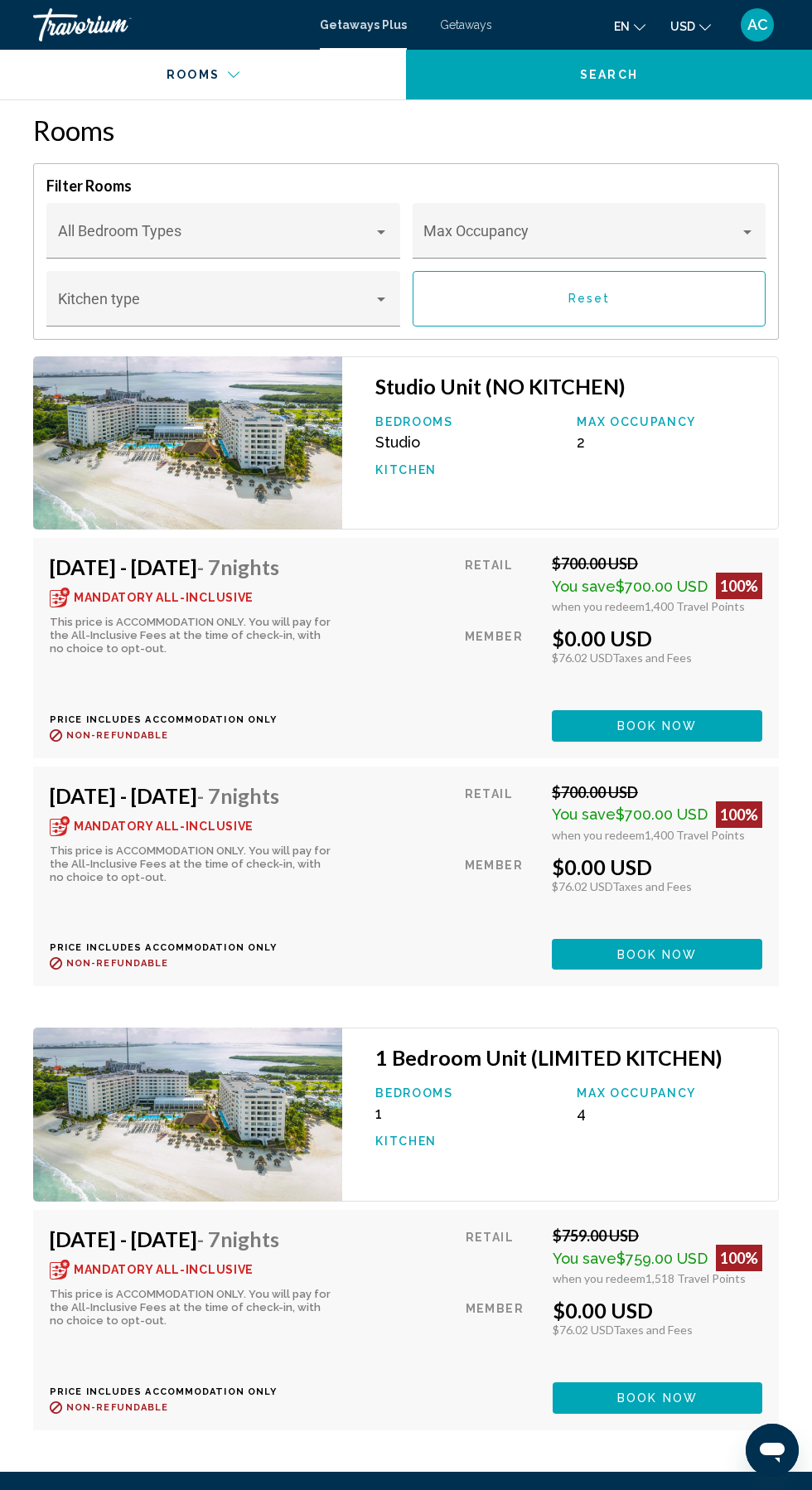
click at [67, 616] on div "This price is ACCOMMODATION ONLY. You will pay for the All-Inclusive Fees at th…" at bounding box center [191, 635] width 282 height 39
click at [52, 588] on icon "Main content" at bounding box center [59, 597] width 20 height 20
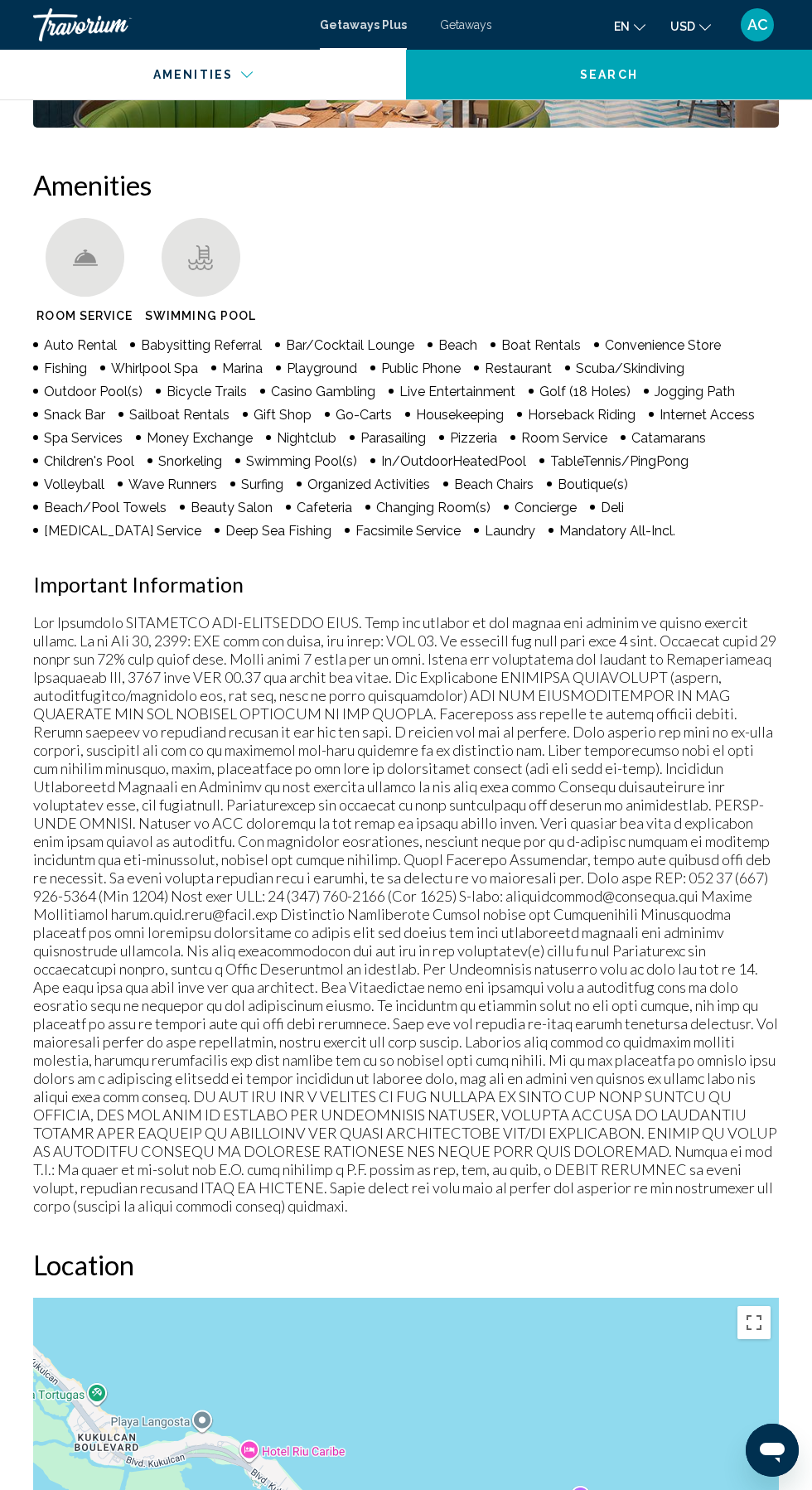
scroll to position [1659, 0]
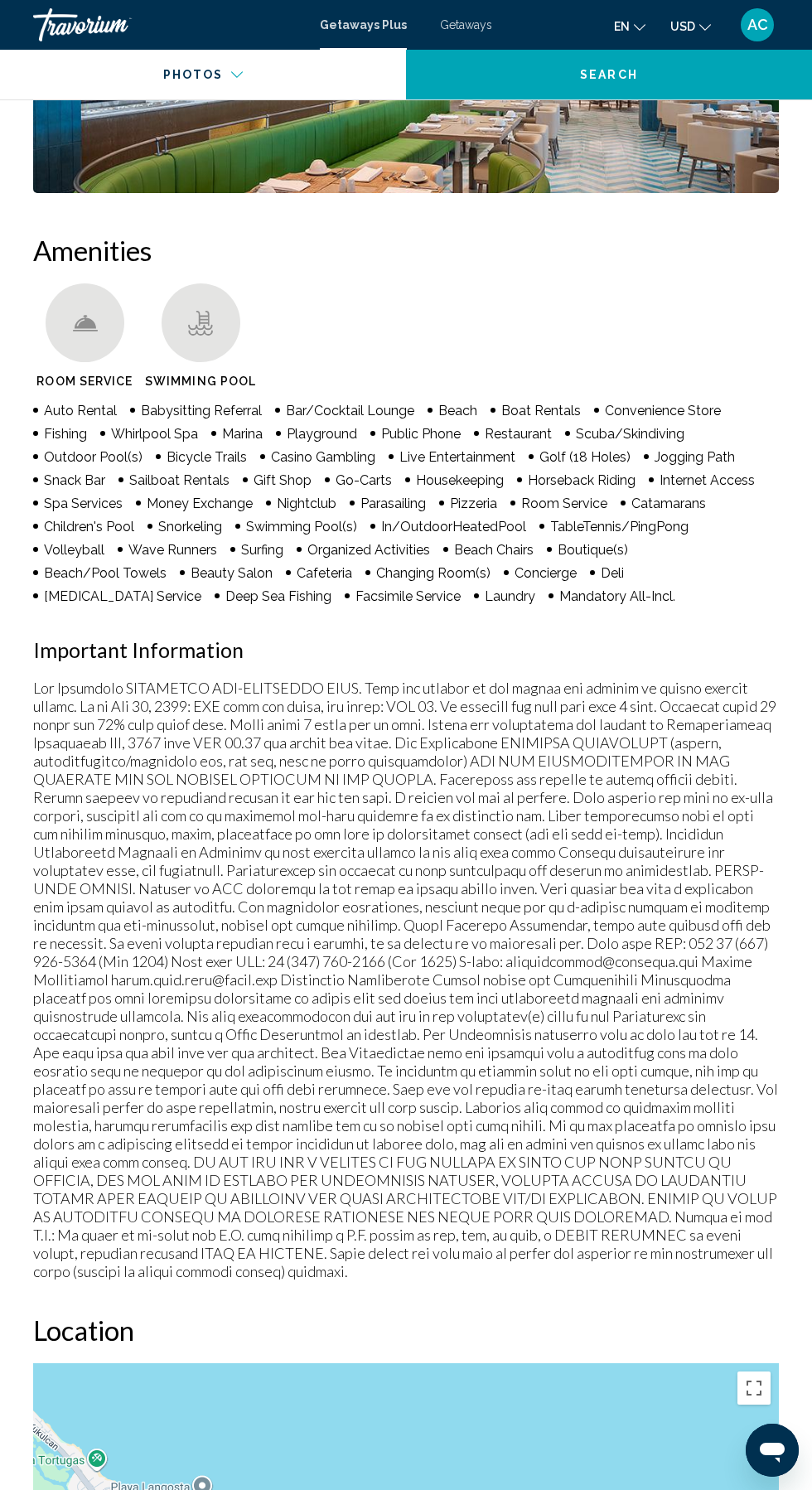
click at [62, 313] on div "Main content" at bounding box center [85, 322] width 79 height 79
click at [114, 333] on div "Main content" at bounding box center [85, 322] width 79 height 79
click at [81, 288] on div "Main content" at bounding box center [85, 322] width 79 height 79
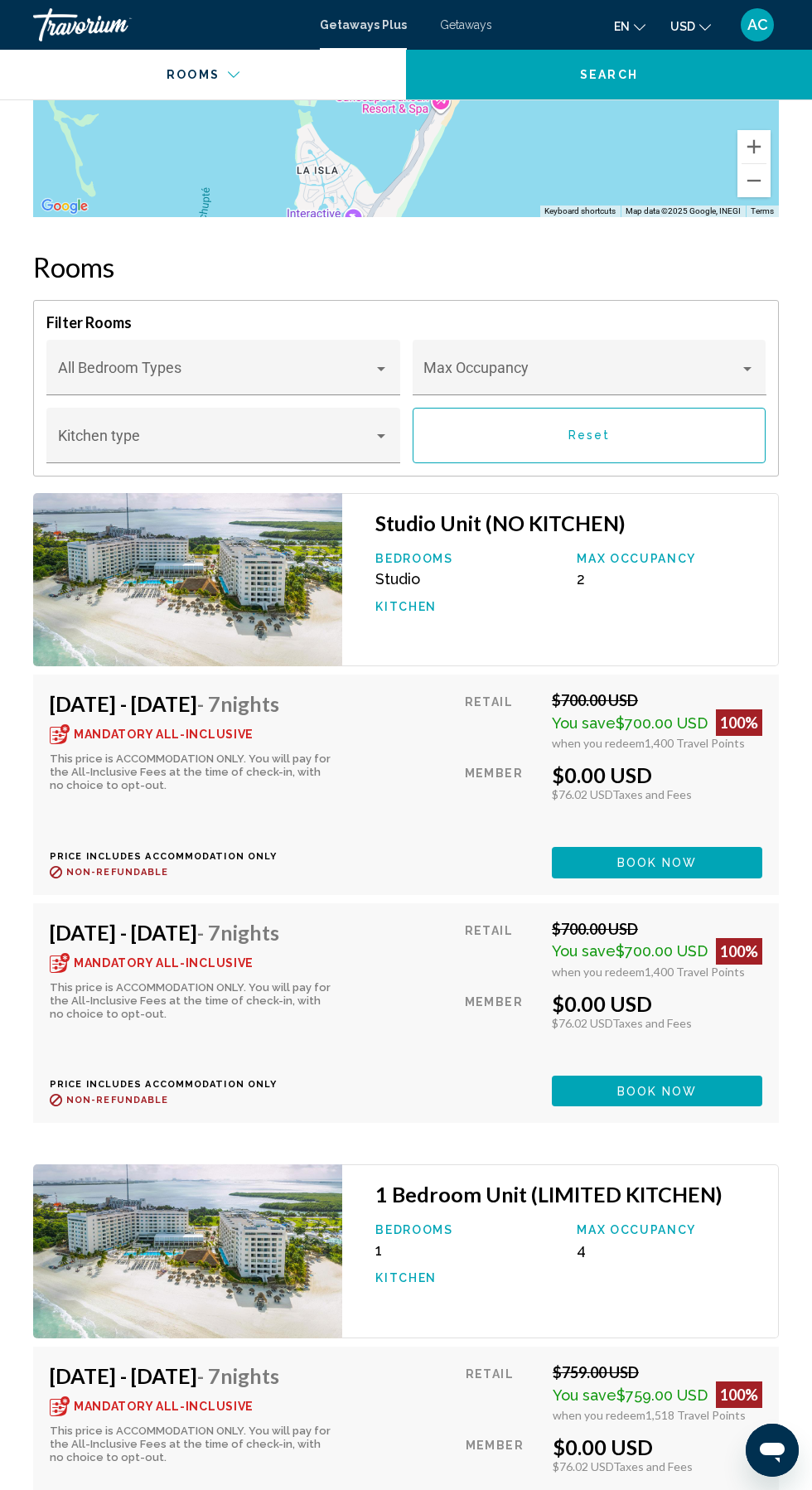
scroll to position [3478, 0]
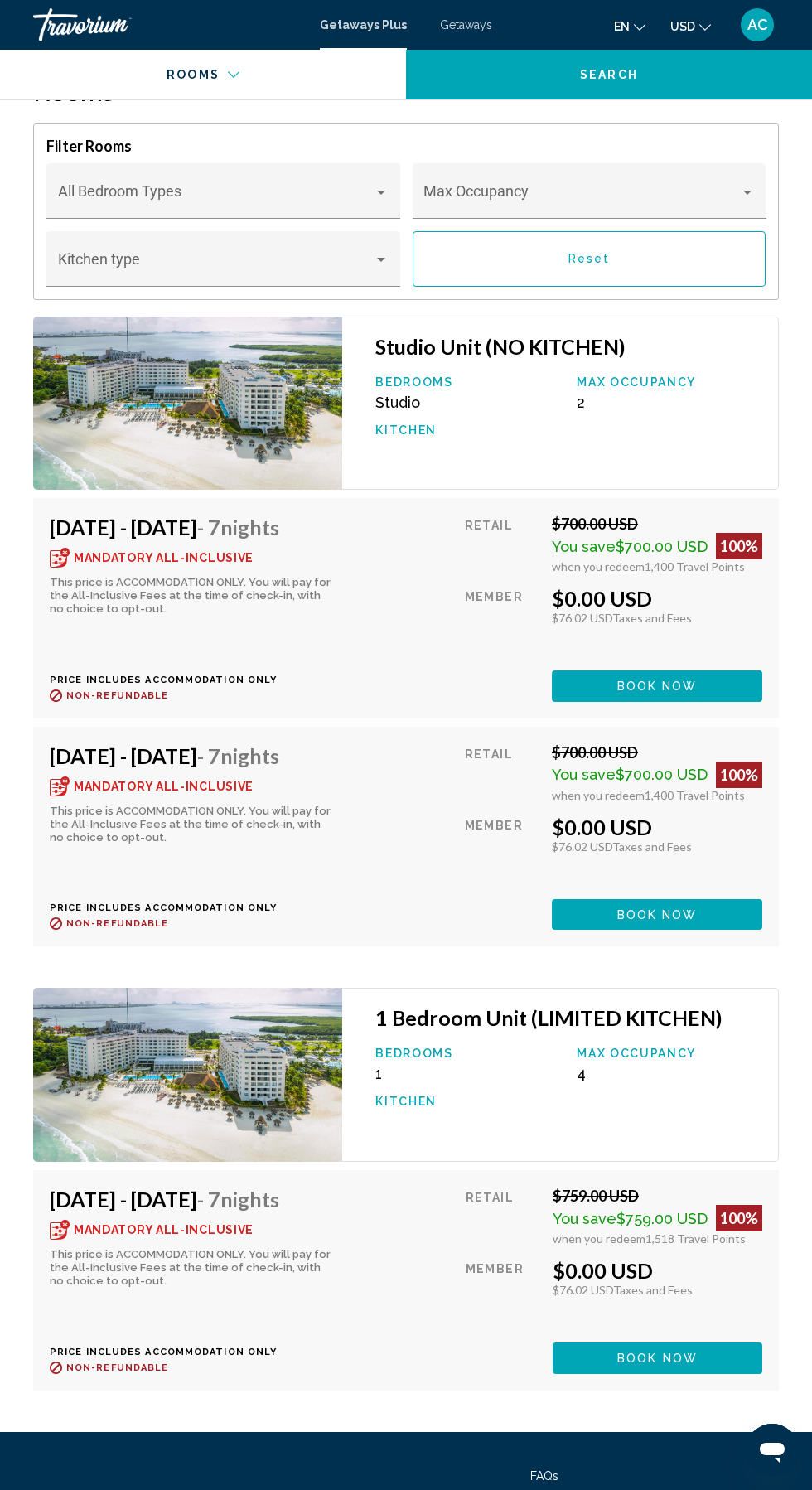
click at [624, 1342] on button "Book now" at bounding box center [657, 1357] width 210 height 31
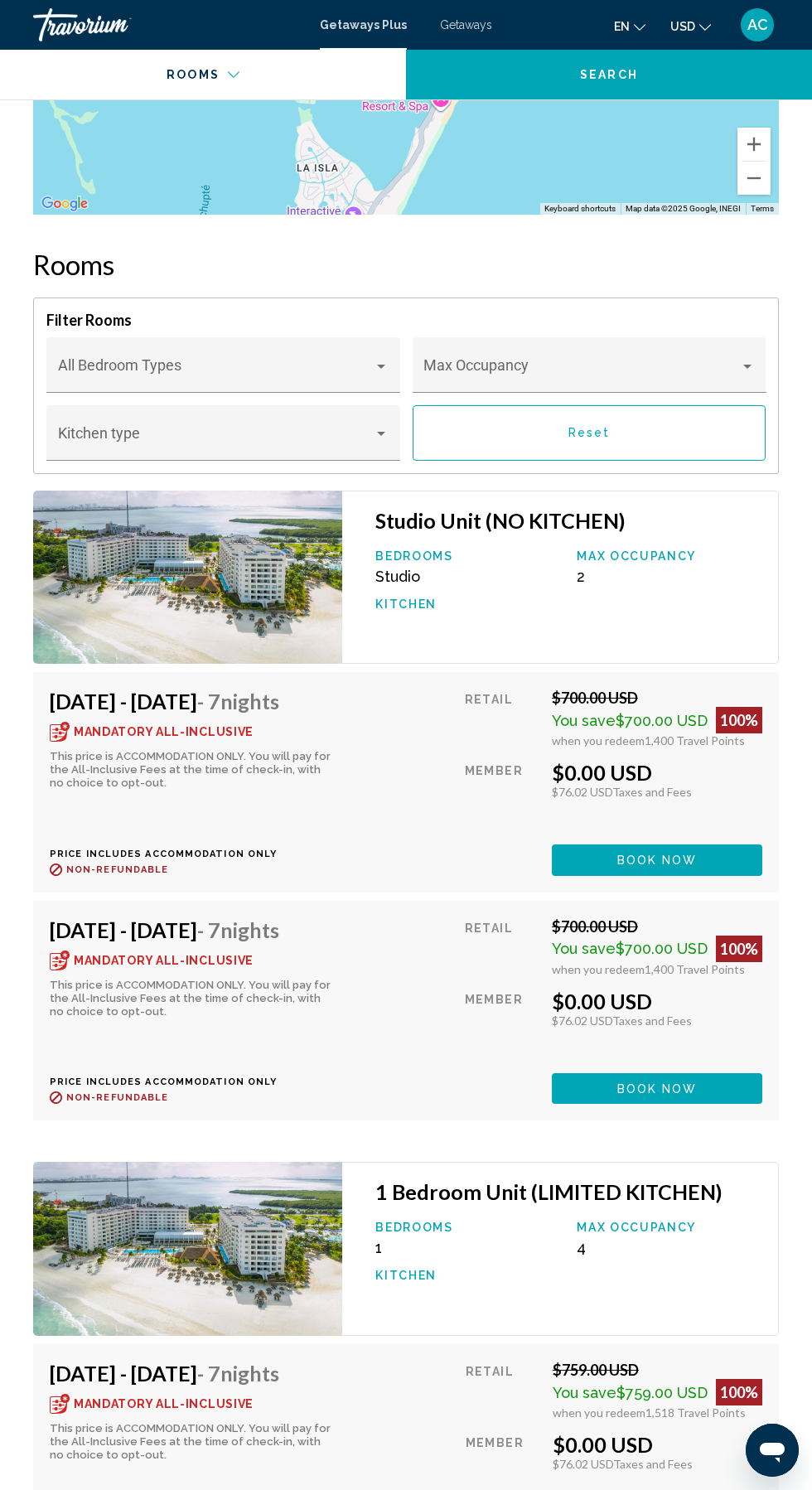
scroll to position [3478, 0]
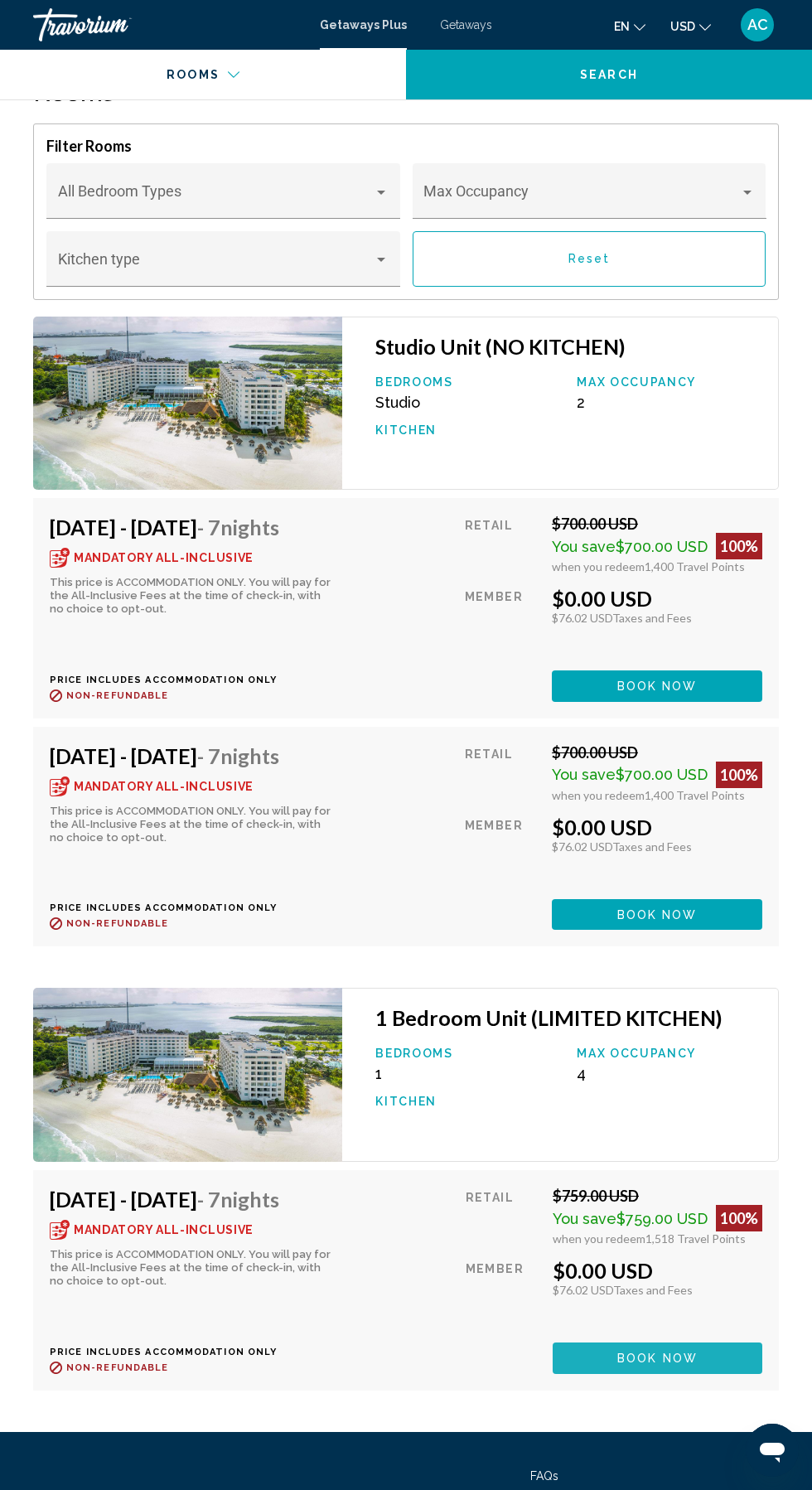
click at [621, 1353] on span "Book now" at bounding box center [658, 1359] width 81 height 13
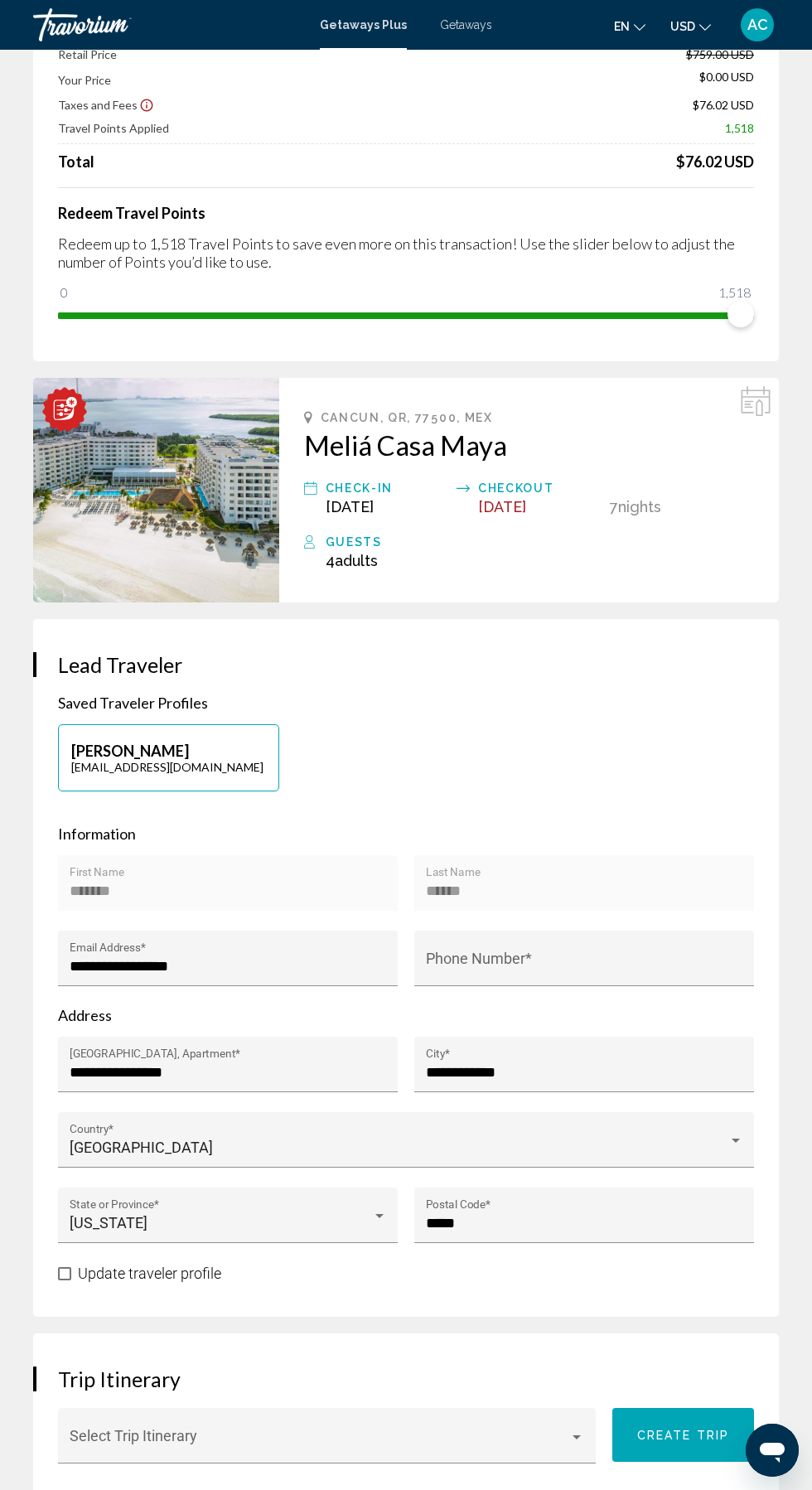
scroll to position [152, 0]
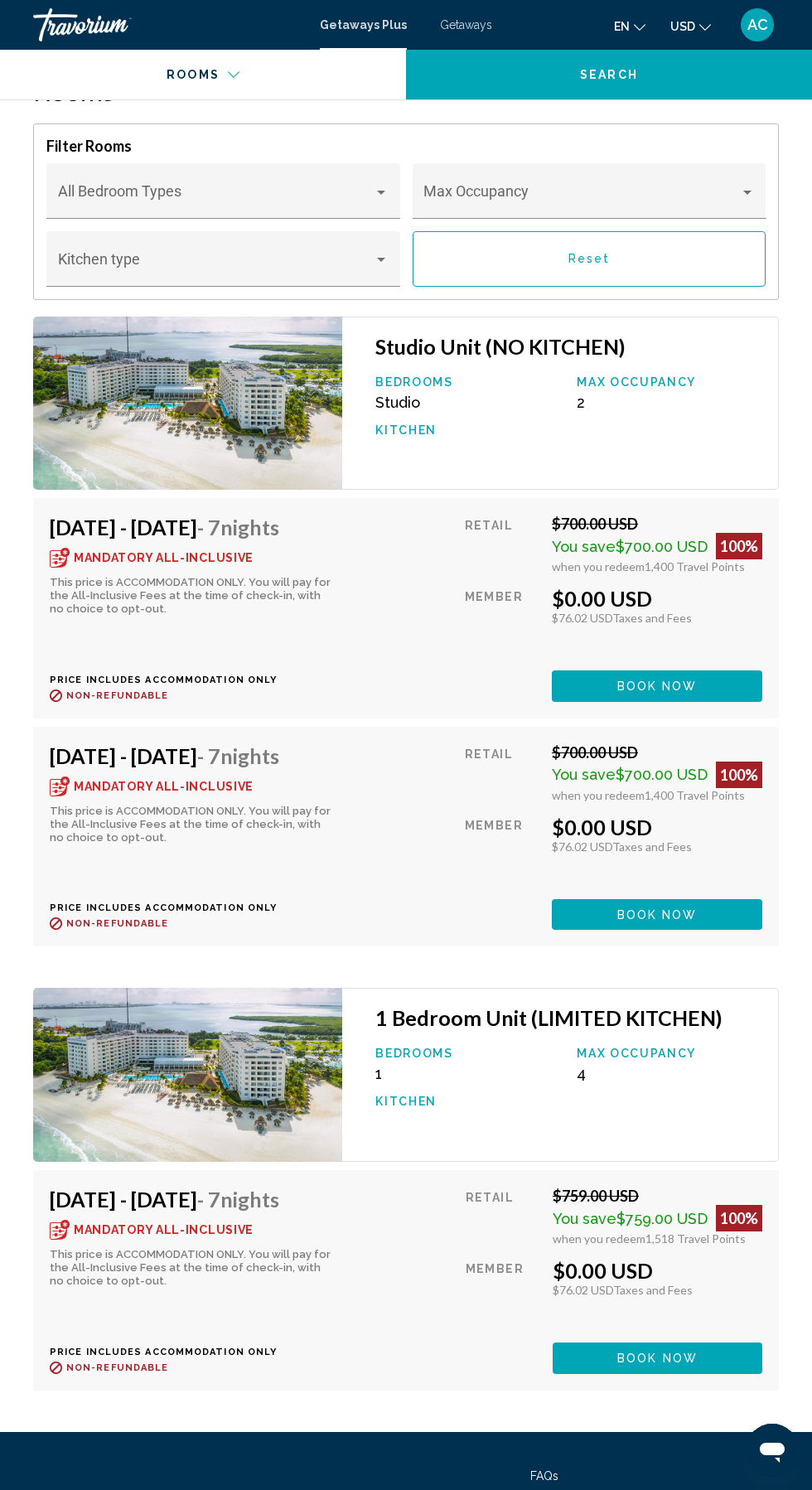
scroll to position [3527, 0]
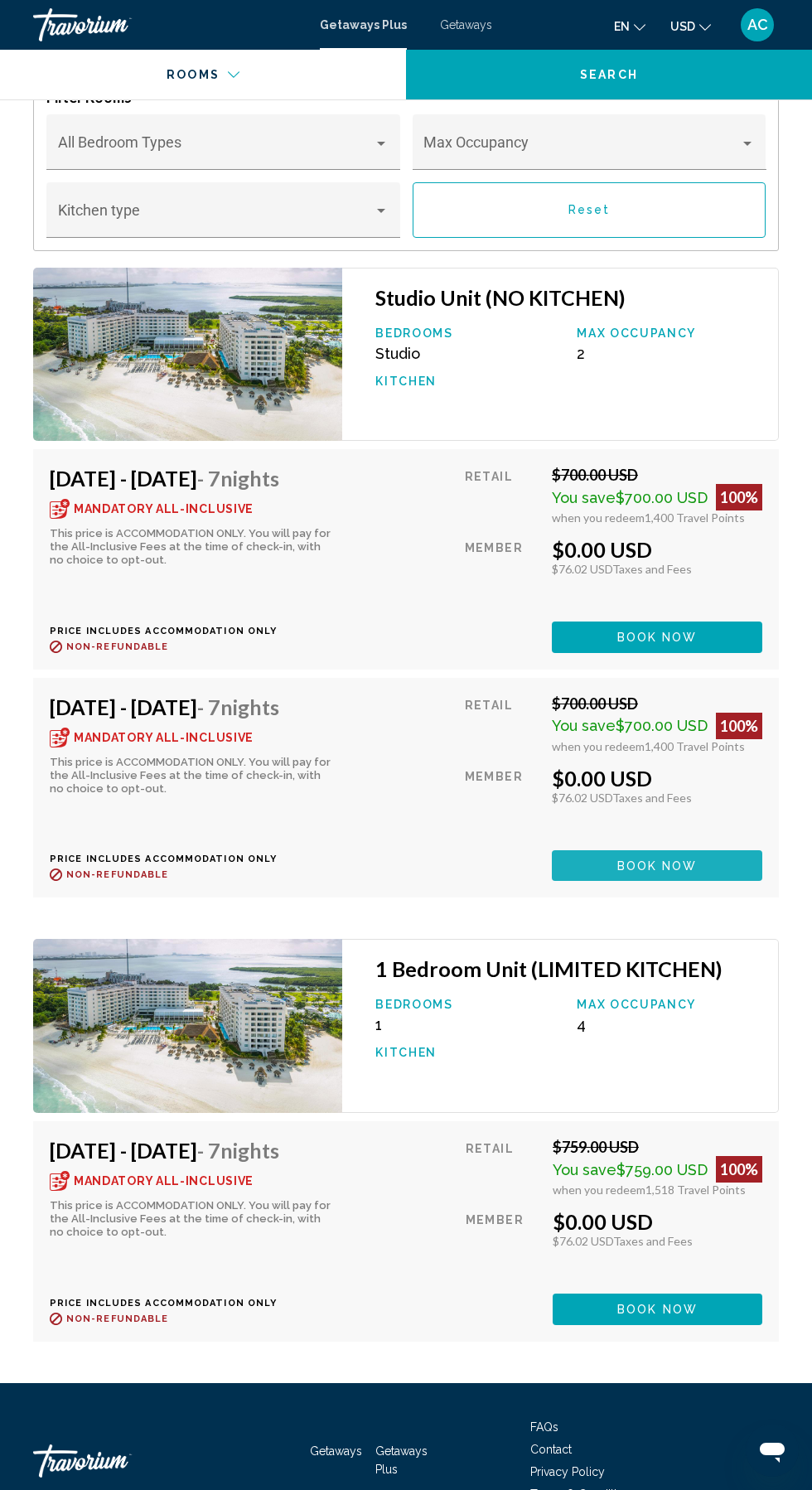
click at [586, 652] on button "Book now" at bounding box center [657, 636] width 211 height 31
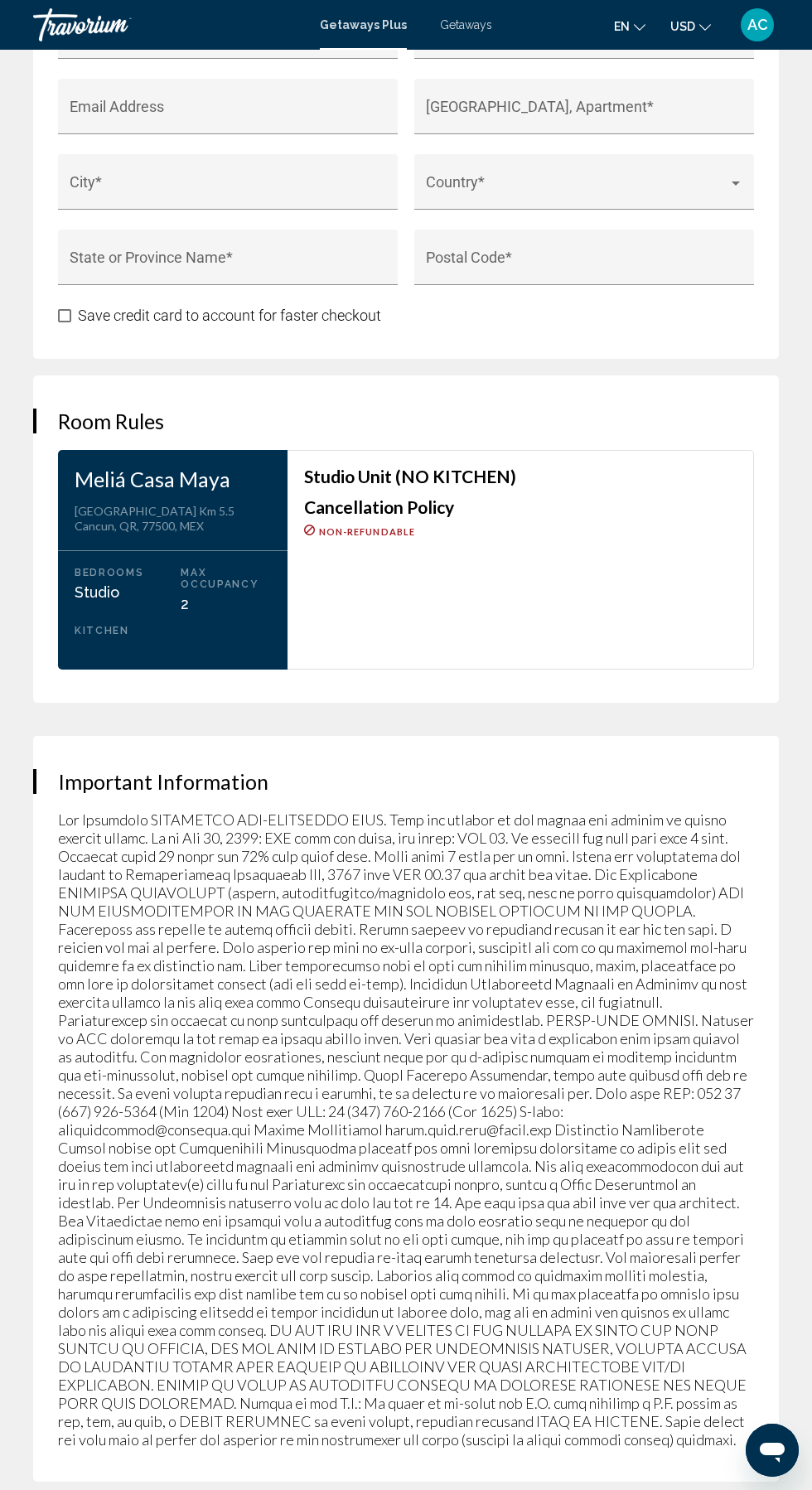
scroll to position [2308, 0]
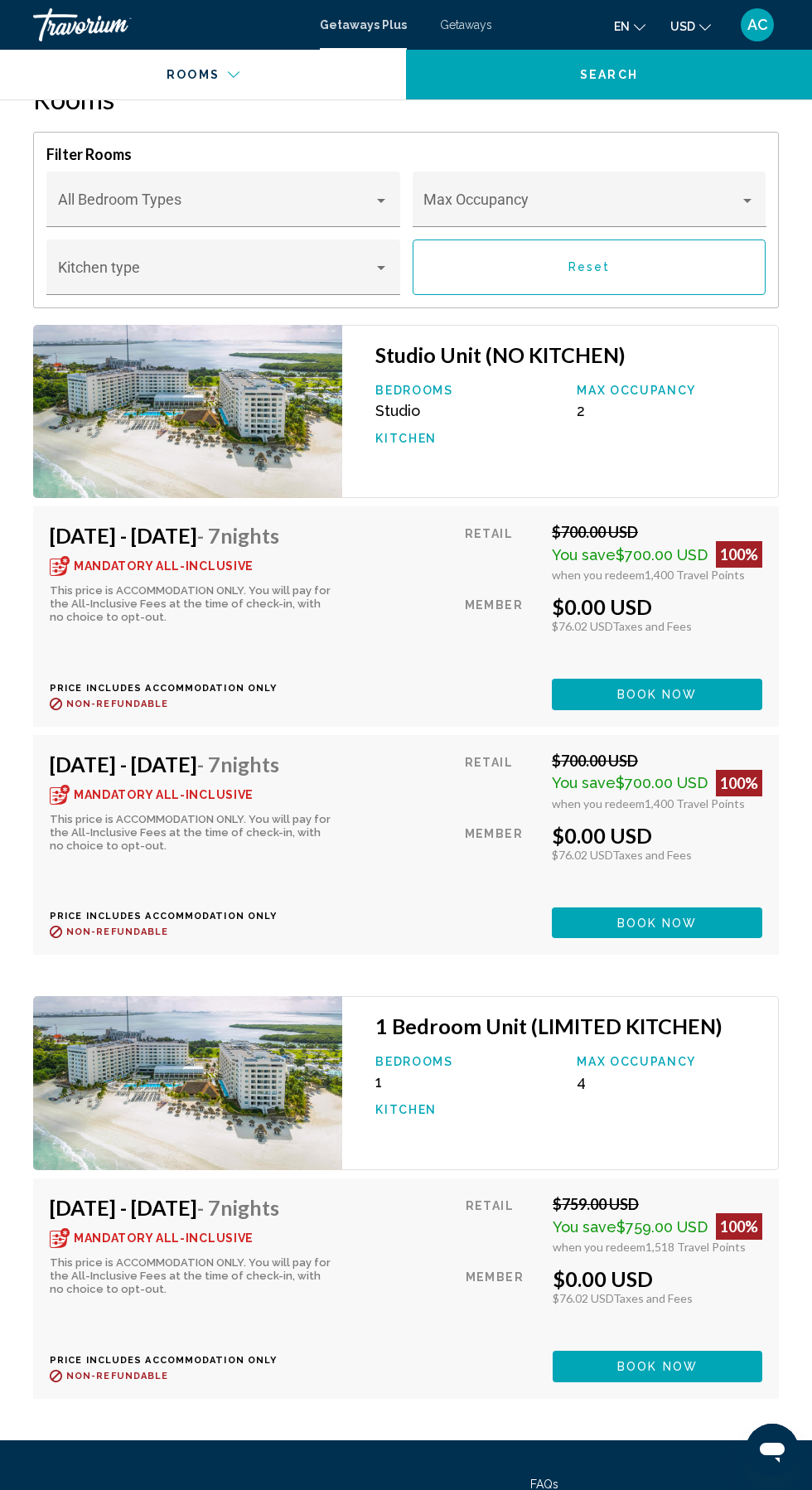
scroll to position [3478, 0]
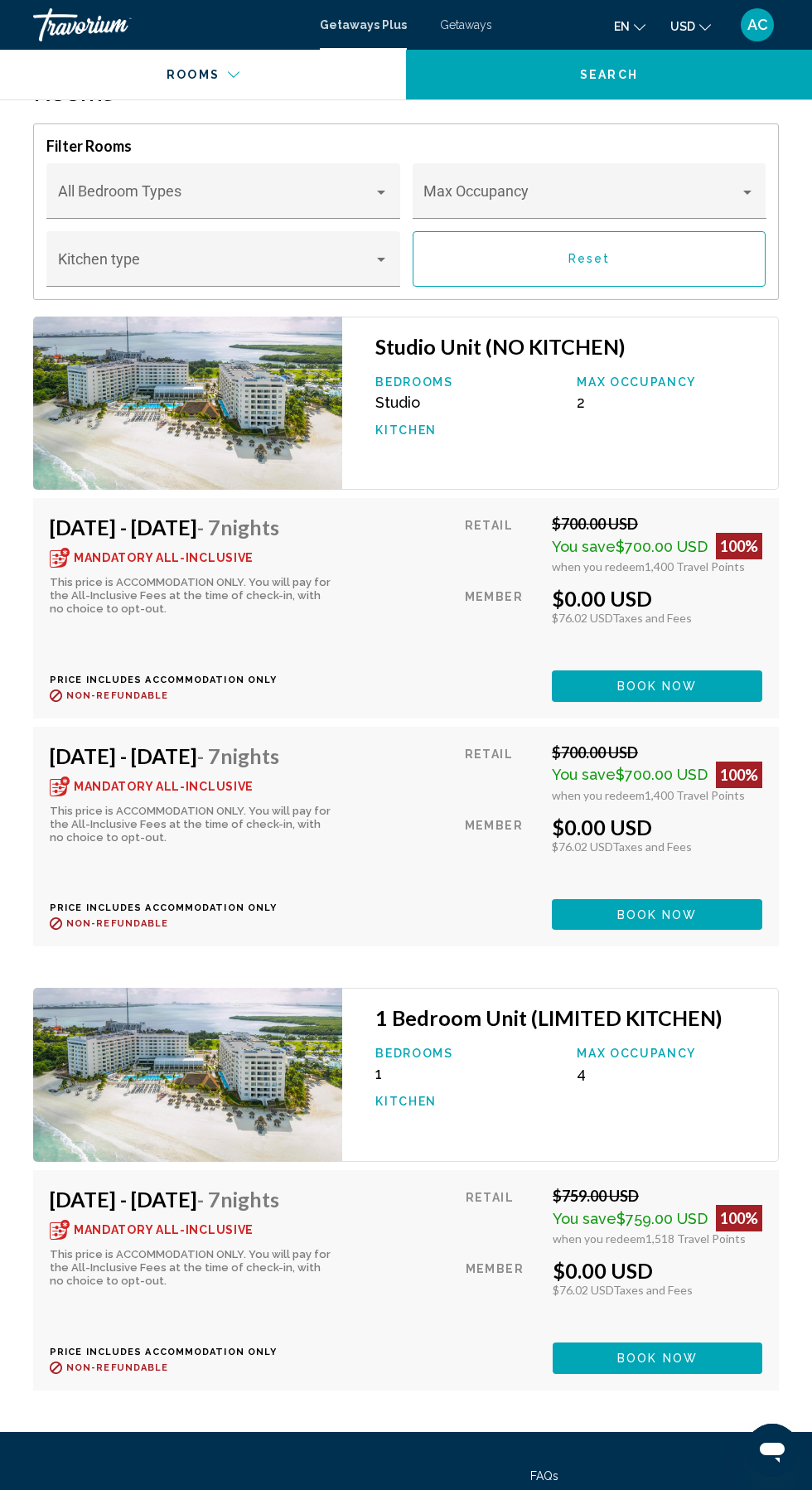
click at [624, 1353] on span "Book now" at bounding box center [658, 1359] width 81 height 13
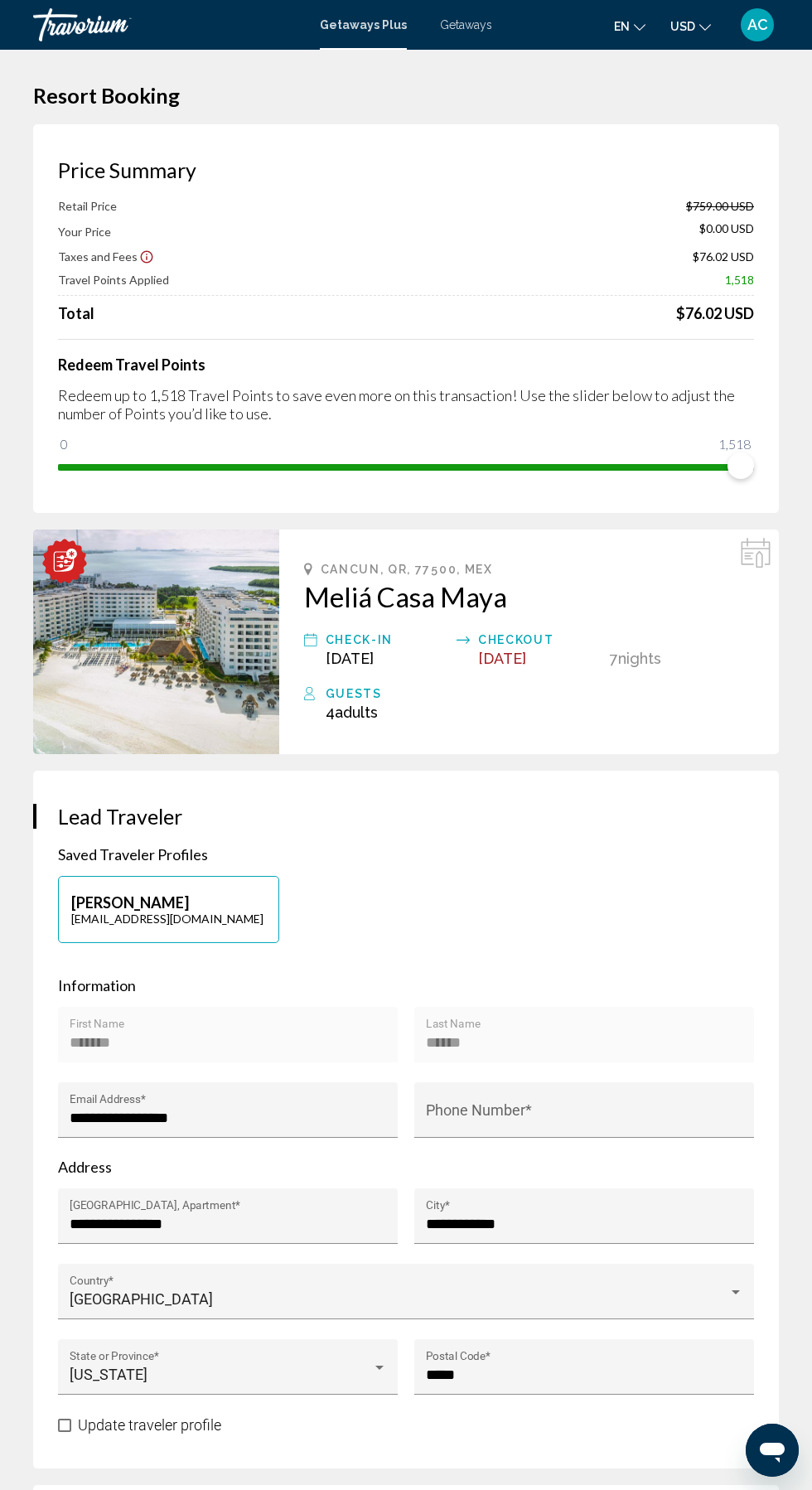
click at [733, 559] on div "Cancun, QR, 77500, MEX Meliá Casa Maya Check-In Oct 25, 2025 Checkout Nov 1, 20…" at bounding box center [529, 641] width 500 height 225
click at [732, 549] on div "Cancun, QR, 77500, MEX Meliá Casa Maya Check-In Oct 25, 2025 Checkout Nov 1, 20…" at bounding box center [529, 641] width 500 height 225
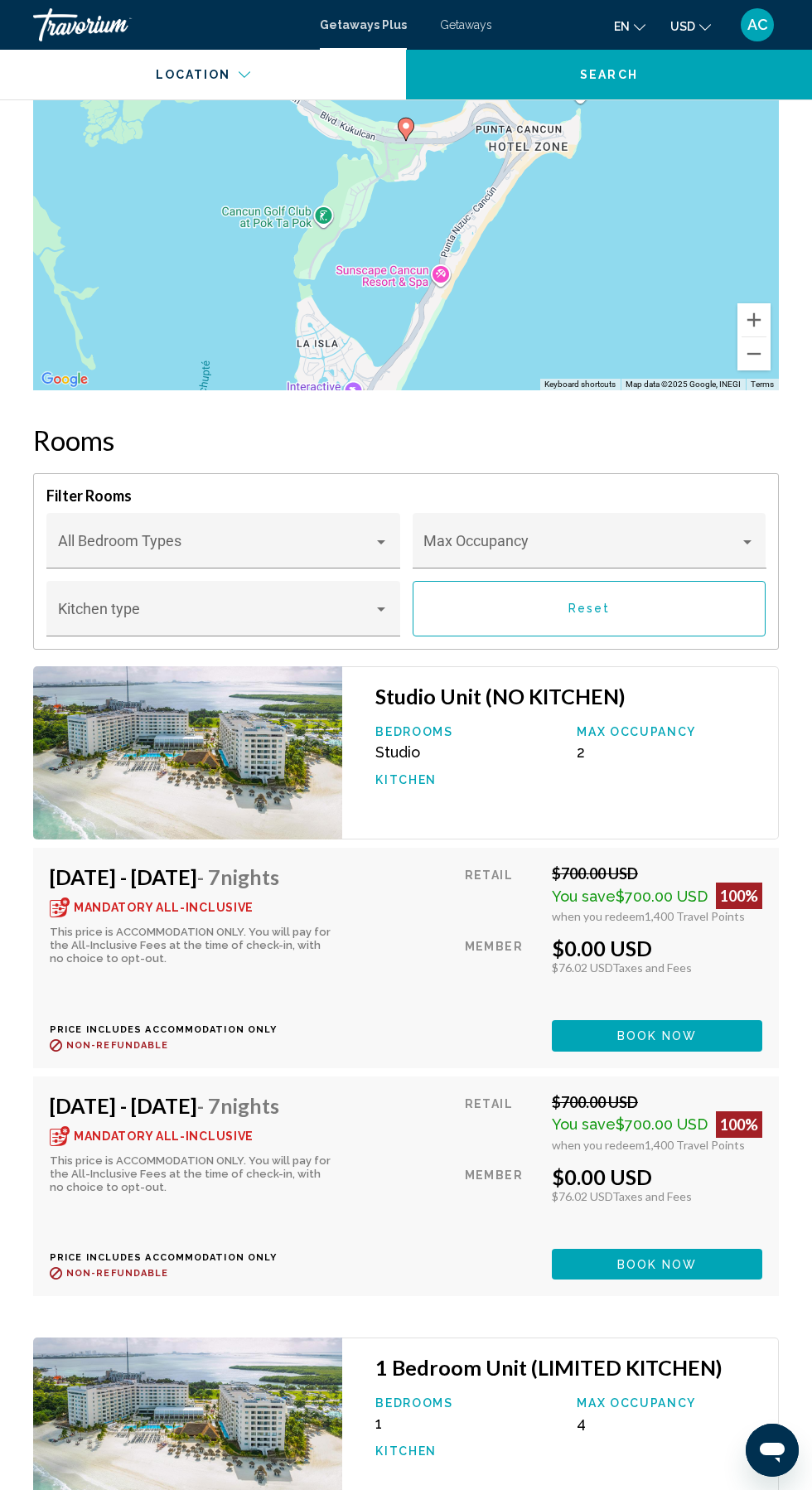
scroll to position [3129, 0]
click at [529, 541] on span "Main content" at bounding box center [581, 550] width 317 height 17
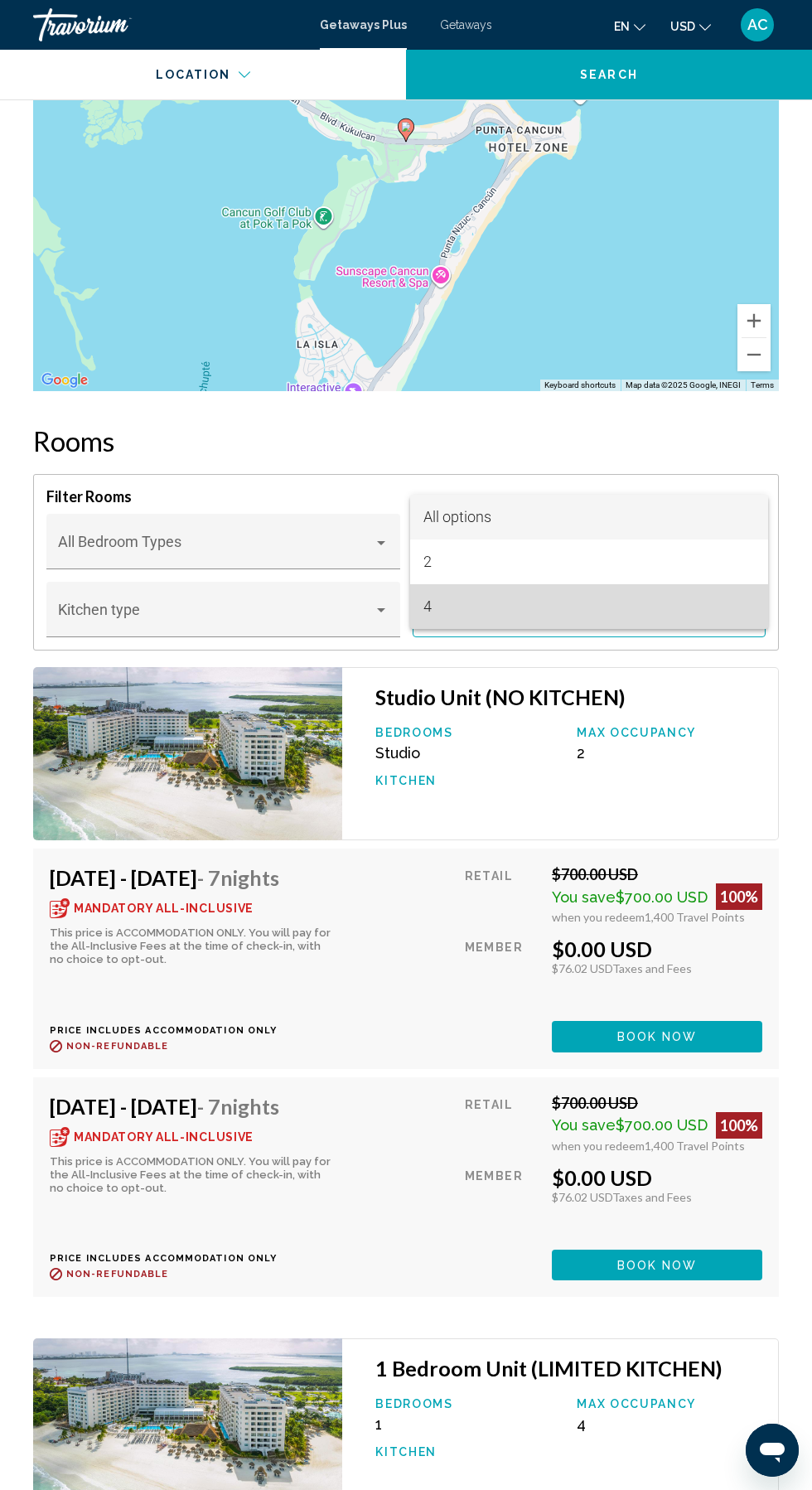
click at [460, 604] on span "4" at bounding box center [588, 606] width 332 height 45
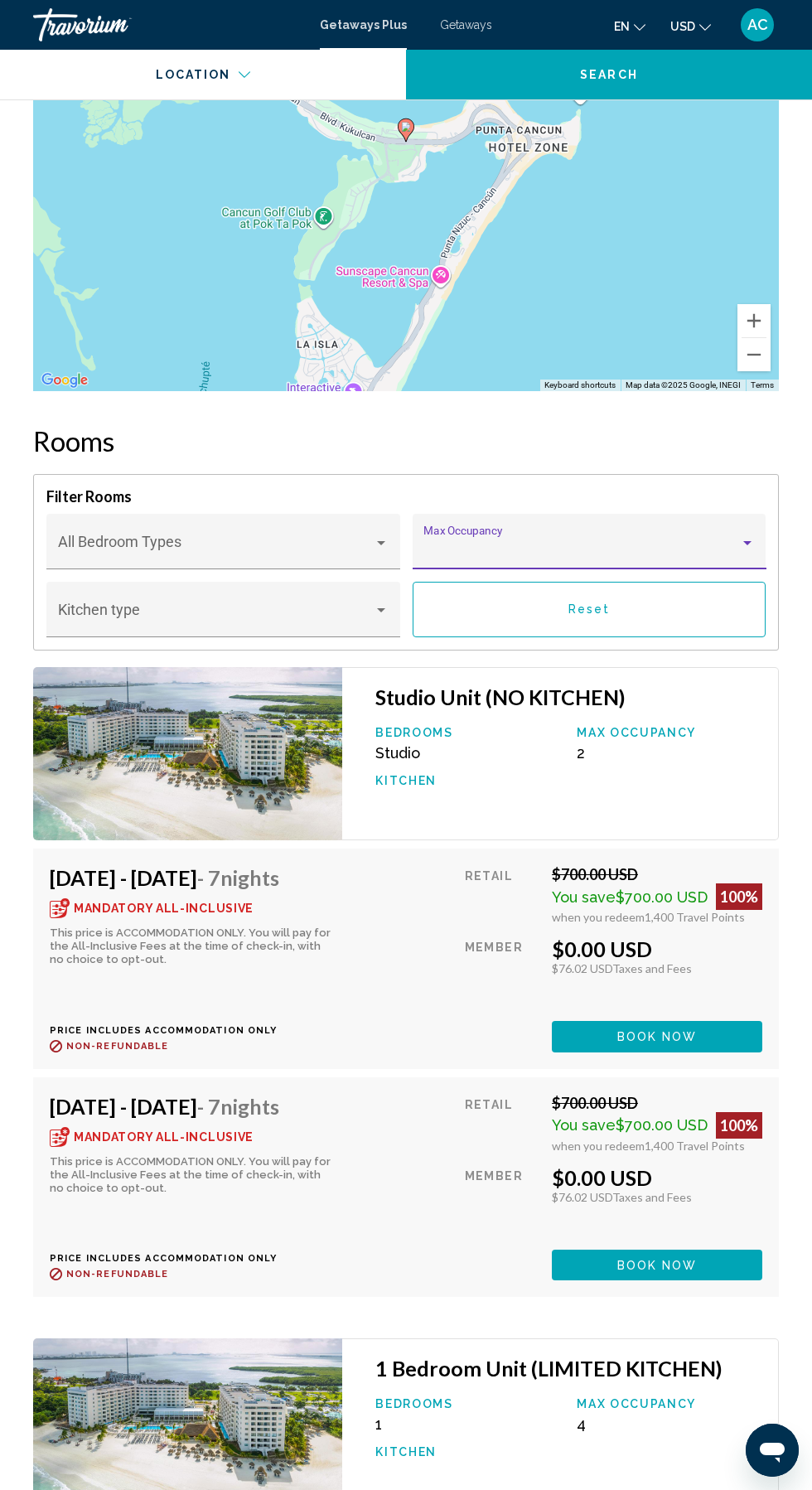
scroll to position [2919, 0]
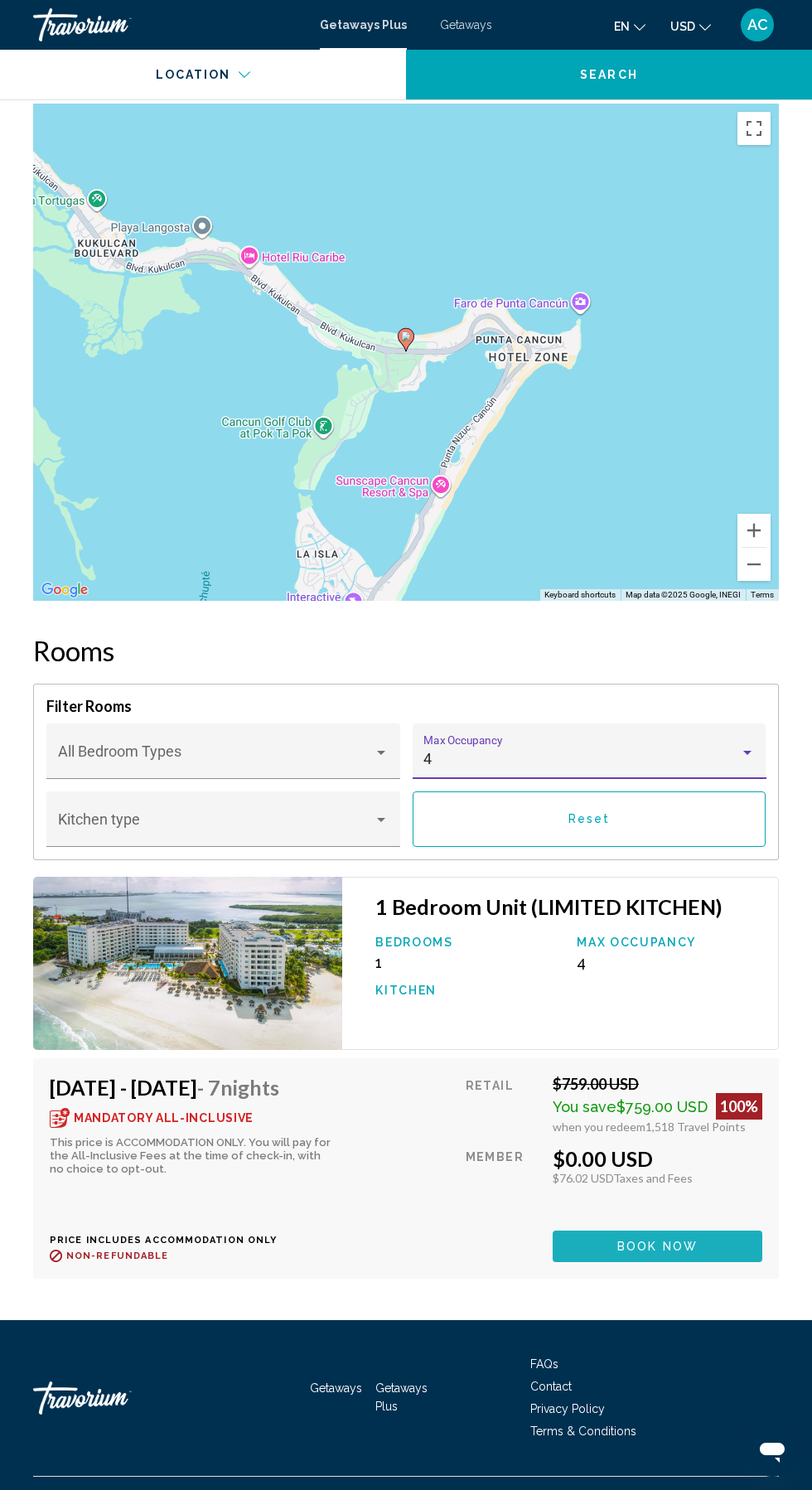
click at [618, 1241] on span "Book now" at bounding box center [658, 1247] width 81 height 13
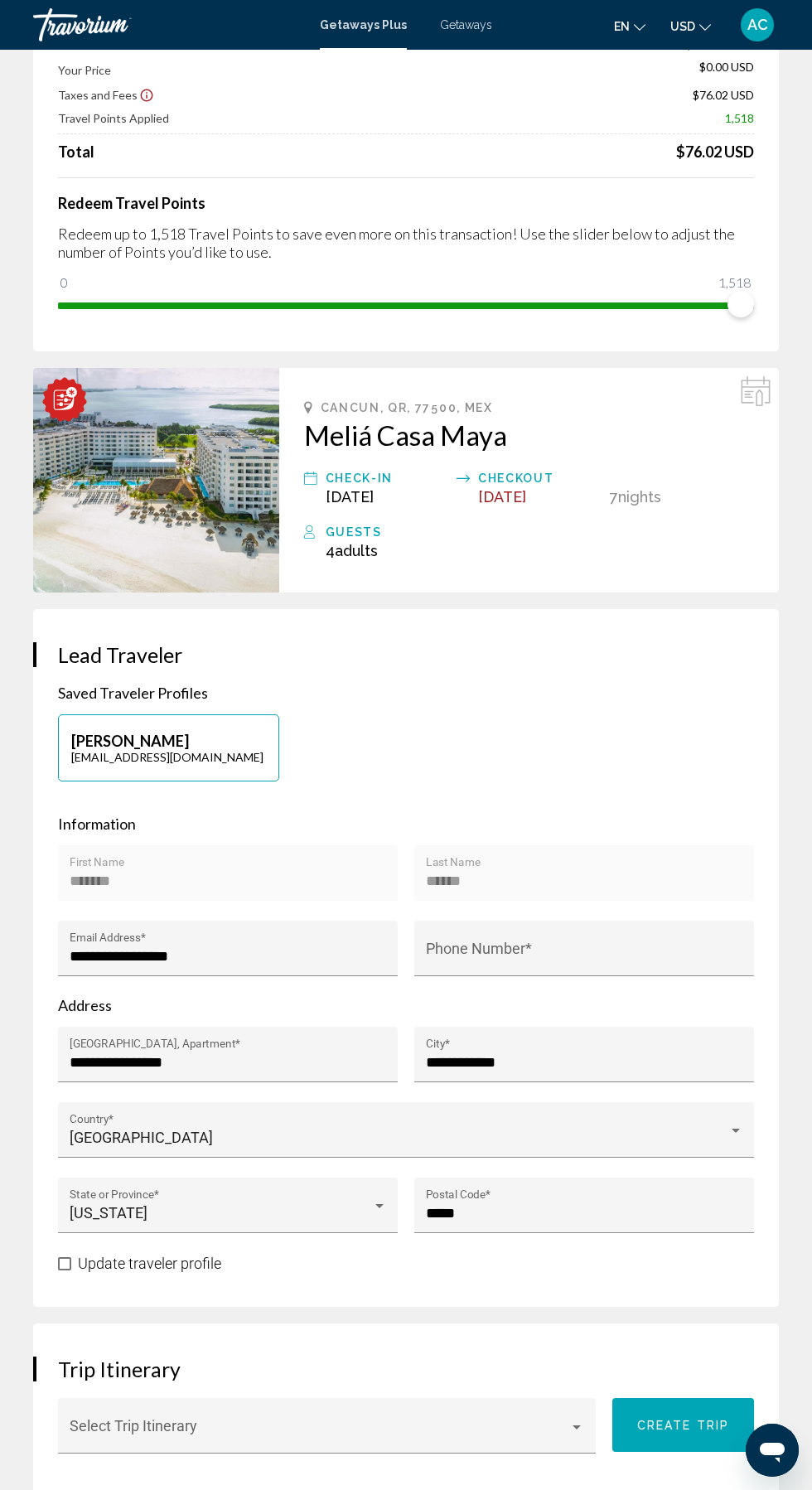
scroll to position [156, 0]
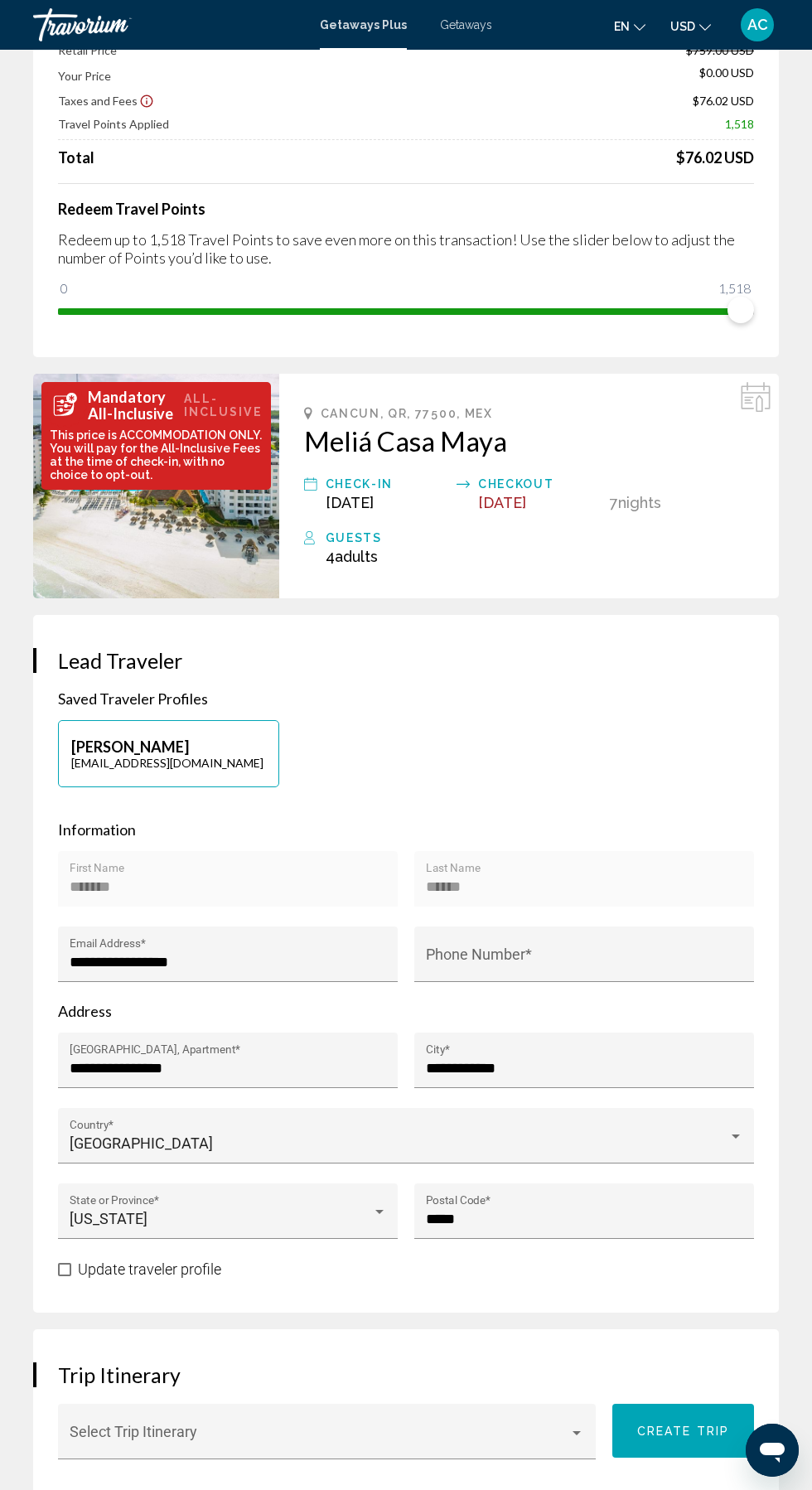
click at [65, 417] on img "Main content" at bounding box center [64, 404] width 46 height 46
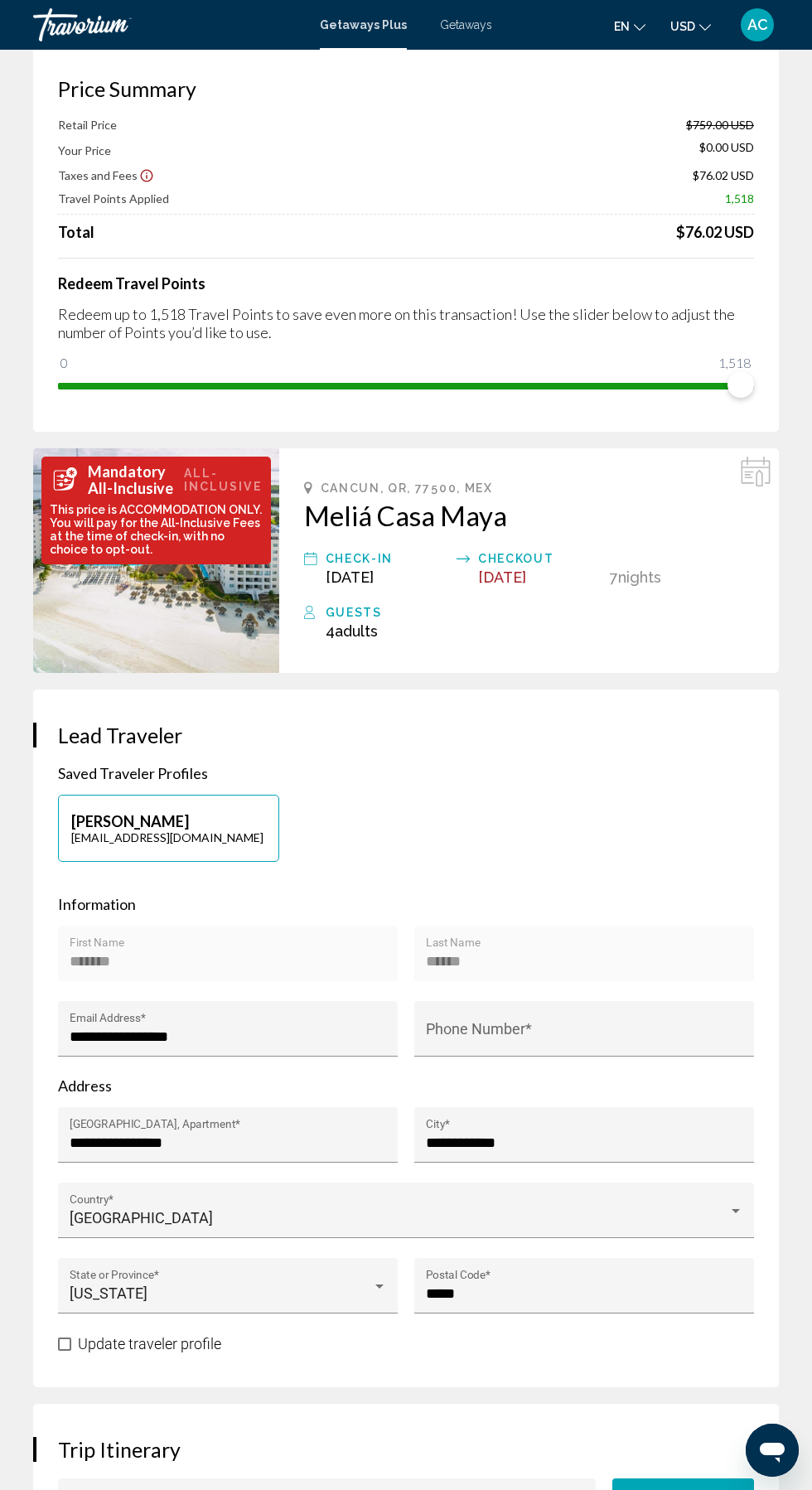
scroll to position [0, 0]
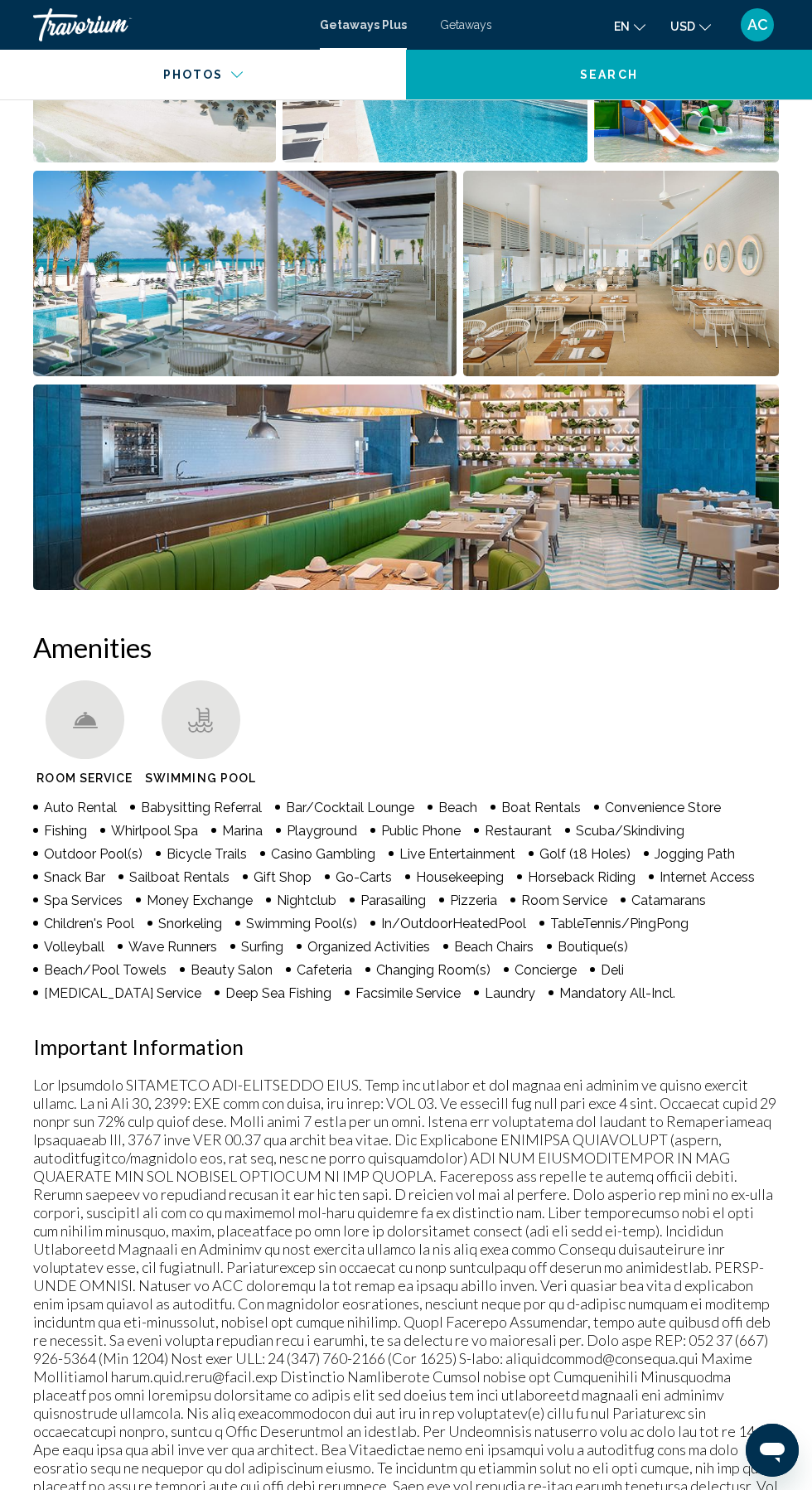
scroll to position [1265, 0]
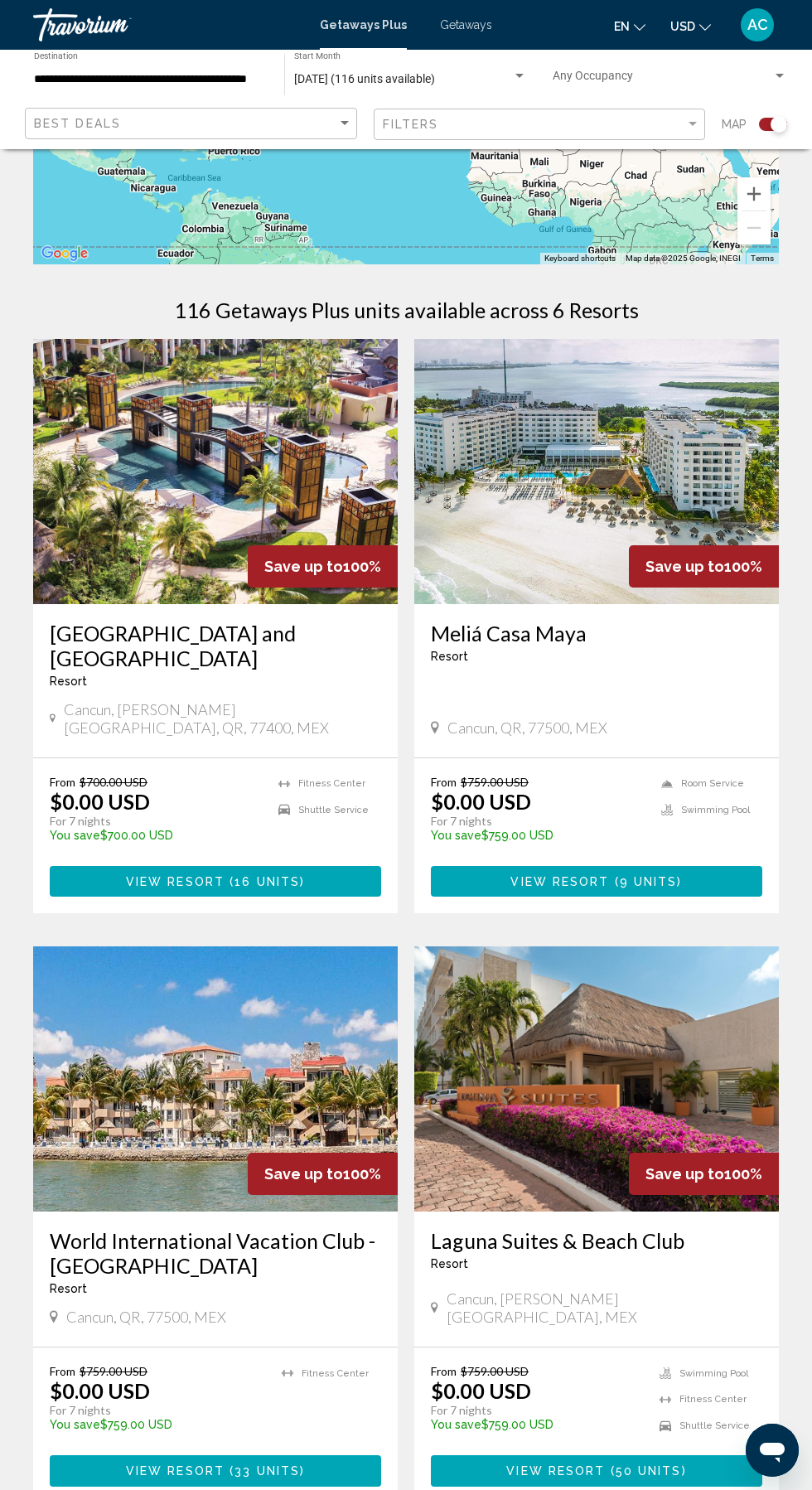
scroll to position [232, 0]
click at [213, 1056] on img "Main content" at bounding box center [215, 1080] width 365 height 265
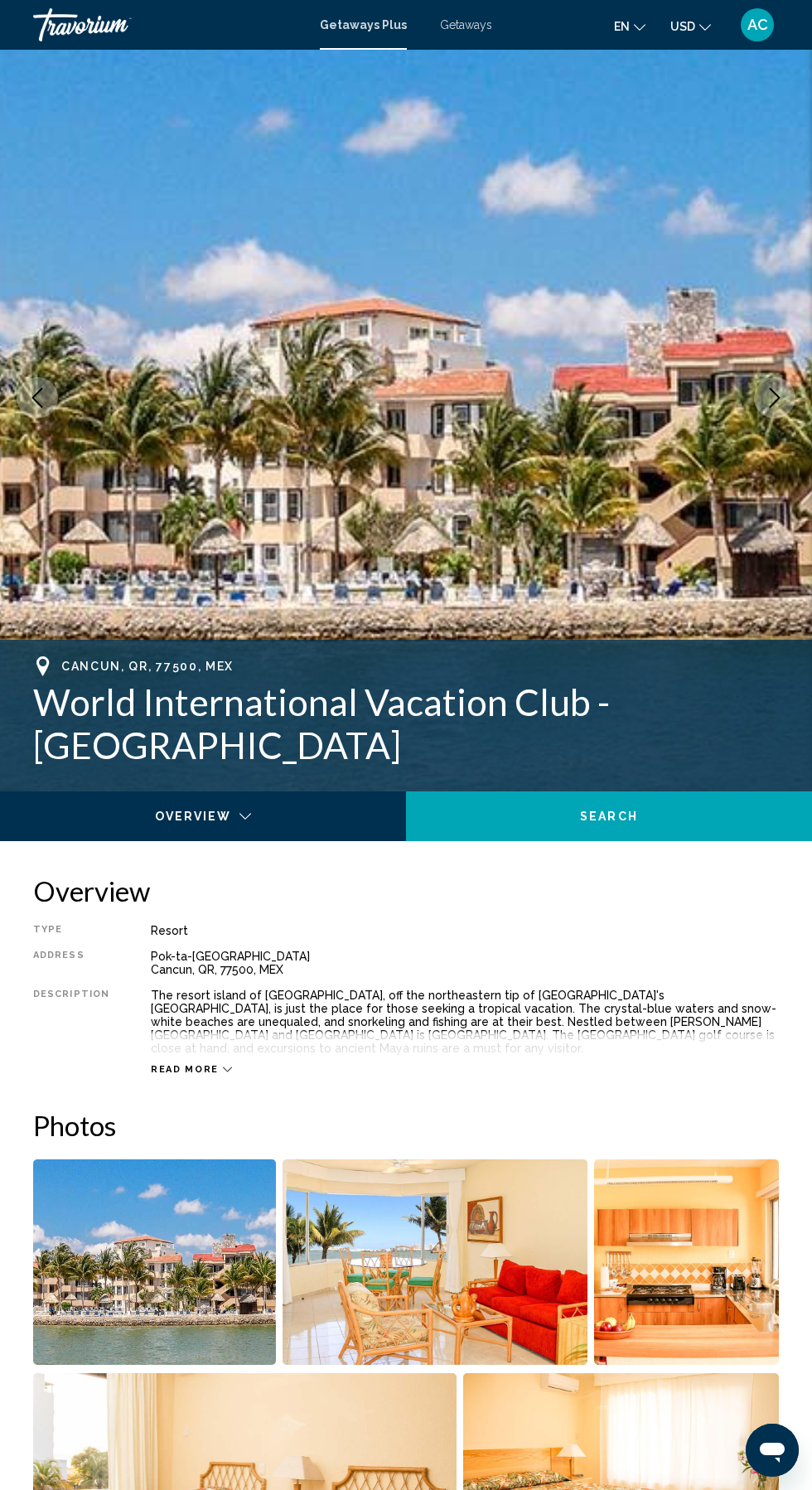
scroll to position [38, 0]
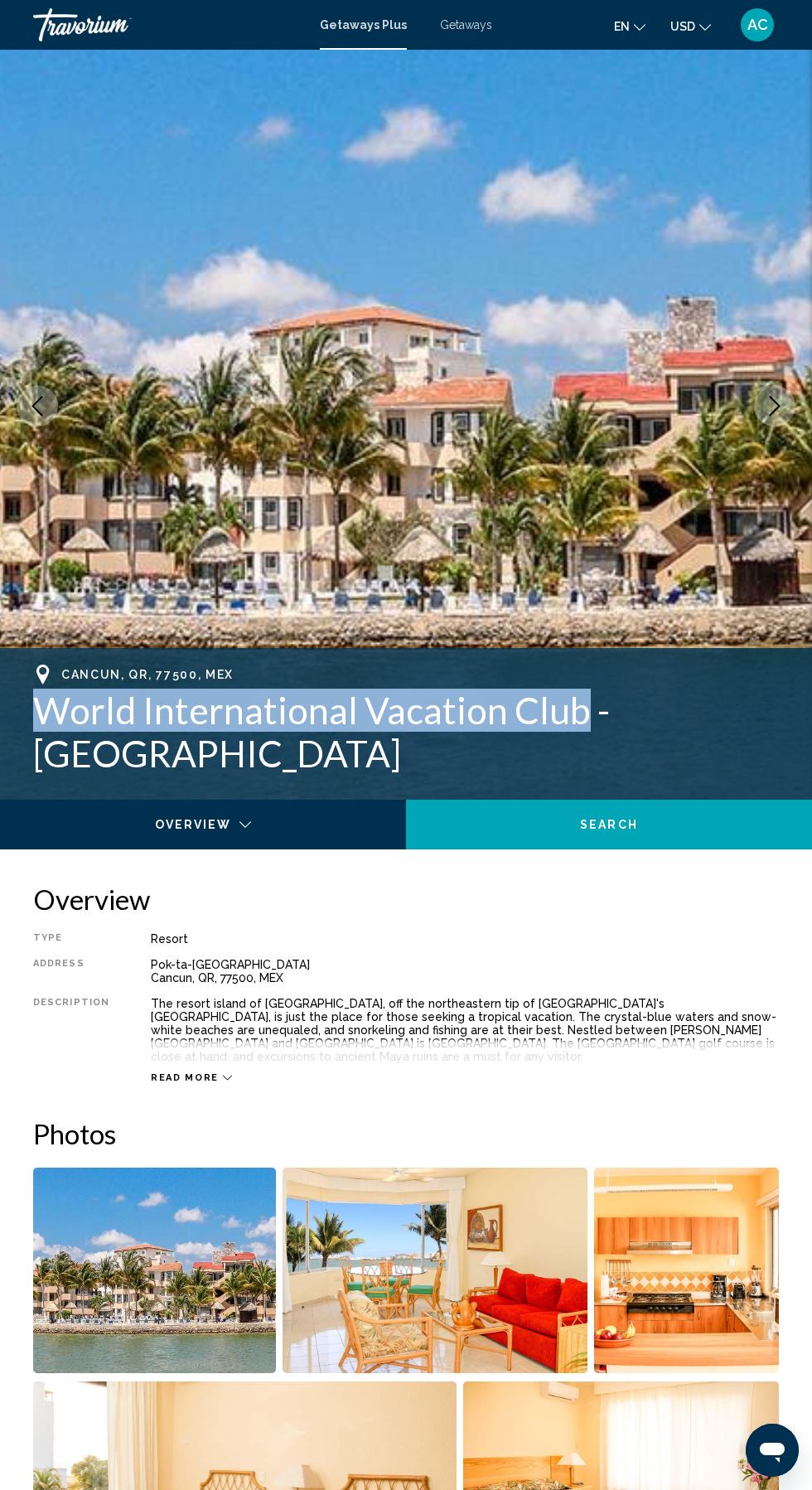
copy h1 "World International Vacation Club"
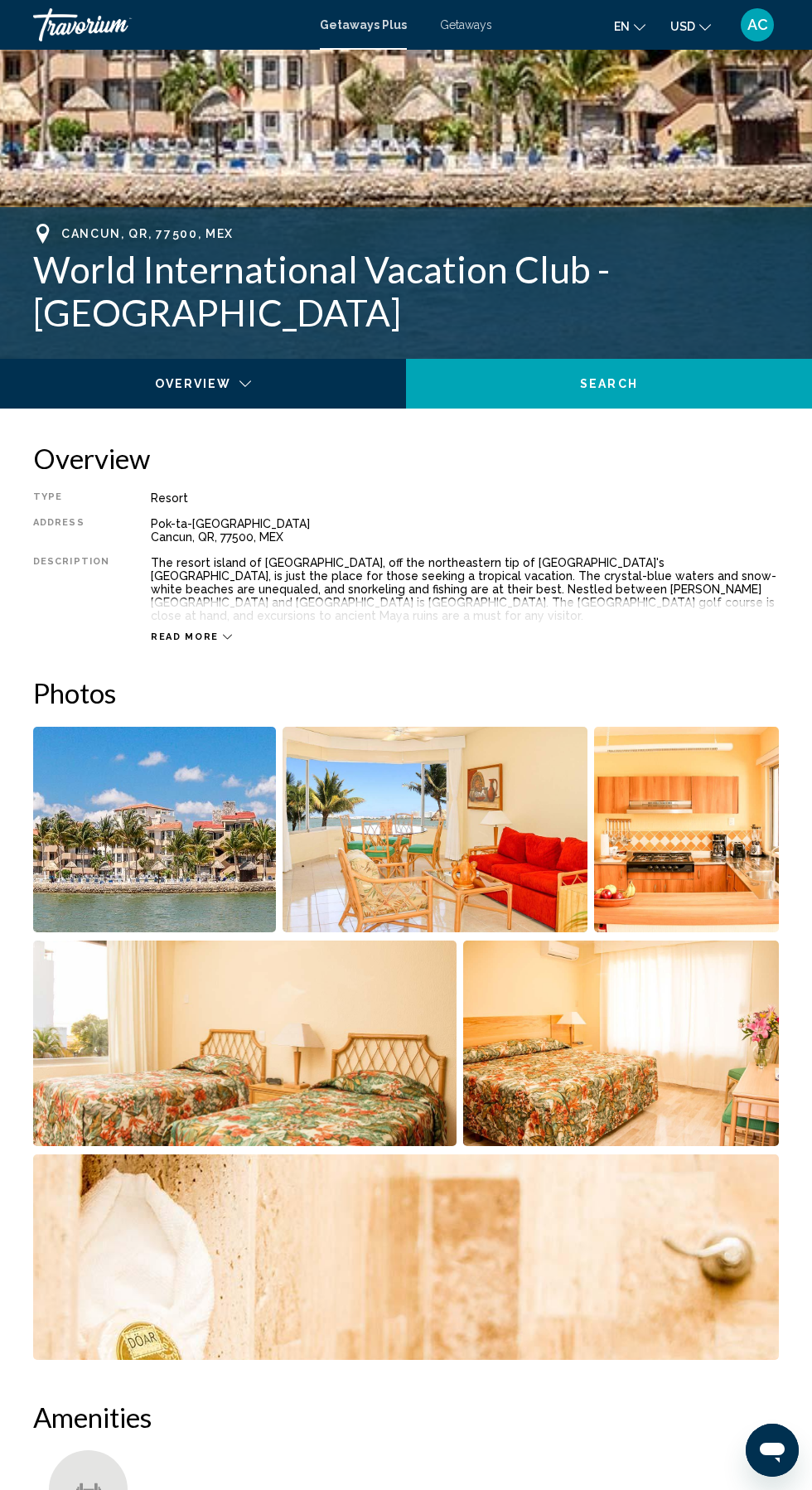
scroll to position [478, 0]
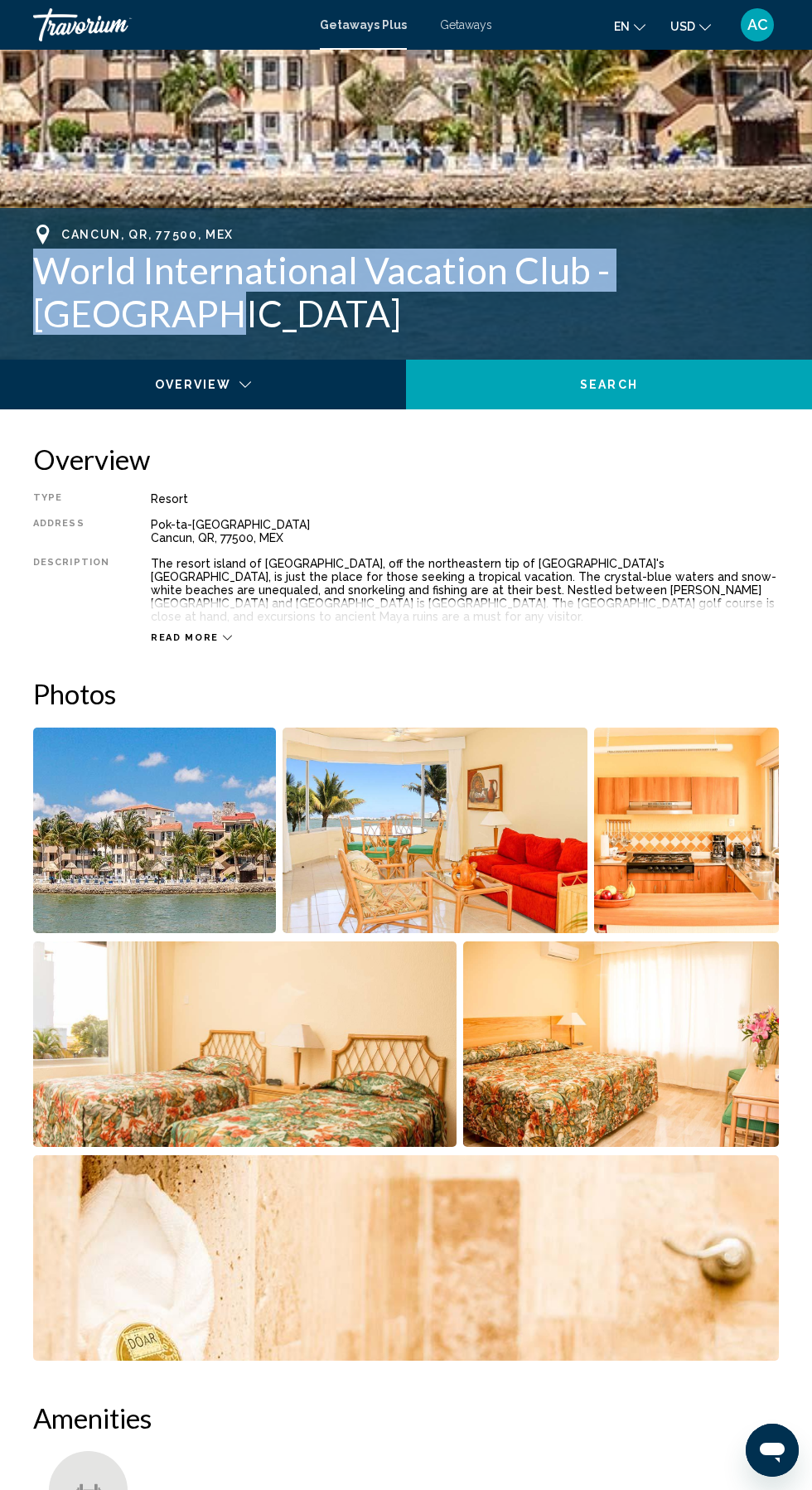
copy h1 "World International Vacation Club - Coral Mar"
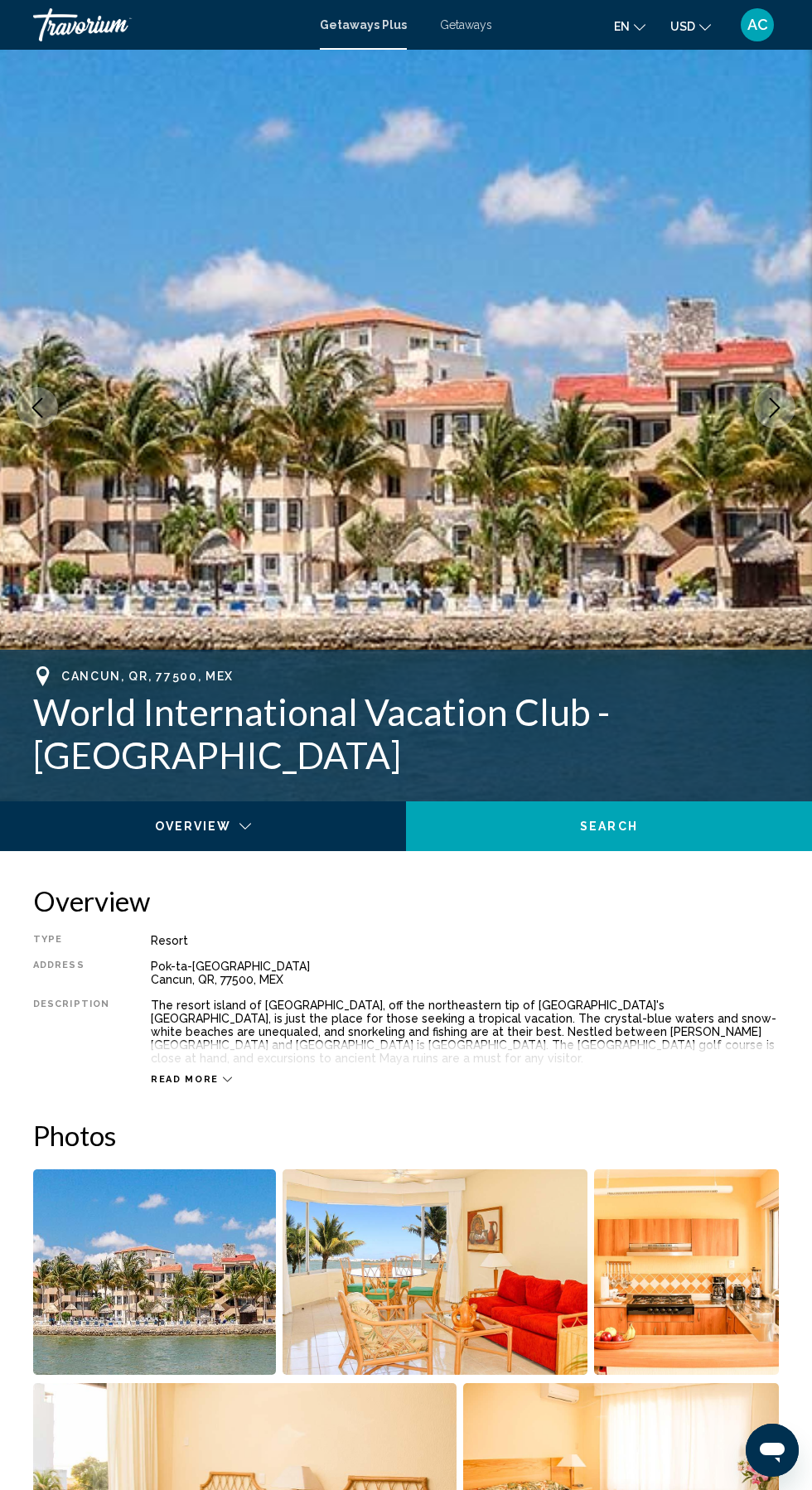
scroll to position [0, 0]
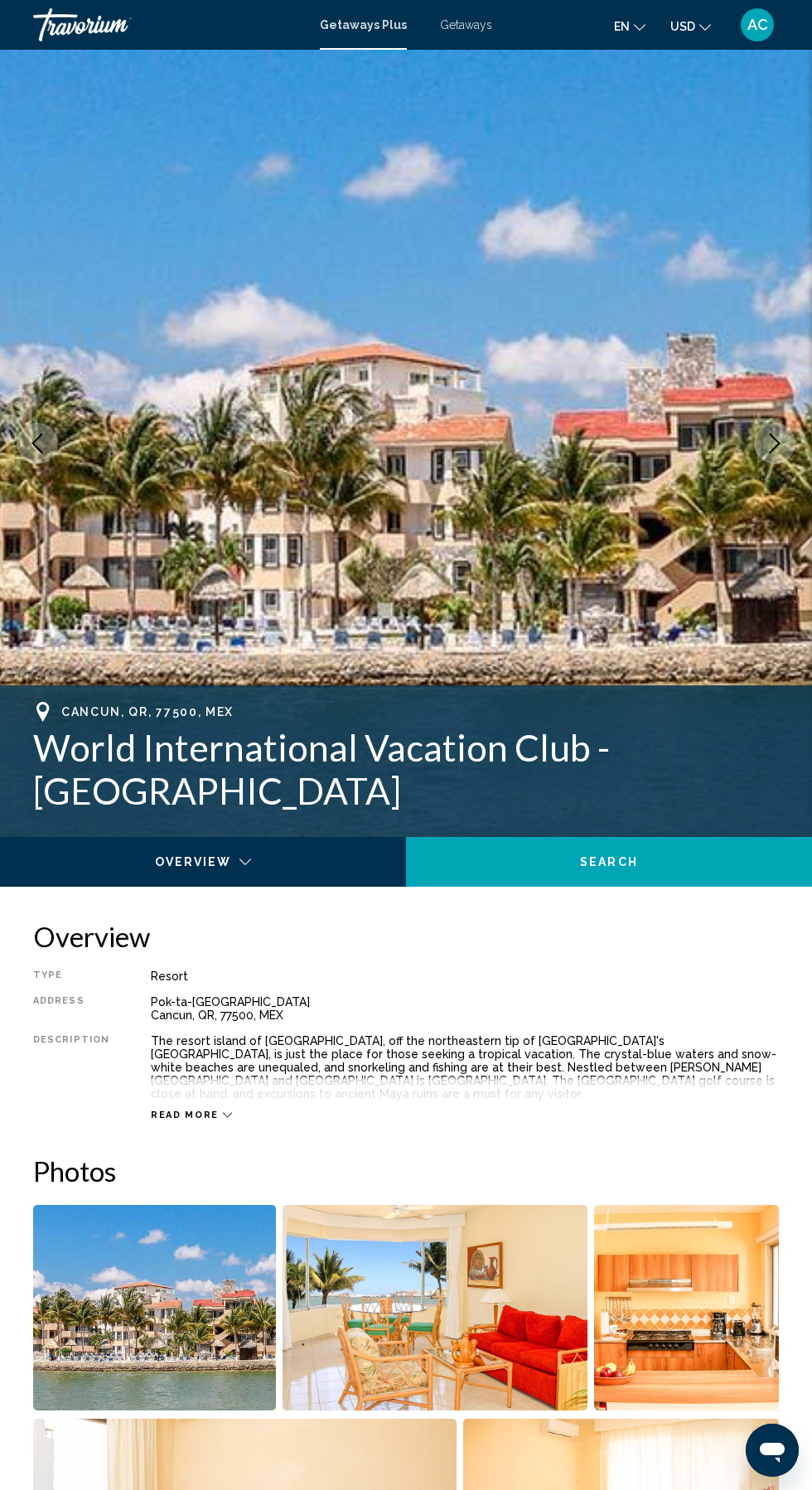
click at [361, 35] on div "Getaways Plus Getaways en English Español Français Italiano Português русский U…" at bounding box center [406, 24] width 812 height 35
click at [356, 24] on span "Getaways Plus" at bounding box center [363, 24] width 87 height 13
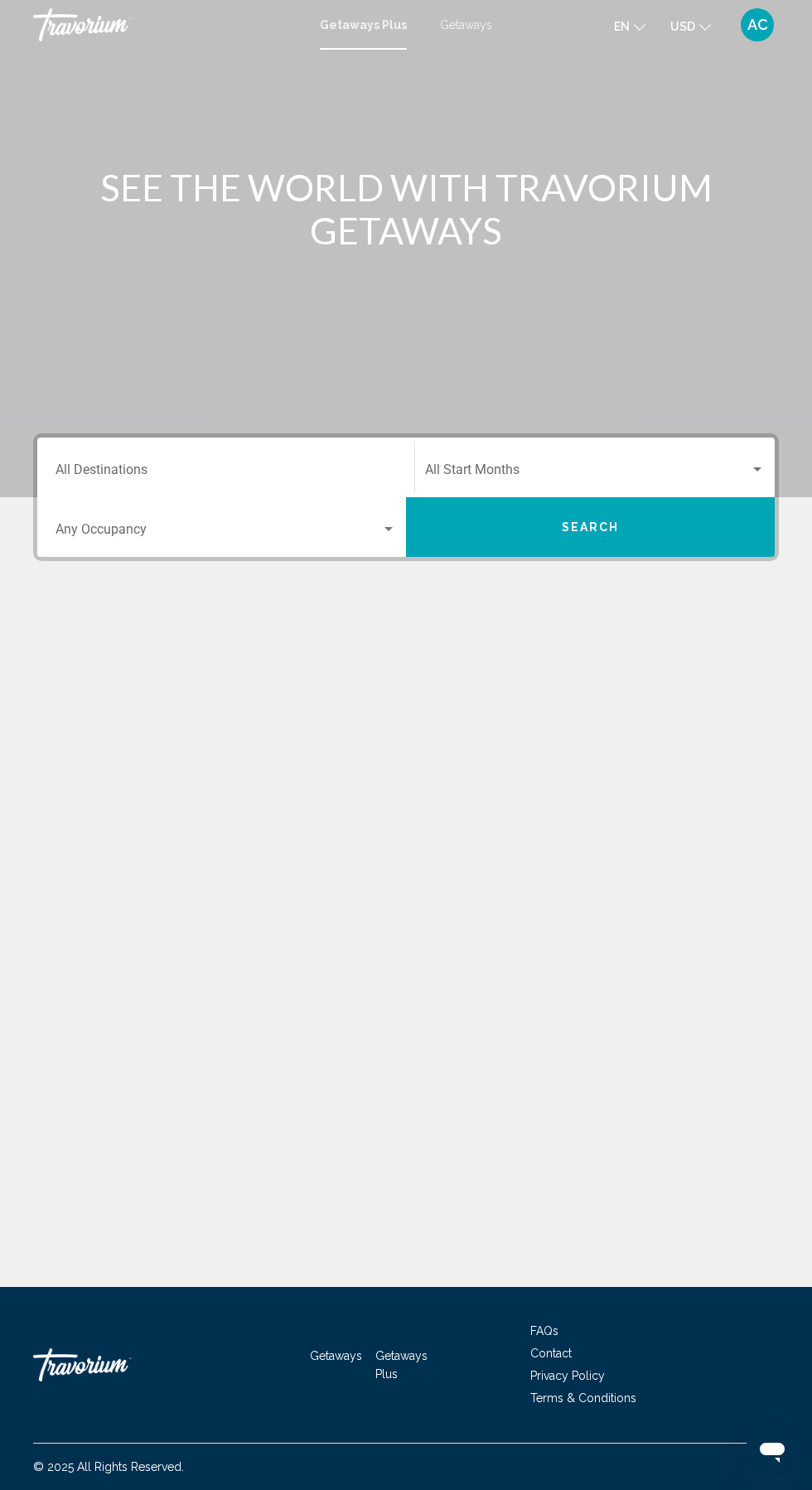
click at [107, 471] on input "Destination All Destinations" at bounding box center [226, 473] width 340 height 15
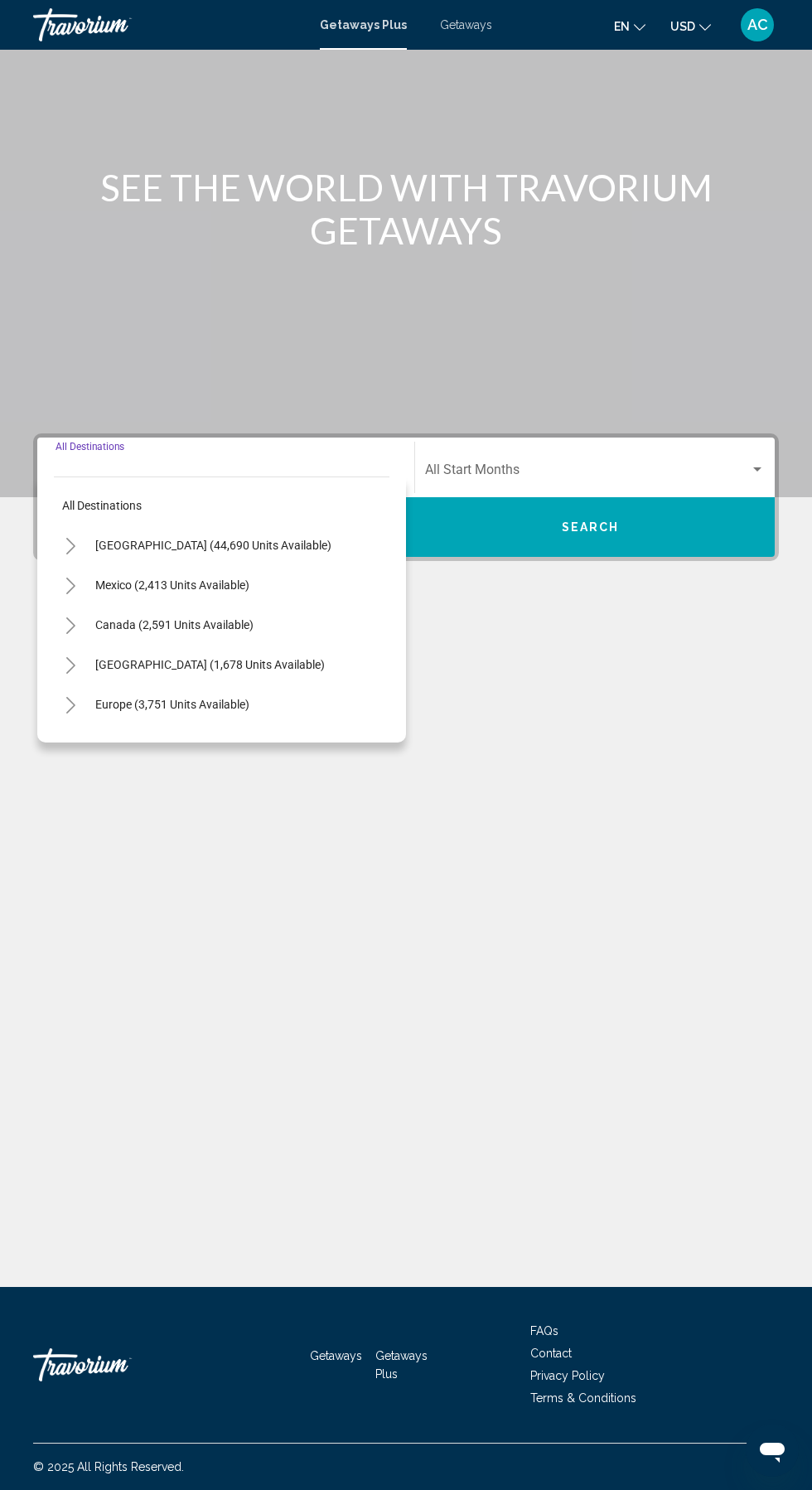
scroll to position [110, 0]
click at [122, 539] on span "[GEOGRAPHIC_DATA] (44,690 units available)" at bounding box center [212, 545] width 236 height 13
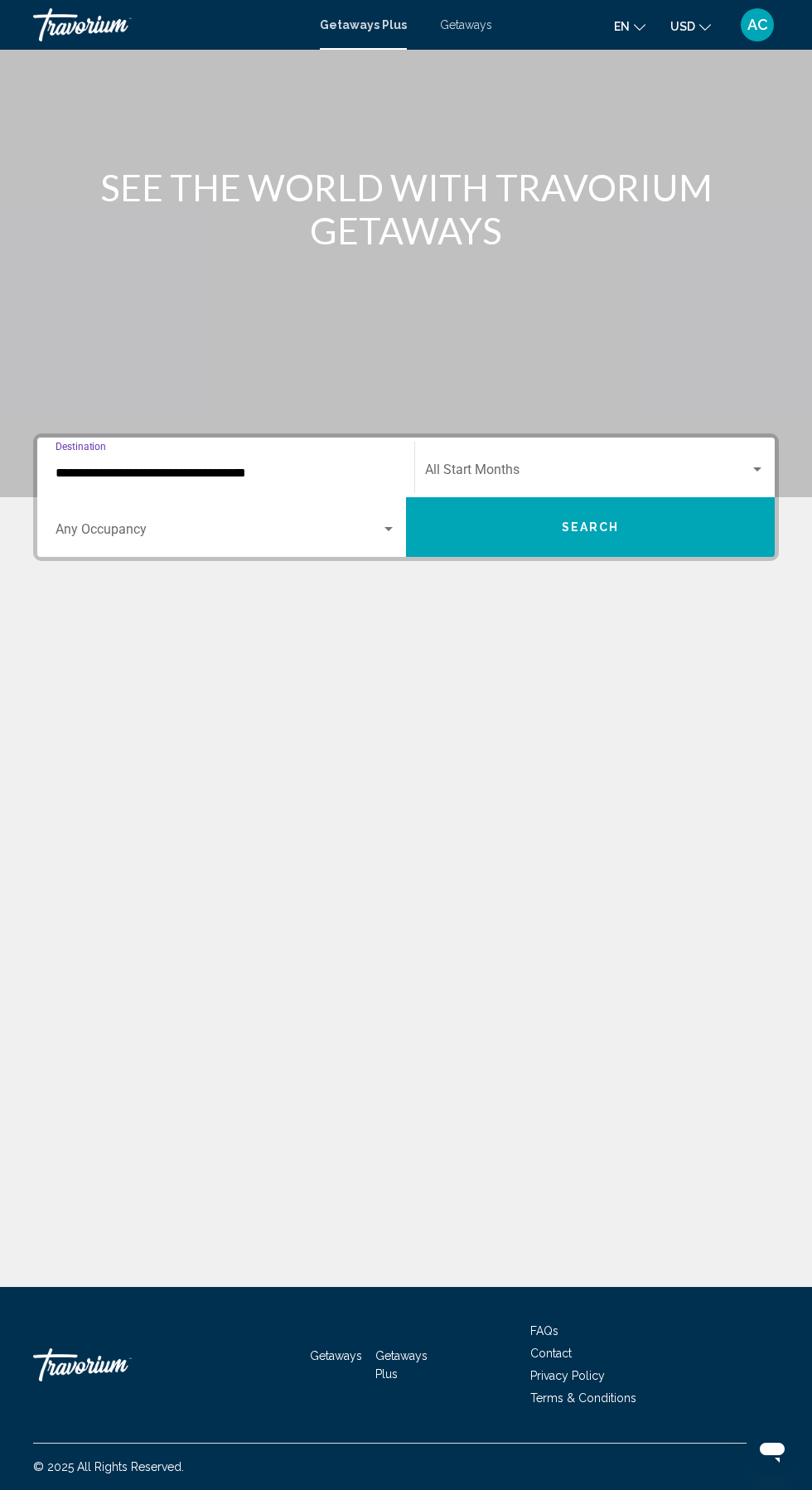
click at [227, 465] on input "**********" at bounding box center [226, 473] width 340 height 15
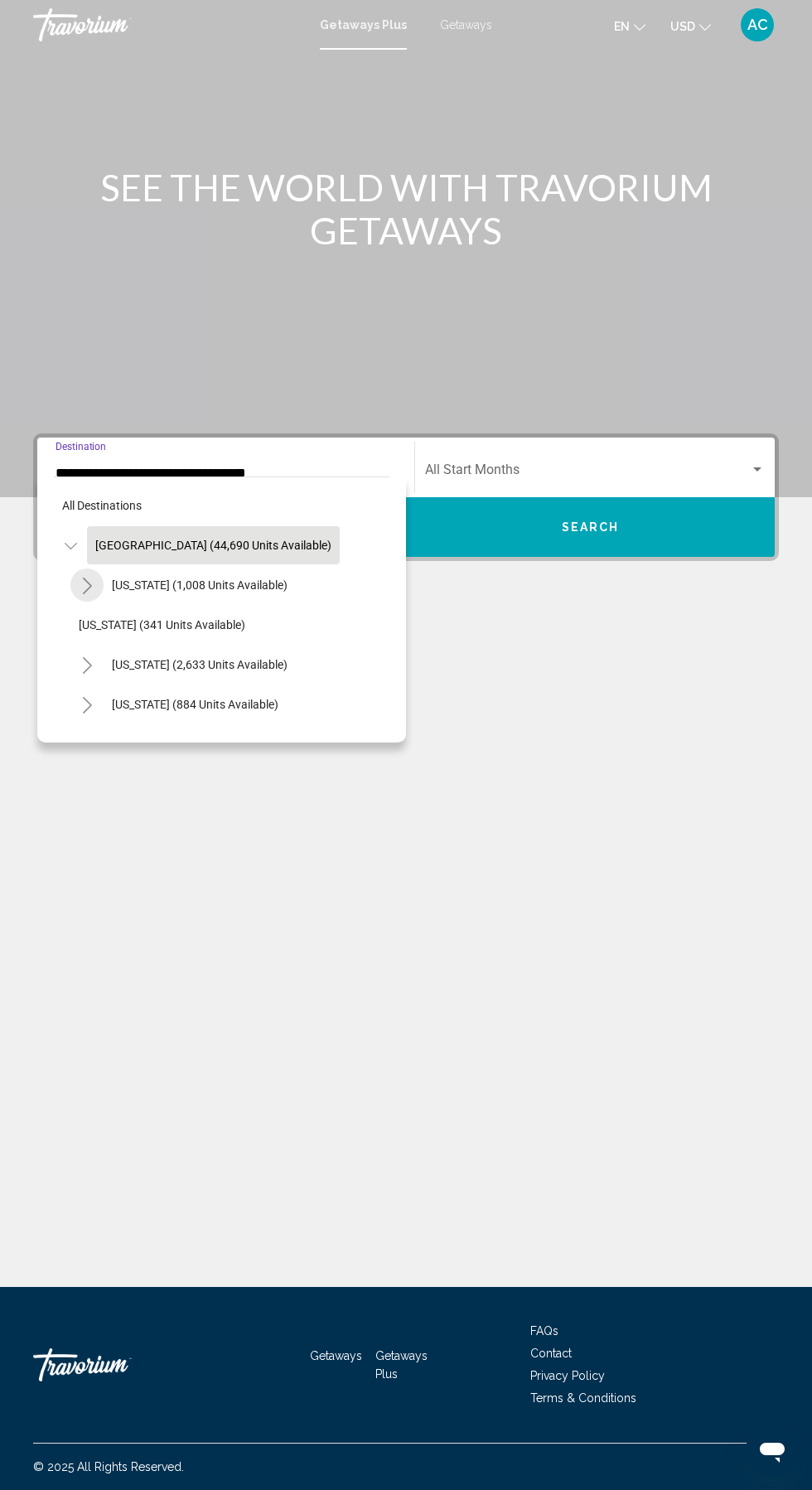
click at [86, 585] on icon "Toggle Arizona (1,008 units available)" at bounding box center [86, 586] width 12 height 17
click at [66, 538] on icon "Toggle United States (44,690 units available)" at bounding box center [70, 546] width 12 height 17
click at [70, 545] on icon "Toggle United States (44,690 units available)" at bounding box center [70, 546] width 12 height 17
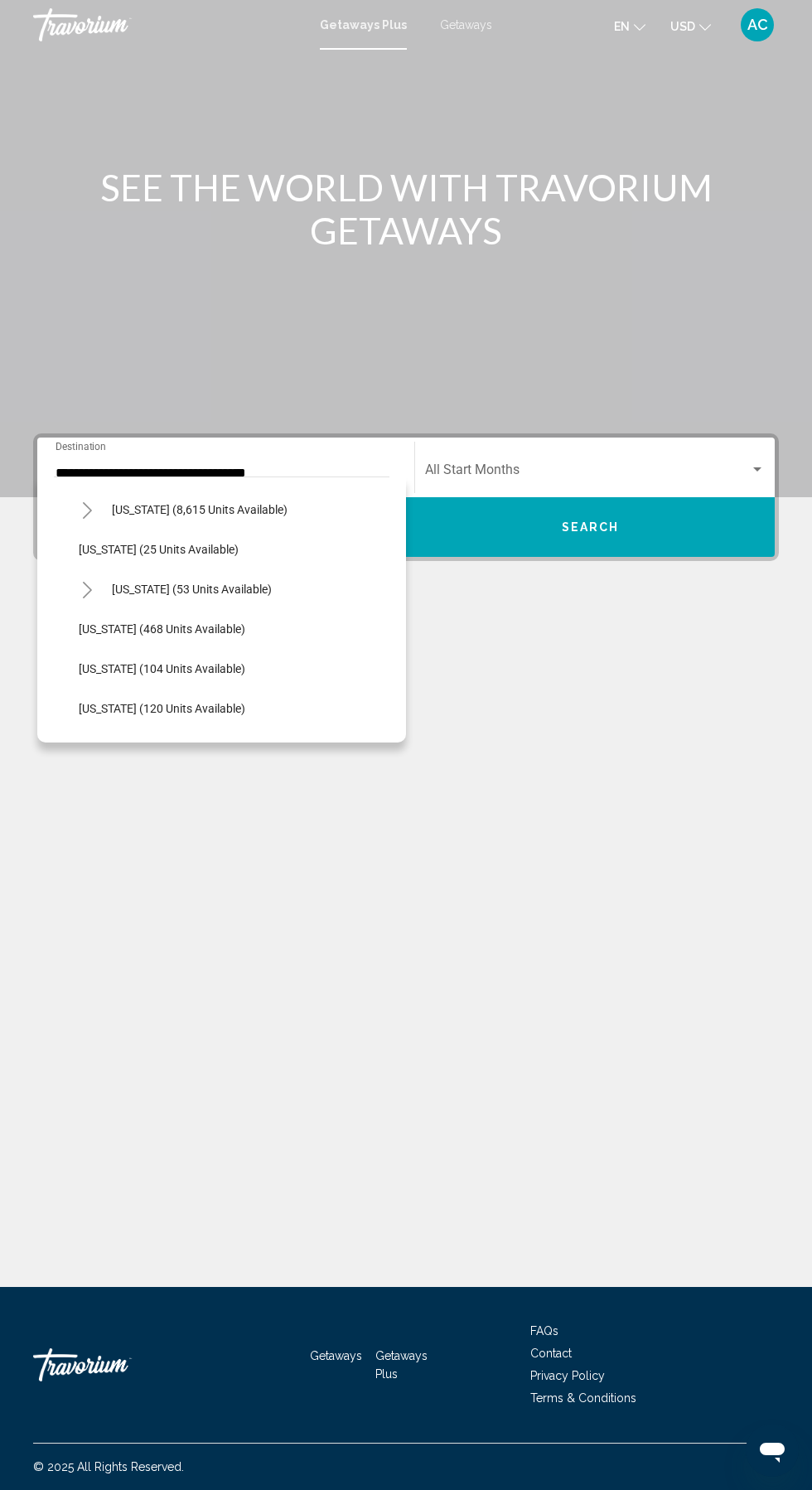
scroll to position [448, 0]
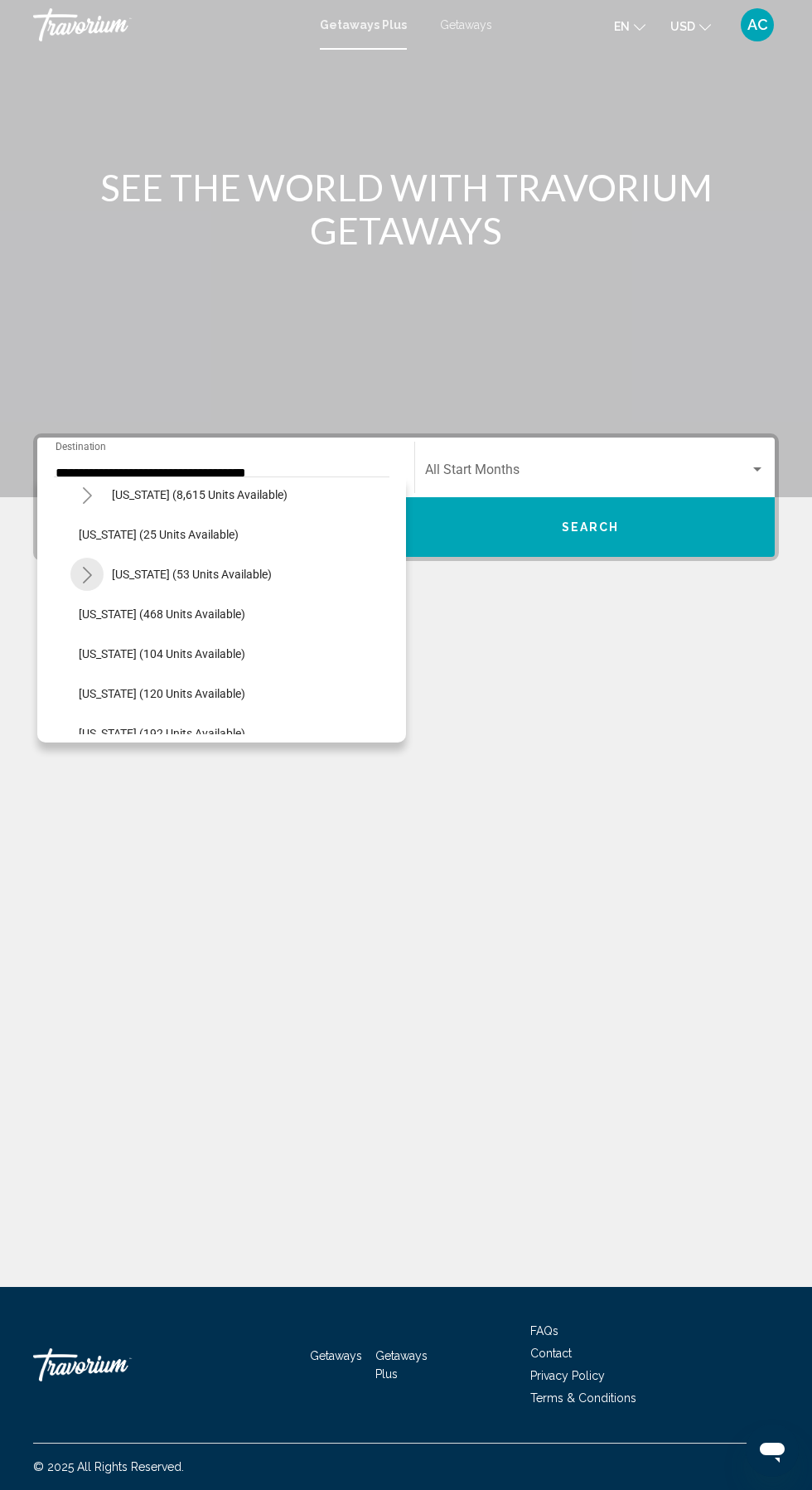
click at [83, 578] on icon "Toggle Hawaii (53 units available)" at bounding box center [86, 575] width 12 height 17
click at [157, 570] on span "Hawaii (53 units available)" at bounding box center [192, 574] width 160 height 13
type input "**********"
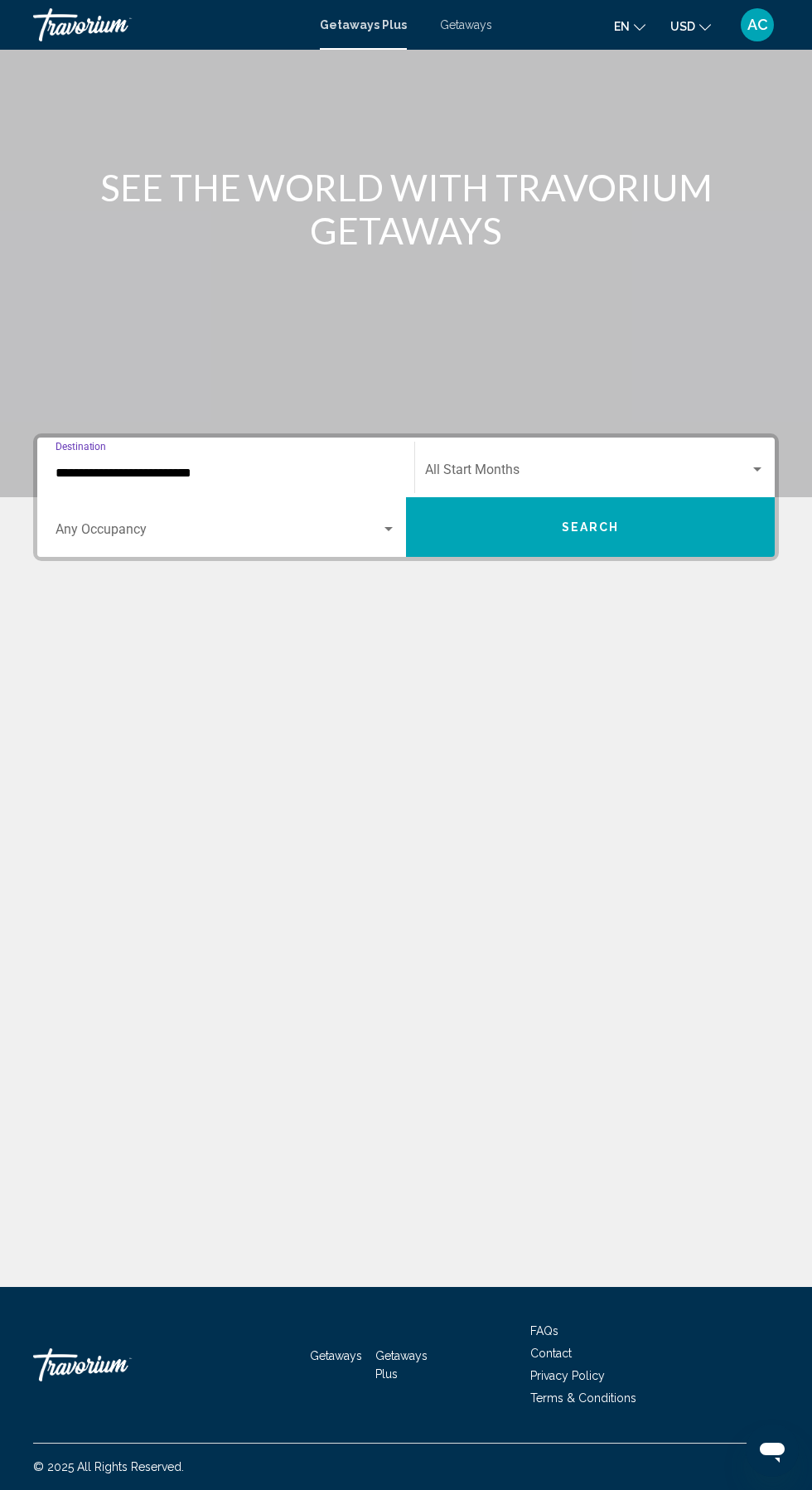
scroll to position [110, 0]
click at [519, 465] on span "Search widget" at bounding box center [587, 473] width 325 height 15
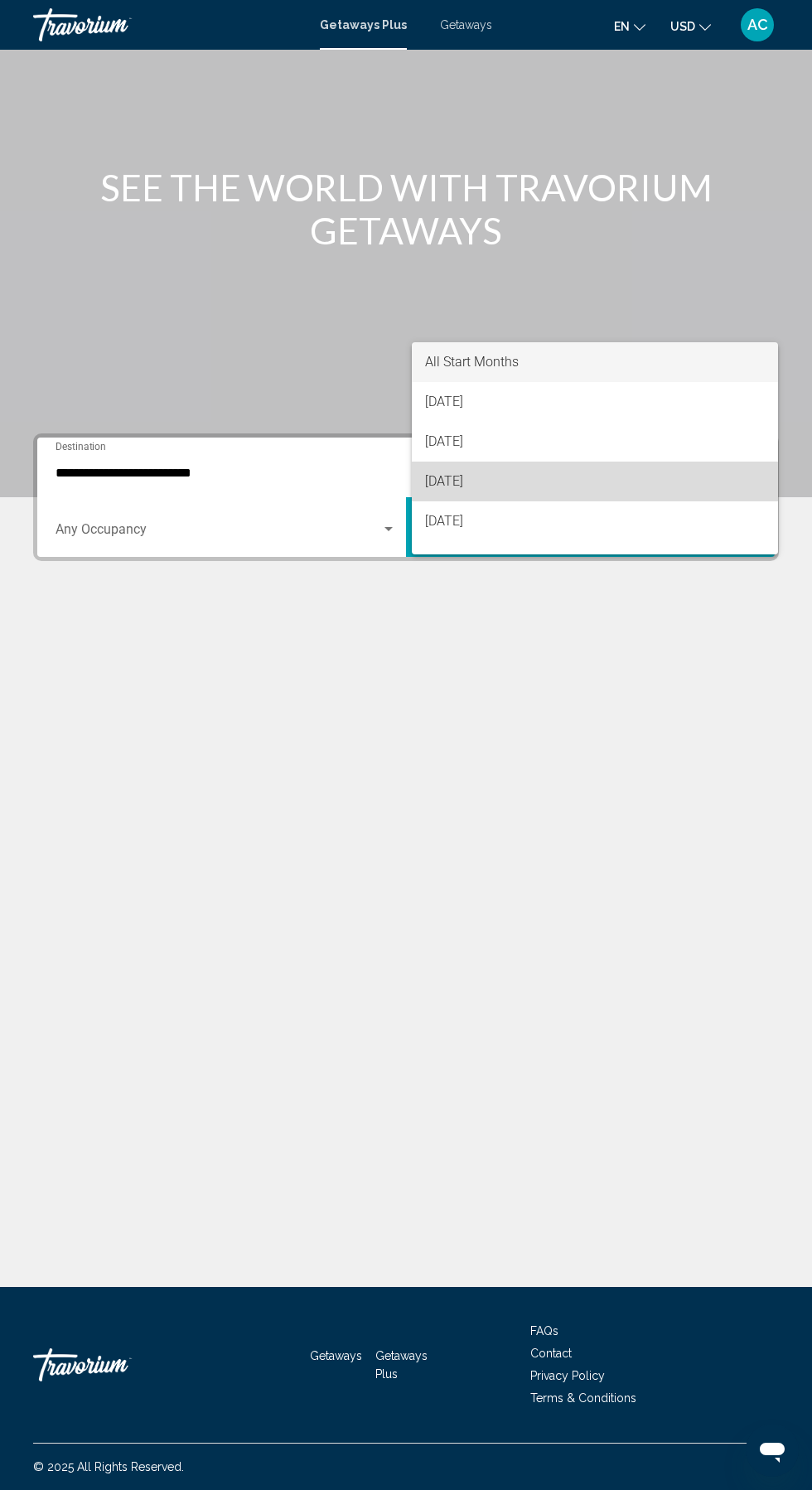
click at [471, 481] on span "[DATE]" at bounding box center [594, 481] width 339 height 39
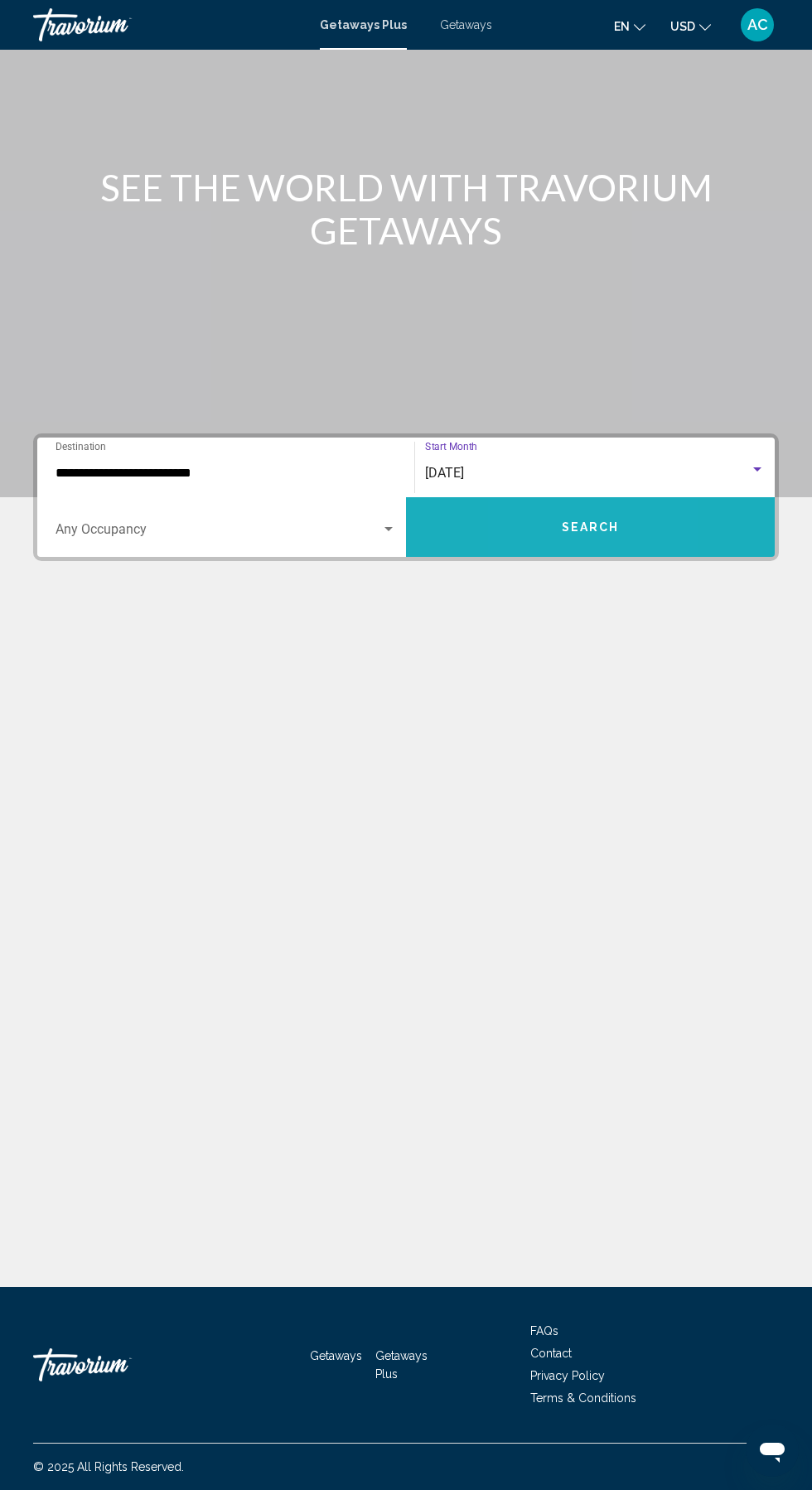
click at [527, 497] on button "Search" at bounding box center [590, 526] width 368 height 59
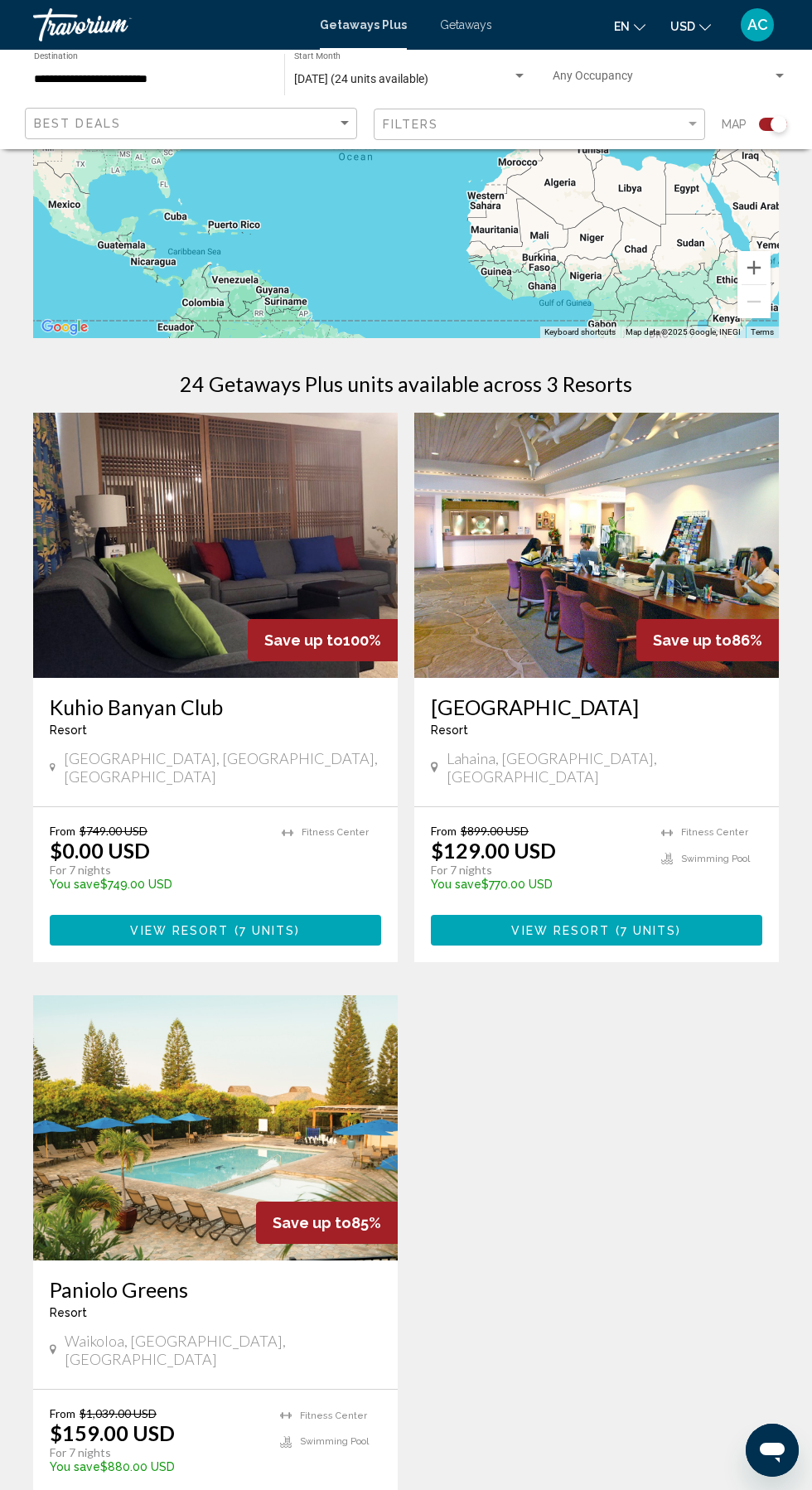
scroll to position [160, 0]
click at [562, 620] on img "Main content" at bounding box center [597, 544] width 365 height 265
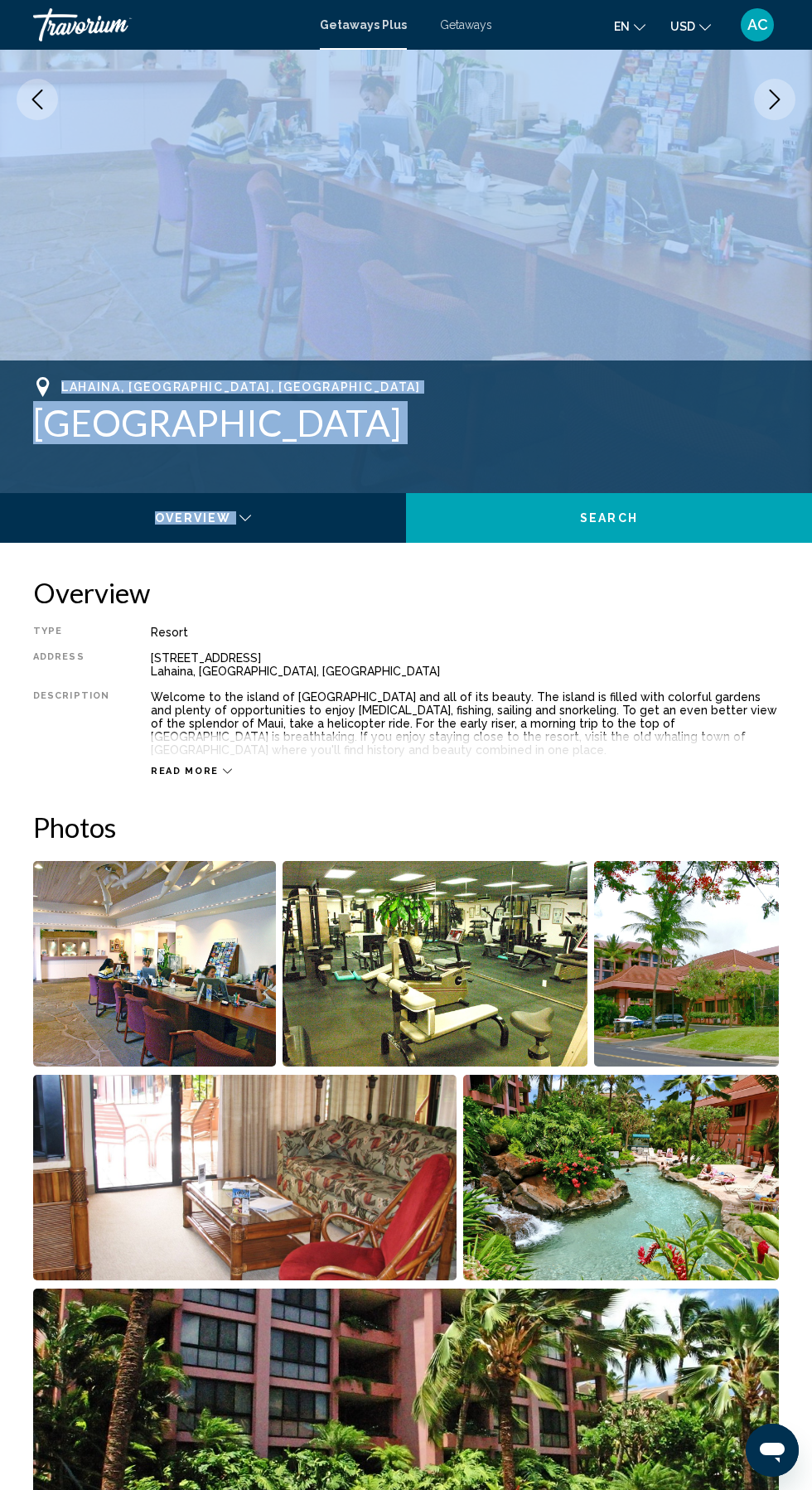
scroll to position [50, 0]
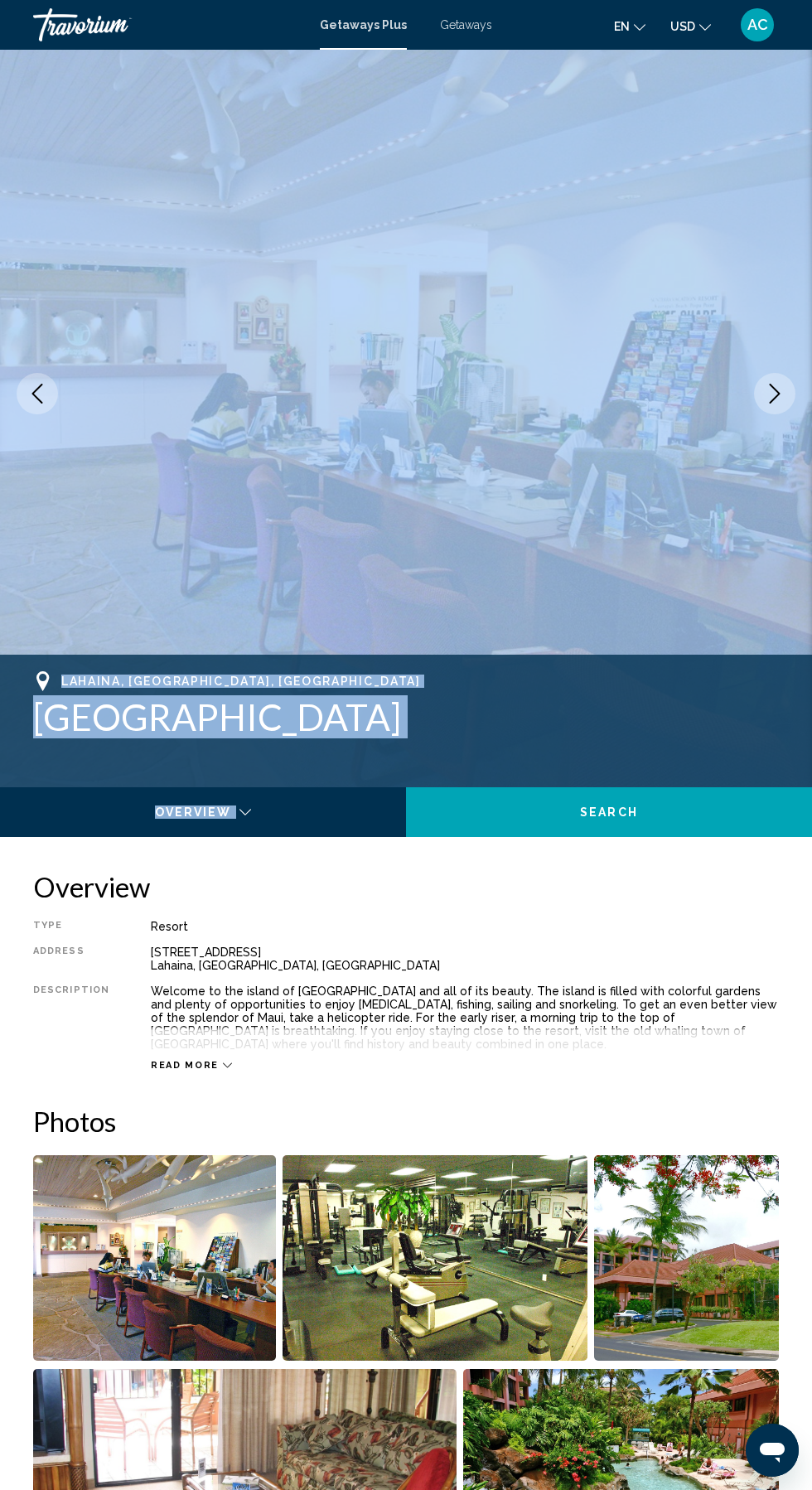
click at [382, 712] on h1 "[GEOGRAPHIC_DATA]" at bounding box center [405, 717] width 745 height 43
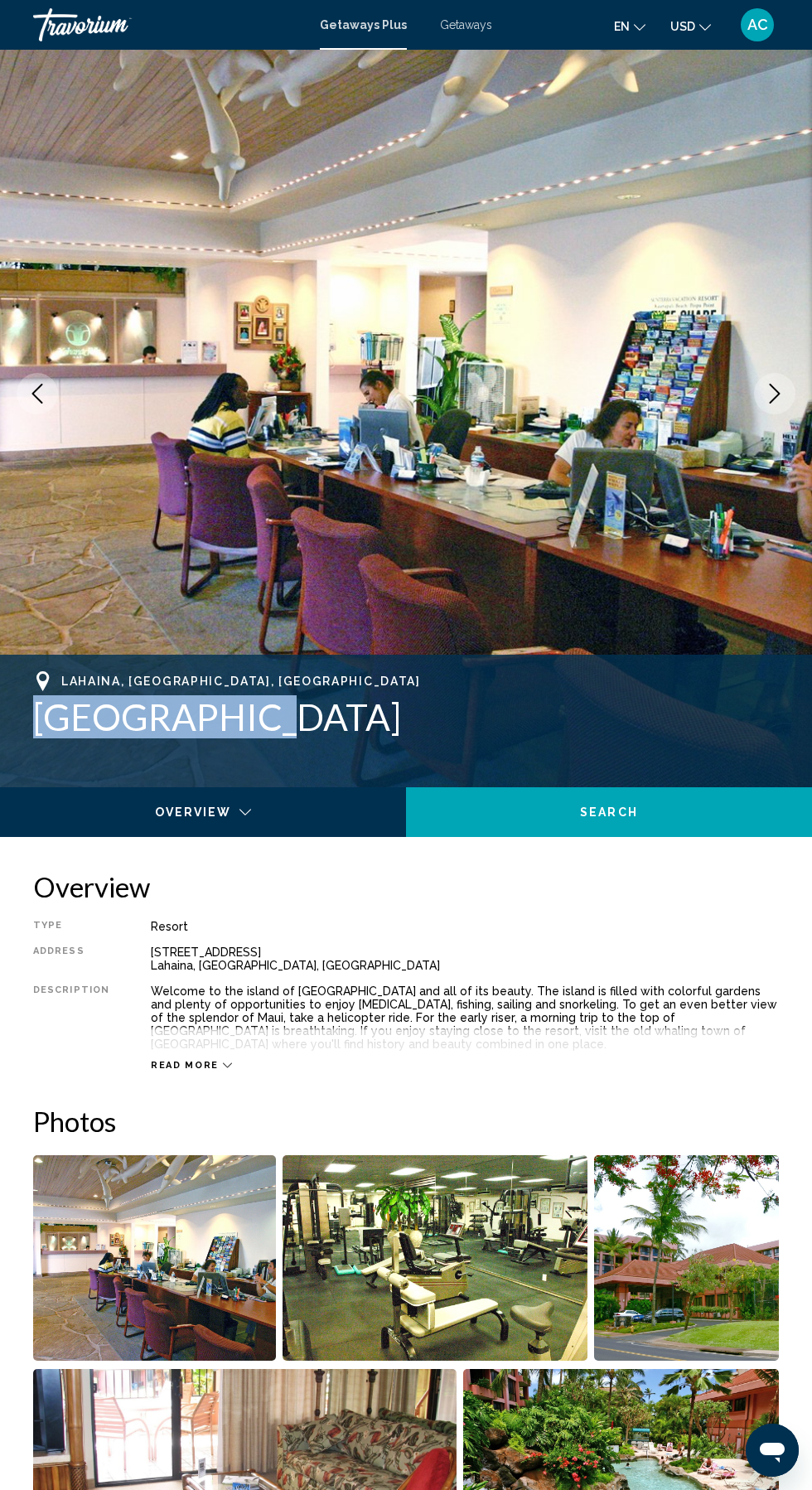
copy h1 "[GEOGRAPHIC_DATA]"
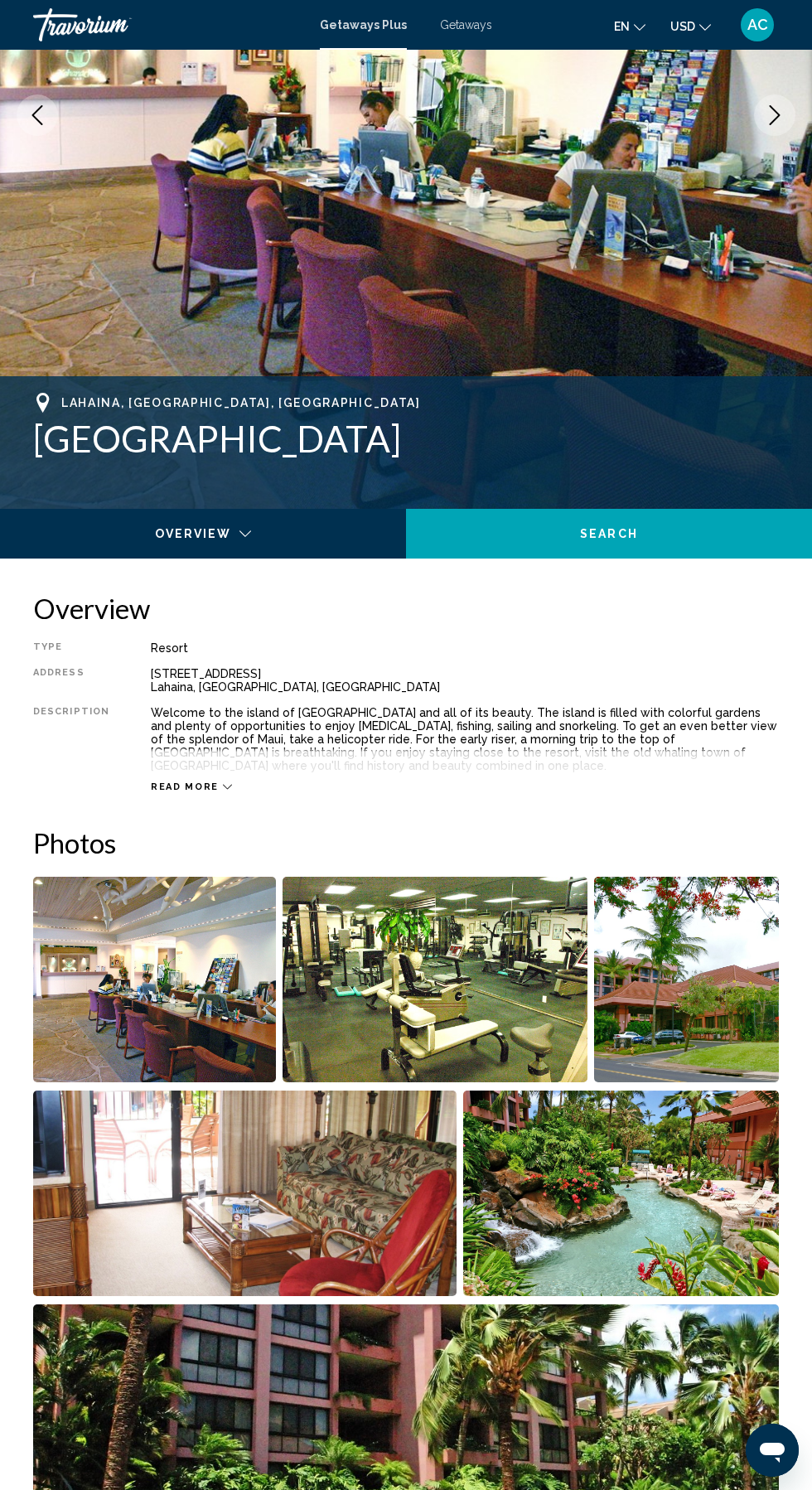
scroll to position [328, 0]
click at [180, 781] on span "Read more" at bounding box center [184, 786] width 68 height 10
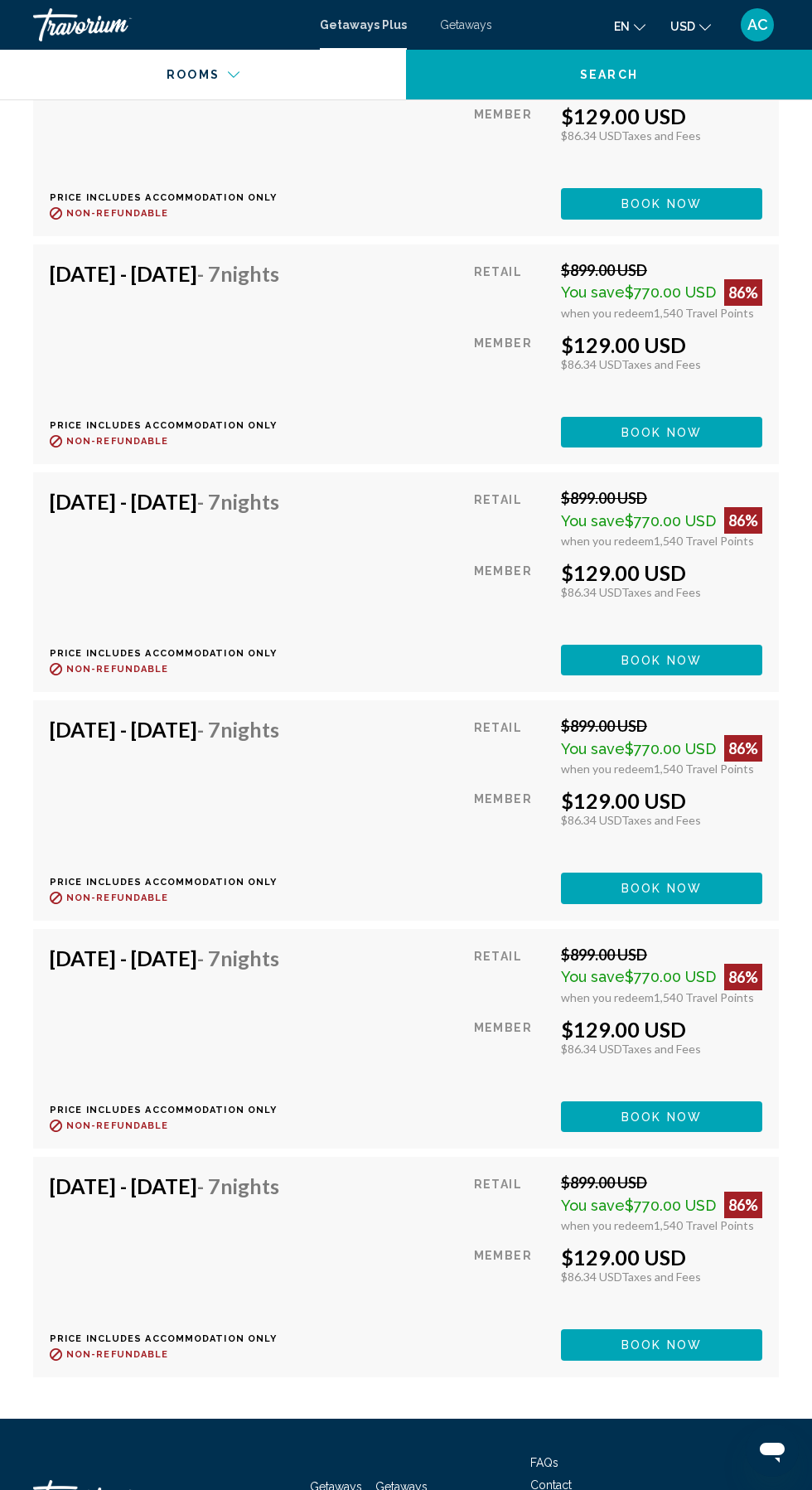
scroll to position [3713, 0]
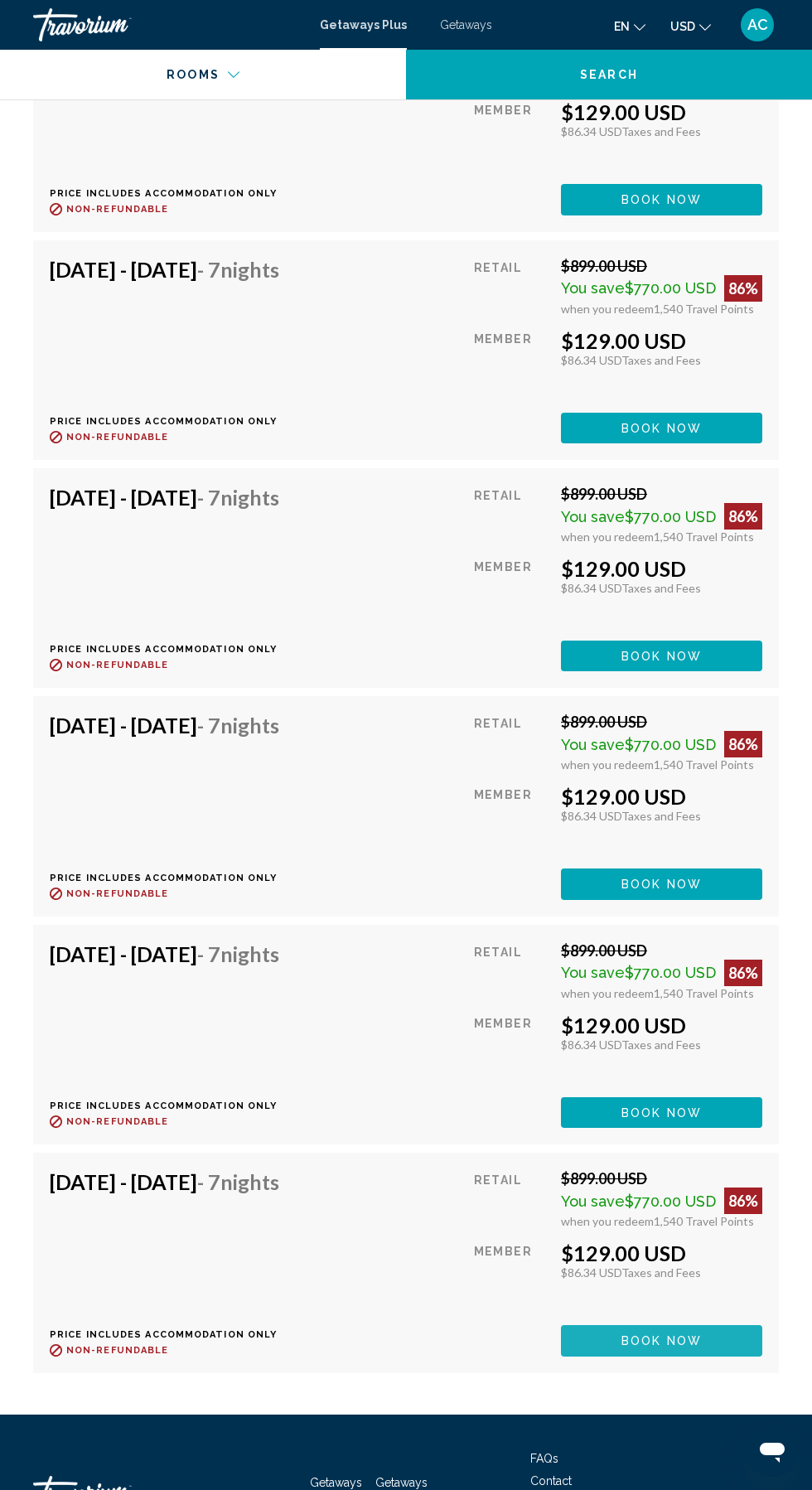
click at [648, 206] on span "Book now" at bounding box center [662, 199] width 81 height 13
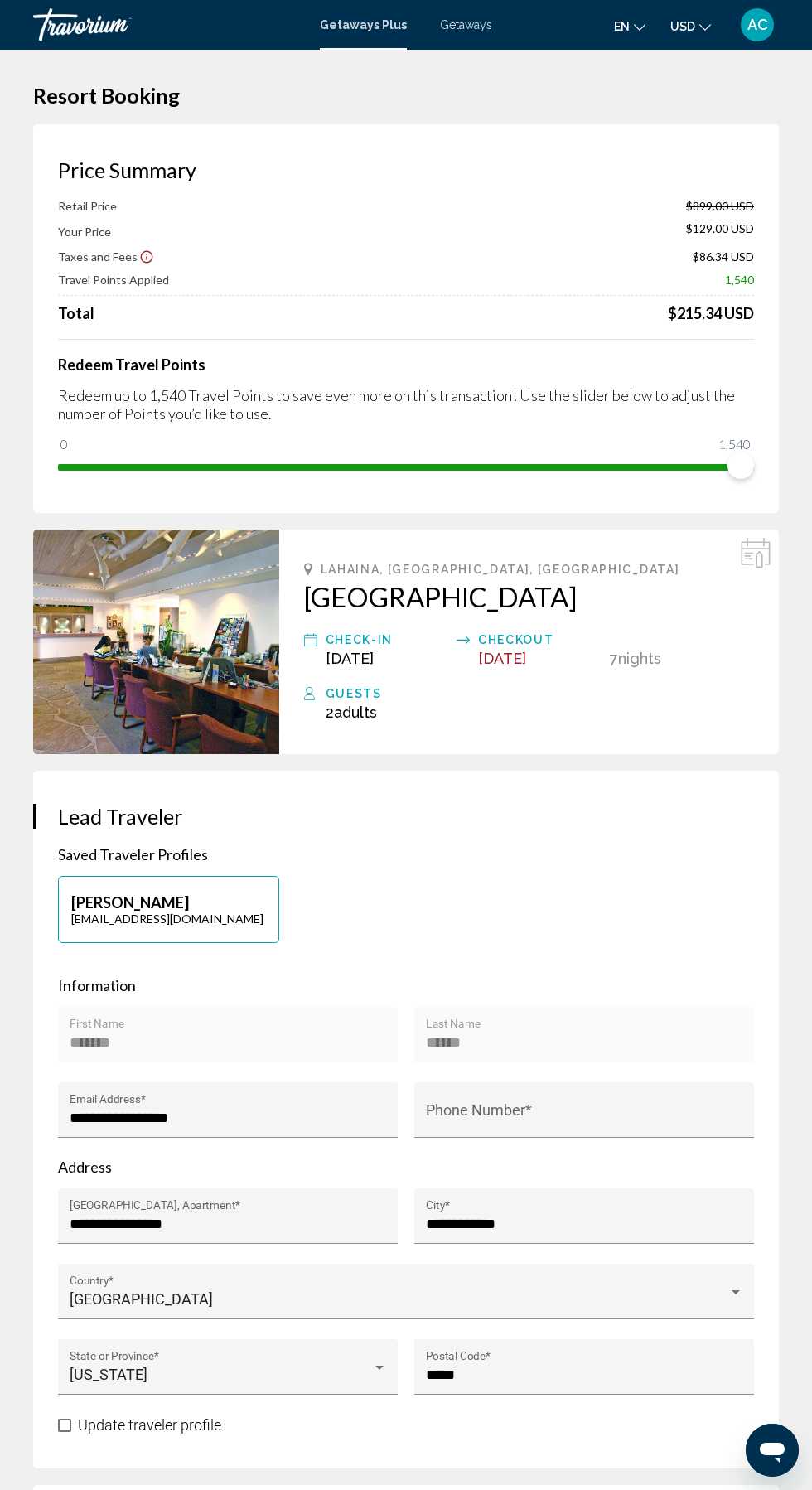
click at [138, 657] on img "Main content" at bounding box center [156, 641] width 246 height 225
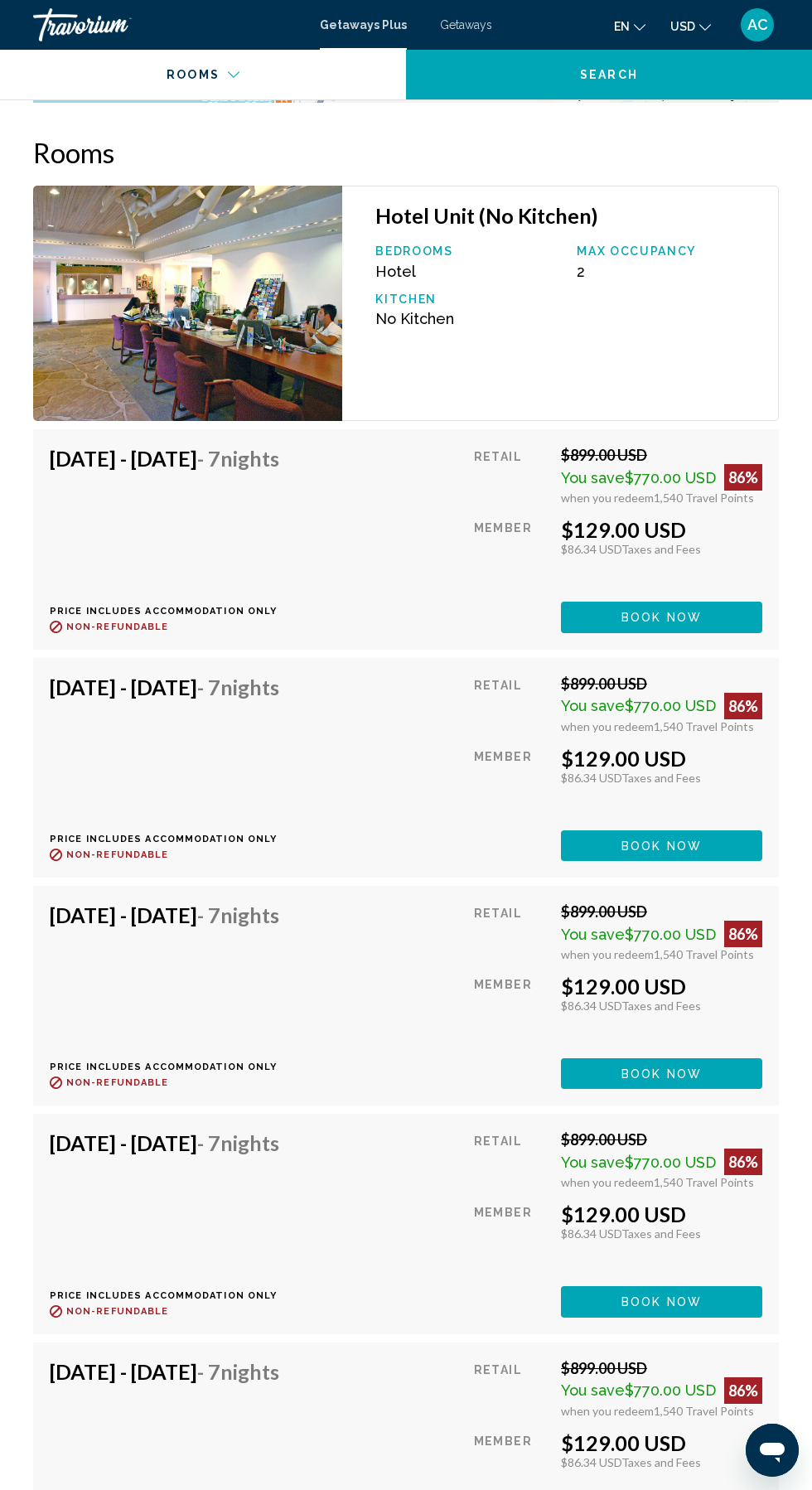
scroll to position [3311, 0]
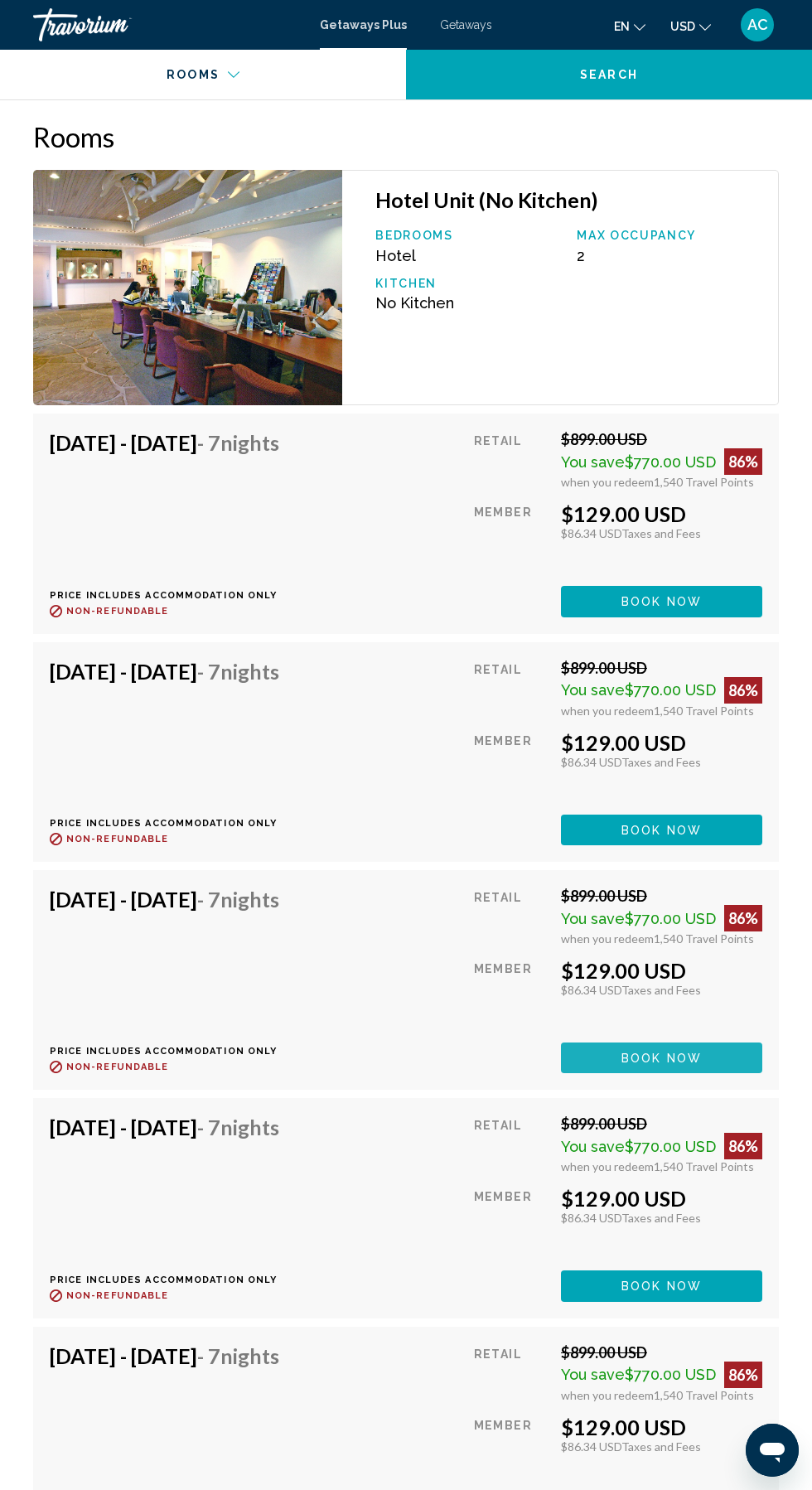
click at [612, 617] on button "Book now" at bounding box center [662, 601] width 201 height 31
